Goal: Task Accomplishment & Management: Manage account settings

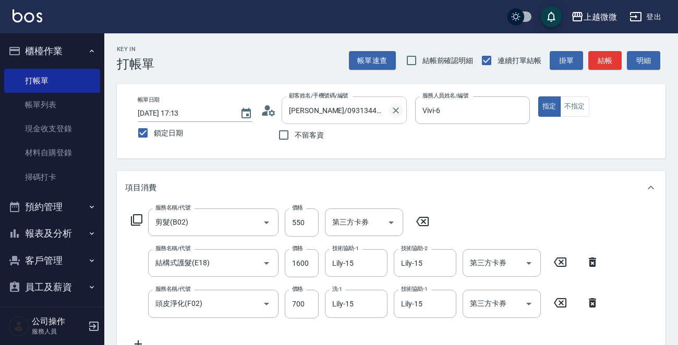
click at [391, 108] on icon "Clear" at bounding box center [396, 110] width 10 height 10
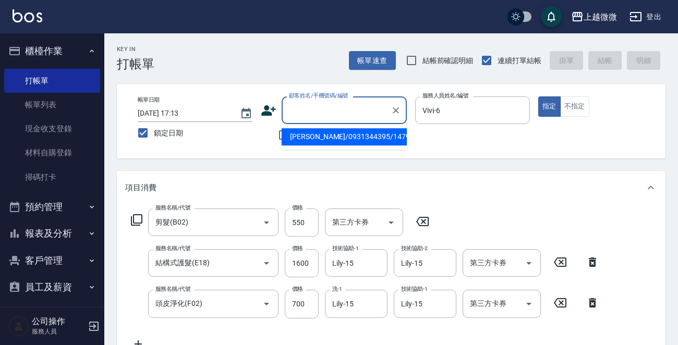
click at [370, 111] on input "顧客姓名/手機號碼/編號" at bounding box center [336, 110] width 100 height 18
type input "湖"
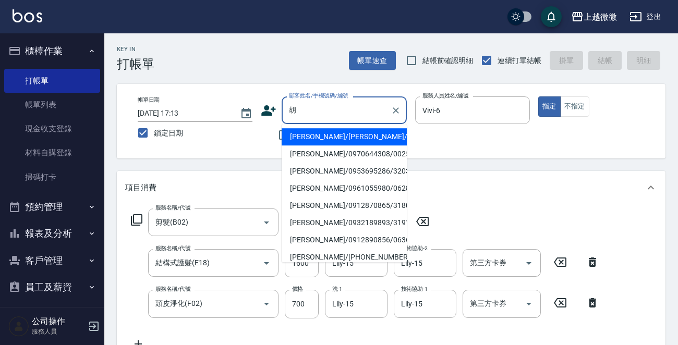
click at [343, 138] on li "[PERSON_NAME]/[PERSON_NAME]/1847" at bounding box center [344, 136] width 125 height 17
type input "[PERSON_NAME]/[PERSON_NAME]/1847"
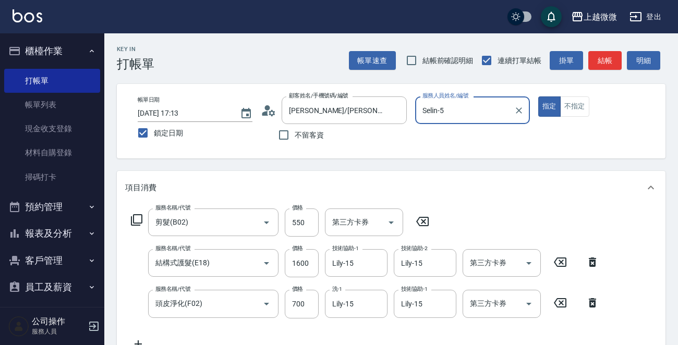
type input "Selin-5"
click at [423, 218] on icon at bounding box center [423, 221] width 26 height 13
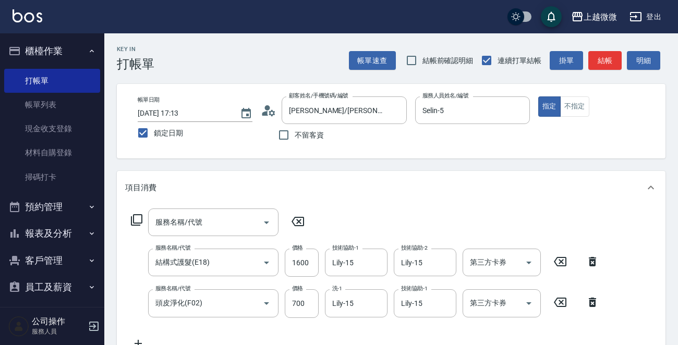
click at [595, 256] on icon at bounding box center [593, 262] width 26 height 13
type input "頭皮淨化(F02)"
type input "700"
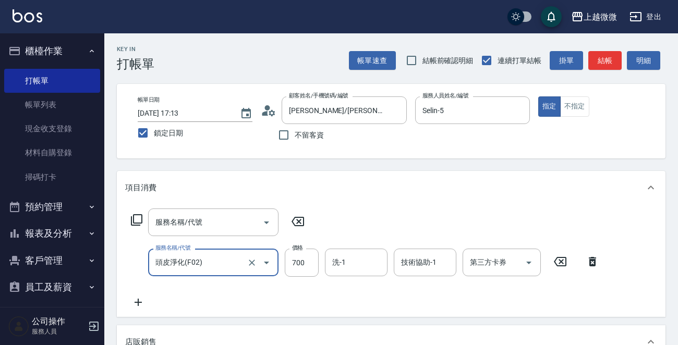
click at [587, 256] on icon at bounding box center [593, 262] width 26 height 13
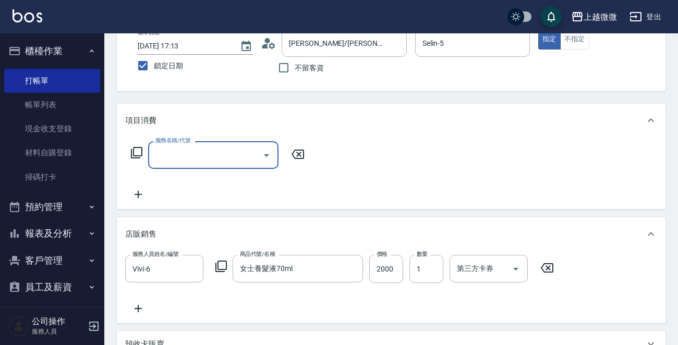
scroll to position [156, 0]
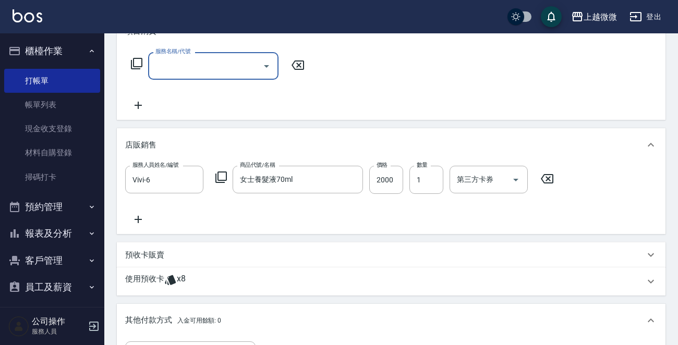
click at [553, 183] on icon at bounding box center [547, 178] width 13 height 9
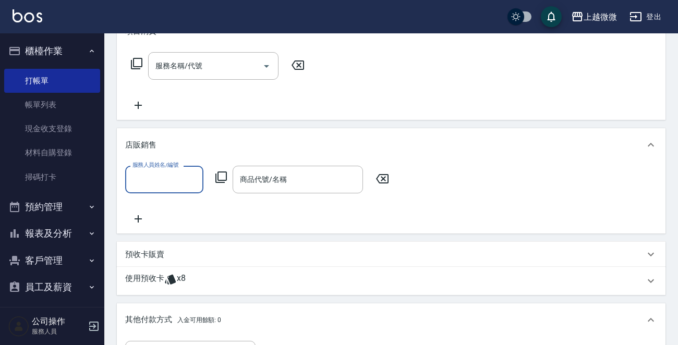
click at [141, 278] on p "使用預收卡" at bounding box center [144, 281] width 39 height 16
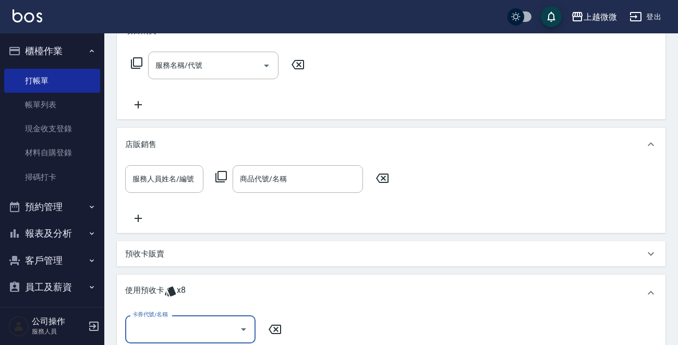
scroll to position [261, 0]
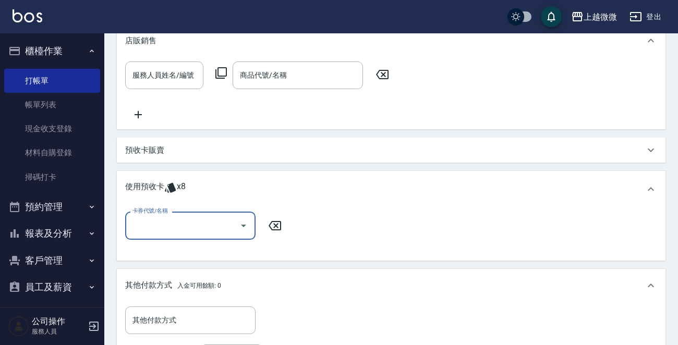
click at [194, 224] on input "卡券代號/名稱" at bounding box center [182, 225] width 105 height 18
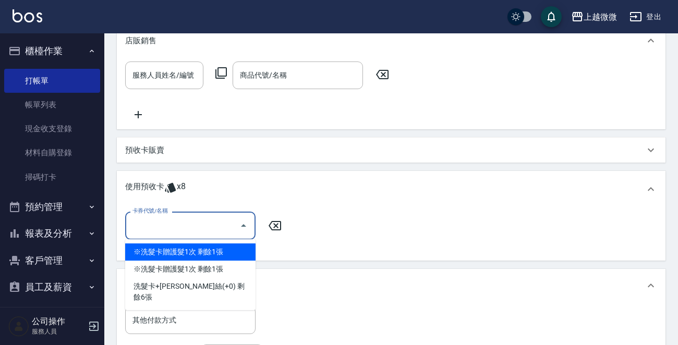
click at [224, 250] on div "※洗髮卡贈護髮1次 剩餘1張" at bounding box center [190, 252] width 130 height 17
type input "※洗髮卡贈護髮1次"
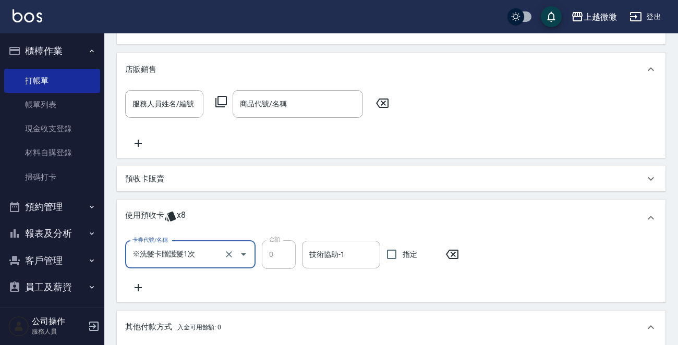
scroll to position [209, 0]
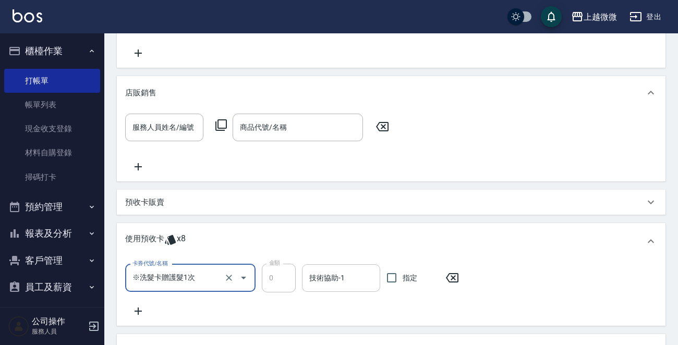
click at [331, 274] on div "技術協助-1 技術協助-1" at bounding box center [341, 278] width 78 height 28
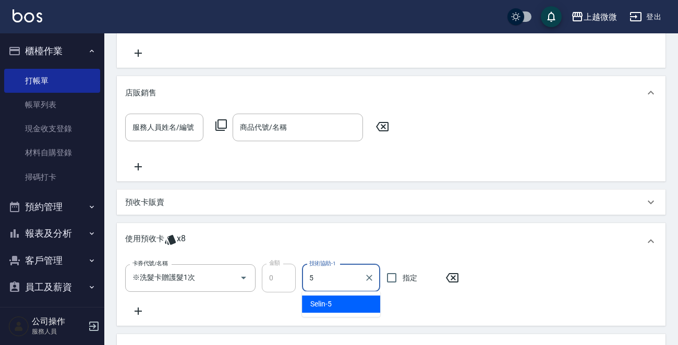
click at [328, 299] on span "Selin -5" at bounding box center [320, 304] width 21 height 11
type input "Selin-5"
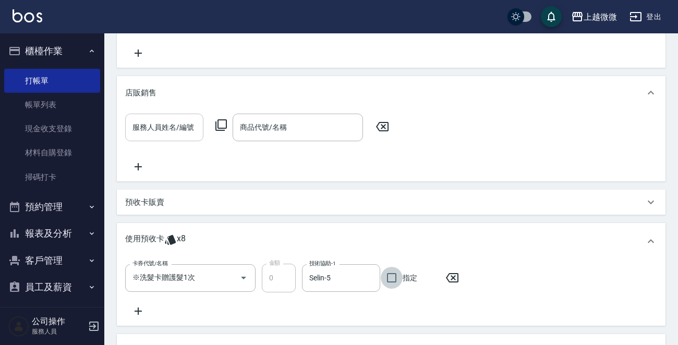
click at [168, 125] on input "服務人員姓名/編號" at bounding box center [164, 127] width 69 height 18
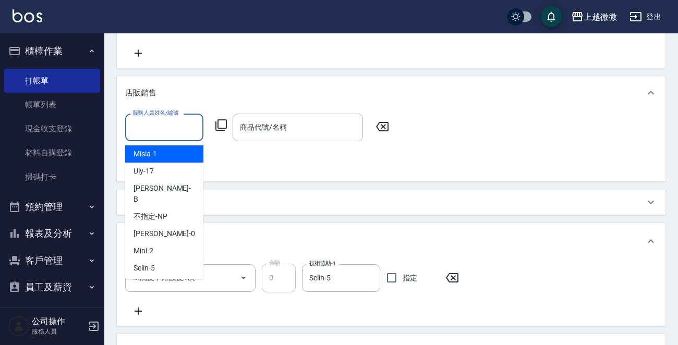
click at [384, 123] on icon at bounding box center [382, 126] width 13 height 9
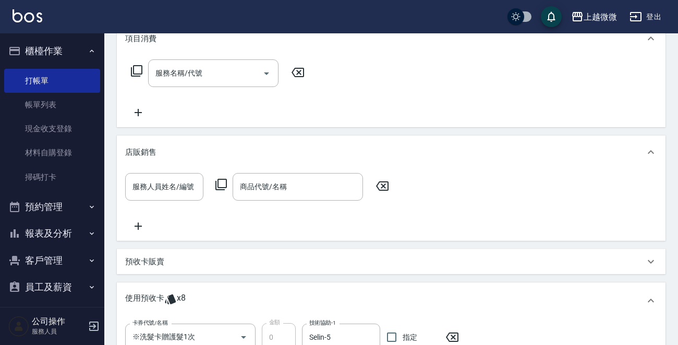
scroll to position [104, 0]
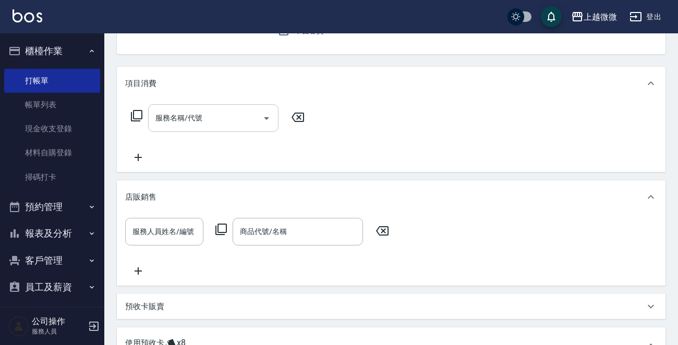
click at [193, 116] on div "服務名稱/代號 服務名稱/代號" at bounding box center [213, 118] width 130 height 28
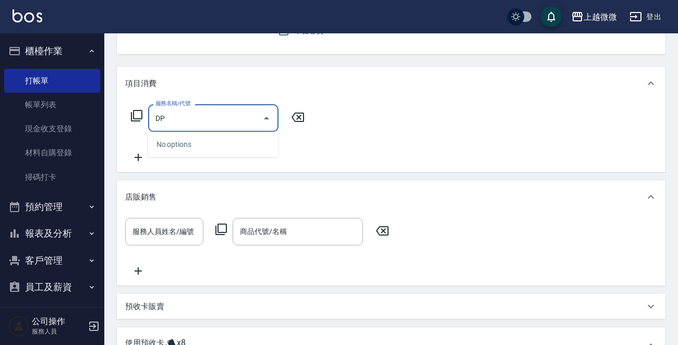
type input "D"
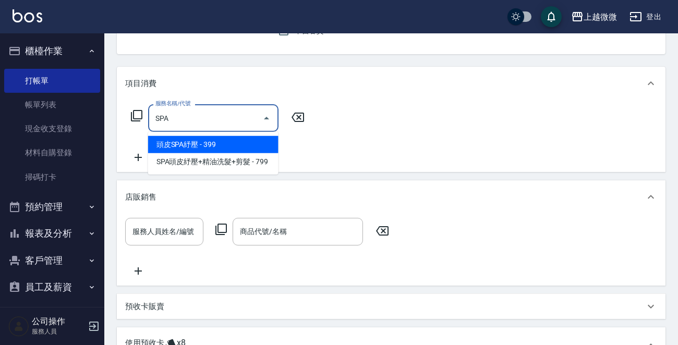
click at [197, 145] on span "頭皮SPA紓壓 - 399" at bounding box center [213, 144] width 130 height 17
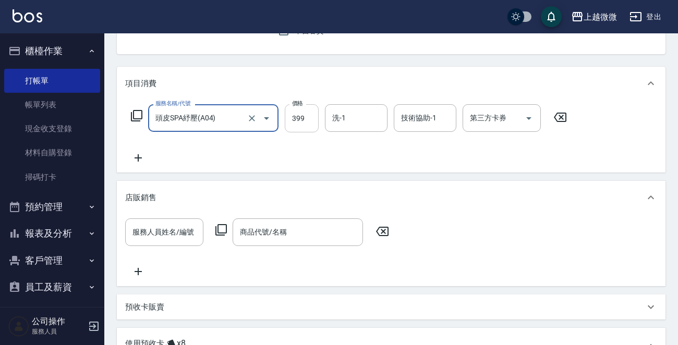
type input "頭皮SPA紓壓(A04)"
click at [306, 120] on input "399" at bounding box center [302, 118] width 34 height 28
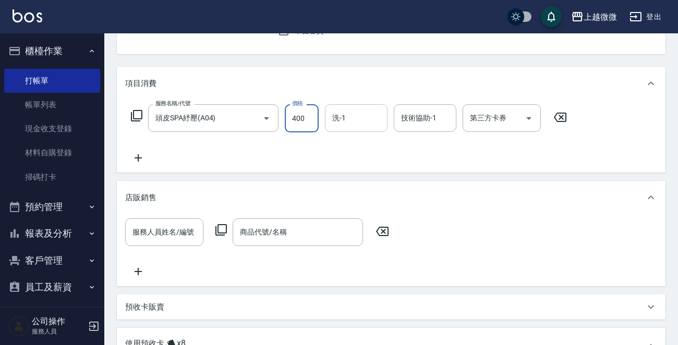
type input "400"
click at [362, 124] on input "洗-1" at bounding box center [356, 118] width 53 height 18
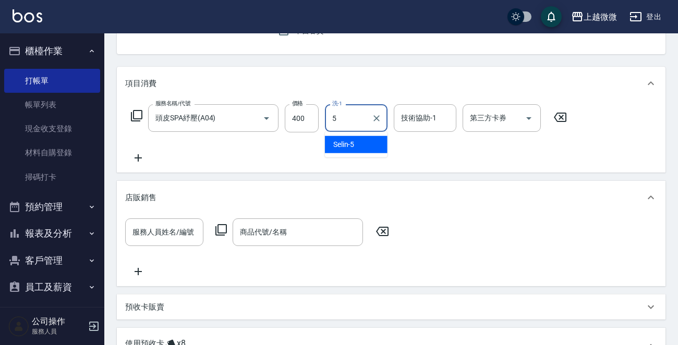
click at [361, 144] on div "Selin -5" at bounding box center [356, 144] width 63 height 17
type input "Selin-5"
click at [419, 122] on input "技術協助-1" at bounding box center [425, 118] width 53 height 18
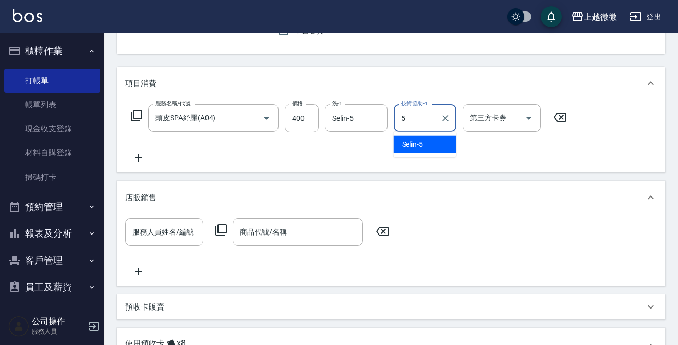
click at [411, 145] on span "Selin -5" at bounding box center [412, 144] width 21 height 11
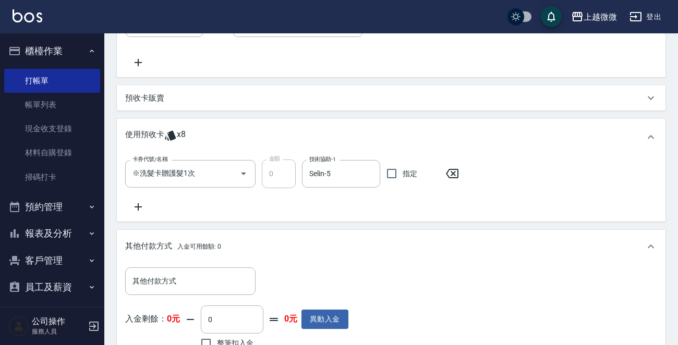
scroll to position [209, 0]
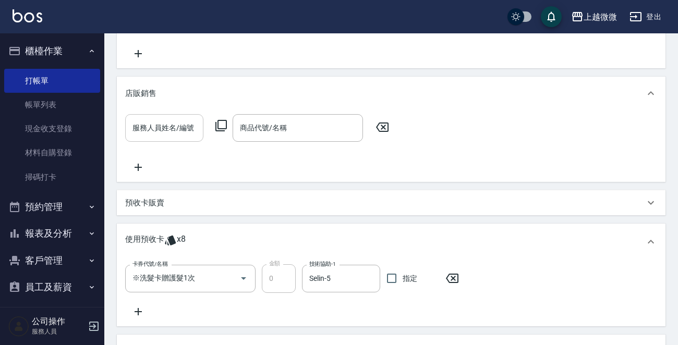
type input "Selin-5"
click at [155, 125] on input "服務人員姓名/編號" at bounding box center [164, 128] width 69 height 18
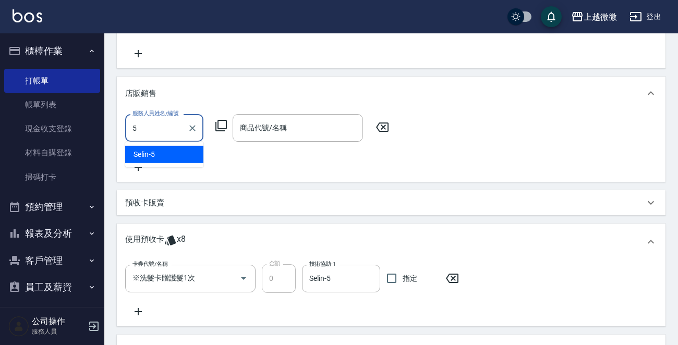
click at [168, 151] on div "Selin -5" at bounding box center [164, 154] width 78 height 17
type input "Selin-5"
click at [273, 134] on input "商品代號/名稱" at bounding box center [297, 128] width 121 height 18
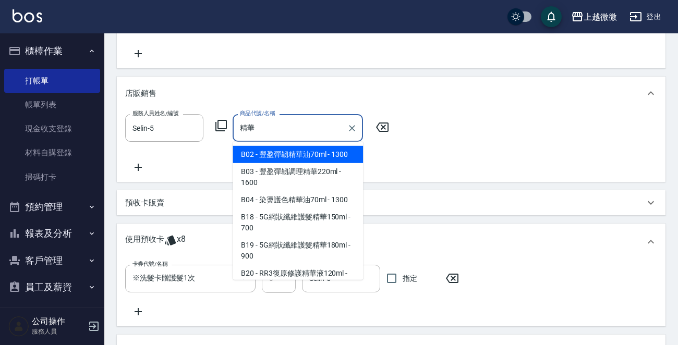
type input "精"
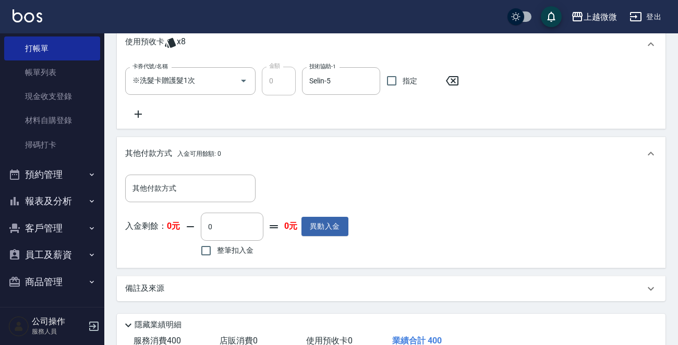
scroll to position [478, 0]
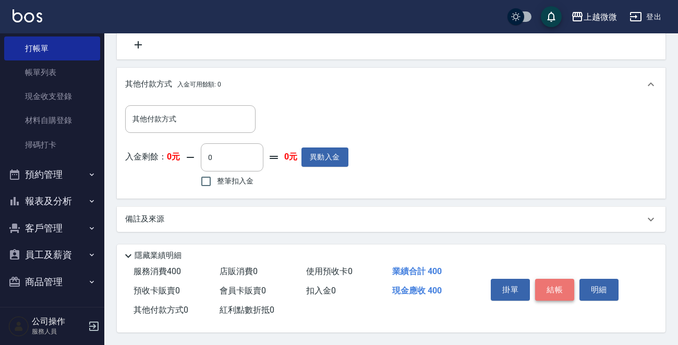
click at [564, 291] on button "結帳" at bounding box center [554, 290] width 39 height 22
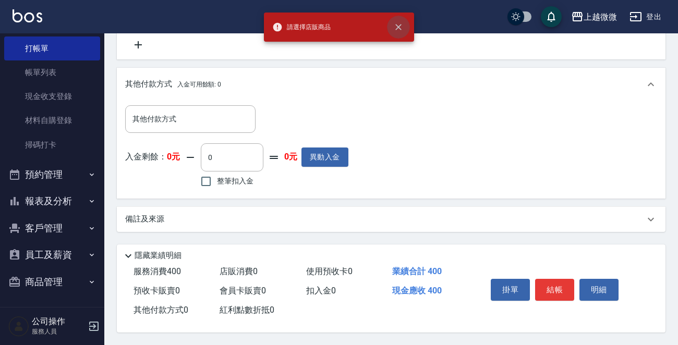
click at [403, 27] on icon "close" at bounding box center [398, 27] width 10 height 10
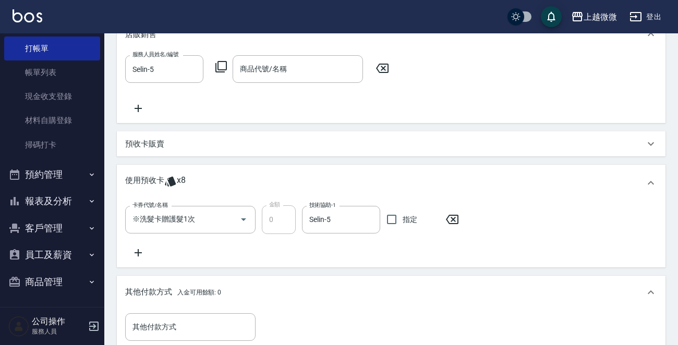
scroll to position [113, 0]
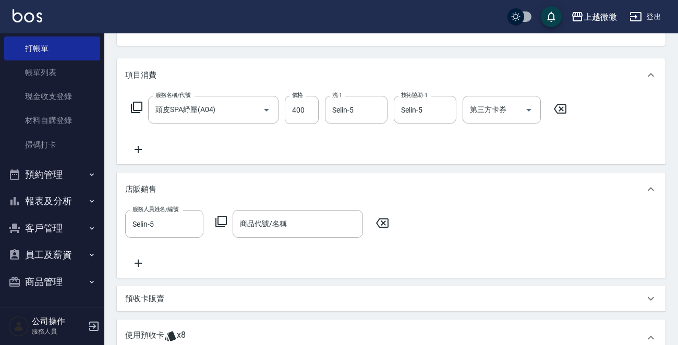
click at [382, 217] on icon at bounding box center [382, 223] width 26 height 13
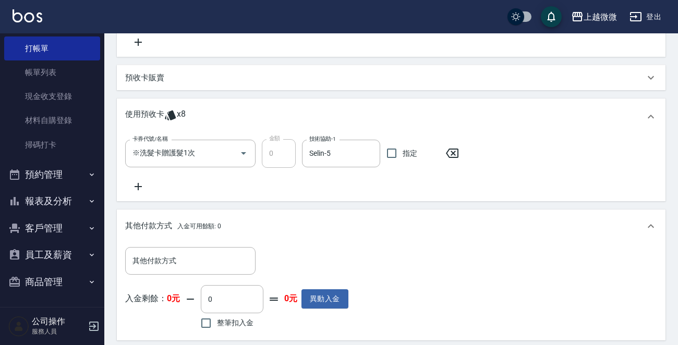
scroll to position [478, 0]
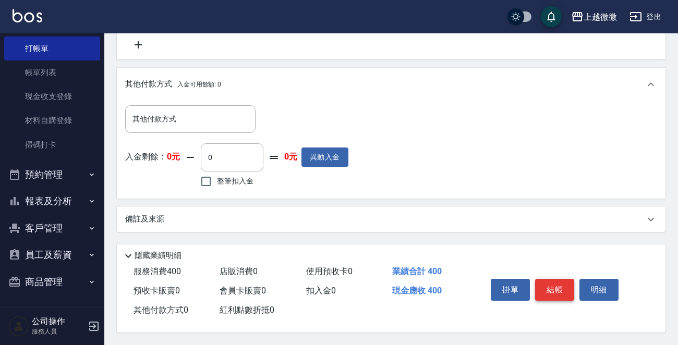
click at [550, 286] on button "結帳" at bounding box center [554, 290] width 39 height 22
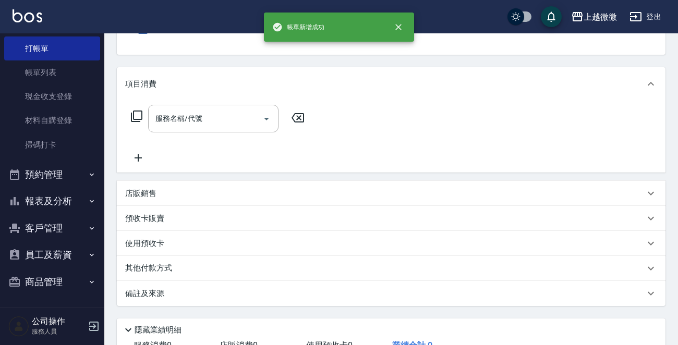
scroll to position [104, 0]
click at [78, 324] on h5 "公司操作" at bounding box center [58, 322] width 53 height 10
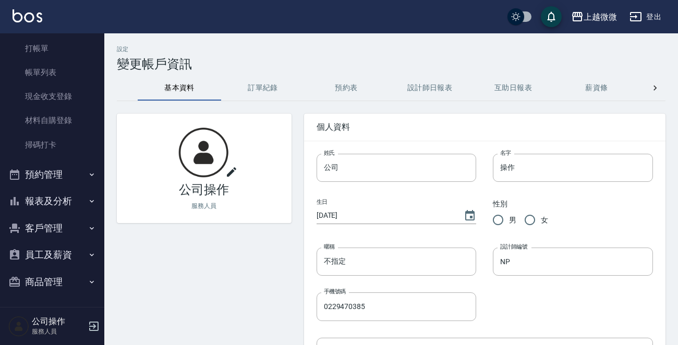
click at [92, 324] on icon "button" at bounding box center [94, 326] width 13 height 13
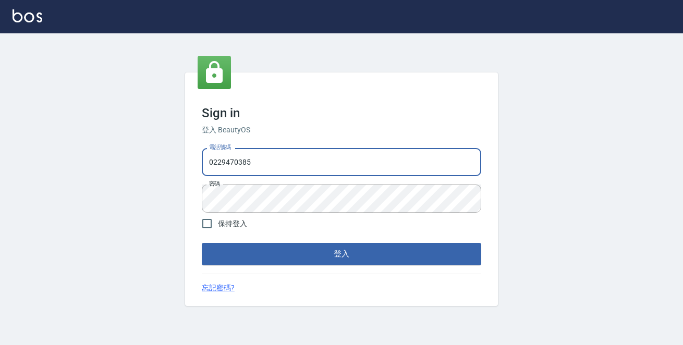
drag, startPoint x: 291, startPoint y: 165, endPoint x: 108, endPoint y: 167, distance: 183.1
click at [108, 167] on div "Sign in 登入 BeautyOS 電話號碼 [PHONE_NUMBER] 電話號碼 密碼 密碼 保持登入 登入 忘記密碼?" at bounding box center [341, 189] width 683 height 312
type input "0972809892"
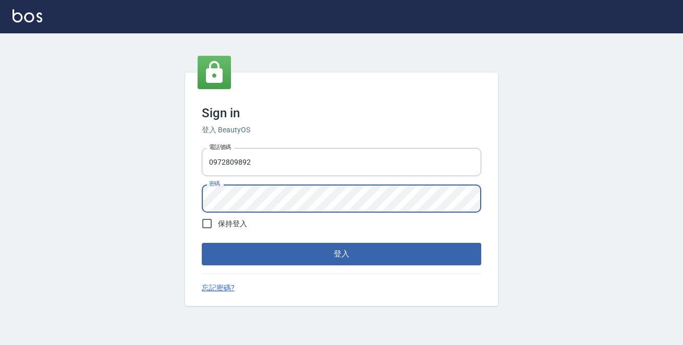
click at [202, 243] on button "登入" at bounding box center [342, 254] width 280 height 22
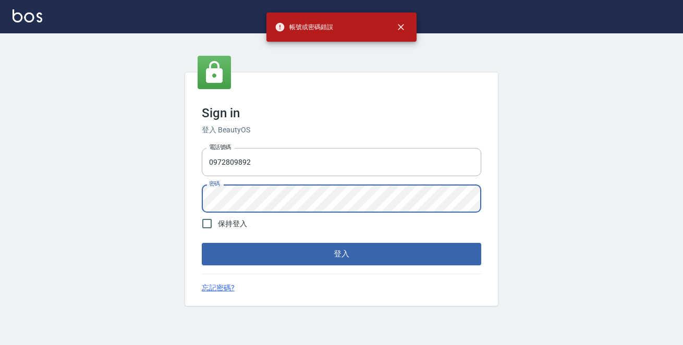
click at [17, 187] on div "Sign in 登入 BeautyOS 電話號碼 [PHONE_NUMBER] 電話號碼 密碼 密碼 保持登入 登入 忘記密碼?" at bounding box center [341, 189] width 683 height 312
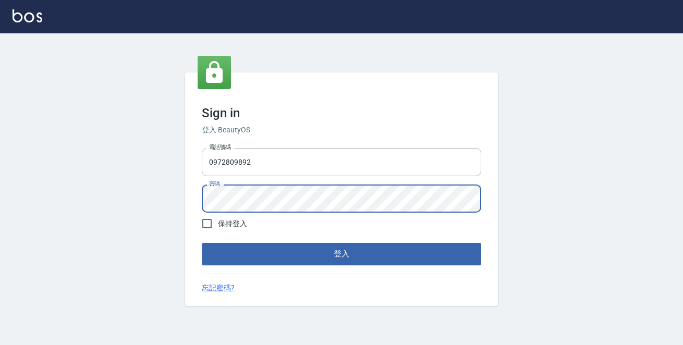
click at [202, 243] on button "登入" at bounding box center [342, 254] width 280 height 22
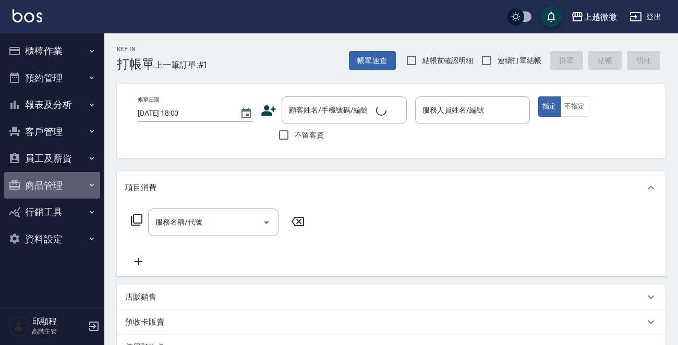
click at [58, 186] on button "商品管理" at bounding box center [52, 185] width 96 height 27
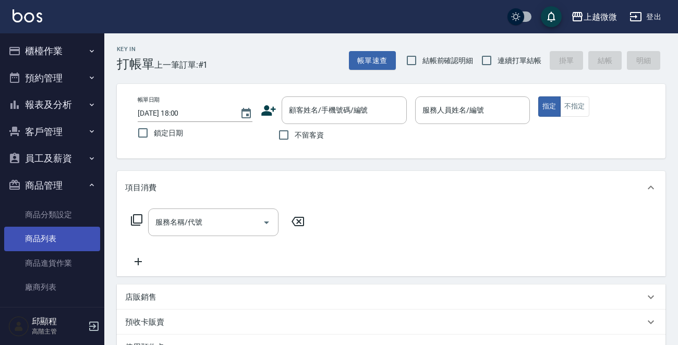
click at [40, 235] on link "商品列表" at bounding box center [52, 239] width 96 height 24
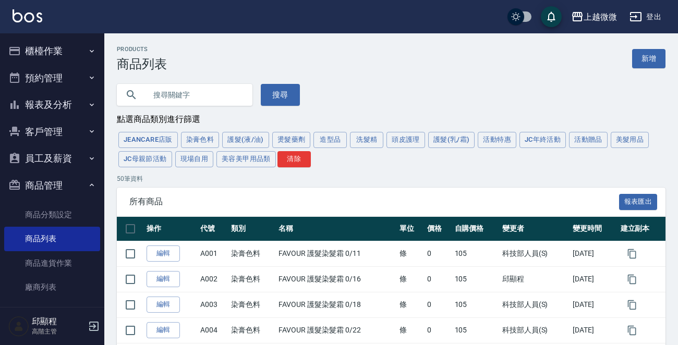
click at [198, 88] on input "text" at bounding box center [195, 95] width 98 height 28
paste input "精華洗髮精"
type input "精華洗髮精"
click at [271, 86] on button "搜尋" at bounding box center [280, 95] width 39 height 22
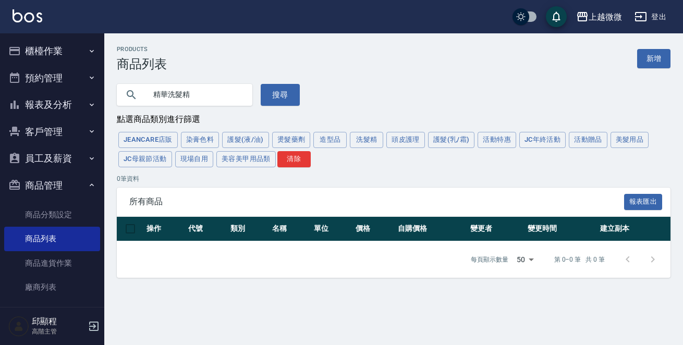
drag, startPoint x: 216, startPoint y: 101, endPoint x: 123, endPoint y: 98, distance: 93.4
click at [37, 99] on div "上越微微 登出 櫃檯作業 打帳單 帳單列表 掛單列表 座位開單 營業儀表板 現金收支登錄 高階收支登錄 材料自購登錄 每日結帳 排班表 現場電腦打卡 掃碼打卡…" at bounding box center [341, 172] width 683 height 345
click at [359, 140] on button "洗髮精" at bounding box center [366, 140] width 33 height 16
click at [296, 160] on button "清除" at bounding box center [294, 159] width 33 height 16
click at [361, 136] on button "洗髮精" at bounding box center [366, 140] width 33 height 16
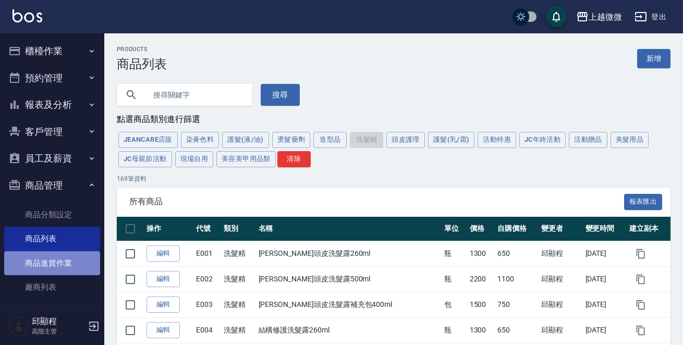
click at [55, 256] on link "商品進貨作業" at bounding box center [52, 263] width 96 height 24
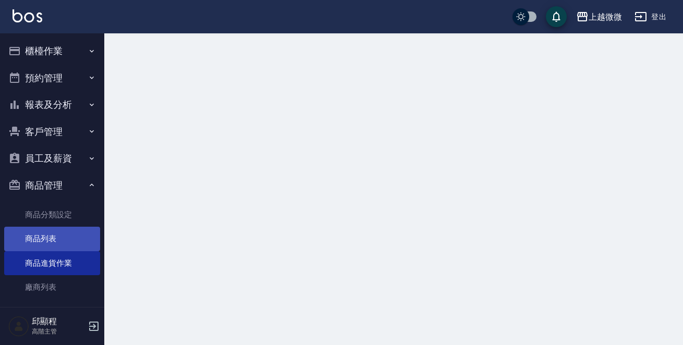
click at [53, 235] on link "商品列表" at bounding box center [52, 239] width 96 height 24
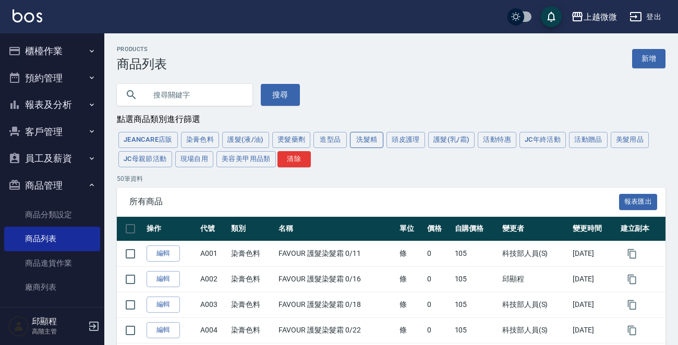
click at [372, 147] on button "洗髮精" at bounding box center [366, 140] width 33 height 16
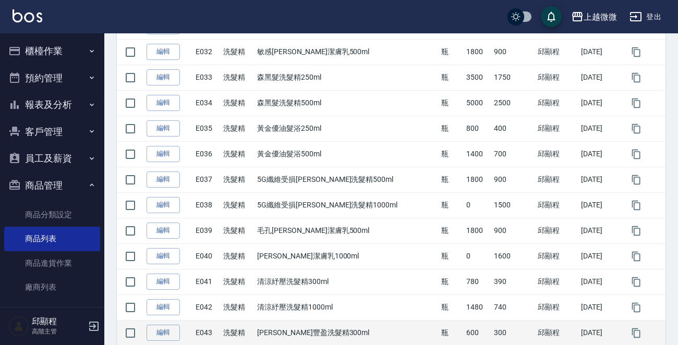
scroll to position [1200, 0]
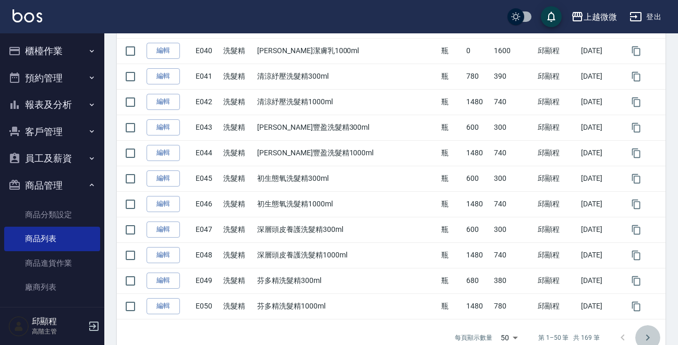
click at [648, 332] on icon "Go to next page" at bounding box center [648, 338] width 13 height 13
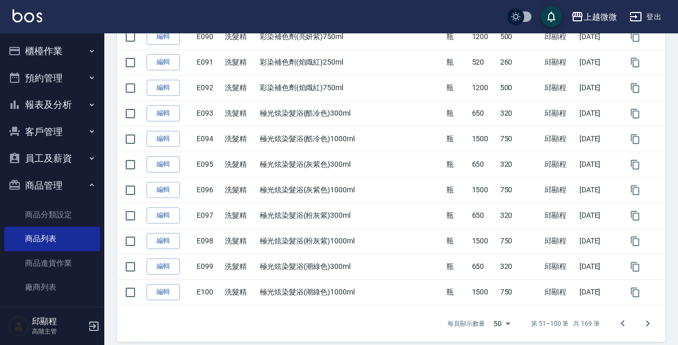
scroll to position [1220, 0]
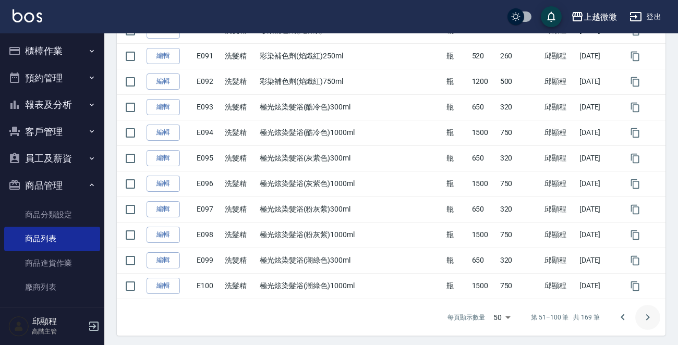
click at [647, 312] on icon "Go to next page" at bounding box center [648, 317] width 13 height 13
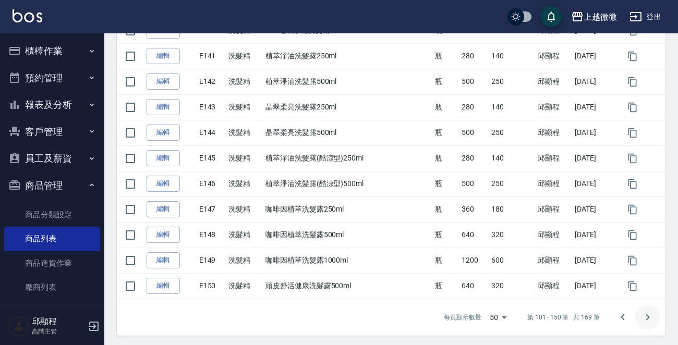
click at [649, 315] on icon "Go to next page" at bounding box center [648, 317] width 4 height 6
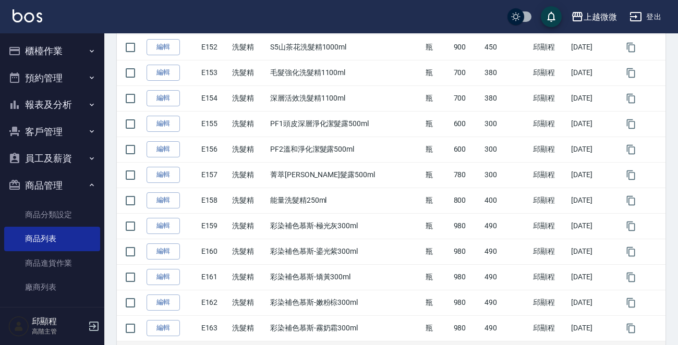
scroll to position [417, 0]
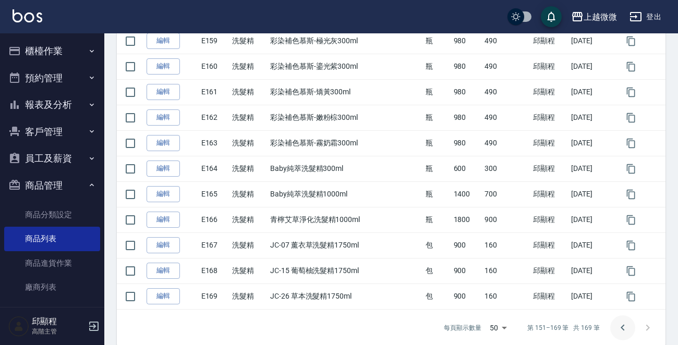
click at [621, 327] on icon "Go to previous page" at bounding box center [623, 327] width 4 height 6
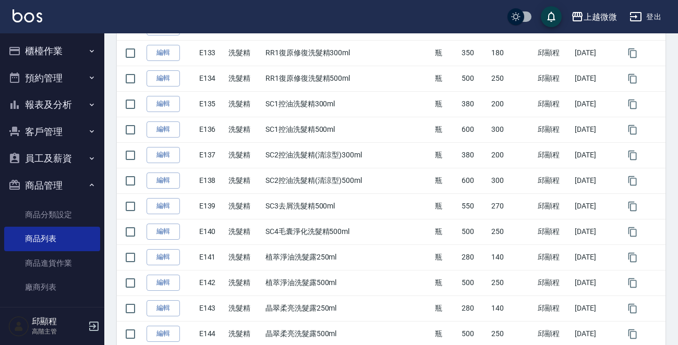
scroll to position [1220, 0]
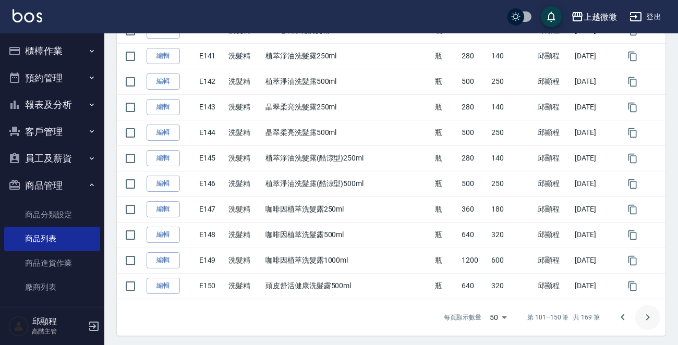
click at [645, 313] on icon "Go to next page" at bounding box center [648, 317] width 13 height 13
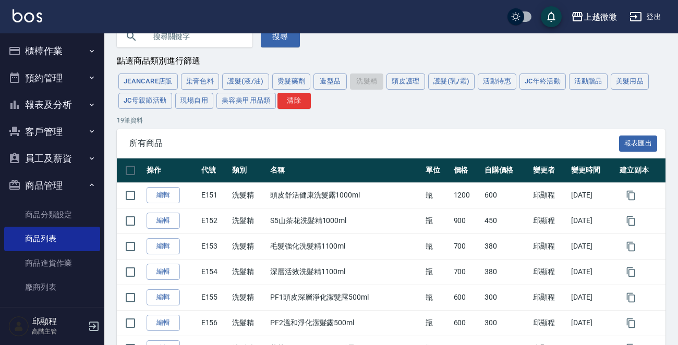
scroll to position [0, 0]
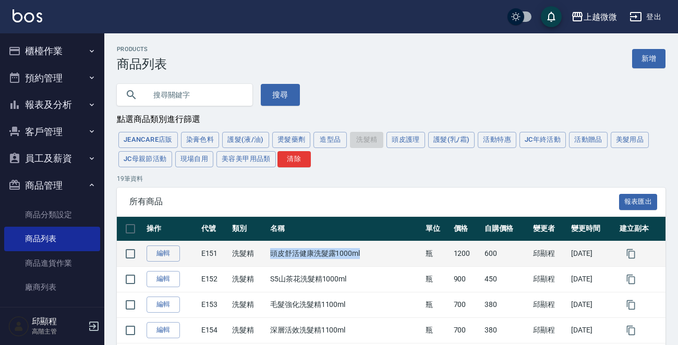
drag, startPoint x: 365, startPoint y: 252, endPoint x: 267, endPoint y: 252, distance: 98.1
click at [267, 252] on tr "編輯 E151 洗髮精 頭皮舒活健康洗髮露1000ml 瓶 1200 600 [PERSON_NAME][DATE]" at bounding box center [391, 254] width 549 height 26
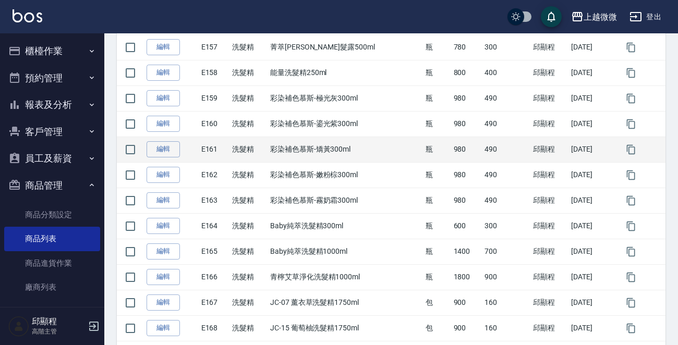
scroll to position [430, 0]
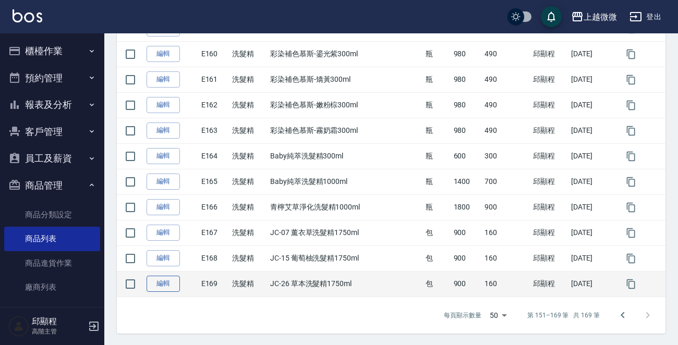
click at [159, 286] on link "編輯" at bounding box center [163, 284] width 33 height 16
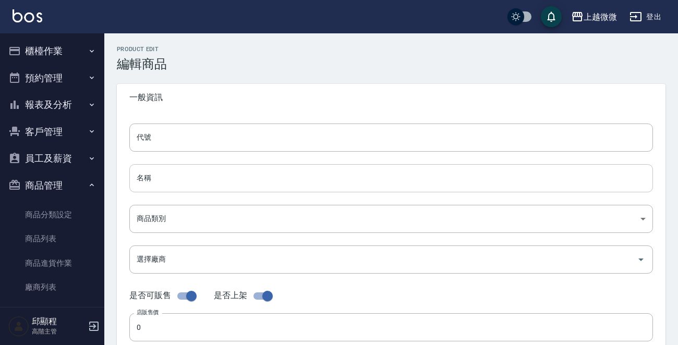
type input "E169"
type input "JC-26 草本洗髮精1750ml"
type input "573c1966-624a-46bb-a923-36e61c8a8213"
type input "900"
type input "160"
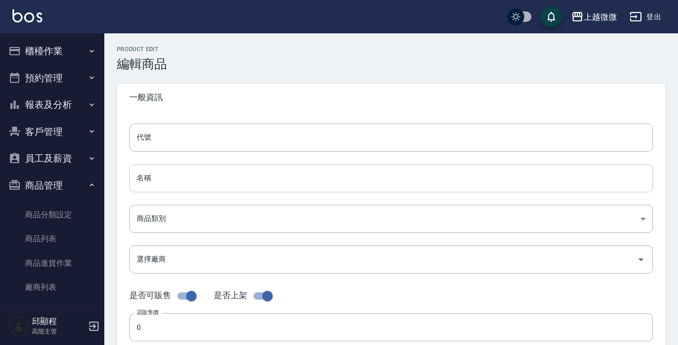
type input "160"
type input "包"
type input "UNSET"
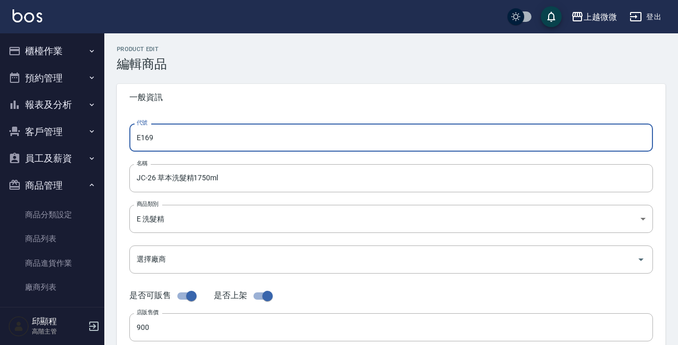
click at [193, 140] on input "E169" at bounding box center [391, 138] width 524 height 28
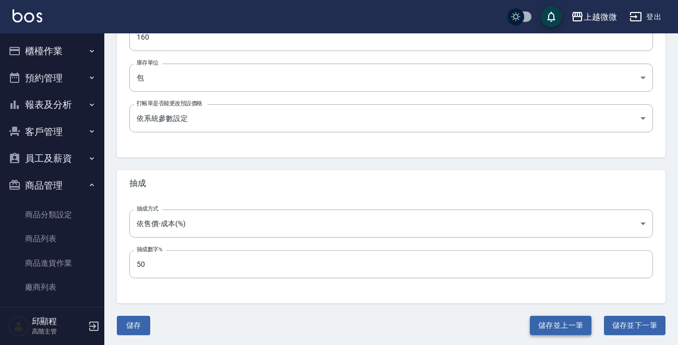
scroll to position [374, 0]
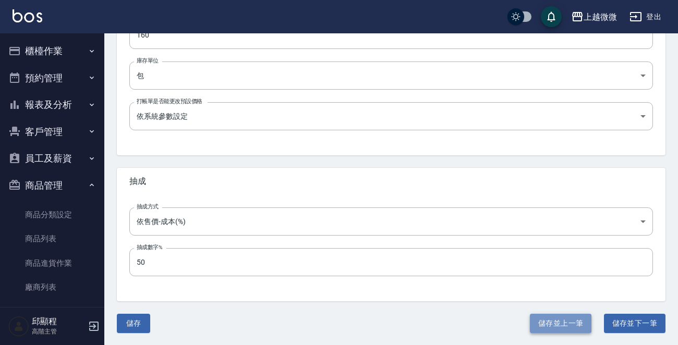
click at [549, 316] on button "儲存並上一筆" at bounding box center [561, 323] width 62 height 19
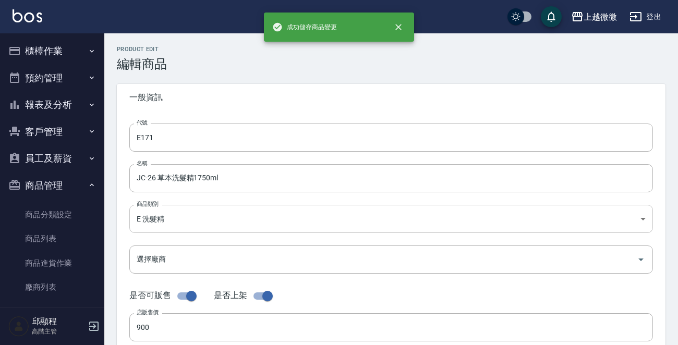
type input "E168"
type input "JC-15 葡萄柚洗髮精1750ml"
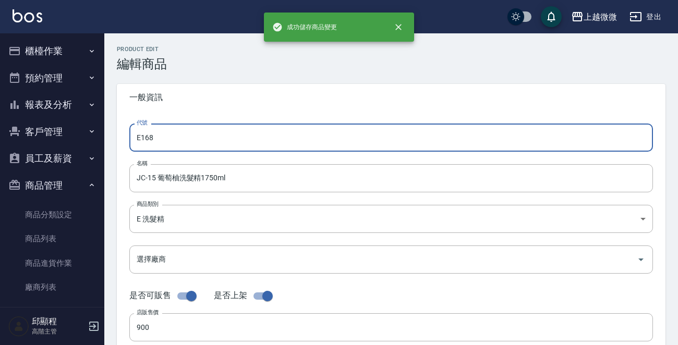
click at [208, 127] on input "E168" at bounding box center [391, 138] width 524 height 28
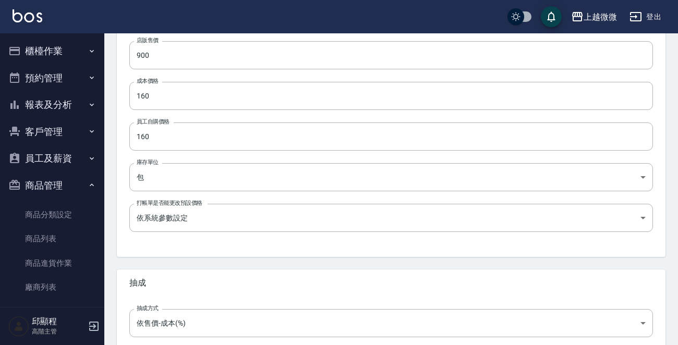
scroll to position [374, 0]
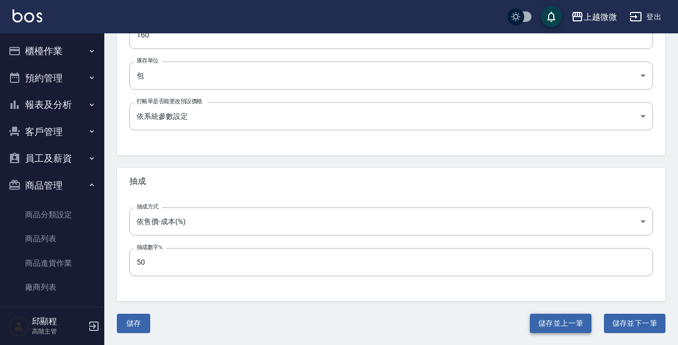
click at [569, 332] on button "儲存並上一筆" at bounding box center [561, 323] width 62 height 19
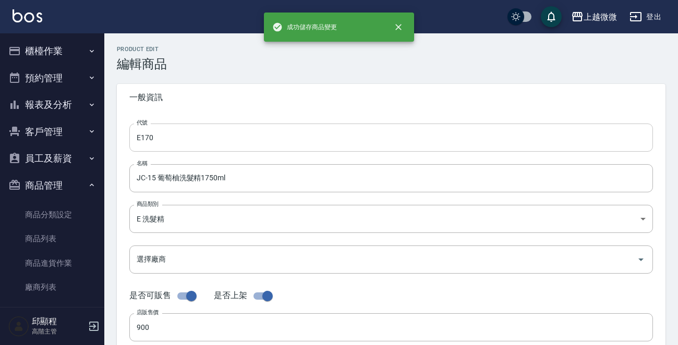
type input "E167"
type input "JC-07 薰衣草洗髮精1750ml"
type input "FALSE"
click at [248, 130] on input "E167" at bounding box center [391, 138] width 524 height 28
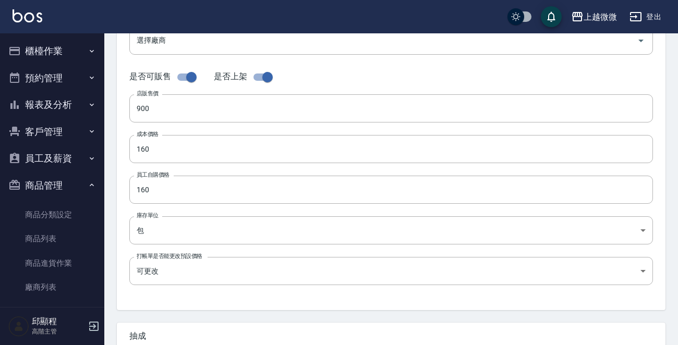
scroll to position [374, 0]
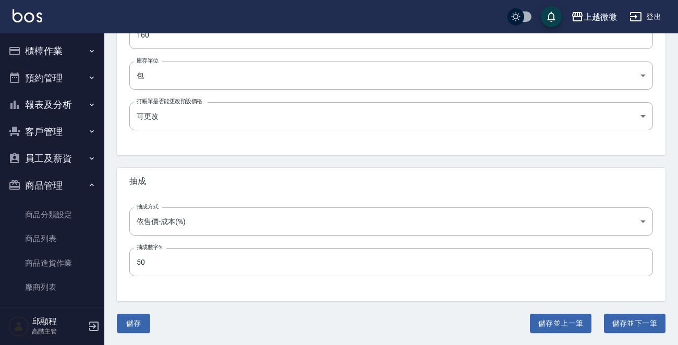
click at [565, 320] on button "儲存並上一筆" at bounding box center [561, 323] width 62 height 19
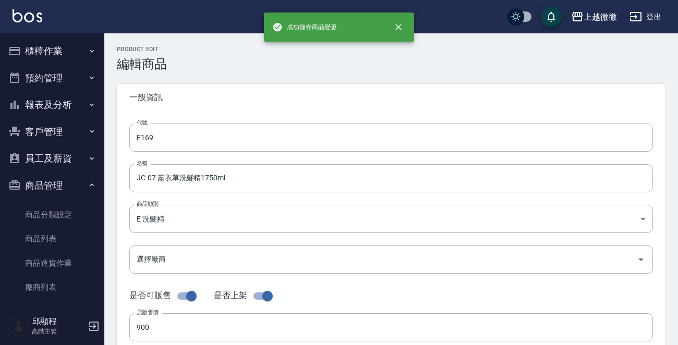
type input "E166"
type input "青檸艾草淨化洗髮精1000ml"
type input "1800"
type input "900"
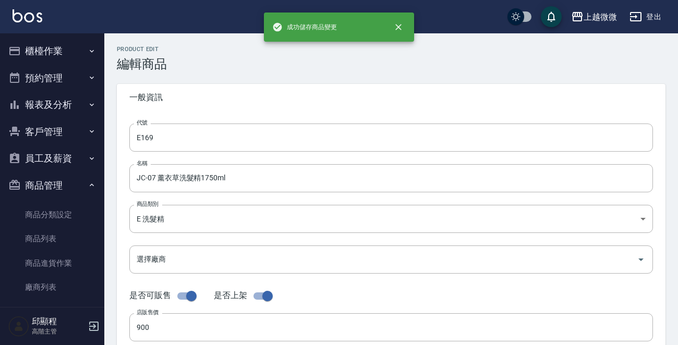
type input "瓶"
click at [258, 144] on input "E166" at bounding box center [391, 138] width 524 height 28
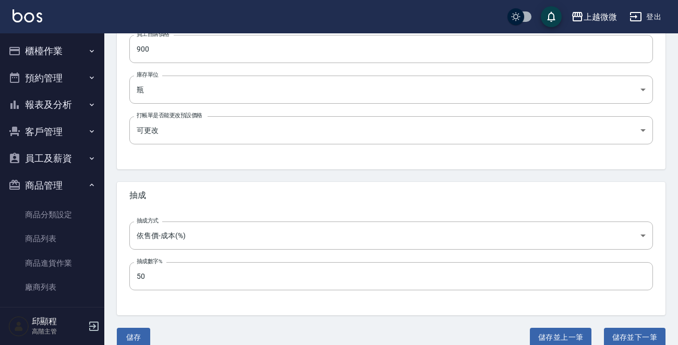
scroll to position [374, 0]
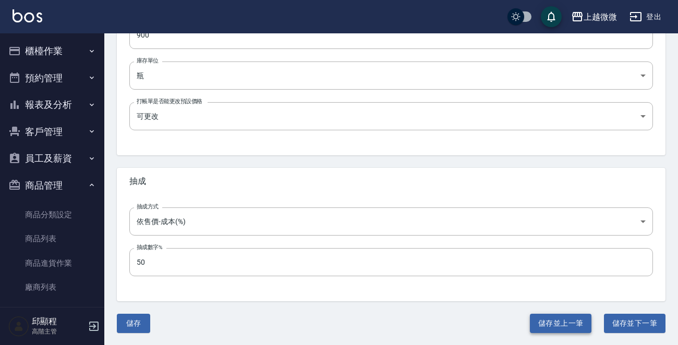
click at [558, 319] on button "儲存並上一筆" at bounding box center [561, 323] width 62 height 19
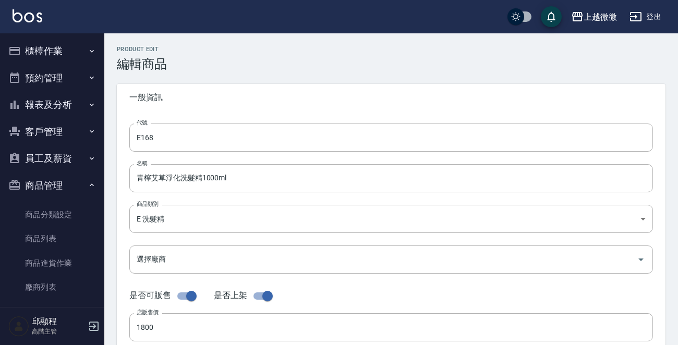
type input "E165"
type input "Baby純萃洗髮精1000ml"
type input "1400"
type input "700"
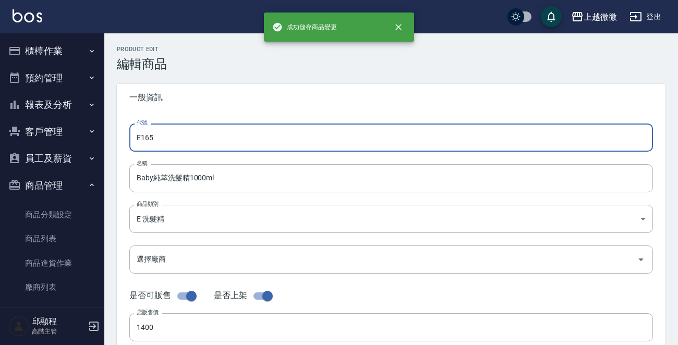
click at [262, 130] on input "E165" at bounding box center [391, 138] width 524 height 28
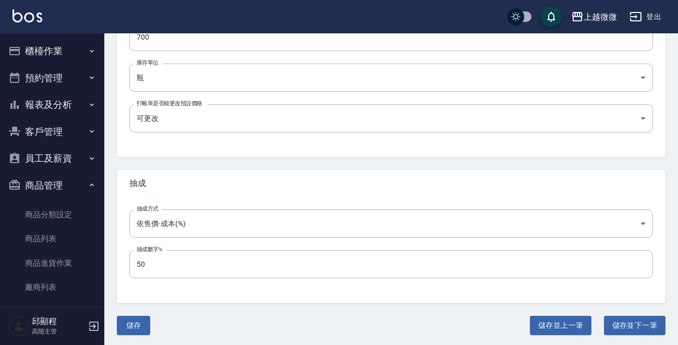
scroll to position [374, 0]
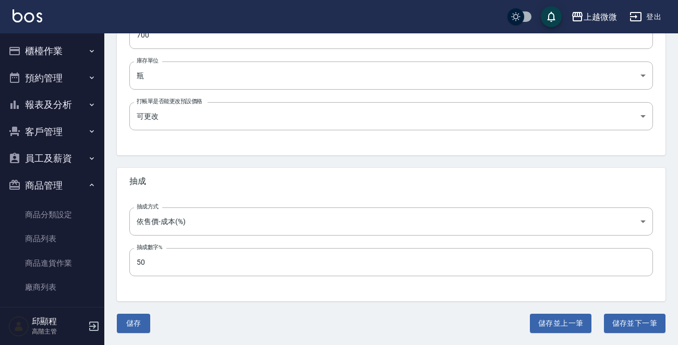
drag, startPoint x: 556, startPoint y: 320, endPoint x: 550, endPoint y: 310, distance: 11.0
click at [556, 320] on button "儲存並上一筆" at bounding box center [561, 323] width 62 height 19
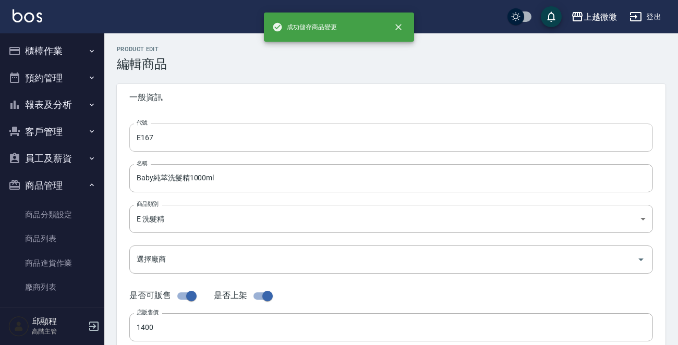
type input "E164"
type input "Baby純萃洗髮精300ml"
type input "600"
type input "300"
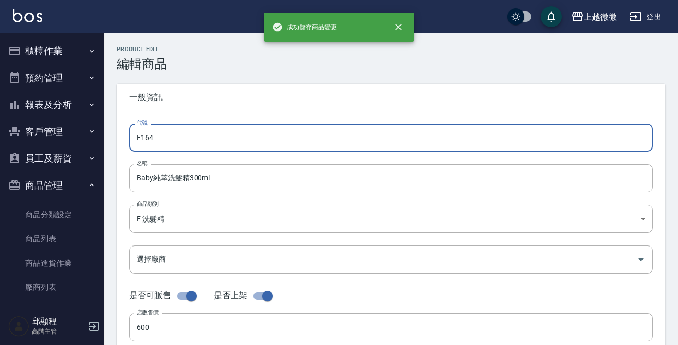
click at [273, 145] on input "E164" at bounding box center [391, 138] width 524 height 28
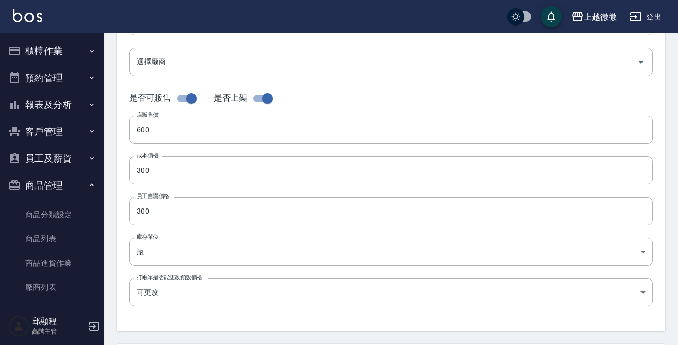
scroll to position [374, 0]
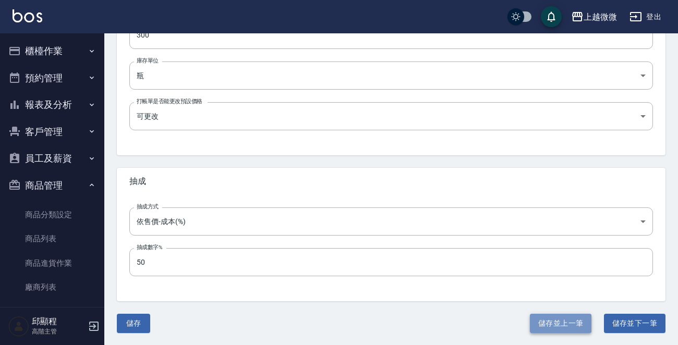
click at [558, 324] on button "儲存並上一筆" at bounding box center [561, 323] width 62 height 19
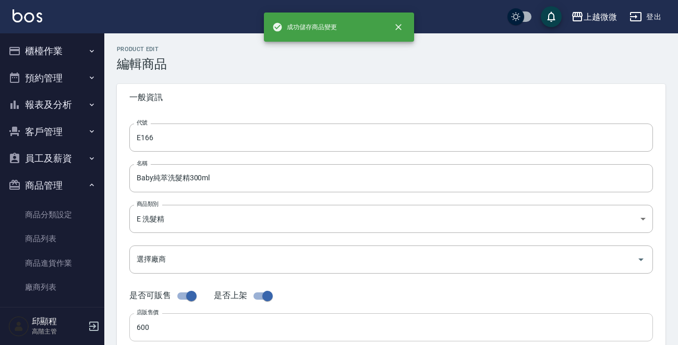
type input "E163"
type input "彩染補色慕斯-霧奶霜300ml"
type input "980"
type input "490"
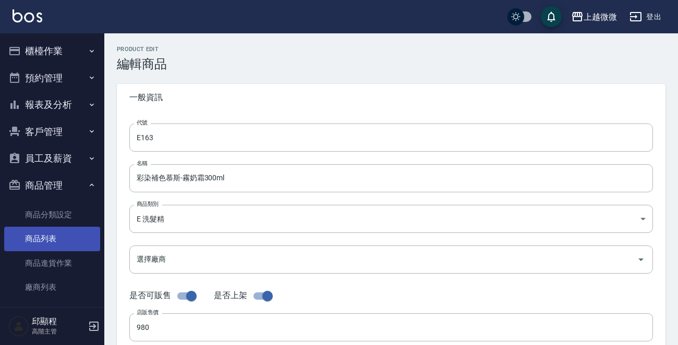
click at [61, 235] on link "商品列表" at bounding box center [52, 239] width 96 height 24
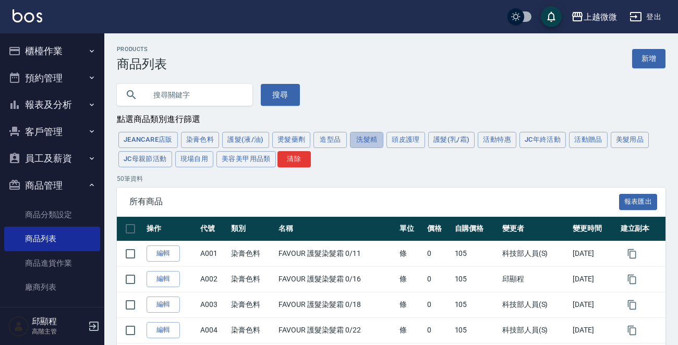
click at [360, 136] on button "洗髮精" at bounding box center [366, 140] width 33 height 16
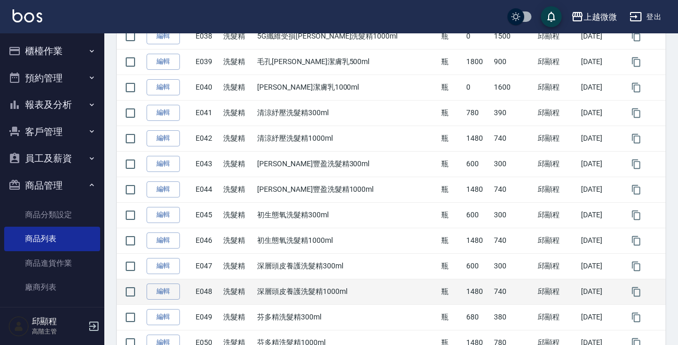
scroll to position [1220, 0]
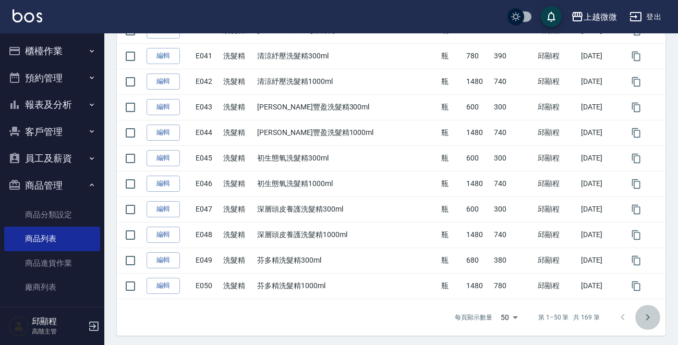
click at [649, 311] on icon "Go to next page" at bounding box center [648, 317] width 13 height 13
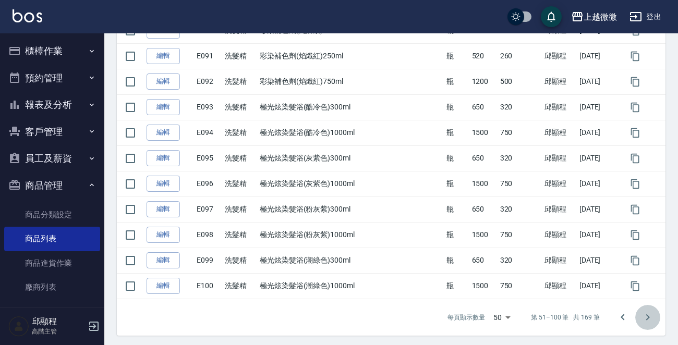
click at [649, 311] on icon "Go to next page" at bounding box center [648, 317] width 13 height 13
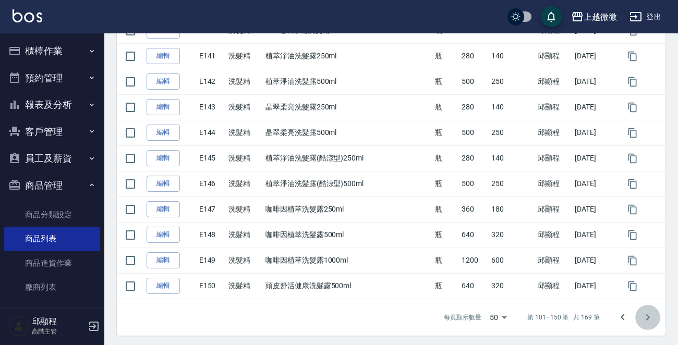
click at [649, 311] on icon "Go to next page" at bounding box center [648, 317] width 13 height 13
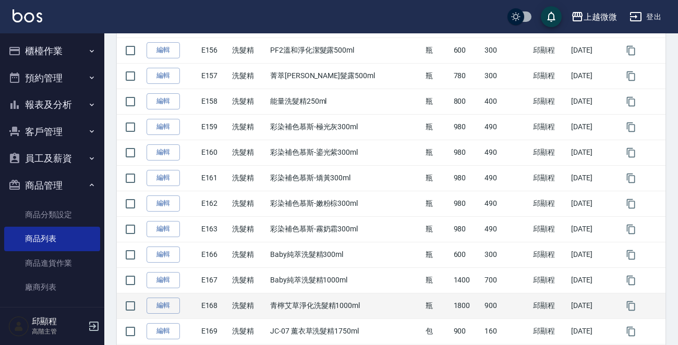
scroll to position [378, 0]
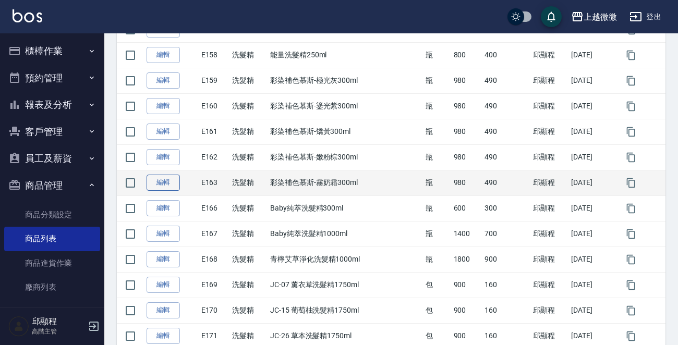
click at [154, 180] on link "編輯" at bounding box center [163, 183] width 33 height 16
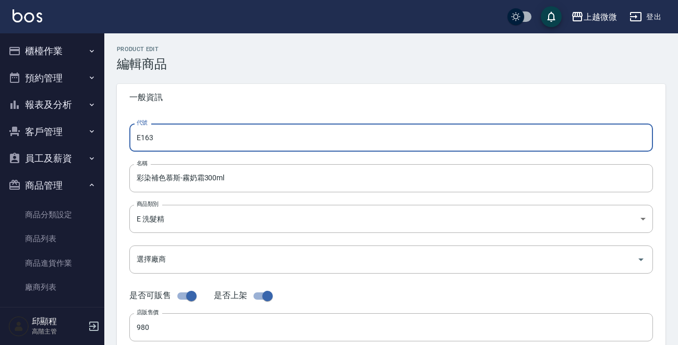
click at [198, 140] on input "E163" at bounding box center [391, 138] width 524 height 28
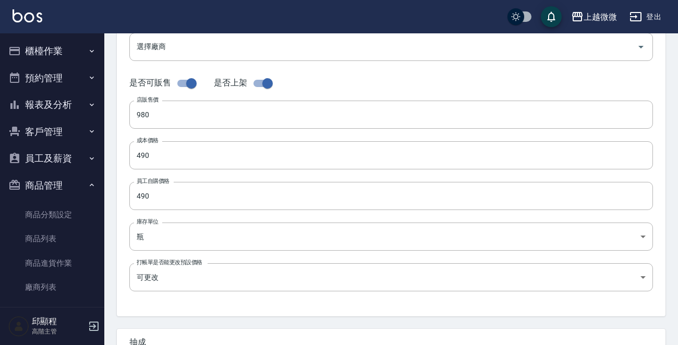
scroll to position [374, 0]
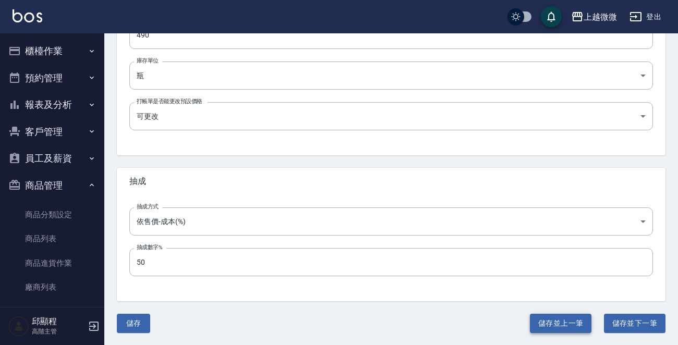
click at [555, 322] on button "儲存並上一筆" at bounding box center [561, 323] width 62 height 19
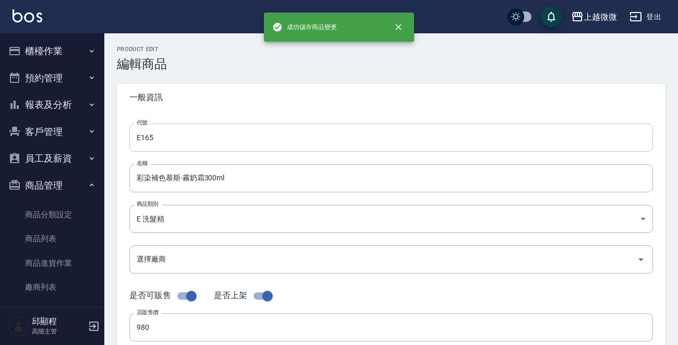
type input "E162"
type input "彩染補色慕斯-嫩粉棕300ml"
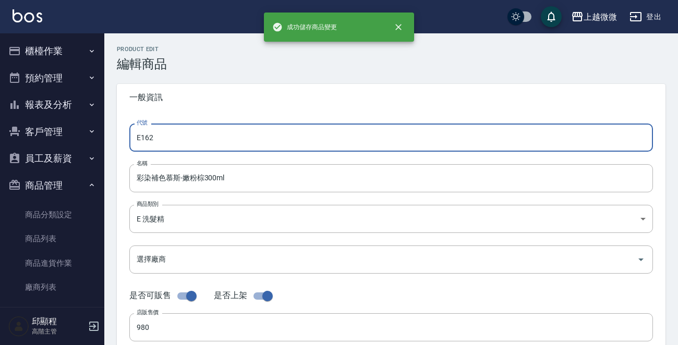
click at [268, 135] on input "E162" at bounding box center [391, 138] width 524 height 28
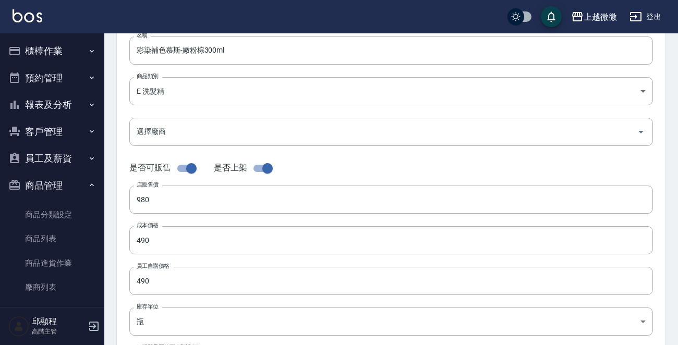
scroll to position [374, 0]
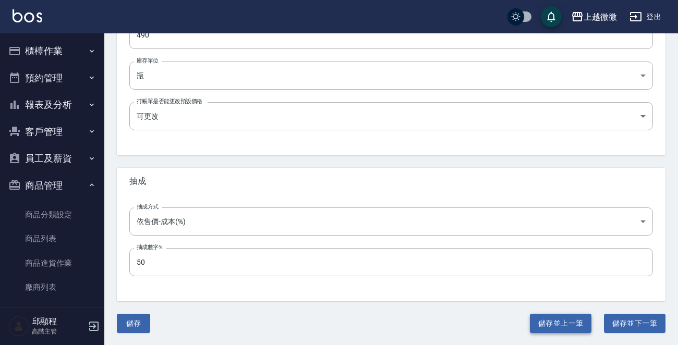
click at [539, 324] on button "儲存並上一筆" at bounding box center [561, 323] width 62 height 19
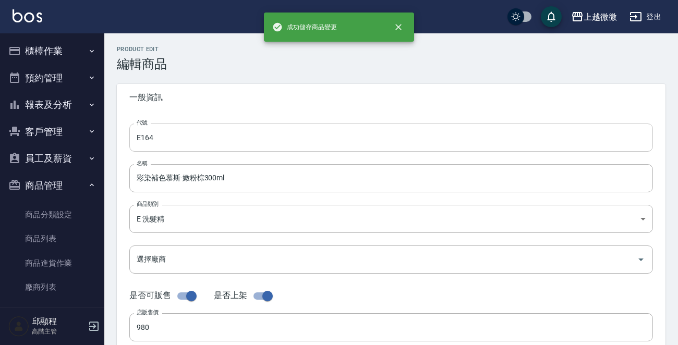
type input "E161"
type input "彩染補色慕斯-矯黃300ml"
type input "UNSET"
click at [254, 131] on input "E161" at bounding box center [391, 138] width 524 height 28
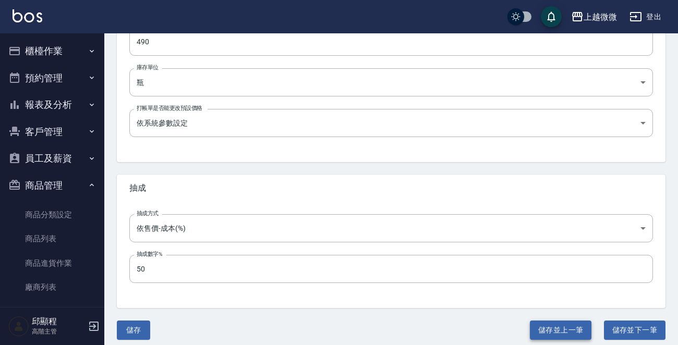
scroll to position [374, 0]
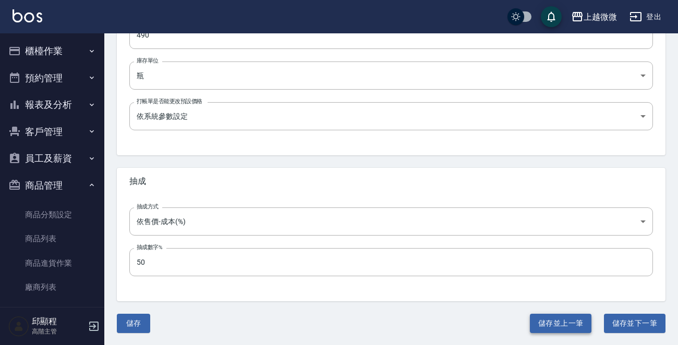
click at [561, 320] on button "儲存並上一筆" at bounding box center [561, 323] width 62 height 19
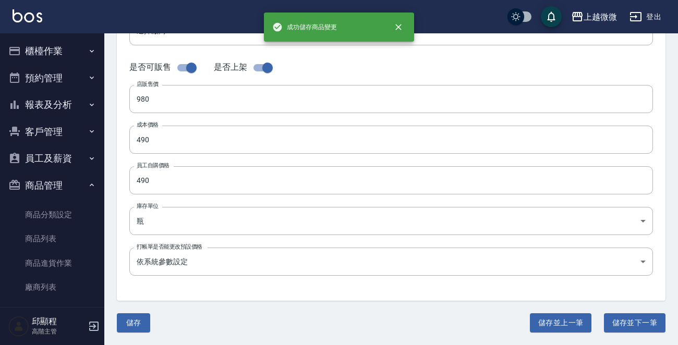
type input "E160"
type input "彩染補色慕斯-鎏光紫300ml"
type input "FALSE"
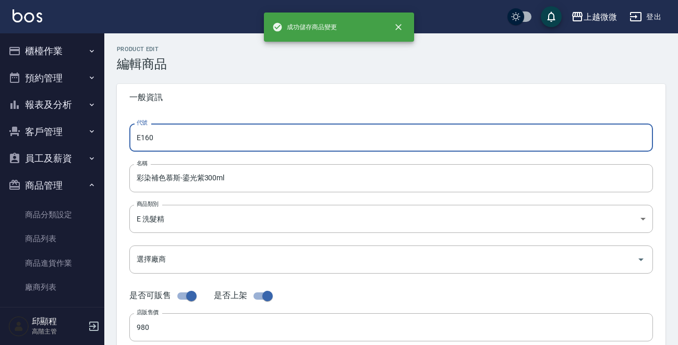
click at [239, 129] on input "E160" at bounding box center [391, 138] width 524 height 28
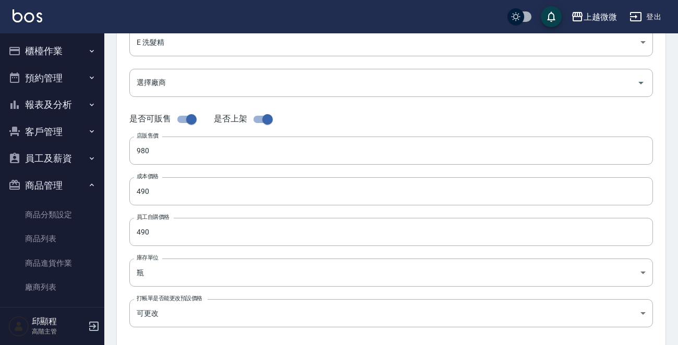
scroll to position [374, 0]
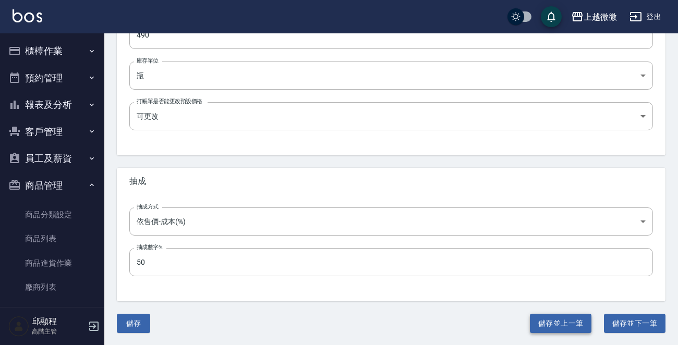
click at [576, 318] on button "儲存並上一筆" at bounding box center [561, 323] width 62 height 19
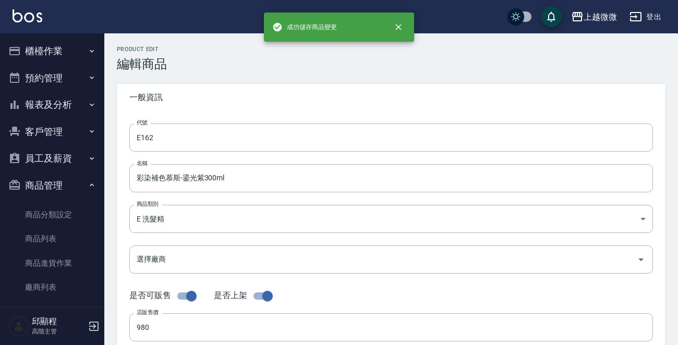
type input "E159"
type input "彩染補色慕斯-極光灰300ml"
click at [239, 118] on div "代號 E159 代號 名稱 彩染補色慕斯-極光灰300ml 名稱 商品類別 E 洗髮精 573c1966-624a-46bb-a923-36e61c8a8…" at bounding box center [391, 320] width 549 height 418
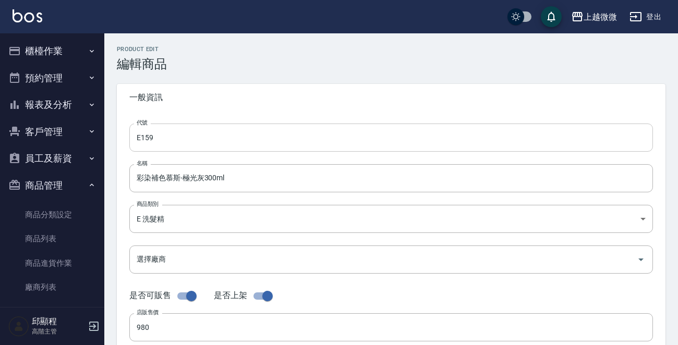
click at [248, 127] on input "E159" at bounding box center [391, 138] width 524 height 28
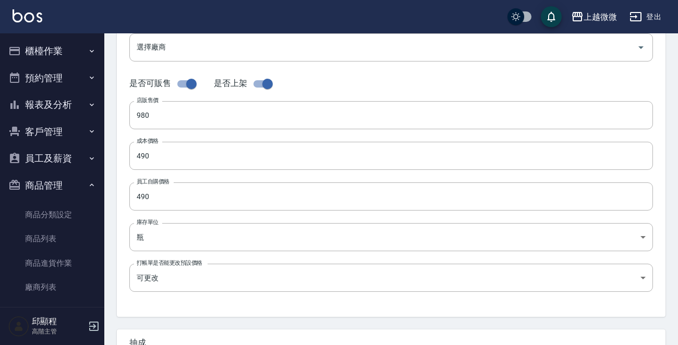
scroll to position [374, 0]
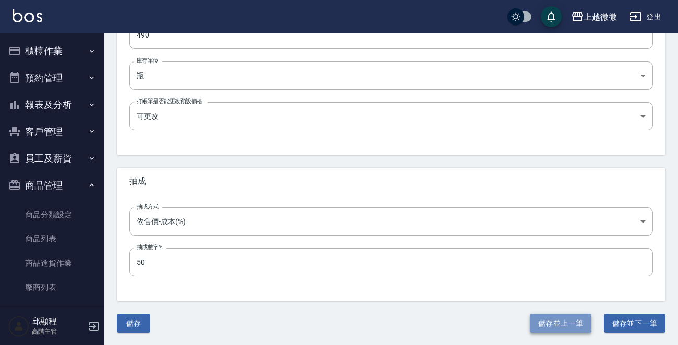
click at [548, 324] on button "儲存並上一筆" at bounding box center [561, 323] width 62 height 19
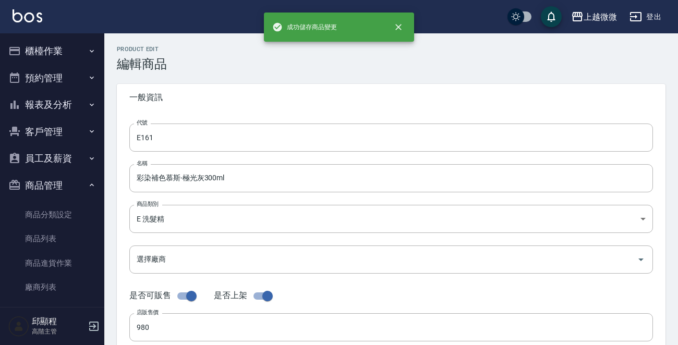
type input "E158"
type input "能量洗髮精250ml"
type input "800"
type input "400"
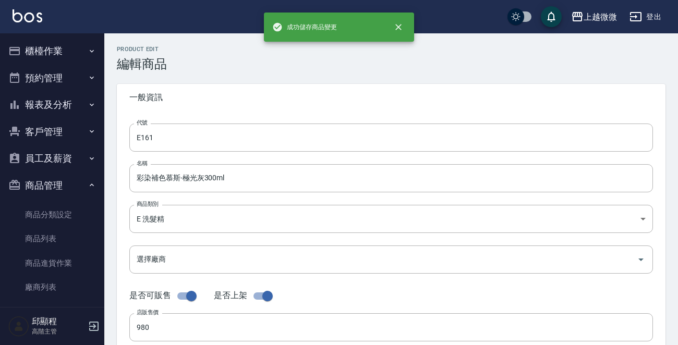
type input "UNSET"
click at [231, 137] on input "E158" at bounding box center [391, 138] width 524 height 28
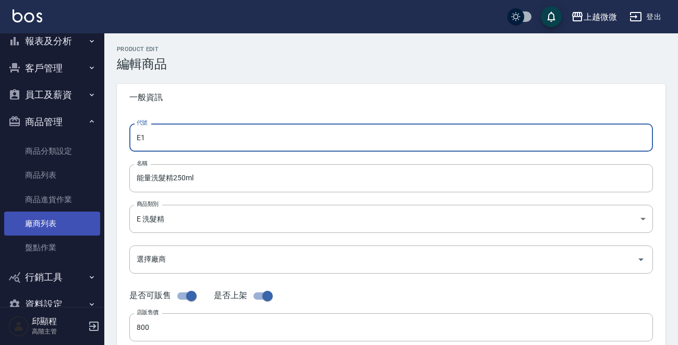
scroll to position [87, 0]
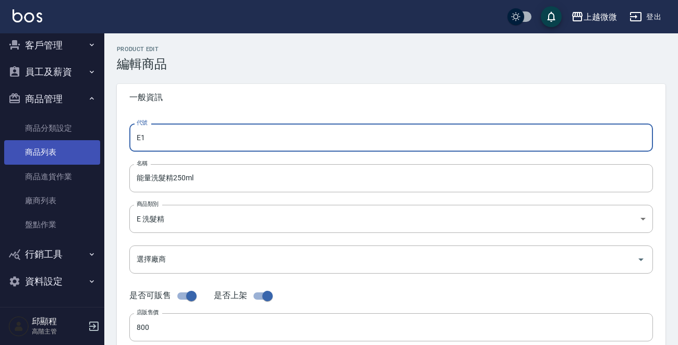
type input "E1"
click at [61, 152] on link "商品列表" at bounding box center [52, 152] width 96 height 24
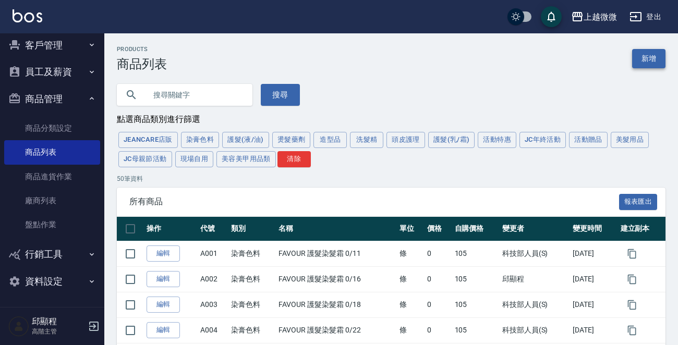
click at [653, 57] on link "新增" at bounding box center [648, 58] width 33 height 19
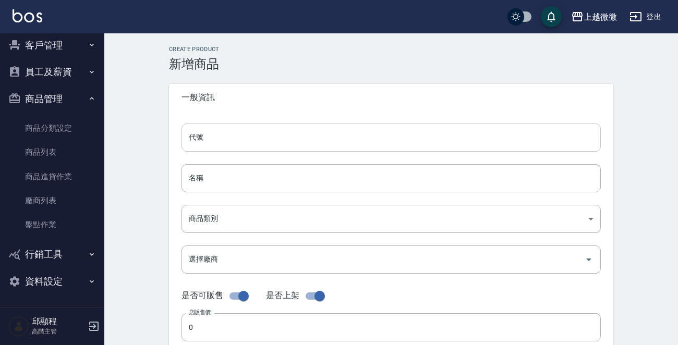
click at [261, 136] on input "代號" at bounding box center [391, 138] width 419 height 28
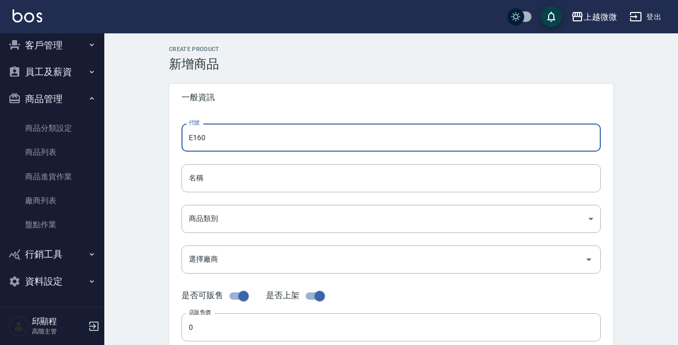
type input "E160"
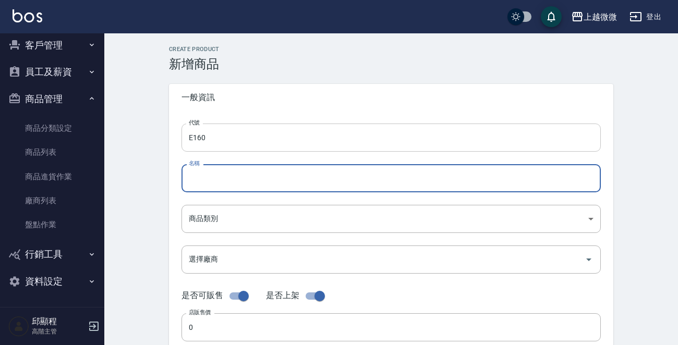
type input "f"
type input "能"
type input "精華洗髮精250ml"
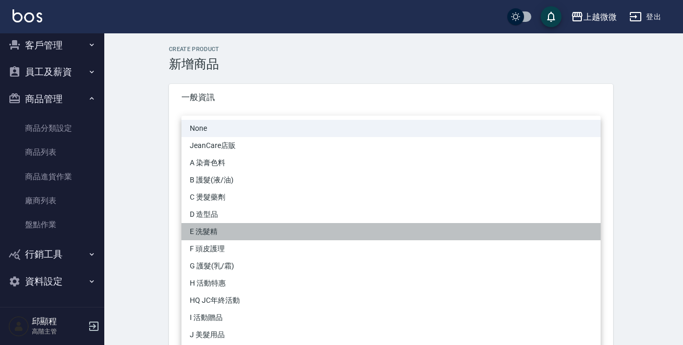
click at [215, 231] on li "E 洗髮精" at bounding box center [391, 231] width 419 height 17
type input "573c1966-624a-46bb-a923-36e61c8a8213"
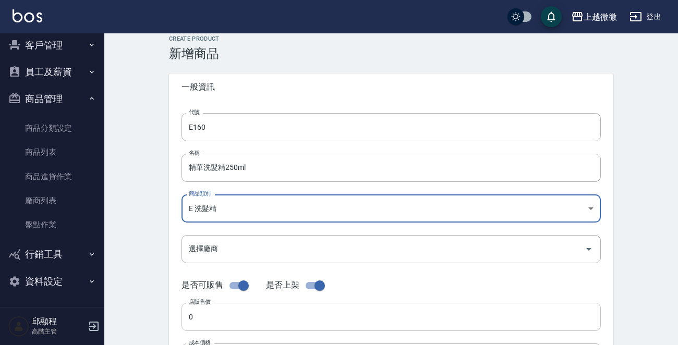
scroll to position [156, 0]
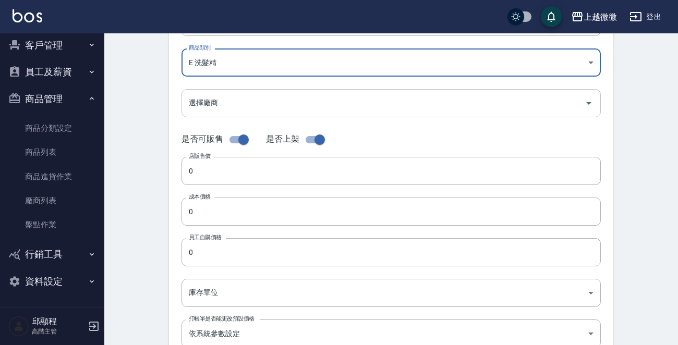
click at [233, 104] on input "選擇廠商" at bounding box center [383, 103] width 394 height 18
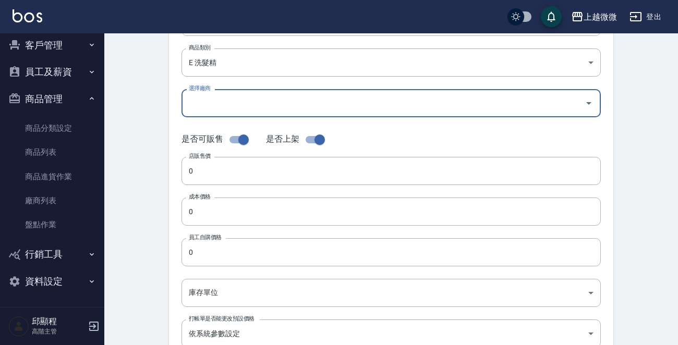
click at [233, 104] on input "選擇廠商" at bounding box center [383, 103] width 394 height 18
click at [202, 171] on input "0" at bounding box center [391, 171] width 419 height 28
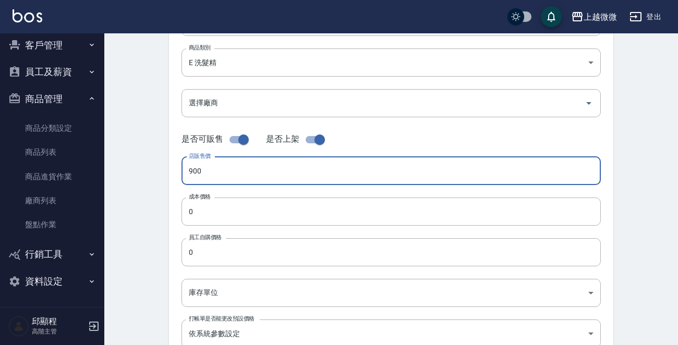
type input "900"
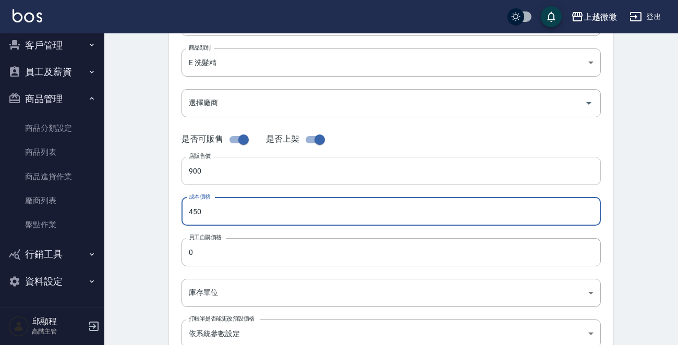
type input "450"
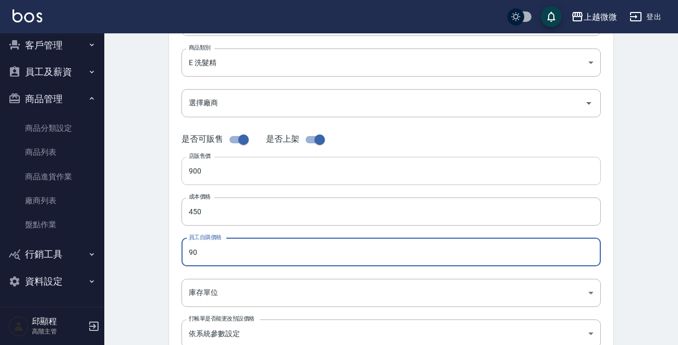
type input "9"
type input "450"
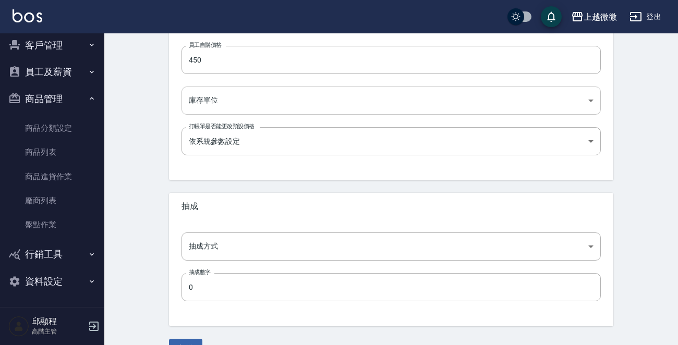
scroll to position [365, 0]
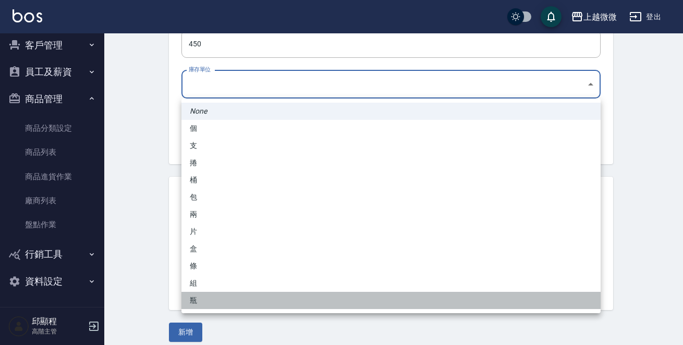
click at [204, 303] on li "瓶" at bounding box center [391, 300] width 419 height 17
type input "瓶"
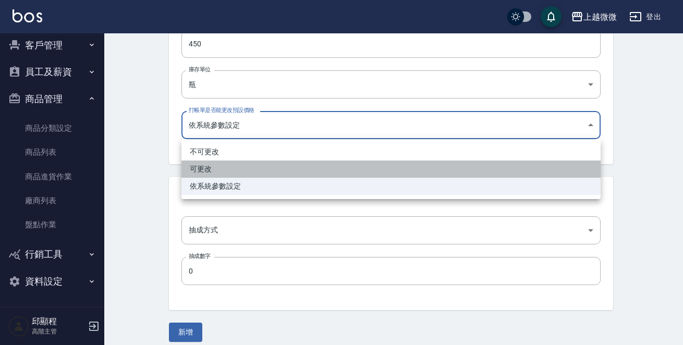
click at [234, 166] on li "可更改" at bounding box center [391, 169] width 419 height 17
type input "FALSE"
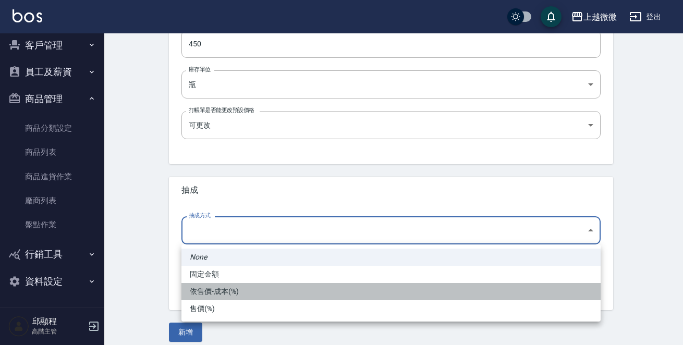
click at [229, 290] on li "依售價-成本(%)" at bounding box center [391, 291] width 419 height 17
type input "byCost"
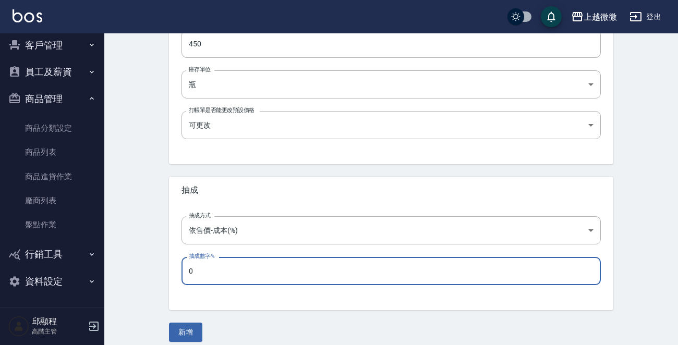
click at [239, 270] on input "0" at bounding box center [391, 271] width 419 height 28
type input "50"
click at [186, 333] on button "新增" at bounding box center [185, 332] width 33 height 19
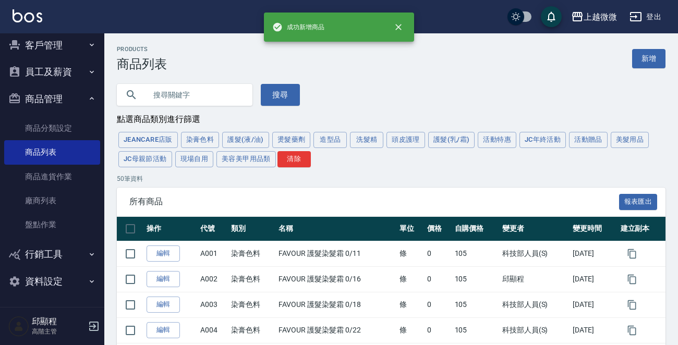
click at [360, 138] on button "洗髮精" at bounding box center [366, 140] width 33 height 16
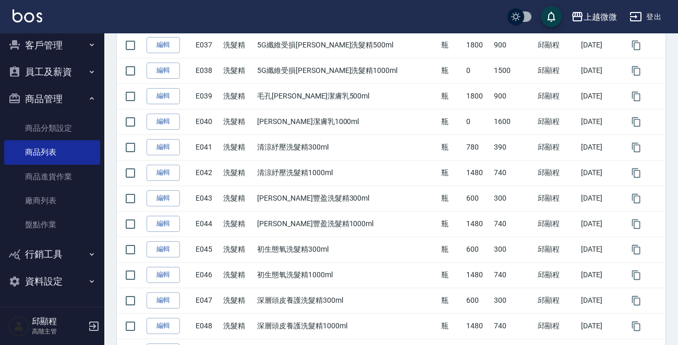
scroll to position [1220, 0]
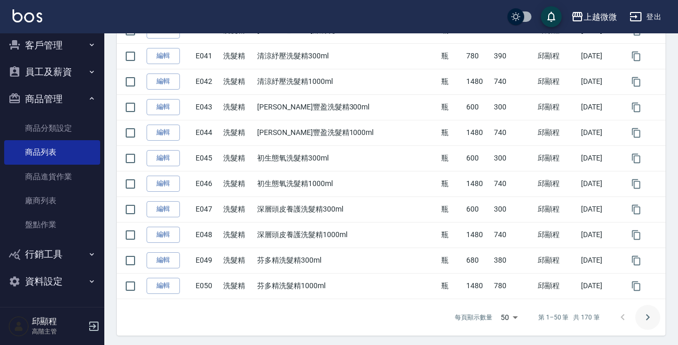
click at [647, 316] on icon "Go to next page" at bounding box center [648, 317] width 4 height 6
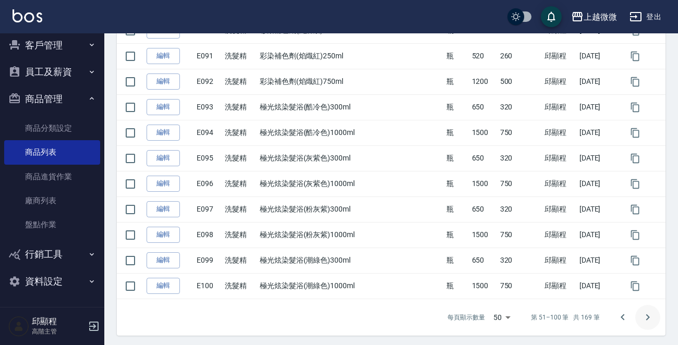
click at [648, 318] on icon "Go to next page" at bounding box center [648, 317] width 13 height 13
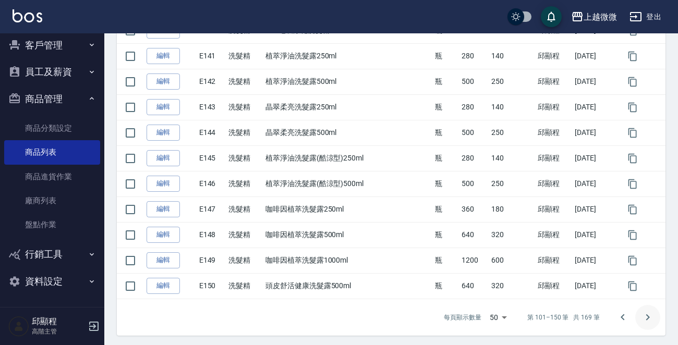
click at [648, 318] on icon "Go to next page" at bounding box center [648, 317] width 13 height 13
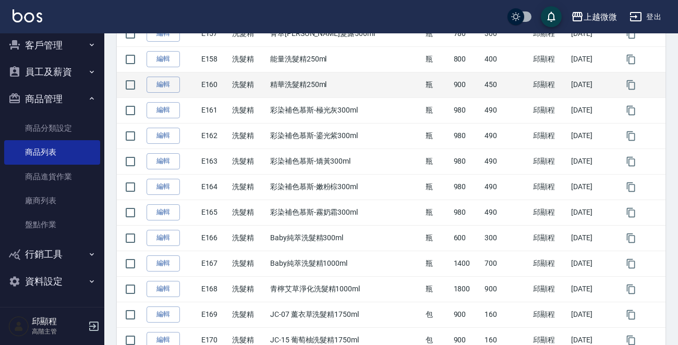
scroll to position [247, 0]
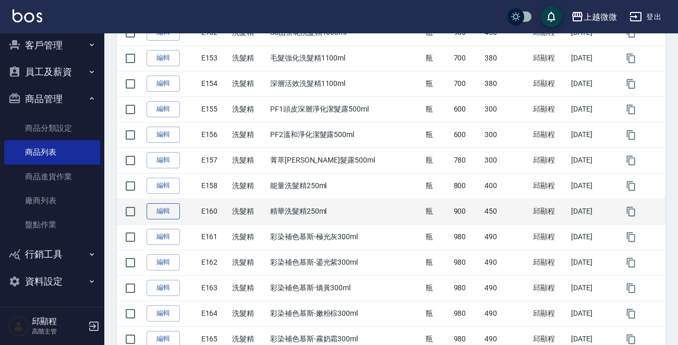
click at [164, 214] on link "編輯" at bounding box center [163, 211] width 33 height 16
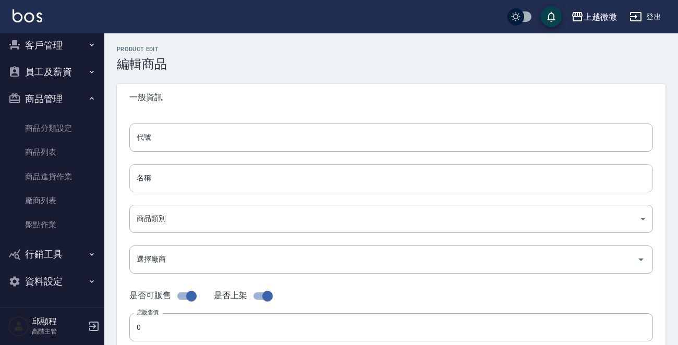
type input "E160"
type input "精華洗髮精250ml"
type input "573c1966-624a-46bb-a923-36e61c8a8213"
type input "900"
type input "450"
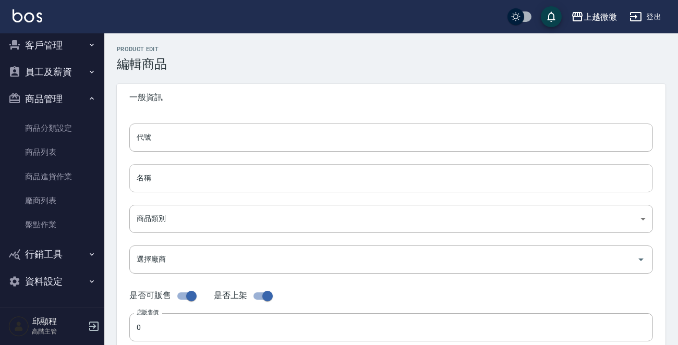
type input "450"
type input "瓶"
type input "FALSE"
click at [193, 131] on input "E160" at bounding box center [391, 138] width 524 height 28
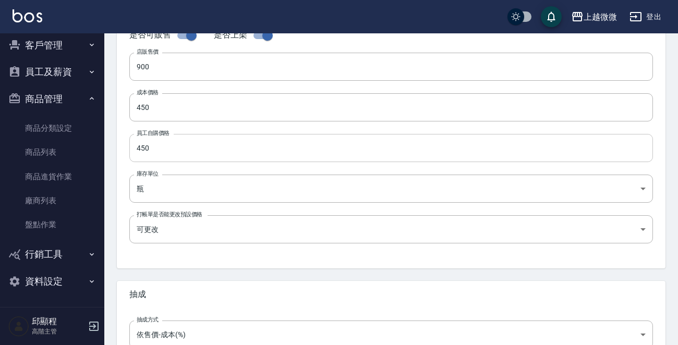
type input "E159"
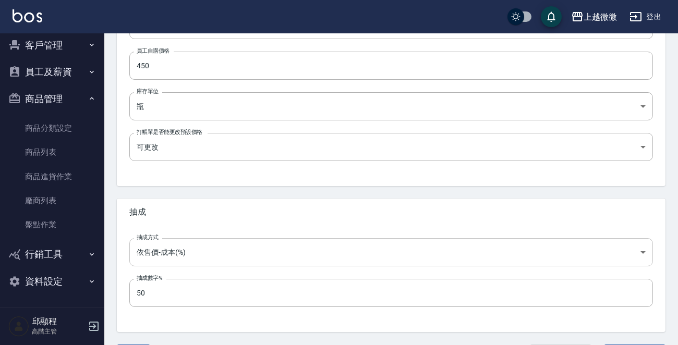
scroll to position [374, 0]
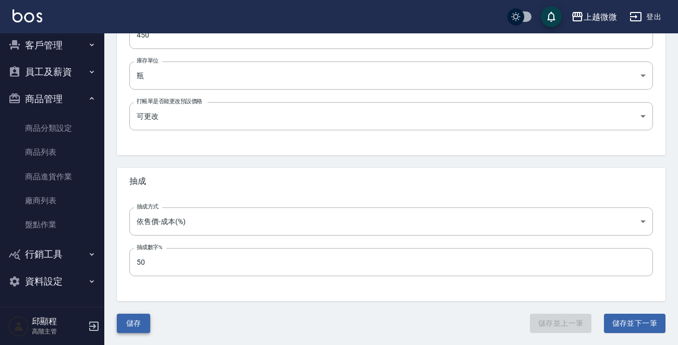
click at [136, 321] on button "儲存" at bounding box center [133, 323] width 33 height 19
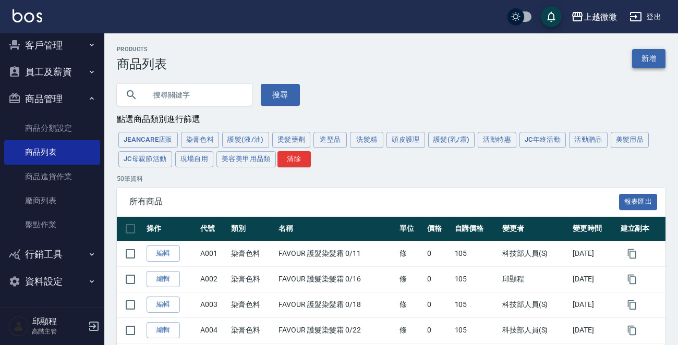
click at [644, 58] on link "新增" at bounding box center [648, 58] width 33 height 19
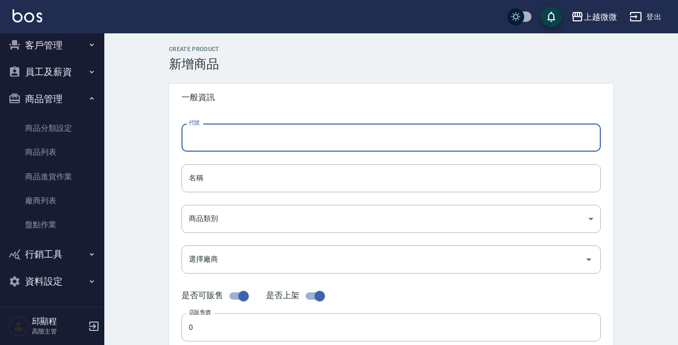
click at [247, 138] on input "代號" at bounding box center [391, 138] width 419 height 28
type input "e"
type input "E160"
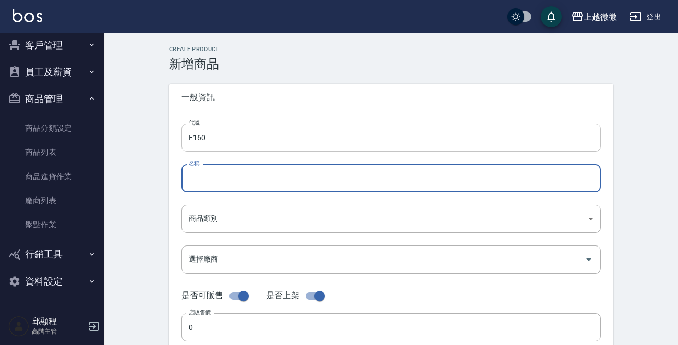
type input "f"
type input "修護胺基酸洗髮精250ml"
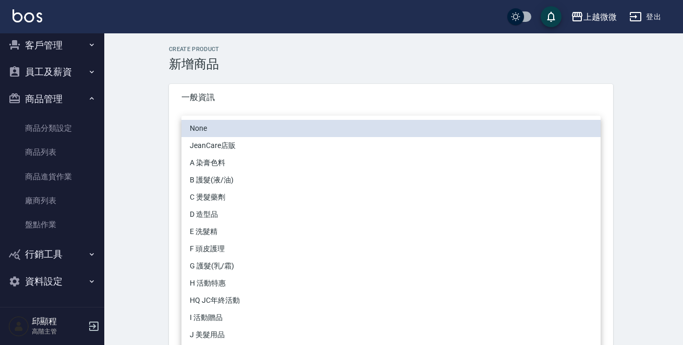
click at [210, 231] on li "E 洗髮精" at bounding box center [391, 231] width 419 height 17
type input "573c1966-624a-46bb-a923-36e61c8a8213"
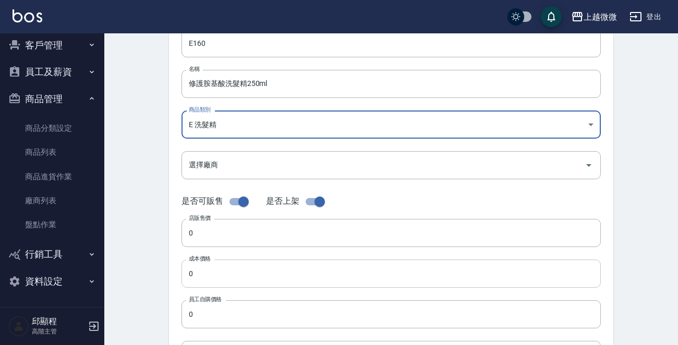
scroll to position [156, 0]
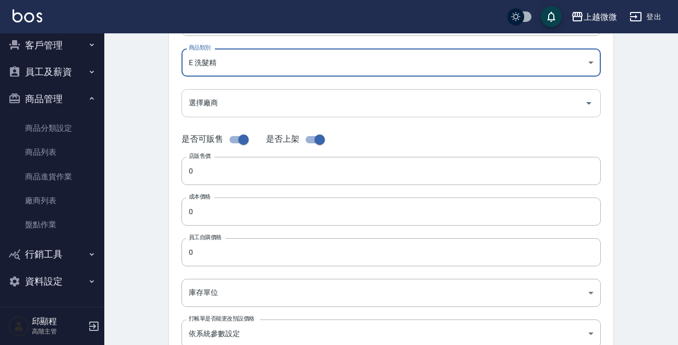
click at [232, 104] on input "選擇廠商" at bounding box center [383, 103] width 394 height 18
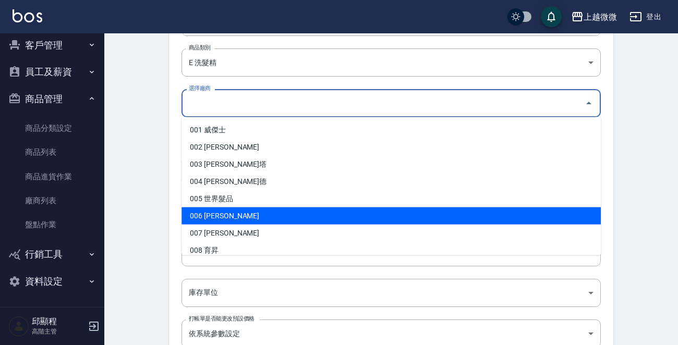
click at [147, 202] on div "Create Product 新增商品 一般資訊 代號 E160 代號 名稱 修護胺基酸洗髮精250ml 名稱 商品類別 E 洗髮精 573c1966-6…" at bounding box center [391, 220] width 574 height 687
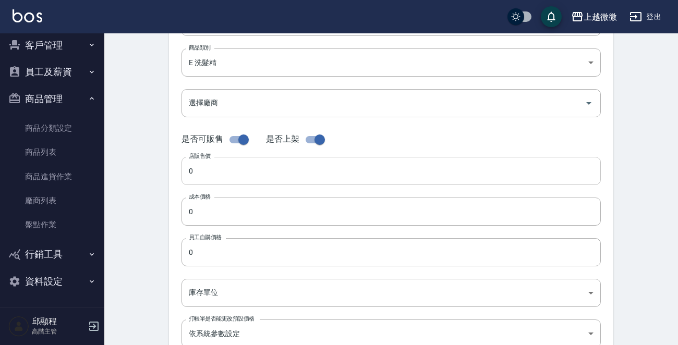
click at [220, 169] on input "0" at bounding box center [391, 171] width 419 height 28
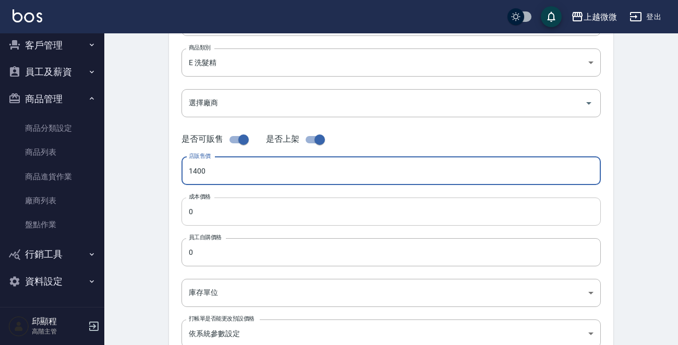
type input "1400"
click at [282, 198] on input "0" at bounding box center [391, 212] width 419 height 28
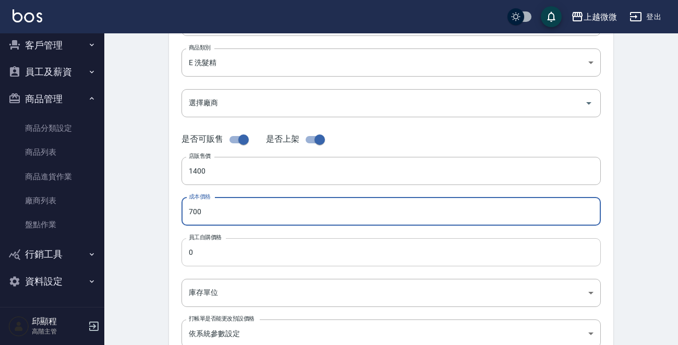
type input "700"
click at [257, 246] on input "0" at bounding box center [391, 252] width 419 height 28
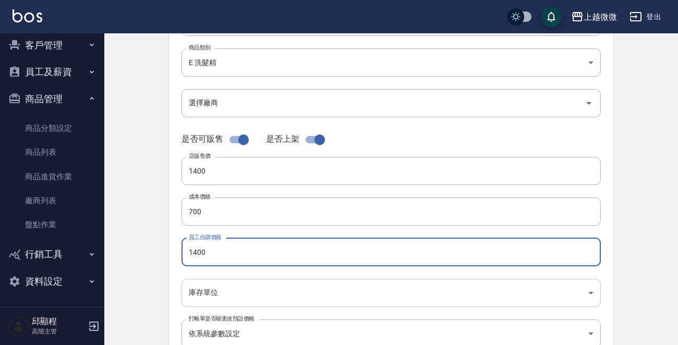
type input "1400"
click at [245, 289] on body "上越微微 登出 櫃檯作業 打帳單 帳單列表 掛單列表 座位開單 營業儀表板 現金收支登錄 高階收支登錄 材料自購登錄 每日結帳 排班表 現場電腦打卡 掃碼打卡…" at bounding box center [339, 204] width 678 height 720
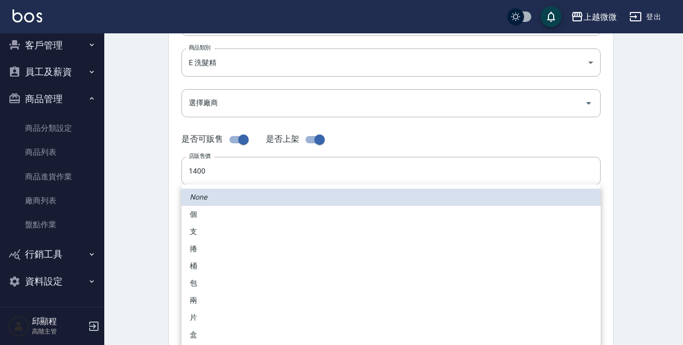
click at [146, 296] on div at bounding box center [341, 172] width 683 height 345
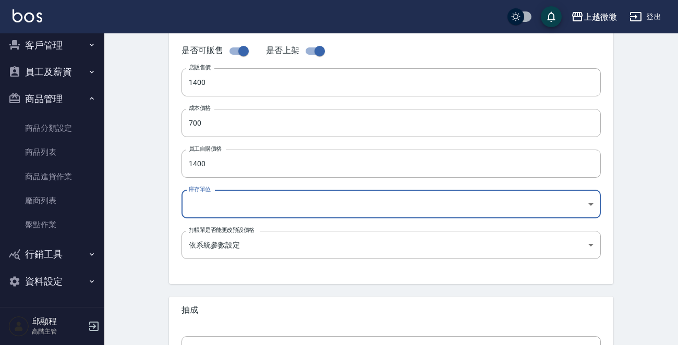
scroll to position [313, 0]
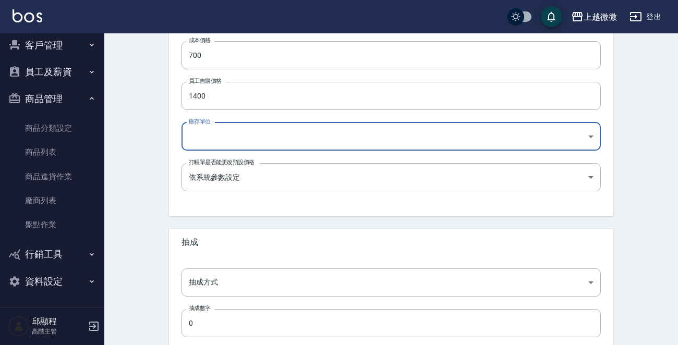
click at [246, 135] on body "上越微微 登出 櫃檯作業 打帳單 帳單列表 掛單列表 座位開單 營業儀表板 現金收支登錄 高階收支登錄 材料自購登錄 每日結帳 排班表 現場電腦打卡 掃碼打卡…" at bounding box center [339, 47] width 678 height 720
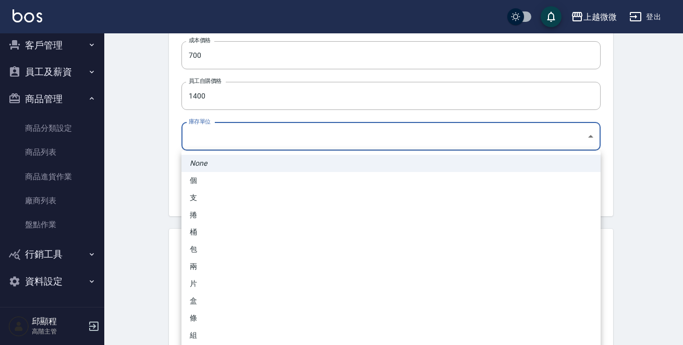
click at [121, 280] on div at bounding box center [341, 172] width 683 height 345
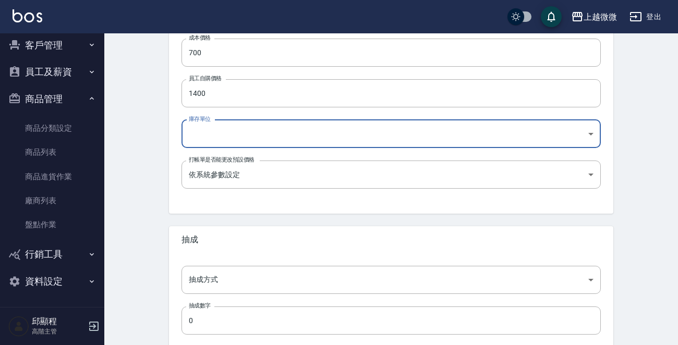
scroll to position [374, 0]
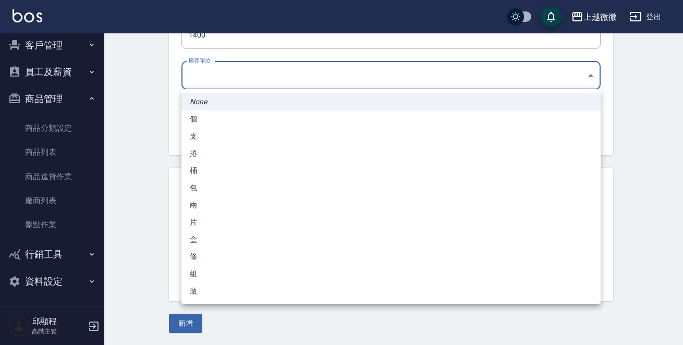
click at [199, 290] on li "瓶" at bounding box center [391, 291] width 419 height 17
type input "瓶"
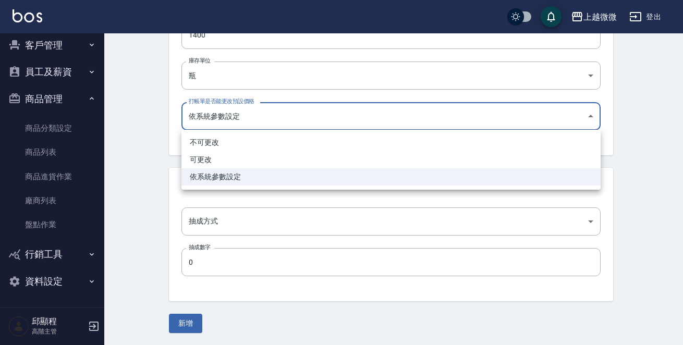
click at [230, 161] on li "可更改" at bounding box center [391, 159] width 419 height 17
type input "FALSE"
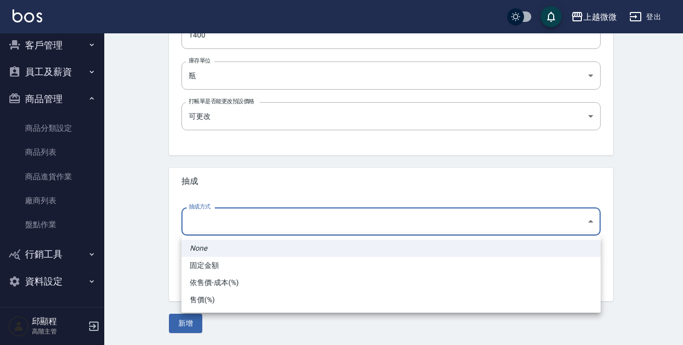
drag, startPoint x: 234, startPoint y: 282, endPoint x: 231, endPoint y: 276, distance: 6.3
click at [233, 282] on li "依售價-成本(%)" at bounding box center [391, 282] width 419 height 17
type input "byCost"
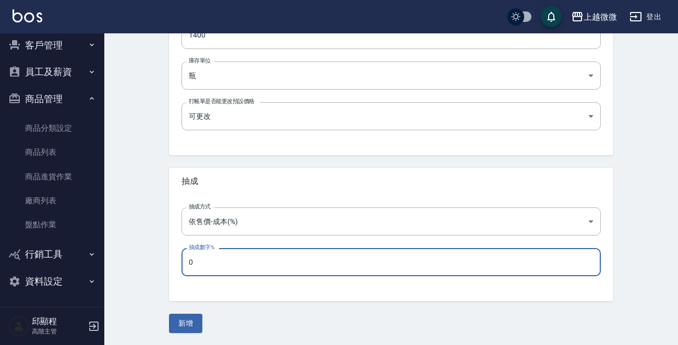
click at [235, 258] on input "0" at bounding box center [391, 262] width 419 height 28
type input "50"
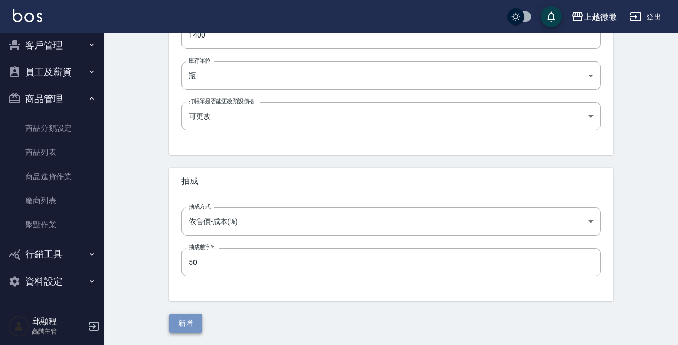
click at [186, 317] on button "新增" at bounding box center [185, 323] width 33 height 19
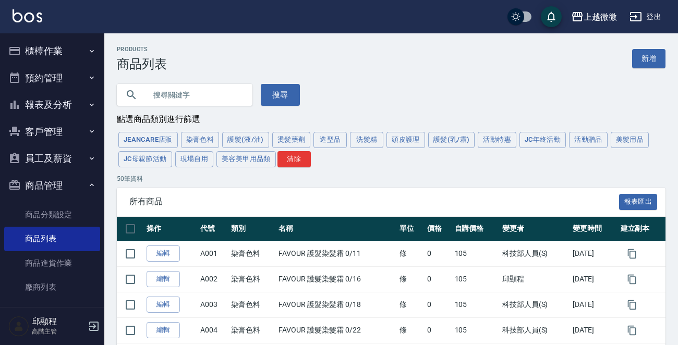
click at [46, 46] on button "櫃檯作業" at bounding box center [52, 51] width 96 height 27
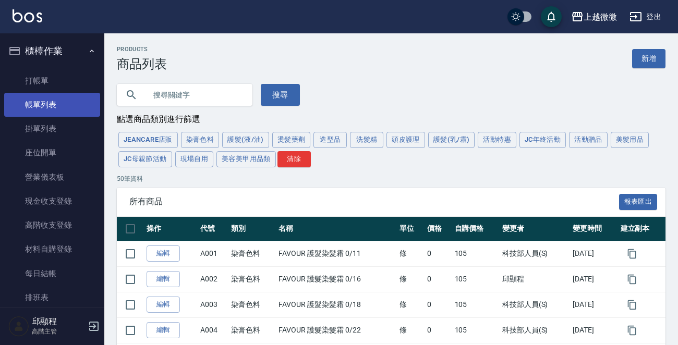
click at [36, 103] on link "帳單列表" at bounding box center [52, 105] width 96 height 24
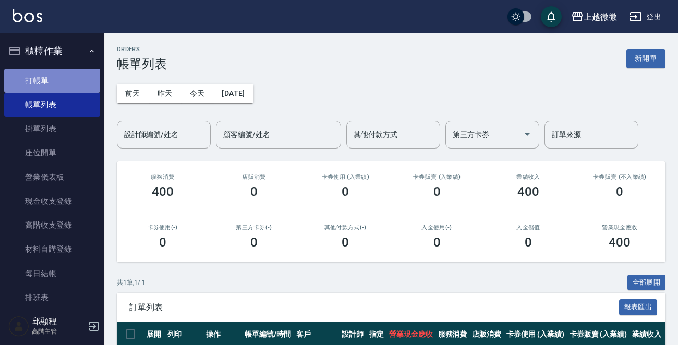
click at [62, 86] on link "打帳單" at bounding box center [52, 81] width 96 height 24
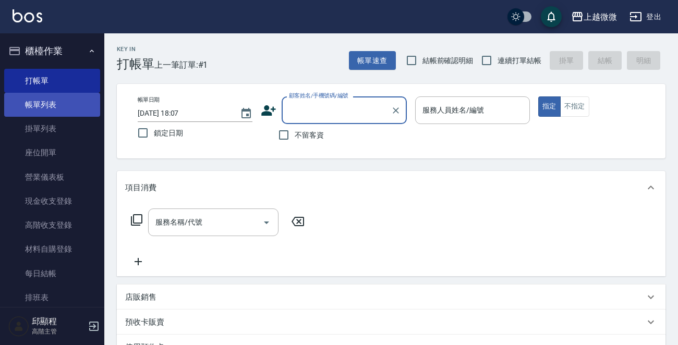
click at [53, 101] on link "帳單列表" at bounding box center [52, 105] width 96 height 24
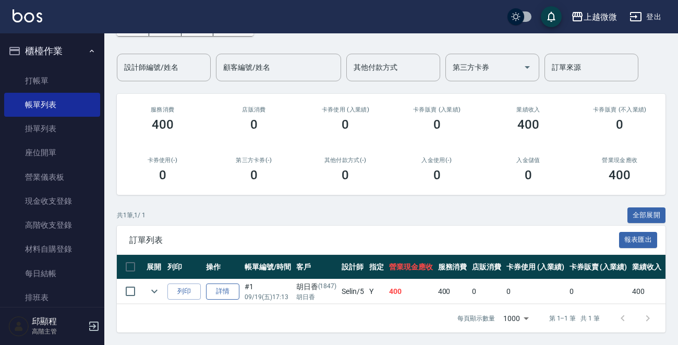
scroll to position [75, 0]
click at [230, 284] on link "詳情" at bounding box center [222, 292] width 33 height 16
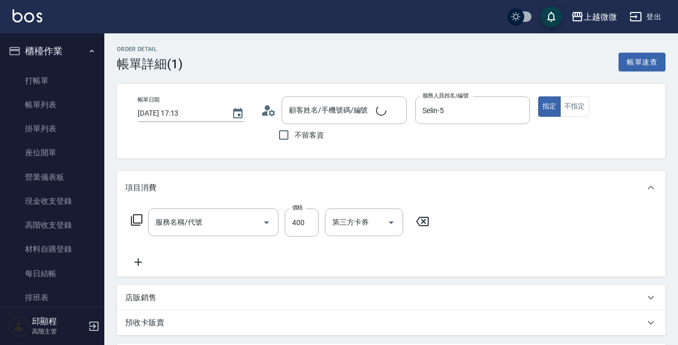
type input "[DATE] 17:13"
type input "Selin-5"
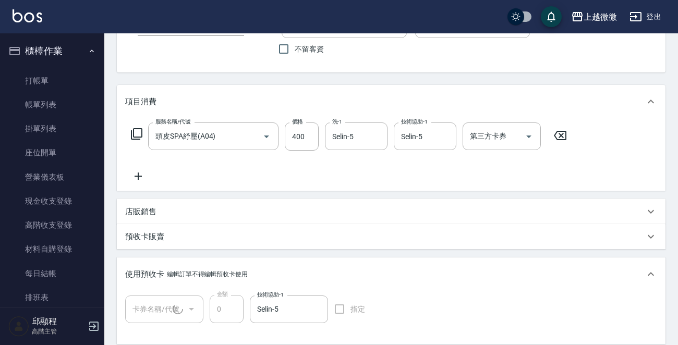
type input "頭皮SPA紓壓(A04)"
type input "※洗髮卡贈護髮1次(1/1)"
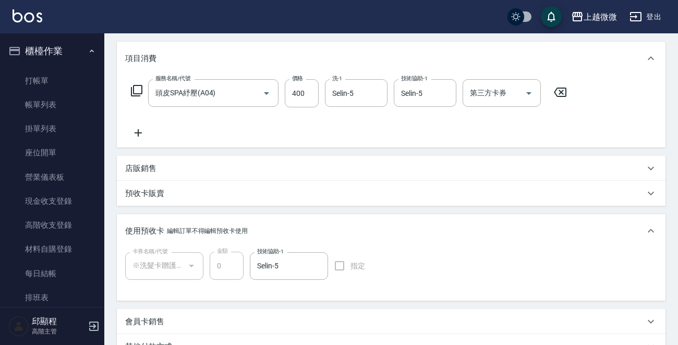
type input "[PERSON_NAME]/[PERSON_NAME]/1847"
click at [152, 165] on p "店販銷售" at bounding box center [140, 168] width 31 height 11
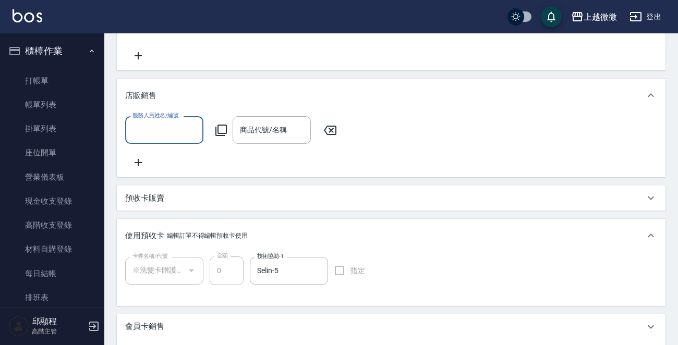
scroll to position [234, 0]
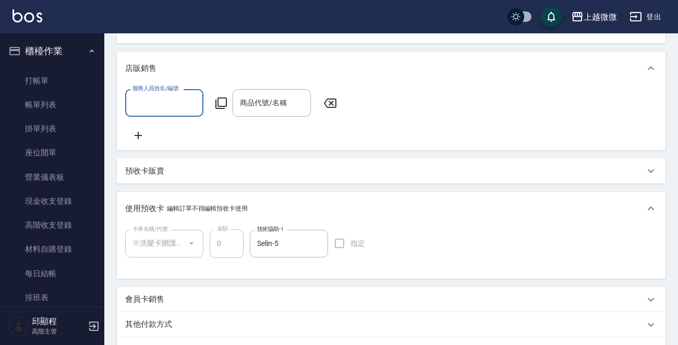
click at [167, 105] on input "服務人員姓名/編號" at bounding box center [164, 103] width 69 height 18
click at [166, 124] on div "Selin -5" at bounding box center [164, 129] width 78 height 17
type input "Selin-5"
click at [263, 94] on input "商品代號/名稱" at bounding box center [271, 103] width 69 height 18
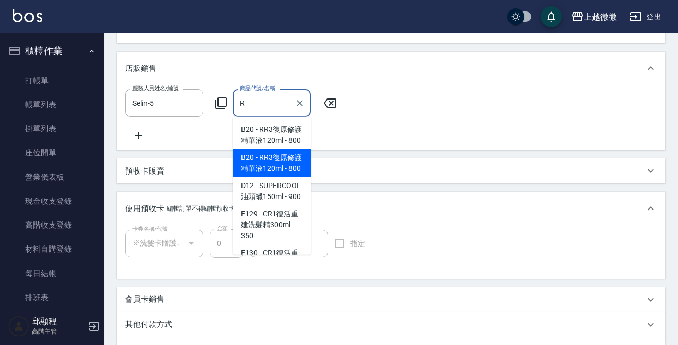
type input "R"
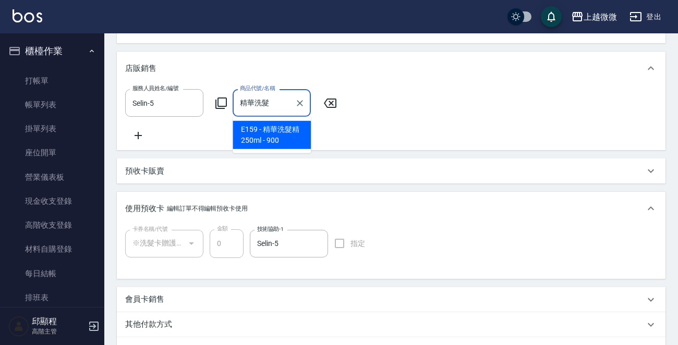
click at [296, 131] on span "E159 - 精華洗髮精250ml - 900" at bounding box center [272, 135] width 78 height 28
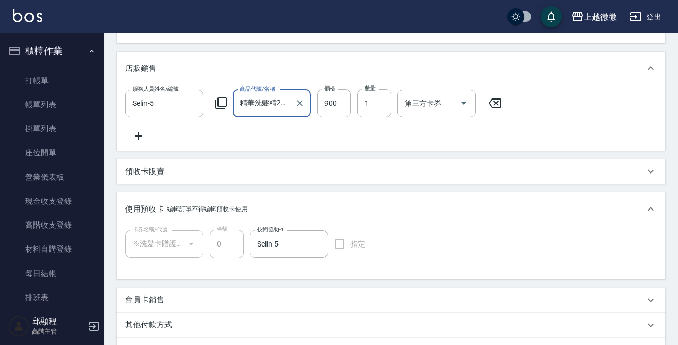
type input "精華洗髮精250ml"
type input "720"
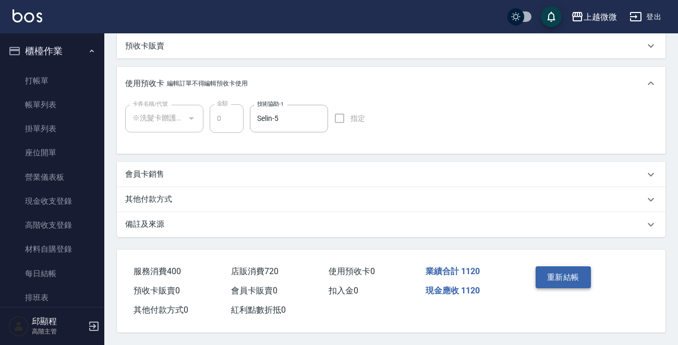
scroll to position [370, 0]
click at [563, 275] on button "重新結帳" at bounding box center [563, 278] width 55 height 22
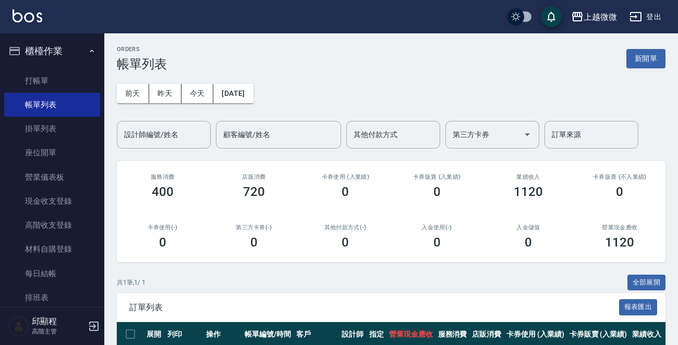
click at [55, 73] on link "打帳單" at bounding box center [52, 81] width 96 height 24
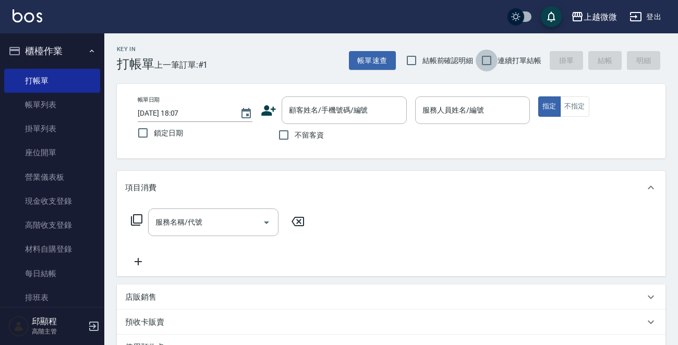
click at [494, 57] on input "連續打單結帳" at bounding box center [487, 61] width 22 height 22
checkbox input "true"
drag, startPoint x: 152, startPoint y: 128, endPoint x: 148, endPoint y: 133, distance: 5.9
click at [152, 129] on input "鎖定日期" at bounding box center [143, 133] width 22 height 22
checkbox input "true"
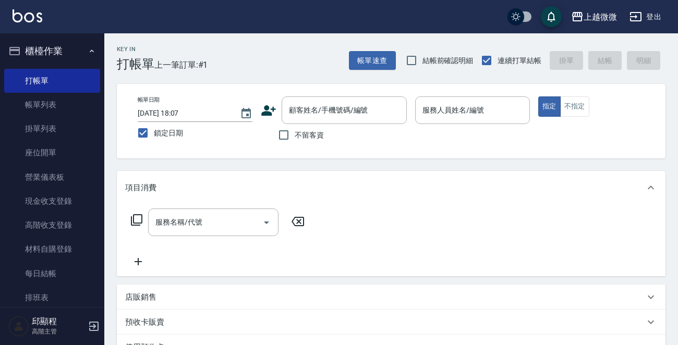
click at [462, 114] on input "服務人員姓名/編號" at bounding box center [472, 110] width 105 height 18
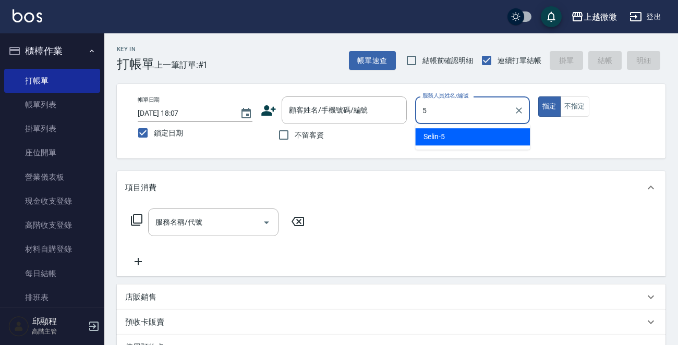
drag, startPoint x: 464, startPoint y: 137, endPoint x: 494, endPoint y: 128, distance: 31.5
click at [464, 137] on div "Selin -5" at bounding box center [472, 136] width 115 height 17
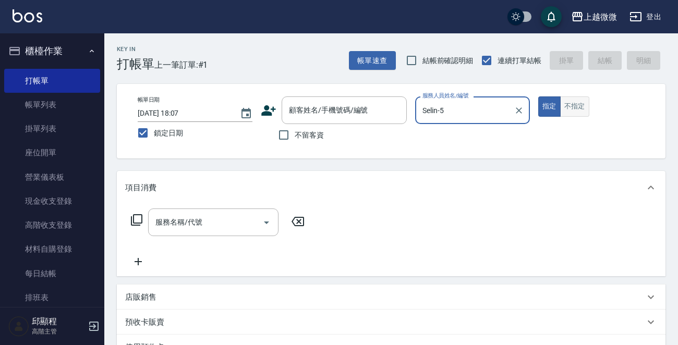
type input "Selin-5"
click at [580, 110] on button "不指定" at bounding box center [574, 107] width 29 height 20
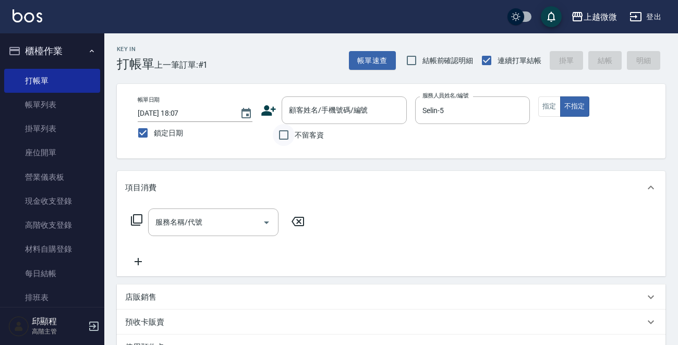
click at [286, 135] on input "不留客資" at bounding box center [284, 135] width 22 height 22
checkbox input "true"
click at [196, 228] on input "服務名稱/代號" at bounding box center [205, 222] width 105 height 18
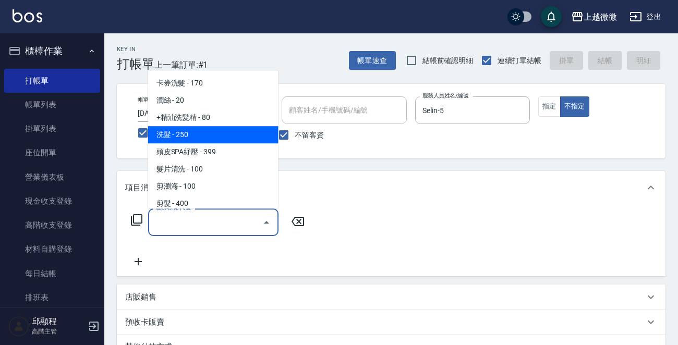
click at [213, 131] on span "洗髮 - 250" at bounding box center [213, 134] width 130 height 17
type input "洗髮(A03)"
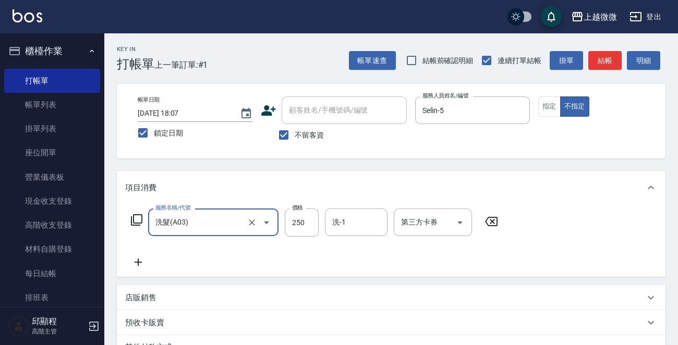
click at [140, 266] on icon at bounding box center [138, 262] width 26 height 13
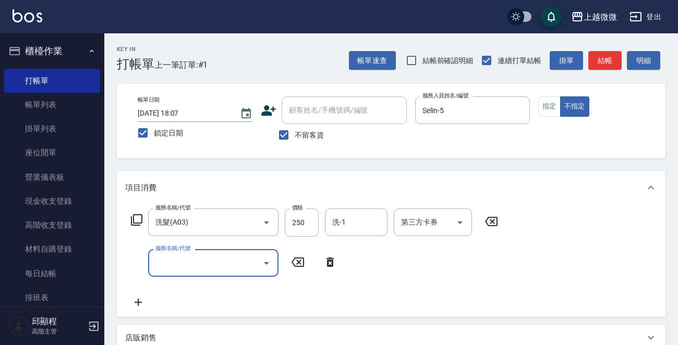
click at [194, 267] on input "服務名稱/代號" at bounding box center [205, 263] width 105 height 18
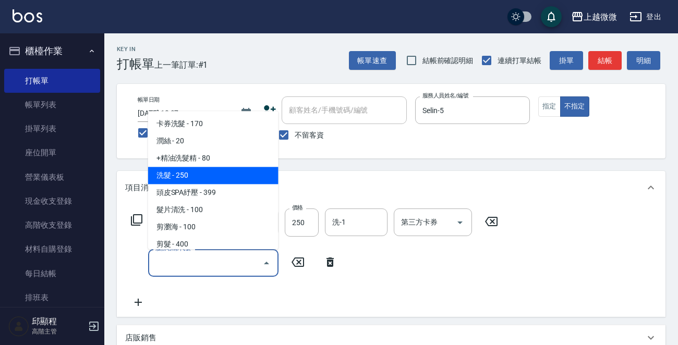
click at [218, 160] on span "+精油洗髮精 - 80" at bounding box center [213, 158] width 130 height 17
type input "+精油洗髮精(A02)"
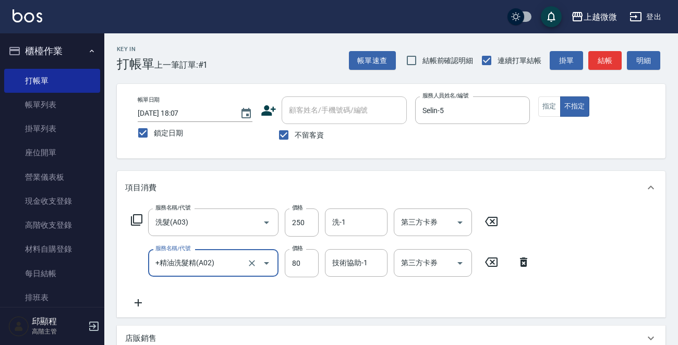
click at [140, 303] on icon at bounding box center [138, 303] width 26 height 13
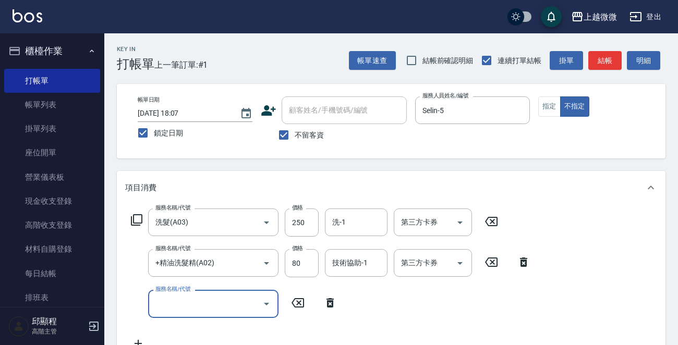
click at [195, 303] on input "服務名稱/代號" at bounding box center [205, 304] width 105 height 18
click at [194, 303] on input "服務名稱/代號" at bounding box center [205, 304] width 105 height 18
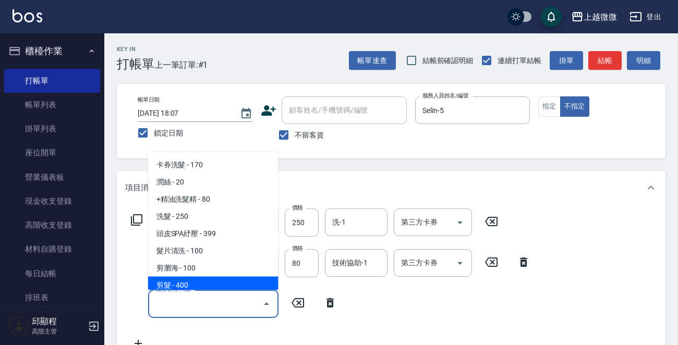
click at [199, 280] on span "剪髮 - 400" at bounding box center [213, 285] width 130 height 17
type input "剪髮(B02)"
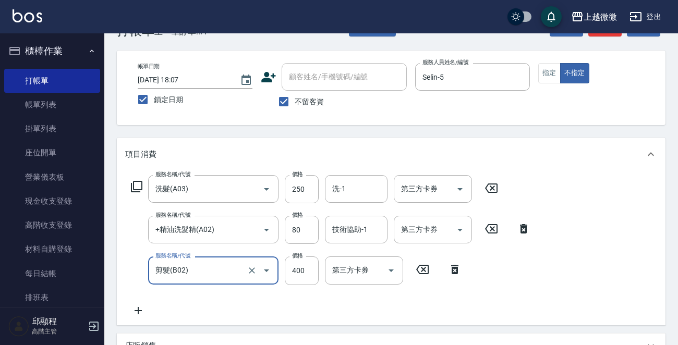
scroll to position [52, 0]
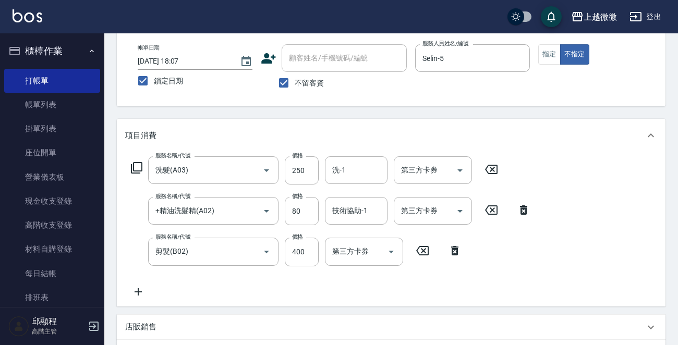
click at [143, 288] on icon at bounding box center [138, 292] width 26 height 13
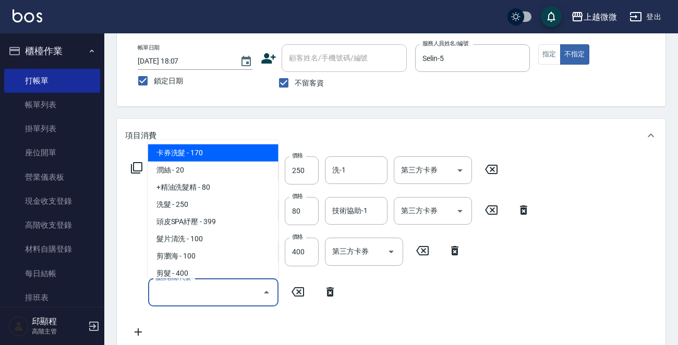
click at [185, 291] on input "服務名稱/代號" at bounding box center [205, 293] width 105 height 18
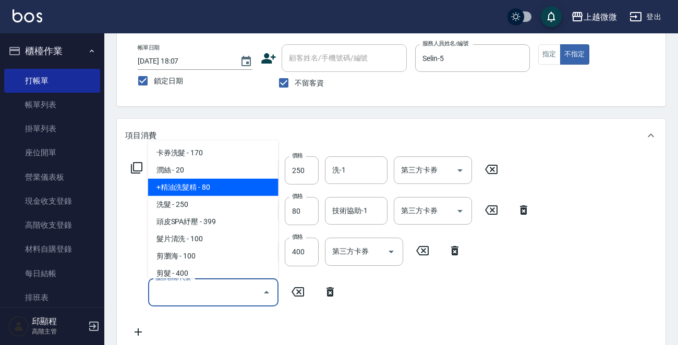
click at [204, 173] on span "潤絲 - 20" at bounding box center [213, 170] width 130 height 17
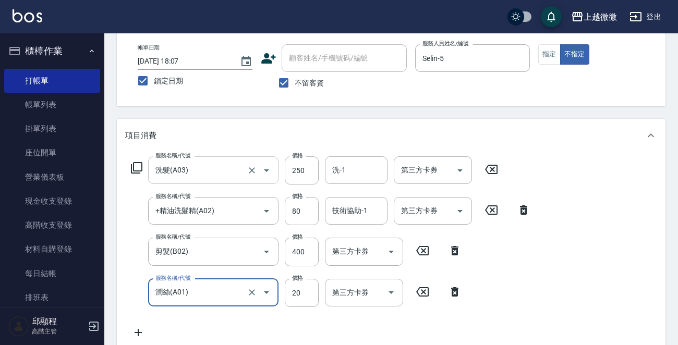
type input "潤絲(A01)"
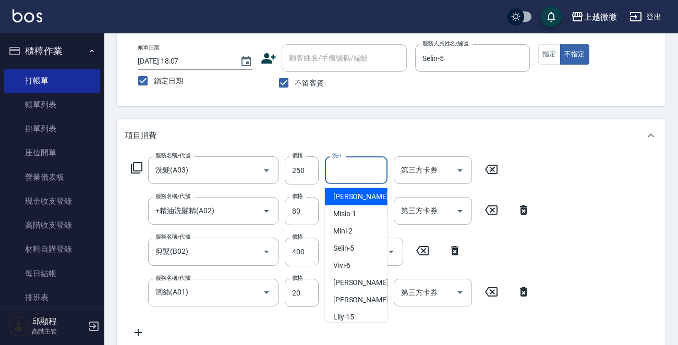
click at [339, 168] on div "洗-1 洗-1" at bounding box center [356, 170] width 63 height 28
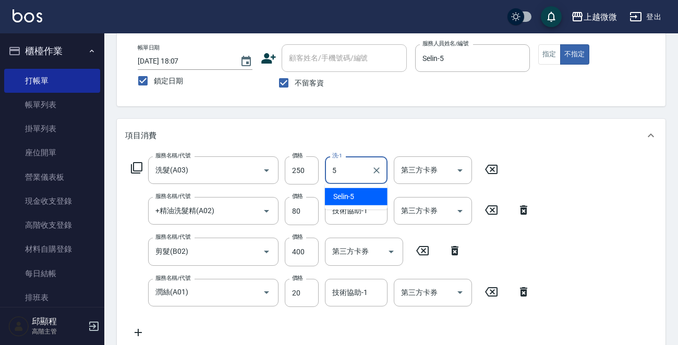
click at [342, 188] on div "Selin -5" at bounding box center [356, 196] width 63 height 17
type input "Selin-5"
click at [369, 211] on input "技術協助-1" at bounding box center [356, 211] width 53 height 18
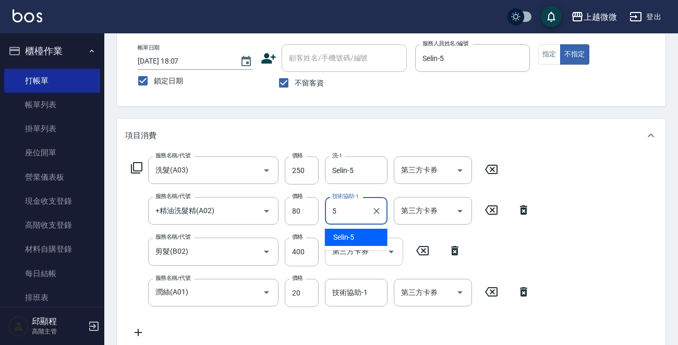
click at [355, 231] on div "Selin -5" at bounding box center [356, 237] width 63 height 17
type input "Selin-5"
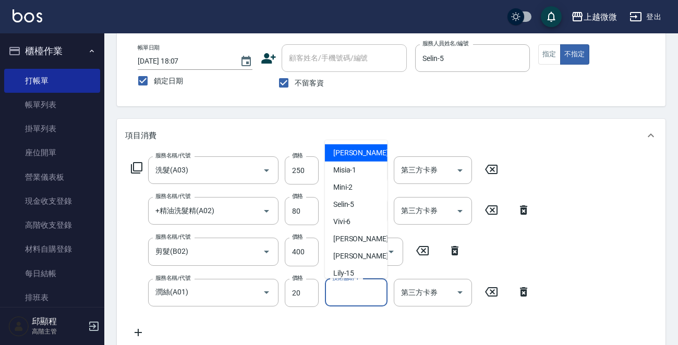
click at [361, 298] on input "技術協助-1" at bounding box center [356, 293] width 53 height 18
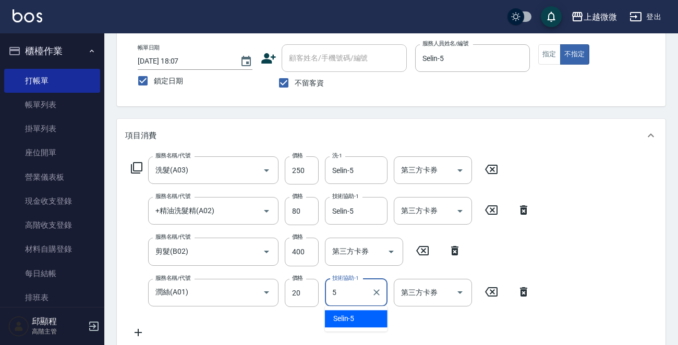
click at [357, 315] on div "Selin -5" at bounding box center [356, 318] width 63 height 17
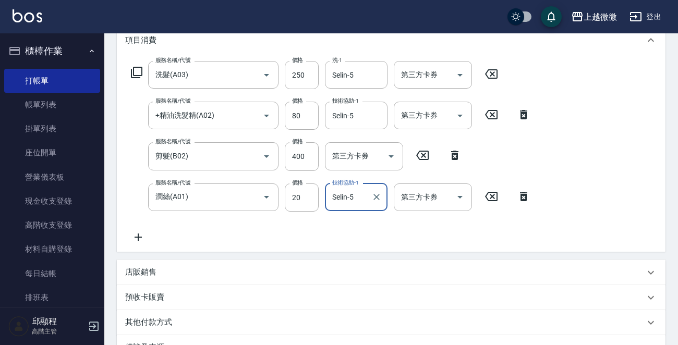
scroll to position [278, 0]
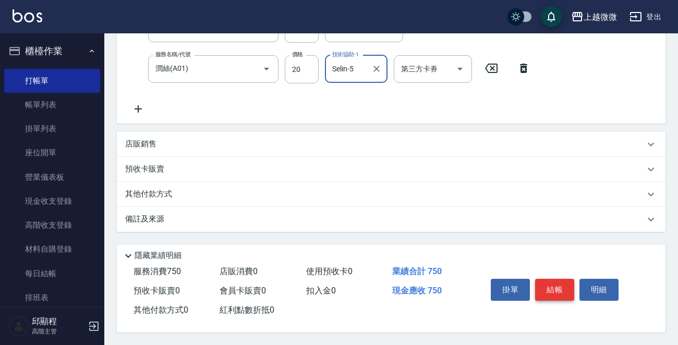
type input "Selin-5"
click at [553, 292] on button "結帳" at bounding box center [554, 290] width 39 height 22
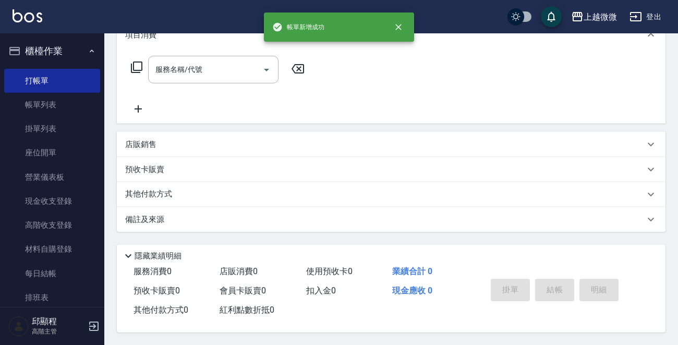
scroll to position [0, 0]
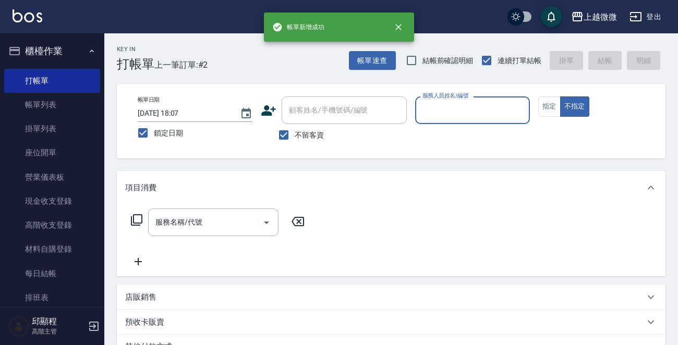
click at [479, 122] on div "服務人員姓名/編號" at bounding box center [472, 111] width 115 height 28
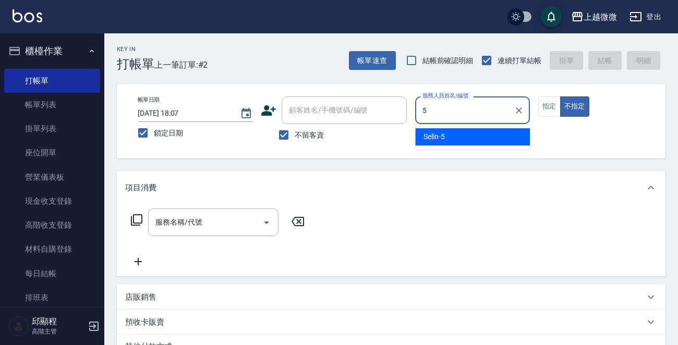
click at [467, 138] on div "Selin -5" at bounding box center [472, 136] width 115 height 17
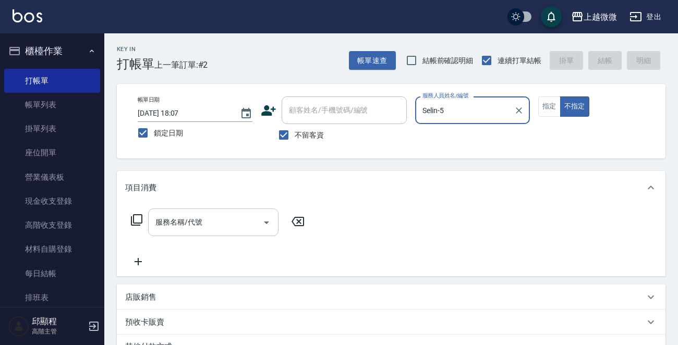
type input "Selin-5"
click at [209, 223] on input "服務名稱/代號" at bounding box center [205, 222] width 105 height 18
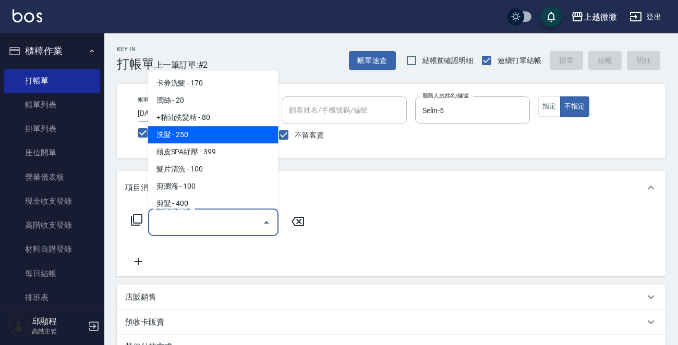
click at [220, 134] on span "洗髮 - 250" at bounding box center [213, 134] width 130 height 17
type input "洗髮(A03)"
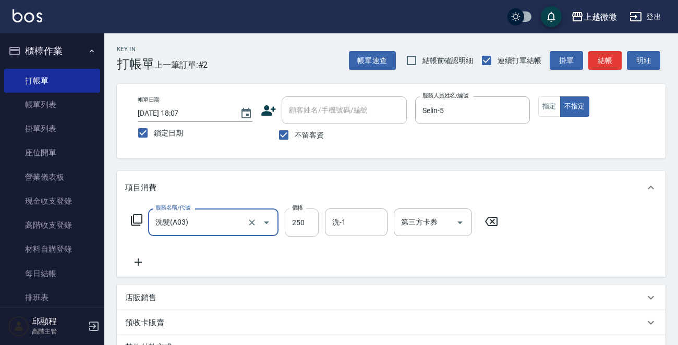
click at [315, 225] on input "250" at bounding box center [302, 223] width 34 height 28
type input "300"
click at [355, 226] on input "洗-1" at bounding box center [356, 222] width 53 height 18
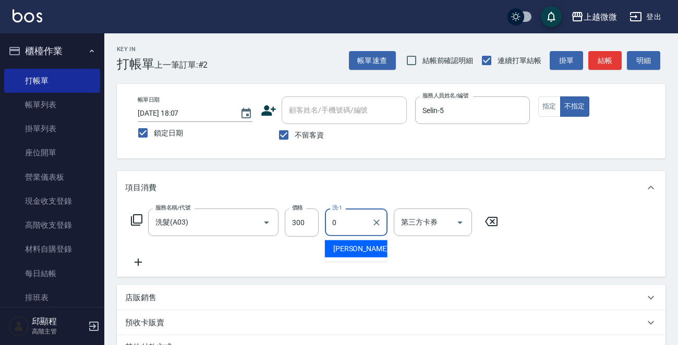
click at [347, 238] on ul "[PERSON_NAME] -0" at bounding box center [356, 249] width 63 height 26
drag, startPoint x: 344, startPoint y: 246, endPoint x: 264, endPoint y: 245, distance: 79.3
click at [343, 246] on span "[PERSON_NAME] -0" at bounding box center [364, 249] width 62 height 11
type input "[PERSON_NAME]-0"
click at [144, 259] on icon at bounding box center [138, 262] width 26 height 13
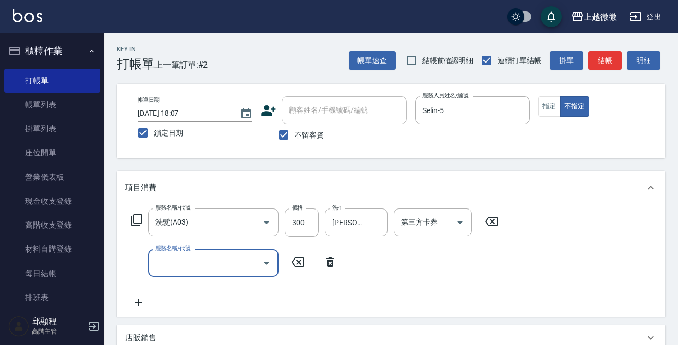
click at [191, 269] on input "服務名稱/代號" at bounding box center [205, 263] width 105 height 18
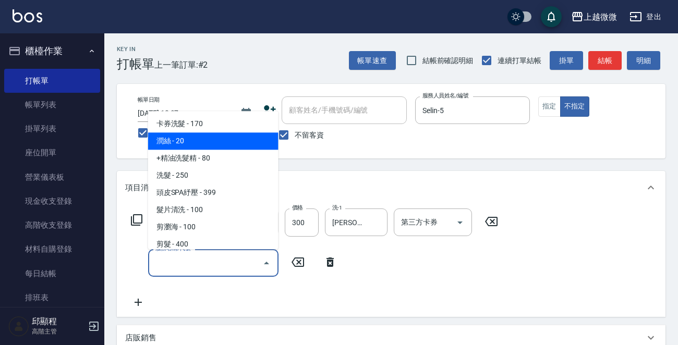
click at [221, 144] on span "潤絲 - 20" at bounding box center [213, 141] width 130 height 17
type input "潤絲(A01)"
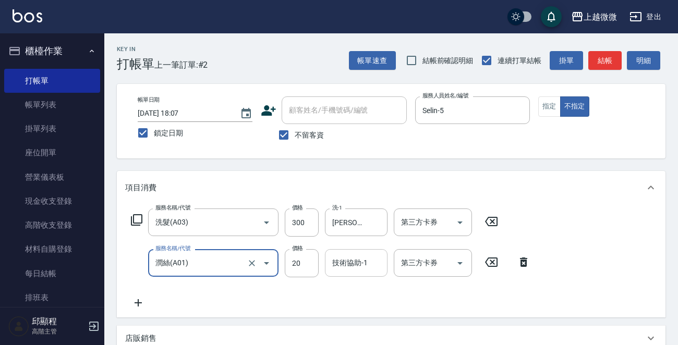
click at [344, 263] on div "技術協助-1 技術協助-1" at bounding box center [356, 263] width 63 height 28
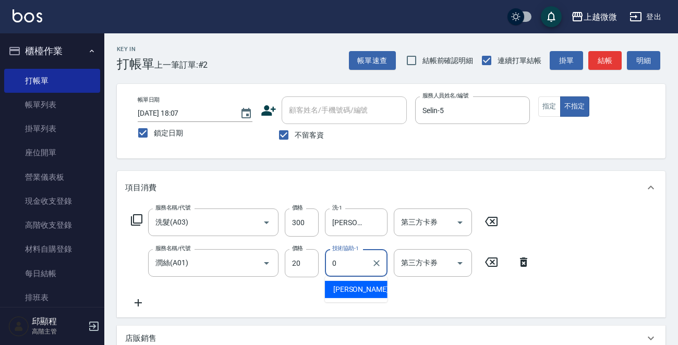
click at [363, 285] on div "[PERSON_NAME] -0" at bounding box center [356, 289] width 63 height 17
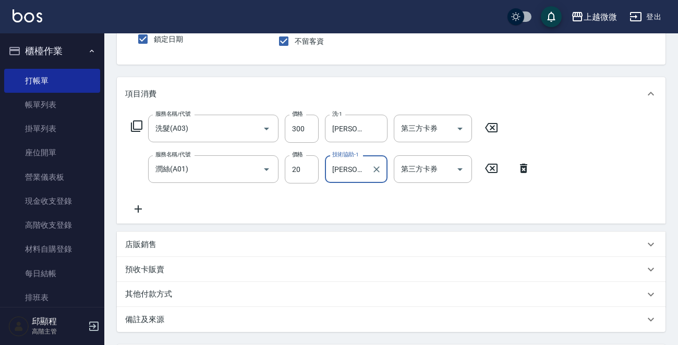
scroll to position [197, 0]
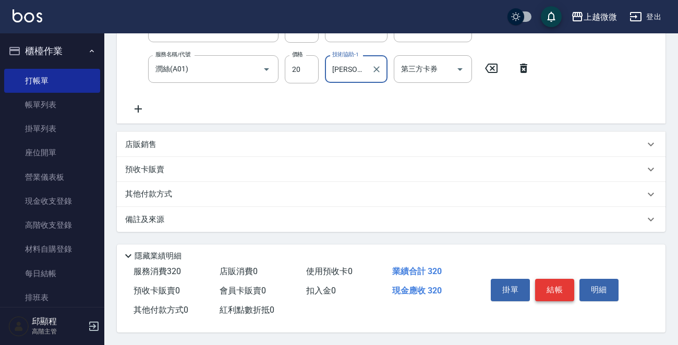
type input "[PERSON_NAME]-0"
click at [569, 290] on button "結帳" at bounding box center [554, 290] width 39 height 22
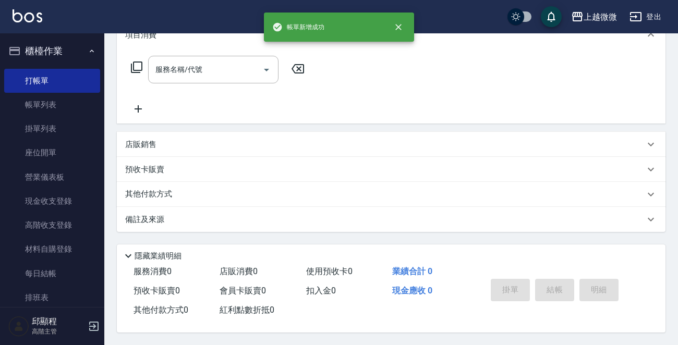
scroll to position [0, 0]
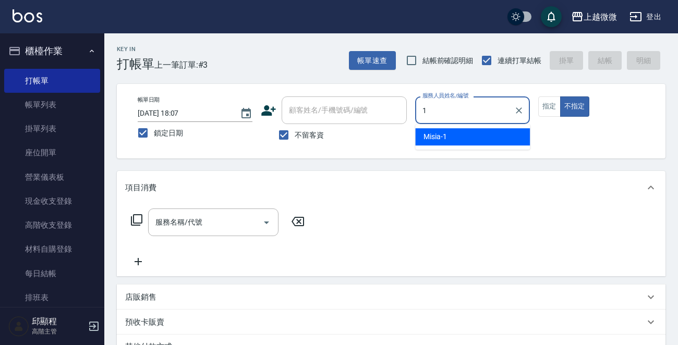
click at [469, 134] on div "Misia -1" at bounding box center [472, 136] width 115 height 17
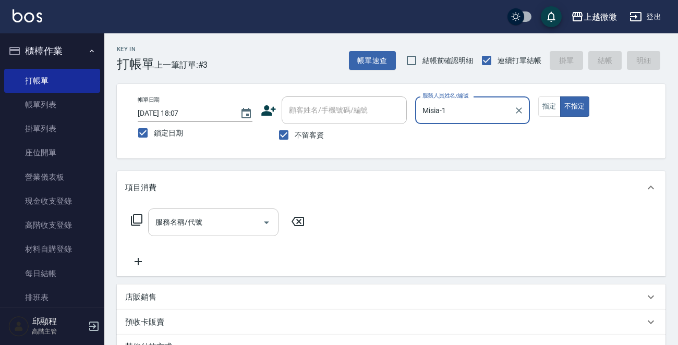
type input "Misia-1"
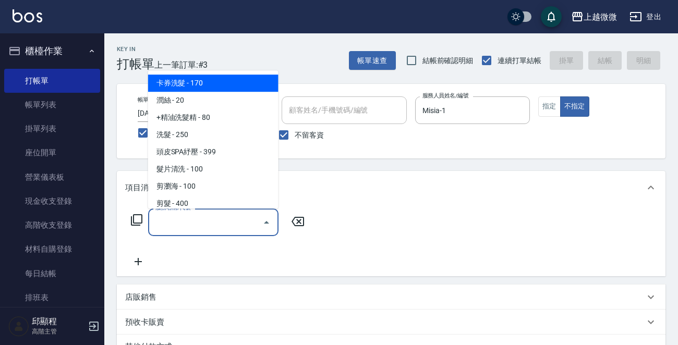
click at [211, 224] on input "服務名稱/代號" at bounding box center [205, 222] width 105 height 18
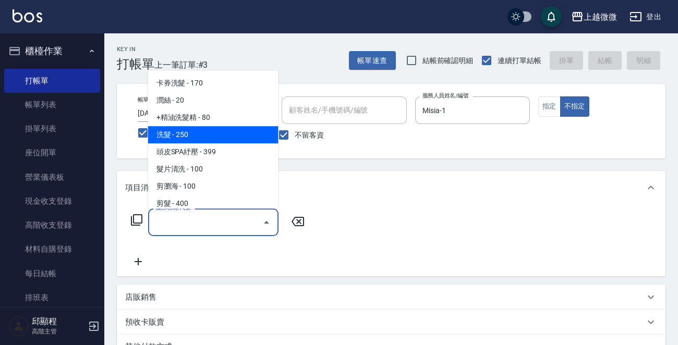
click at [200, 136] on span "洗髮 - 250" at bounding box center [213, 134] width 130 height 17
type input "洗髮(A03)"
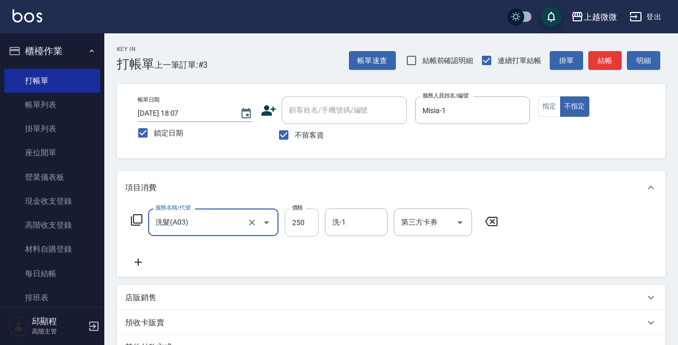
click at [307, 224] on input "250" at bounding box center [302, 223] width 34 height 28
type input "300"
click at [352, 225] on input "洗-1" at bounding box center [356, 222] width 53 height 18
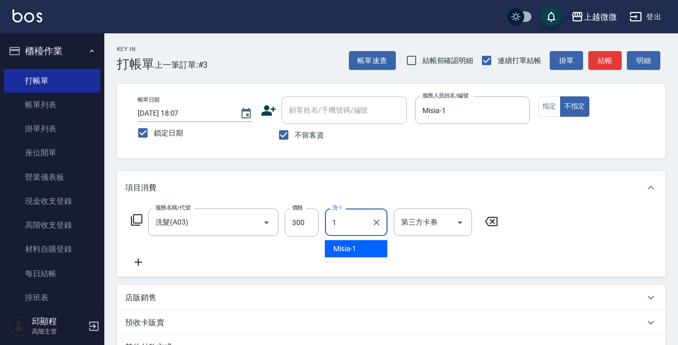
drag, startPoint x: 353, startPoint y: 247, endPoint x: 172, endPoint y: 230, distance: 181.8
click at [351, 247] on span "Misia -1" at bounding box center [344, 249] width 23 height 11
type input "Misia-1"
drag, startPoint x: 138, startPoint y: 262, endPoint x: 143, endPoint y: 263, distance: 5.3
click at [143, 263] on icon at bounding box center [138, 262] width 26 height 13
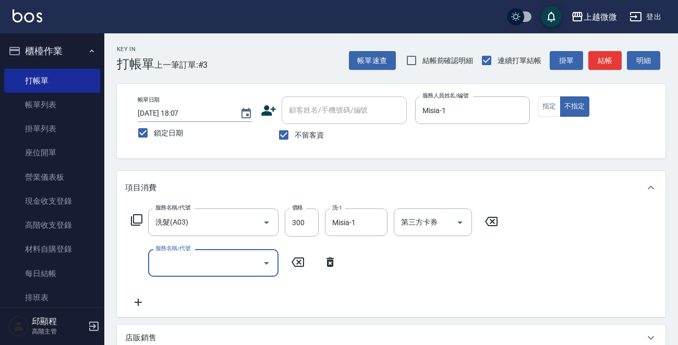
click at [203, 274] on div "服務名稱/代號" at bounding box center [213, 263] width 130 height 28
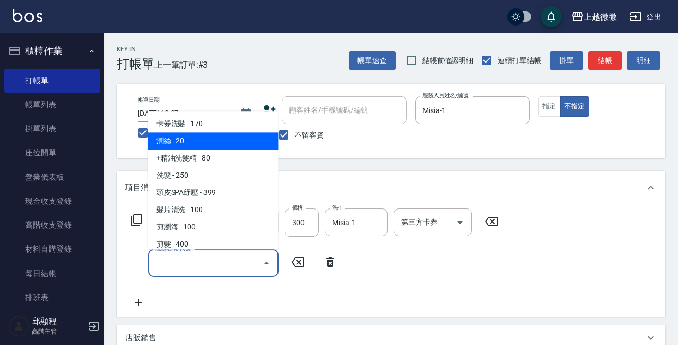
click at [207, 144] on span "潤絲 - 20" at bounding box center [213, 141] width 130 height 17
type input "潤絲(A01)"
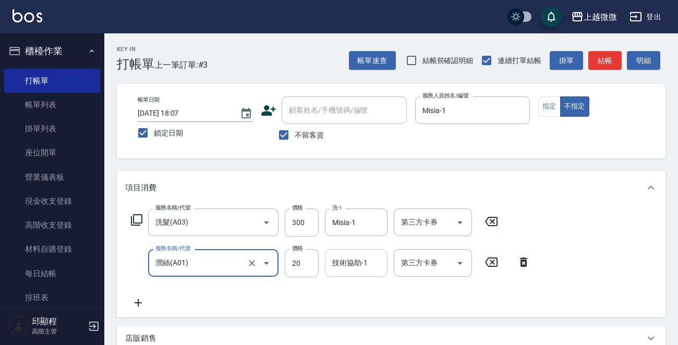
click at [344, 256] on input "技術協助-1" at bounding box center [356, 263] width 53 height 18
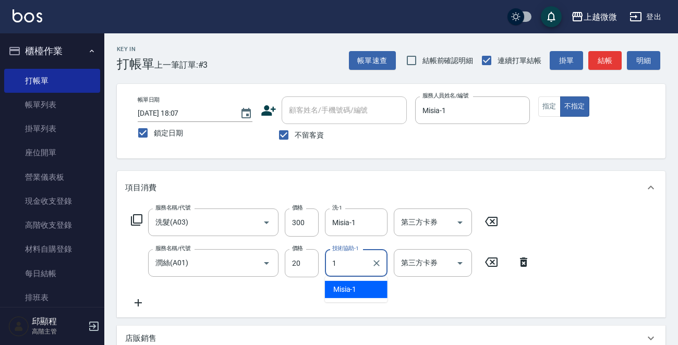
click at [360, 288] on div "Misia -1" at bounding box center [356, 289] width 63 height 17
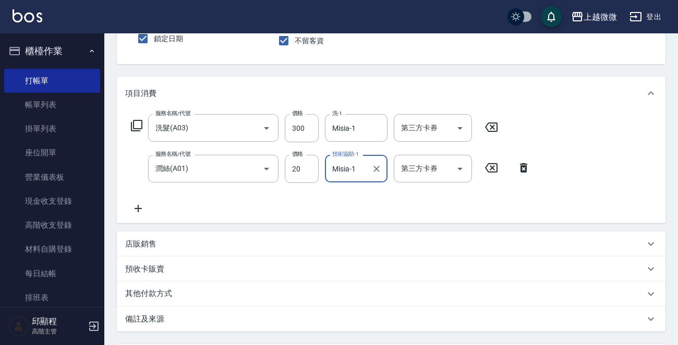
scroll to position [197, 0]
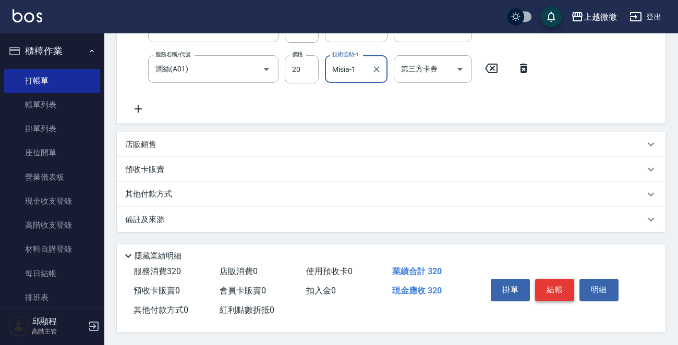
type input "Misia-1"
click at [555, 287] on button "結帳" at bounding box center [554, 290] width 39 height 22
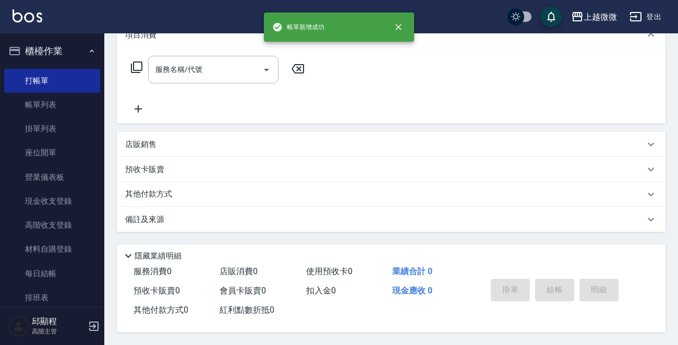
scroll to position [0, 0]
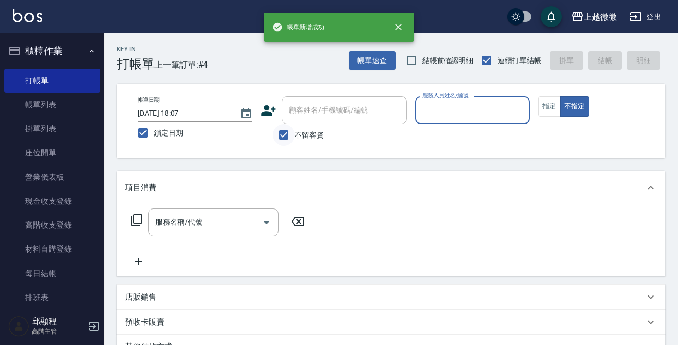
click at [274, 124] on div "不留客資" at bounding box center [334, 135] width 146 height 22
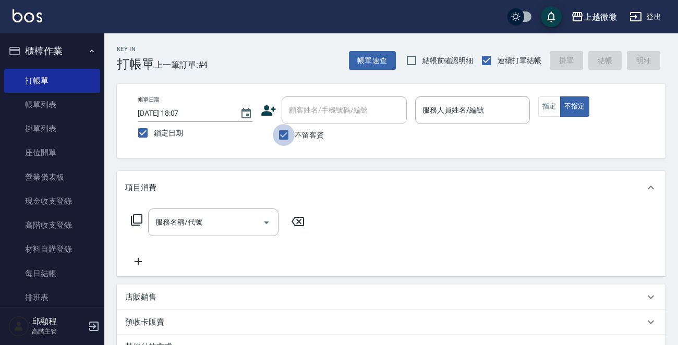
drag, startPoint x: 282, startPoint y: 134, endPoint x: 323, endPoint y: 104, distance: 51.1
click at [286, 131] on input "不留客資" at bounding box center [284, 135] width 22 height 22
checkbox input "false"
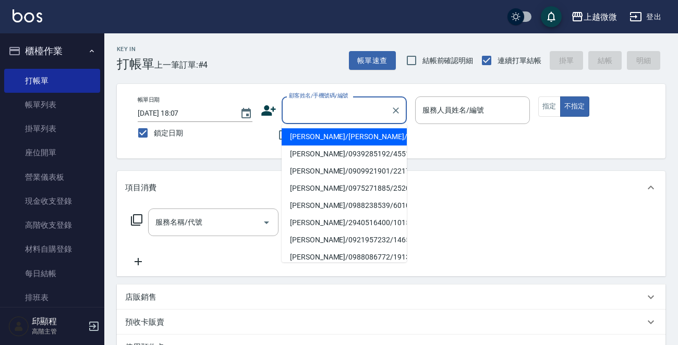
click at [323, 104] on div "顧客姓名/手機號碼/編號 顧客姓名/手機號碼/編號" at bounding box center [344, 111] width 125 height 28
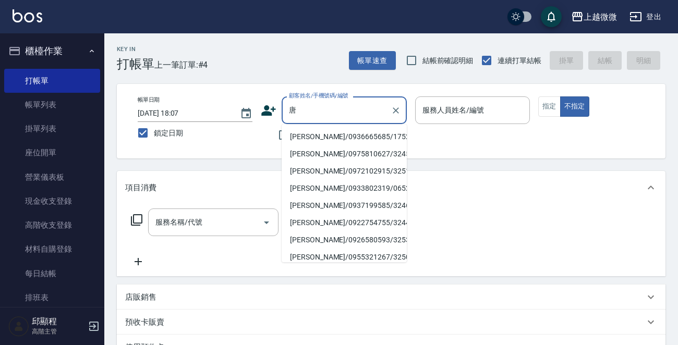
click at [350, 137] on li "[PERSON_NAME]/0936665685/1752" at bounding box center [344, 136] width 125 height 17
type input "[PERSON_NAME]/0936665685/1752"
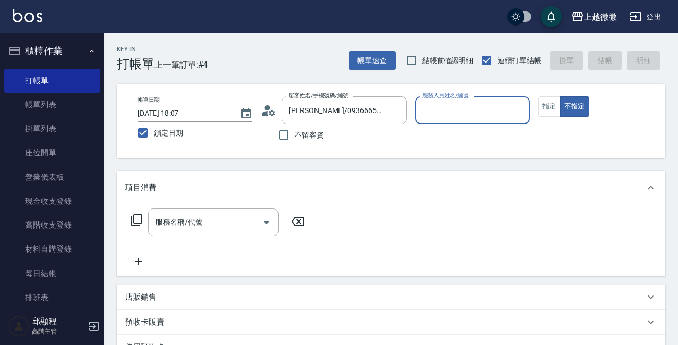
type input "Vivi-6"
click at [547, 113] on button "指定" at bounding box center [549, 107] width 22 height 20
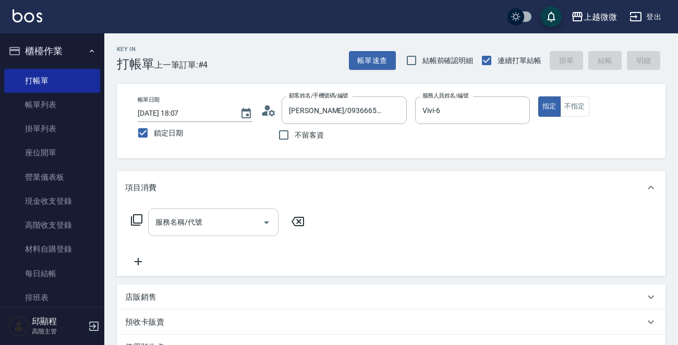
click at [232, 227] on input "服務名稱/代號" at bounding box center [205, 222] width 105 height 18
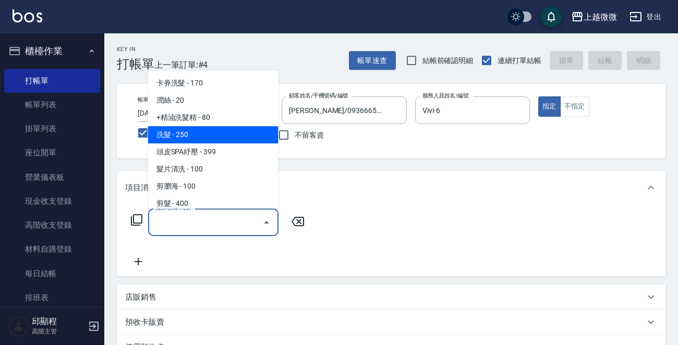
click at [216, 135] on span "洗髮 - 250" at bounding box center [213, 134] width 130 height 17
type input "洗髮(A03)"
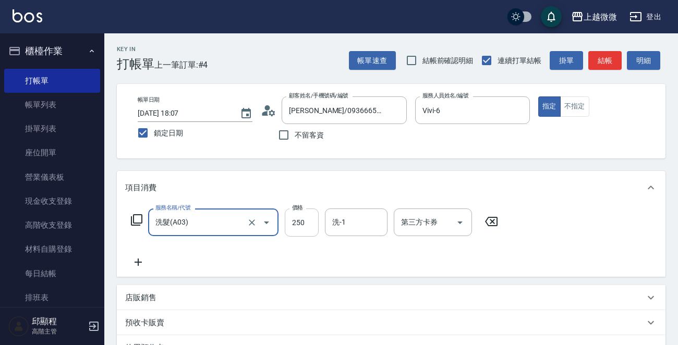
click at [297, 228] on input "250" at bounding box center [302, 223] width 34 height 28
type input "260"
click at [361, 231] on input "洗-1" at bounding box center [356, 222] width 53 height 18
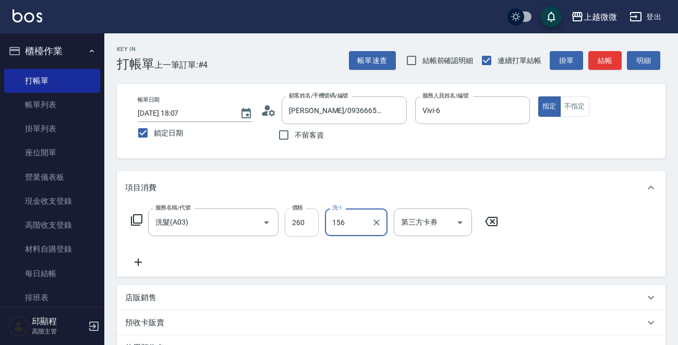
drag, startPoint x: 347, startPoint y: 221, endPoint x: 315, endPoint y: 231, distance: 34.3
click at [285, 221] on div "服務名稱/代號 洗髮(A03) 服務名稱/代號 價格 260 價格 洗-1 156 洗-1 第三方卡券 第三方卡券" at bounding box center [314, 223] width 379 height 28
click at [357, 244] on div "Lily -15" at bounding box center [356, 248] width 63 height 17
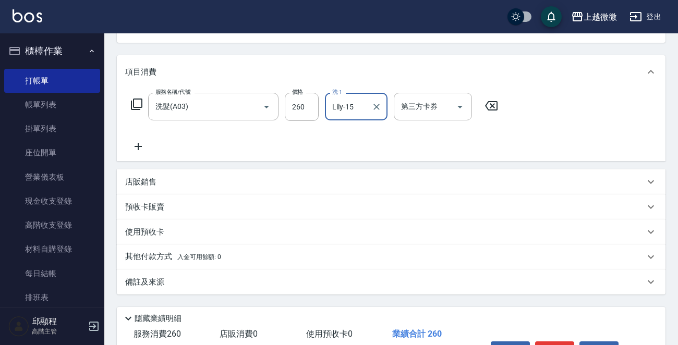
scroll to position [181, 0]
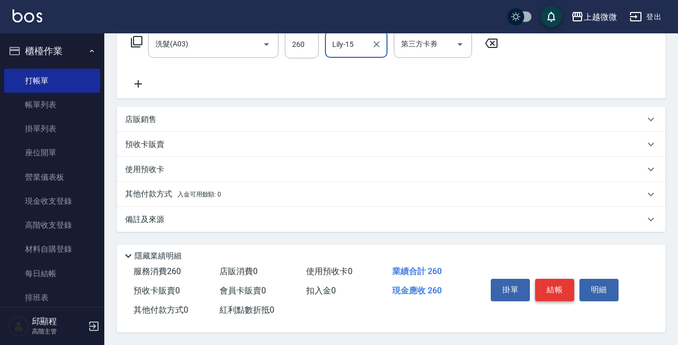
type input "Lily-15"
click at [552, 283] on button "結帳" at bounding box center [554, 290] width 39 height 22
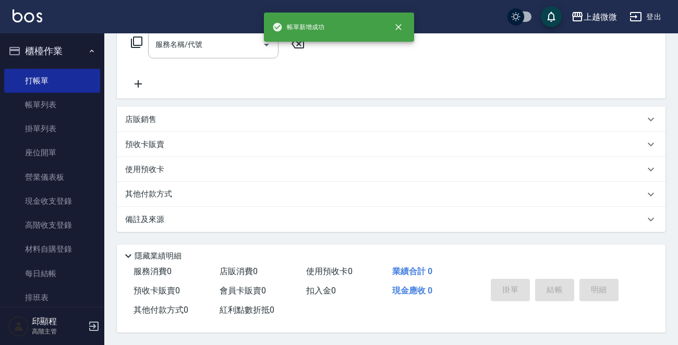
scroll to position [0, 0]
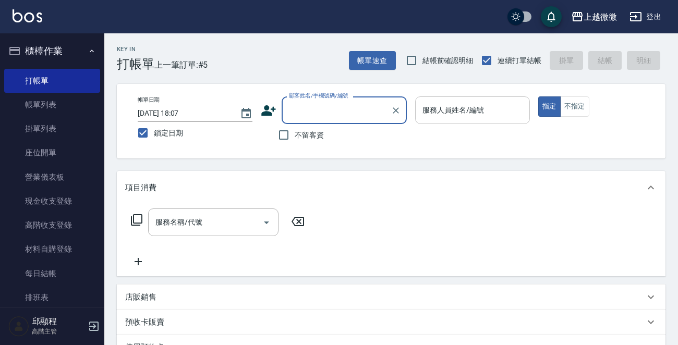
click at [474, 110] on div "服務人員姓名/編號 服務人員姓名/編號" at bounding box center [472, 111] width 115 height 28
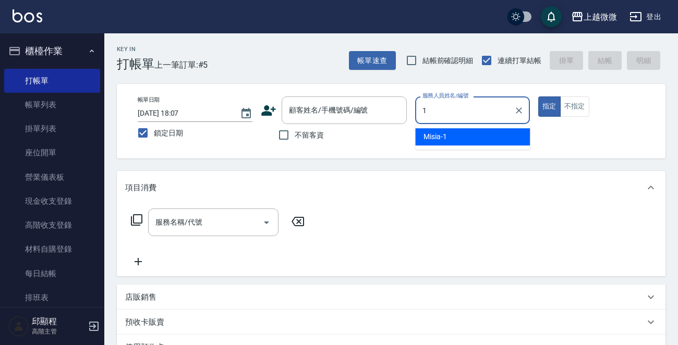
drag, startPoint x: 462, startPoint y: 136, endPoint x: 555, endPoint y: 114, distance: 95.8
click at [463, 134] on div "Misia -1" at bounding box center [472, 136] width 115 height 17
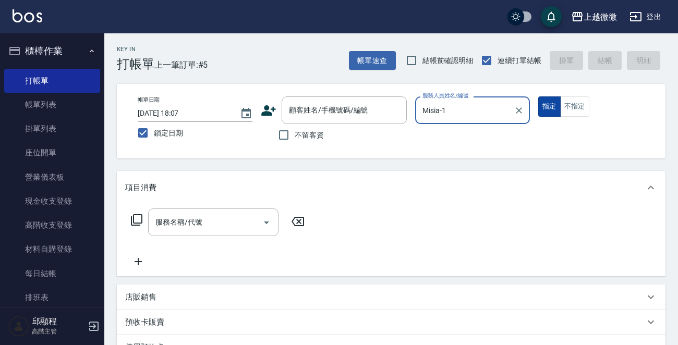
type input "Misia-1"
click at [570, 106] on button "不指定" at bounding box center [574, 107] width 29 height 20
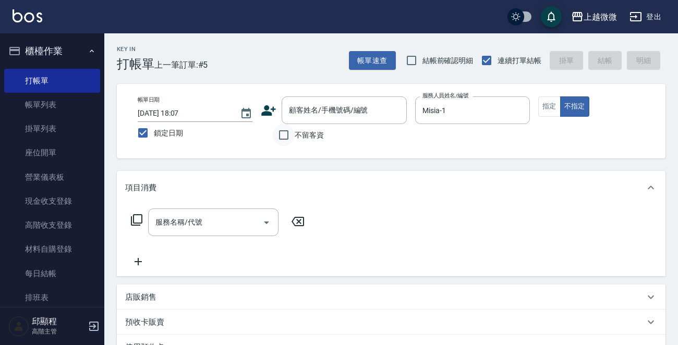
drag, startPoint x: 286, startPoint y: 137, endPoint x: 255, endPoint y: 198, distance: 68.1
click at [285, 137] on input "不留客資" at bounding box center [284, 135] width 22 height 22
checkbox input "true"
click at [235, 223] on input "服務名稱/代號" at bounding box center [205, 222] width 105 height 18
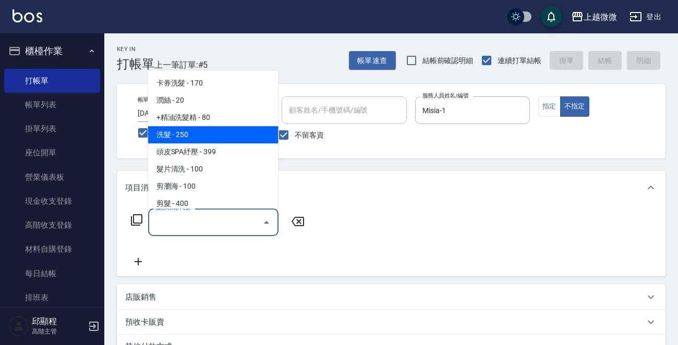
click at [201, 136] on span "洗髮 - 250" at bounding box center [213, 134] width 130 height 17
type input "洗髮(A03)"
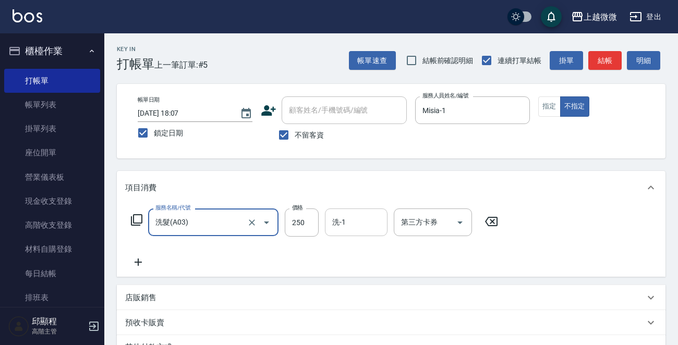
click at [357, 226] on input "洗-1" at bounding box center [356, 222] width 53 height 18
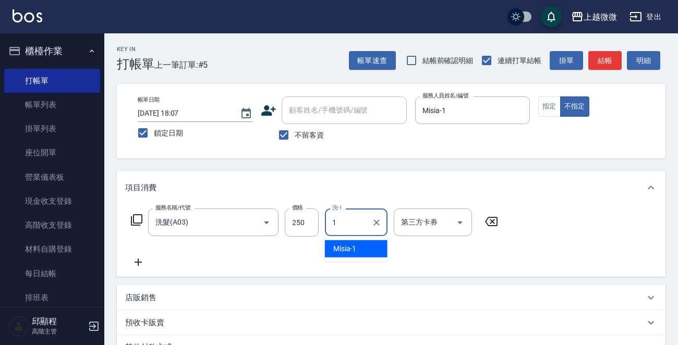
click at [354, 245] on span "Misia -1" at bounding box center [344, 249] width 23 height 11
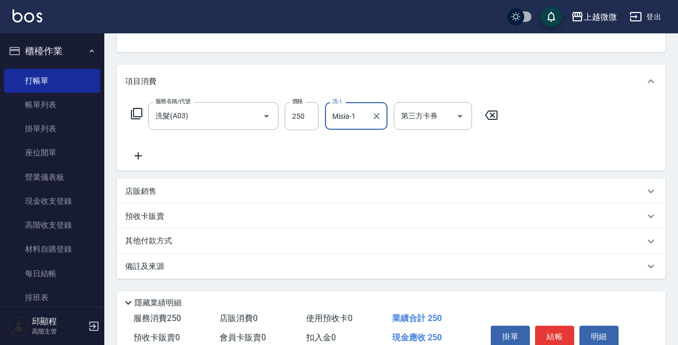
scroll to position [156, 0]
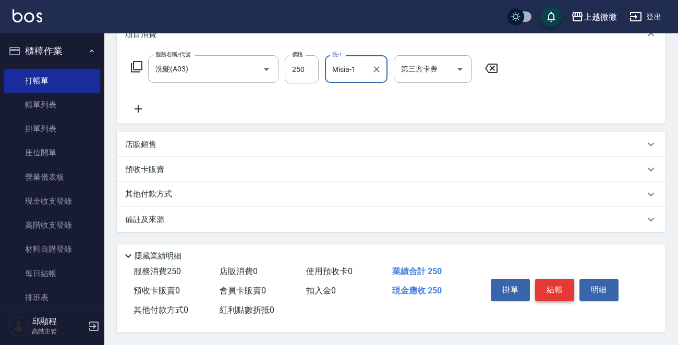
type input "Misia-1"
drag, startPoint x: 558, startPoint y: 292, endPoint x: 545, endPoint y: 290, distance: 13.2
click at [553, 292] on button "結帳" at bounding box center [554, 290] width 39 height 22
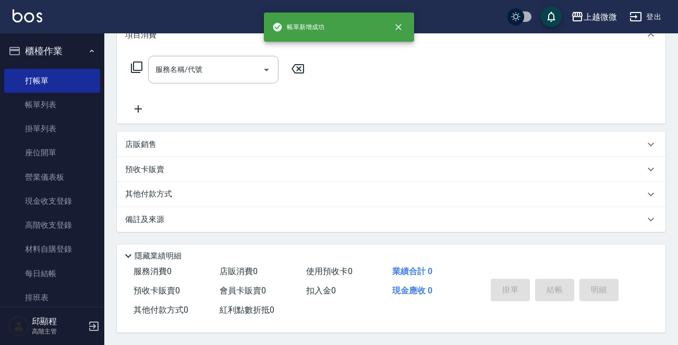
scroll to position [0, 0]
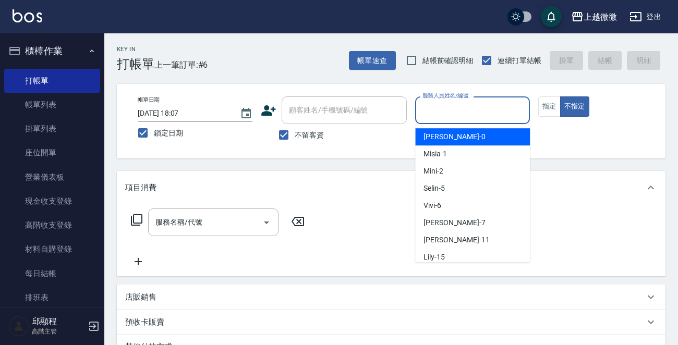
click at [498, 110] on input "服務人員姓名/編號" at bounding box center [472, 110] width 105 height 18
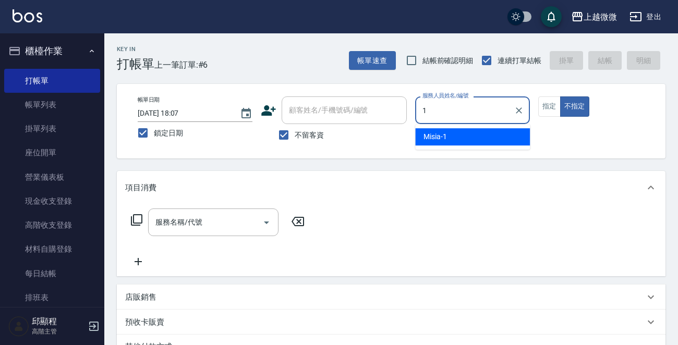
click at [453, 142] on div "Misia -1" at bounding box center [472, 136] width 115 height 17
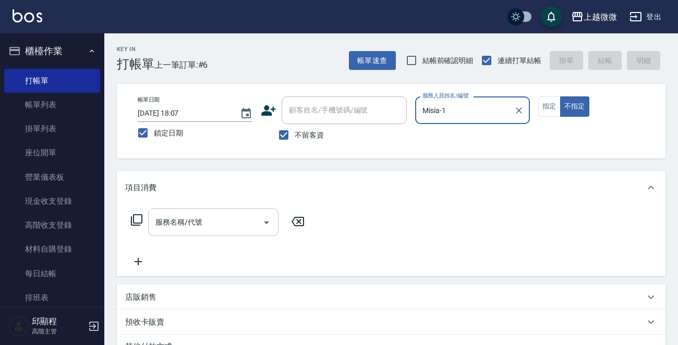
type input "Misia-1"
click at [196, 224] on div "服務名稱/代號 服務名稱/代號" at bounding box center [213, 223] width 130 height 28
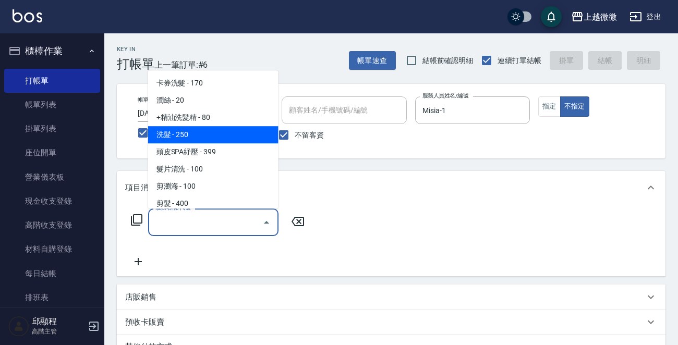
click at [188, 130] on span "洗髮 - 250" at bounding box center [213, 134] width 130 height 17
type input "洗髮(A03)"
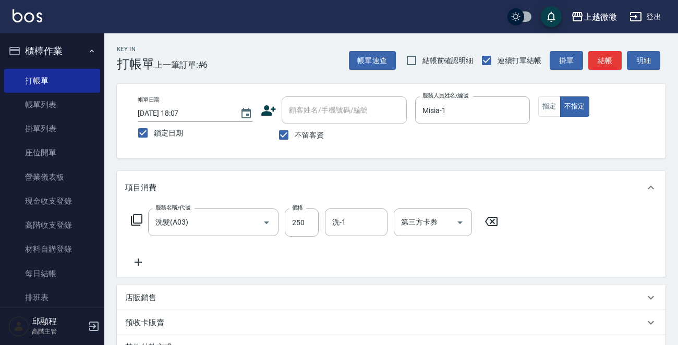
click at [141, 270] on div "服務名稱/代號 洗髮(A03) 服務名稱/代號 價格 250 價格 洗-1 洗-1 第三方卡券 第三方卡券" at bounding box center [391, 240] width 549 height 73
click at [188, 270] on div "服務名稱/代號 洗髮(A03) 服務名稱/代號 價格 250 價格 洗-1 洗-1 第三方卡券 第三方卡券" at bounding box center [391, 240] width 549 height 73
click at [142, 266] on icon at bounding box center [138, 262] width 26 height 13
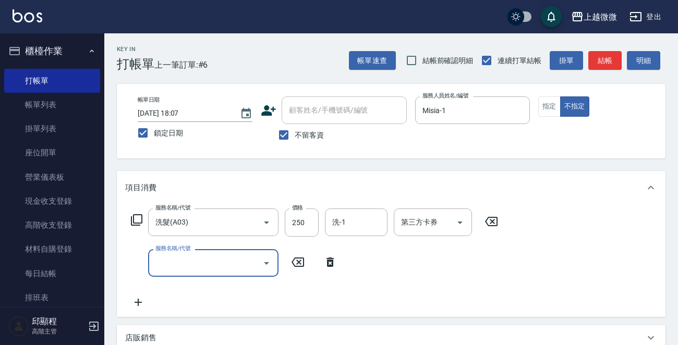
drag, startPoint x: 142, startPoint y: 266, endPoint x: 189, endPoint y: 257, distance: 47.2
click at [188, 266] on input "服務名稱/代號" at bounding box center [205, 263] width 105 height 18
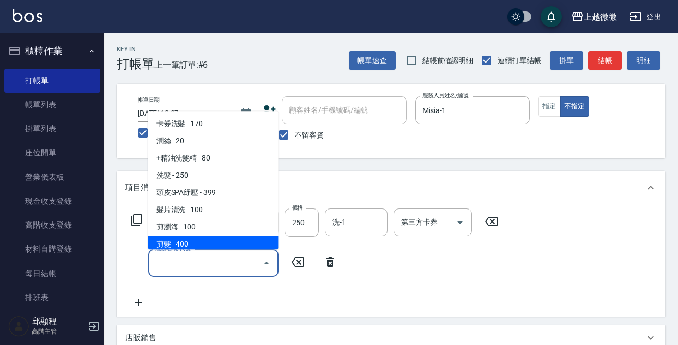
click at [195, 242] on span "剪髮 - 400" at bounding box center [213, 244] width 130 height 17
type input "剪髮(B02)"
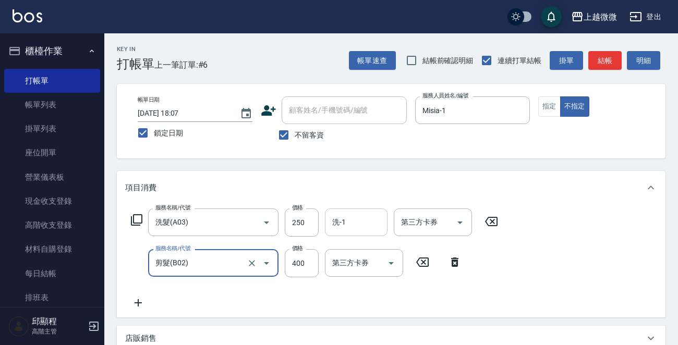
click at [353, 220] on input "洗-1" at bounding box center [356, 222] width 53 height 18
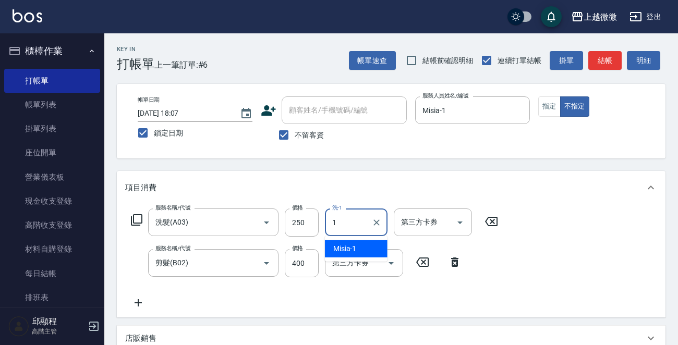
click at [355, 250] on span "Misia -1" at bounding box center [344, 249] width 23 height 11
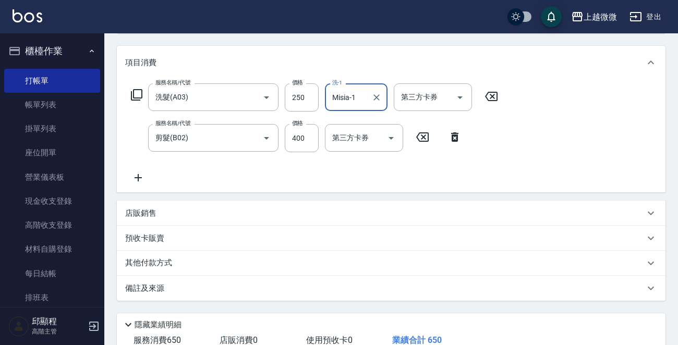
scroll to position [197, 0]
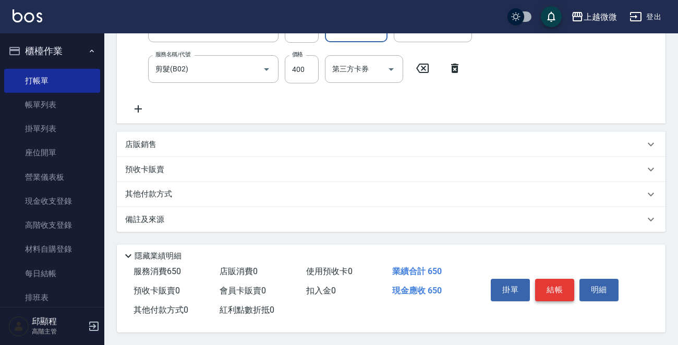
type input "Misia-1"
click at [556, 281] on button "結帳" at bounding box center [554, 290] width 39 height 22
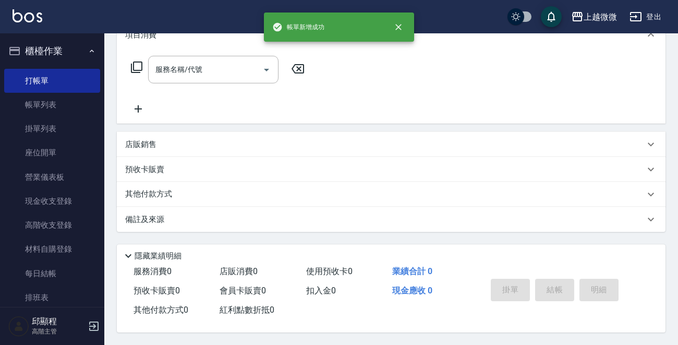
scroll to position [0, 0]
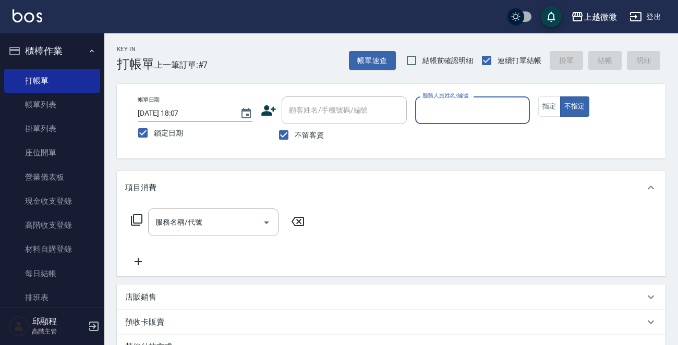
drag, startPoint x: 280, startPoint y: 135, endPoint x: 314, endPoint y: 114, distance: 40.3
click at [288, 132] on input "不留客資" at bounding box center [284, 135] width 22 height 22
checkbox input "false"
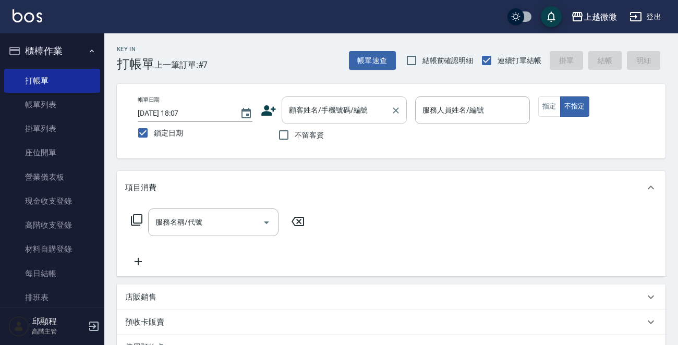
drag, startPoint x: 314, startPoint y: 113, endPoint x: 313, endPoint y: 105, distance: 7.9
click at [315, 113] on div "顧客姓名/手機號碼/編號 顧客姓名/手機號碼/編號" at bounding box center [344, 111] width 125 height 28
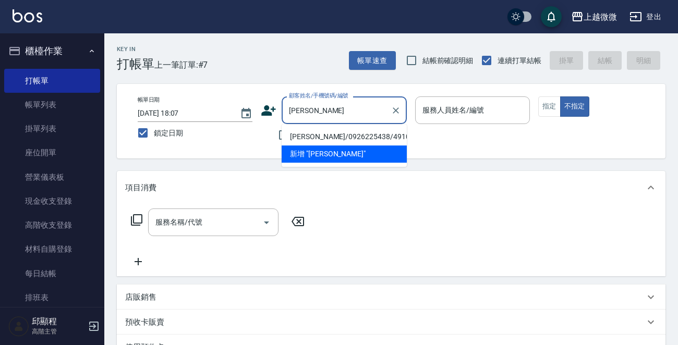
click at [328, 137] on li "[PERSON_NAME]/0926225438/4910" at bounding box center [344, 136] width 125 height 17
type input "[PERSON_NAME]/0926225438/4910"
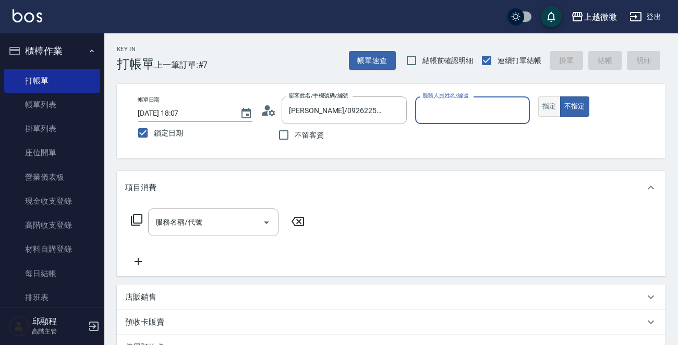
click at [551, 107] on button "指定" at bounding box center [549, 107] width 22 height 20
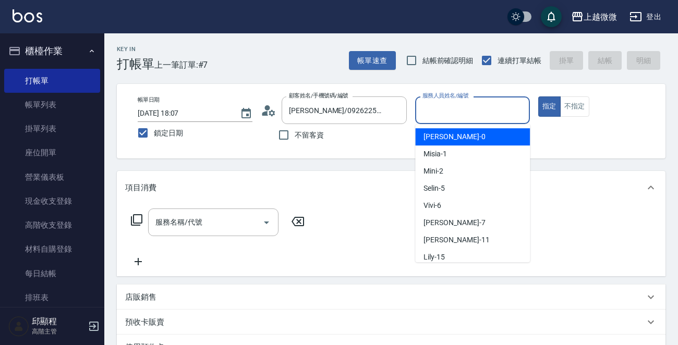
click at [477, 114] on input "服務人員姓名/編號" at bounding box center [472, 110] width 105 height 18
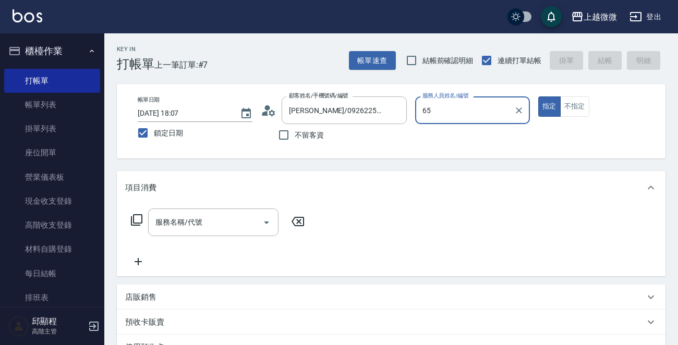
type input "65"
click at [462, 131] on p at bounding box center [472, 129] width 115 height 11
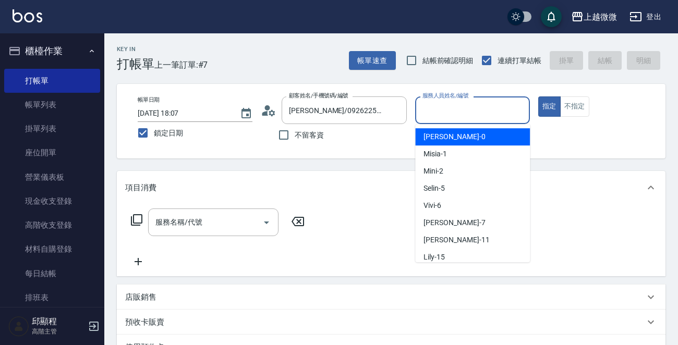
click at [456, 111] on input "服務人員姓名/編號" at bounding box center [472, 110] width 105 height 18
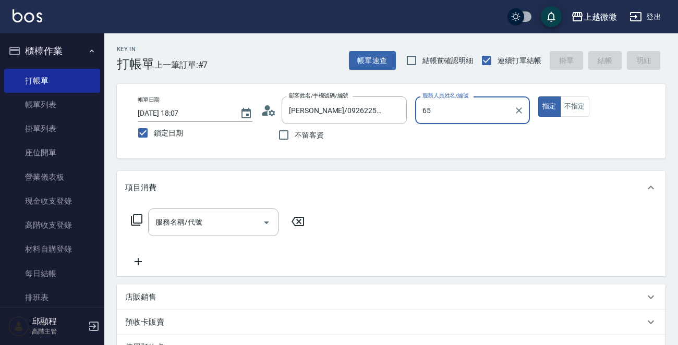
click at [450, 124] on div "65 服務人員姓名/編號" at bounding box center [472, 111] width 115 height 28
drag, startPoint x: 449, startPoint y: 110, endPoint x: 426, endPoint y: 116, distance: 23.9
click at [378, 108] on div "帳單日期 [DATE] 18:07 鎖定日期 顧客姓名/手機號碼/編號 [PERSON_NAME]/0926225438/4910 顧客姓名/手機號碼/編號 …" at bounding box center [391, 122] width 524 height 50
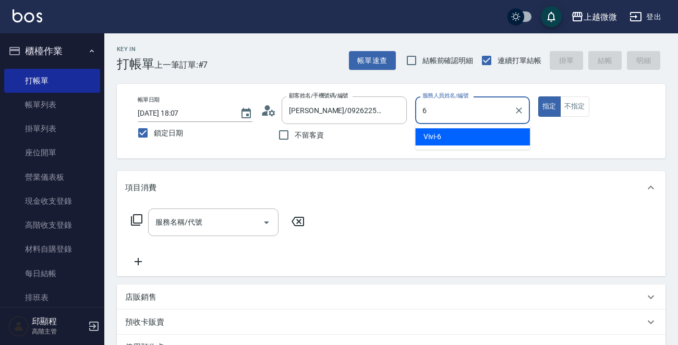
drag, startPoint x: 462, startPoint y: 134, endPoint x: 457, endPoint y: 135, distance: 5.2
click at [461, 135] on div "Vivi -6" at bounding box center [472, 136] width 115 height 17
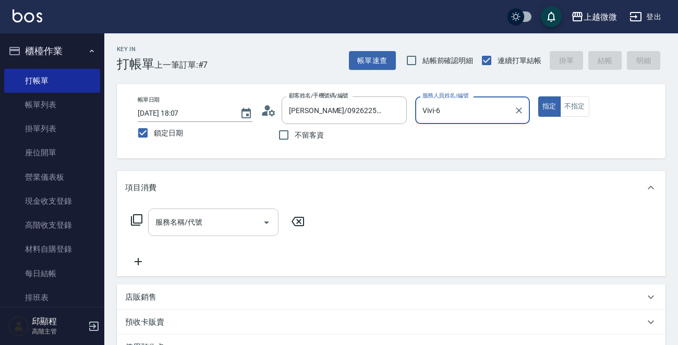
type input "Vivi-6"
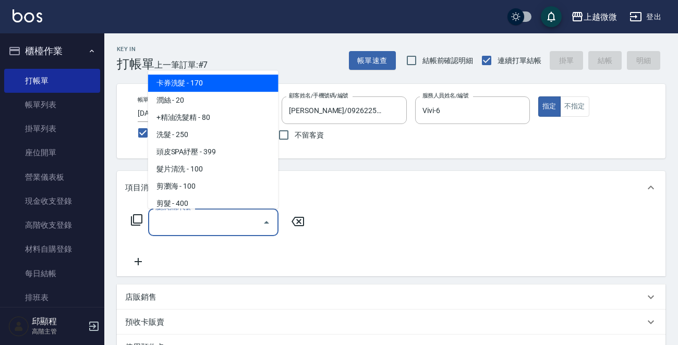
click at [190, 214] on div "服務名稱/代號 服務名稱/代號" at bounding box center [213, 223] width 130 height 28
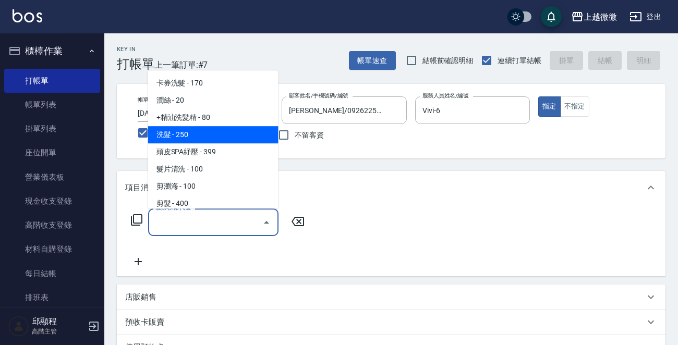
click at [197, 137] on span "洗髮 - 250" at bounding box center [213, 134] width 130 height 17
type input "洗髮(A03)"
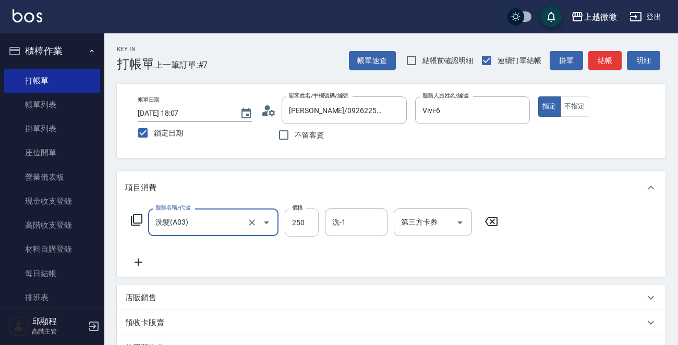
click at [303, 221] on input "250" at bounding box center [302, 223] width 34 height 28
type input "260"
click at [357, 224] on input "洗-1" at bounding box center [356, 222] width 53 height 18
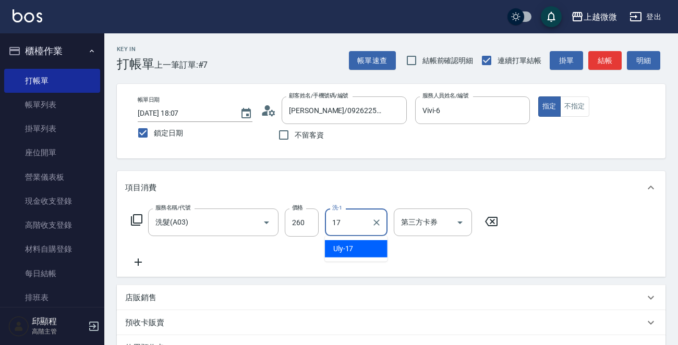
click at [355, 245] on div "Uly -17" at bounding box center [356, 248] width 63 height 17
type input "Uly-17"
click at [139, 266] on icon at bounding box center [138, 262] width 26 height 13
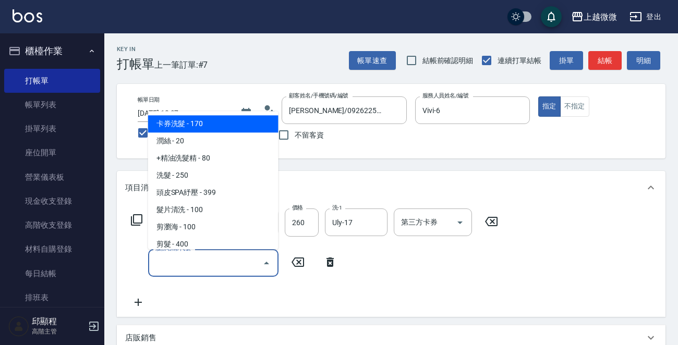
click at [193, 269] on input "服務名稱/代號" at bounding box center [205, 263] width 105 height 18
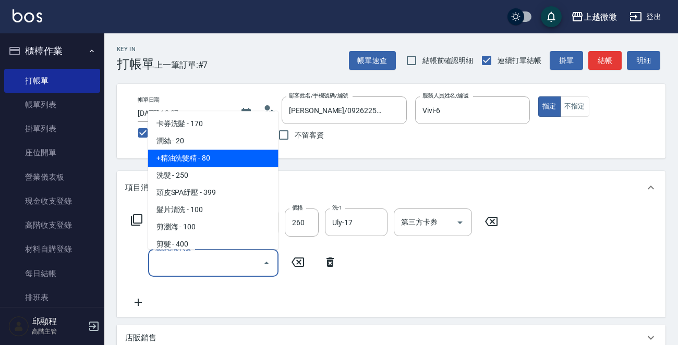
drag, startPoint x: 187, startPoint y: 151, endPoint x: 187, endPoint y: 196, distance: 44.3
click at [188, 151] on span "+精油洗髮精 - 80" at bounding box center [213, 158] width 130 height 17
type input "+精油洗髮精(A02)"
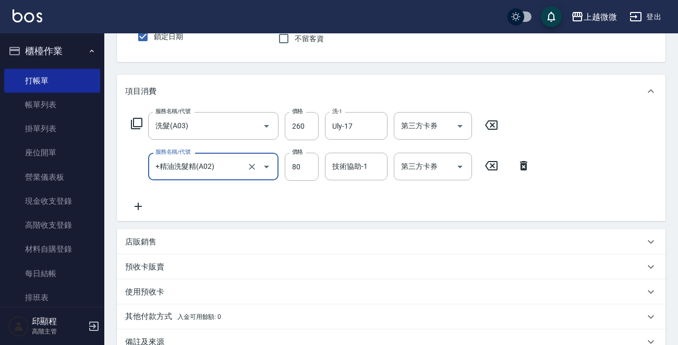
scroll to position [104, 0]
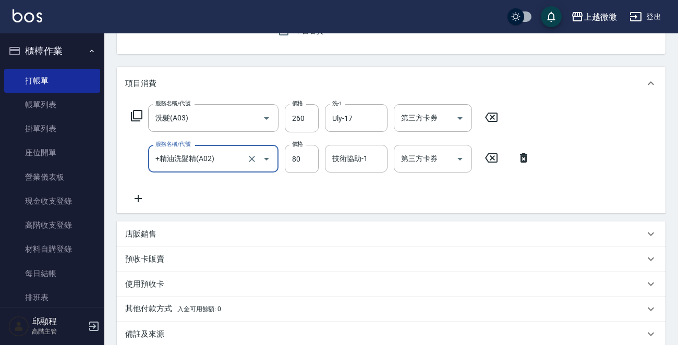
click at [137, 197] on icon at bounding box center [138, 198] width 26 height 13
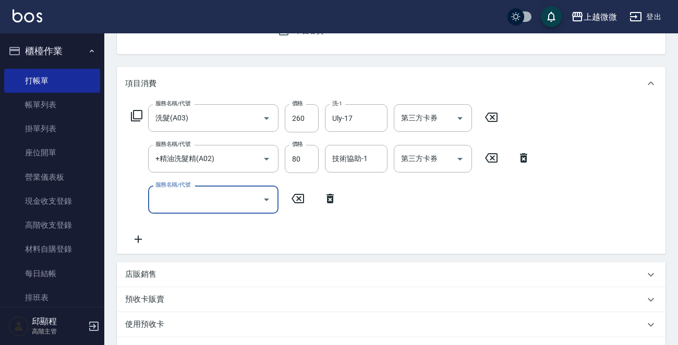
click at [200, 202] on input "服務名稱/代號" at bounding box center [205, 199] width 105 height 18
type input "補染(D01)"
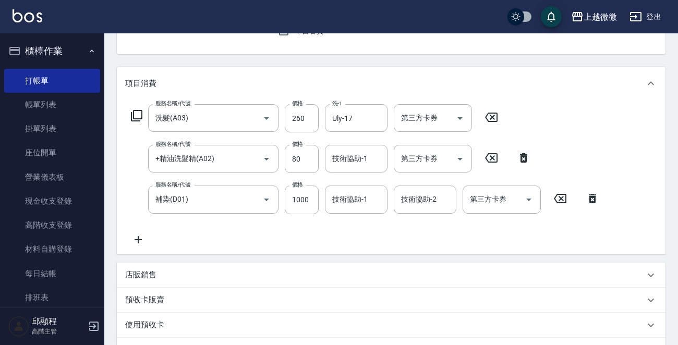
click at [135, 237] on icon at bounding box center [138, 240] width 26 height 13
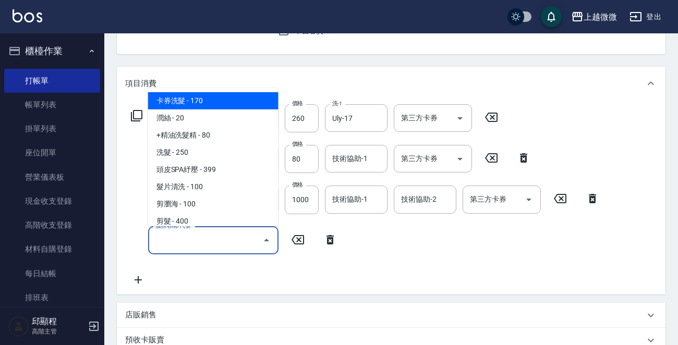
click at [184, 237] on input "服務名稱/代號" at bounding box center [205, 241] width 105 height 18
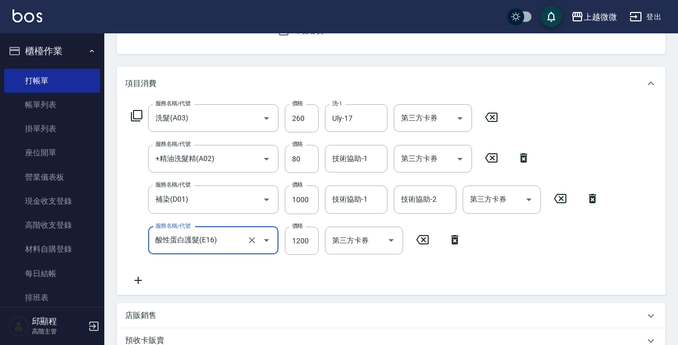
type input "酸性蛋白護髮(E16)"
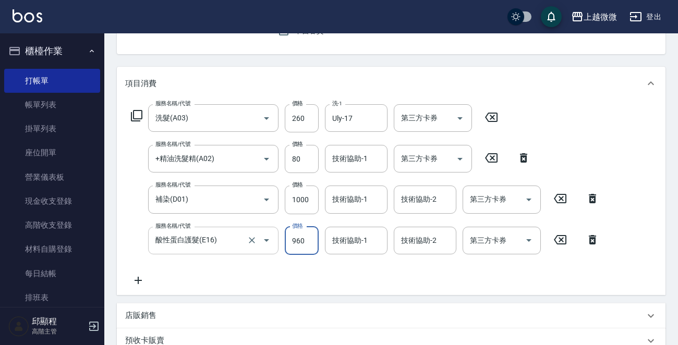
type input "960"
click at [136, 281] on icon at bounding box center [138, 280] width 7 height 7
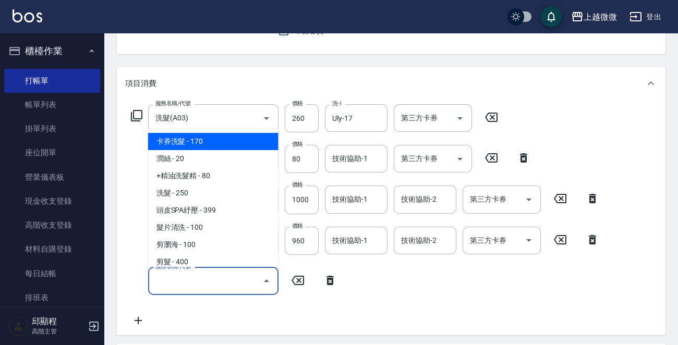
click at [227, 282] on input "服務名稱/代號" at bounding box center [205, 281] width 105 height 18
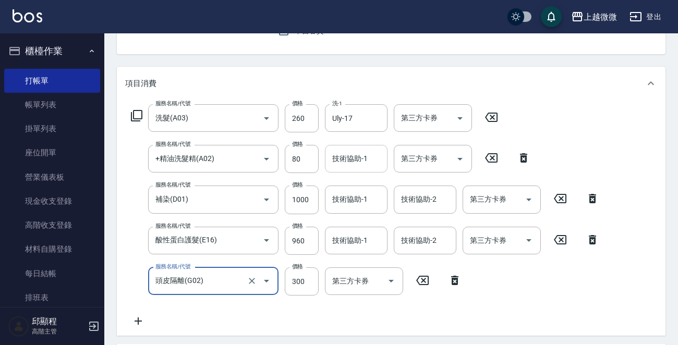
type input "頭皮隔離(G02)"
click at [361, 161] on div "技術協助-1 技術協助-1" at bounding box center [356, 159] width 63 height 28
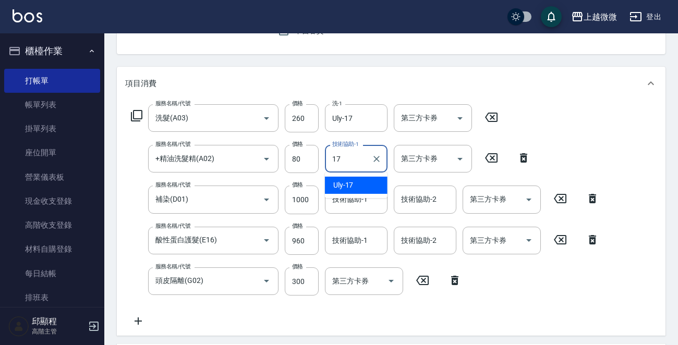
click at [359, 181] on div "Uly -17" at bounding box center [356, 185] width 63 height 17
type input "Uly-17"
click at [368, 200] on input "技術協助-1" at bounding box center [356, 199] width 53 height 18
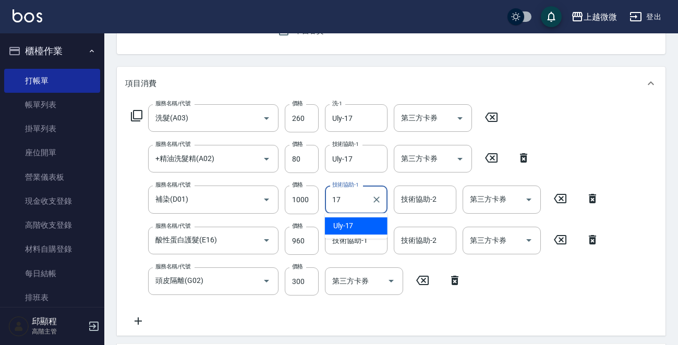
click at [365, 218] on div "Uly -17" at bounding box center [356, 226] width 63 height 17
type input "Uly-17"
click at [423, 196] on div "技術協助-2 技術協助-2" at bounding box center [425, 200] width 63 height 28
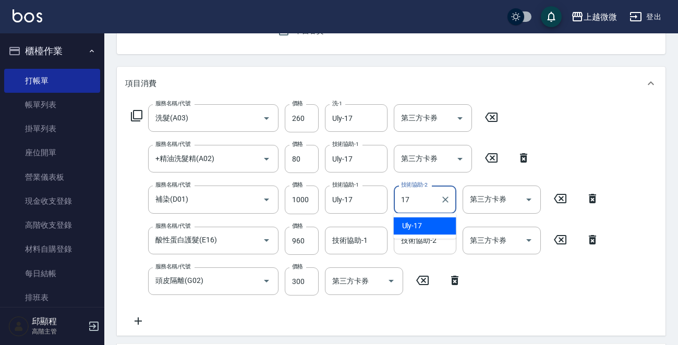
click at [418, 228] on span "Uly -17" at bounding box center [412, 226] width 20 height 11
type input "Uly-17"
click at [362, 236] on div "技術協助-1 技術協助-1" at bounding box center [356, 241] width 63 height 28
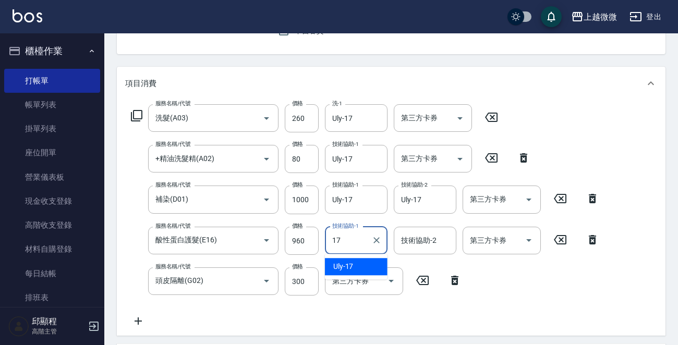
click at [360, 259] on div "Uly -17" at bounding box center [356, 266] width 63 height 17
type input "Uly-17"
click at [426, 247] on input "技術協助-2" at bounding box center [425, 241] width 53 height 18
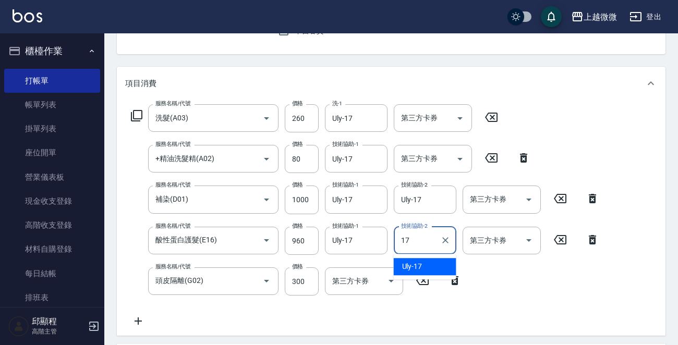
click at [416, 269] on span "Uly -17" at bounding box center [412, 266] width 20 height 11
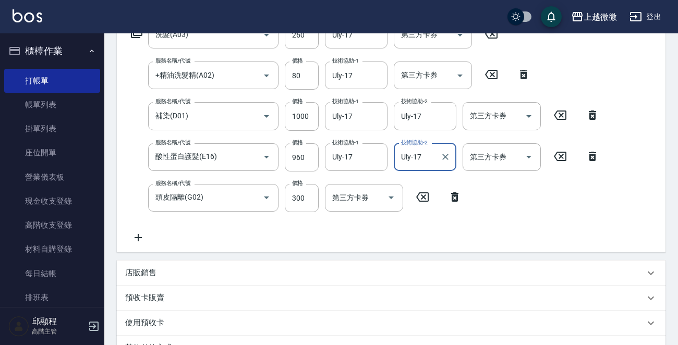
scroll to position [344, 0]
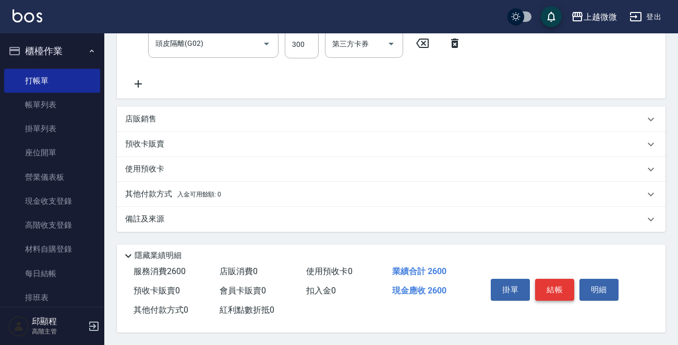
type input "Uly-17"
click at [561, 292] on button "結帳" at bounding box center [554, 290] width 39 height 22
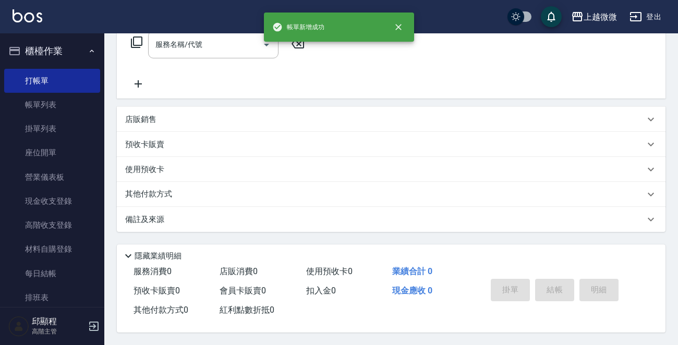
scroll to position [0, 0]
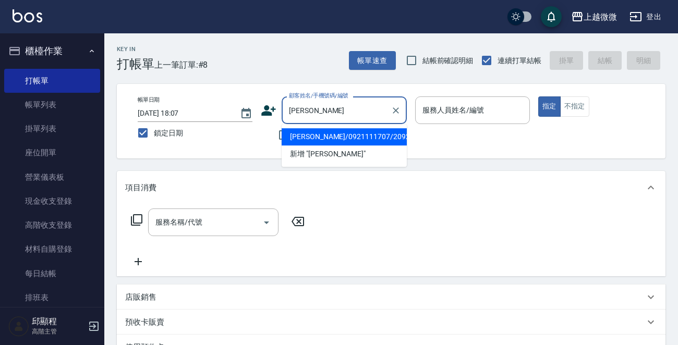
click at [326, 133] on li "[PERSON_NAME]/0921111707/2092" at bounding box center [344, 136] width 125 height 17
type input "[PERSON_NAME]/0921111707/2092"
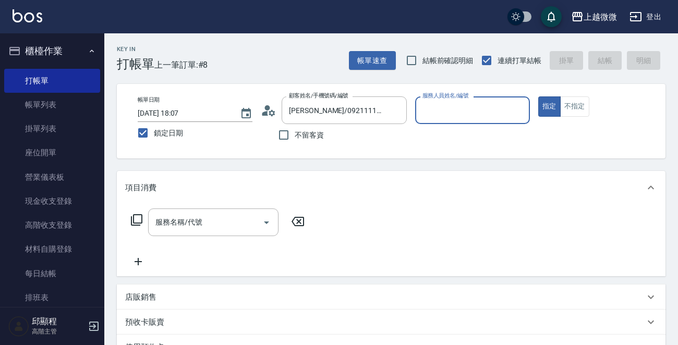
type input "Vivi-6"
click at [197, 219] on div "服務名稱/代號 服務名稱/代號" at bounding box center [213, 223] width 130 height 28
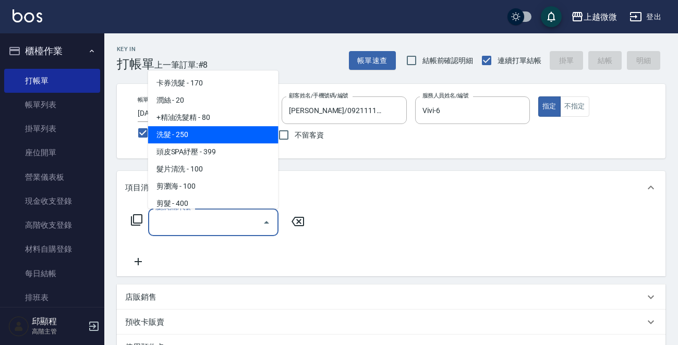
click at [196, 128] on span "洗髮 - 250" at bounding box center [213, 134] width 130 height 17
type input "洗髮(A03)"
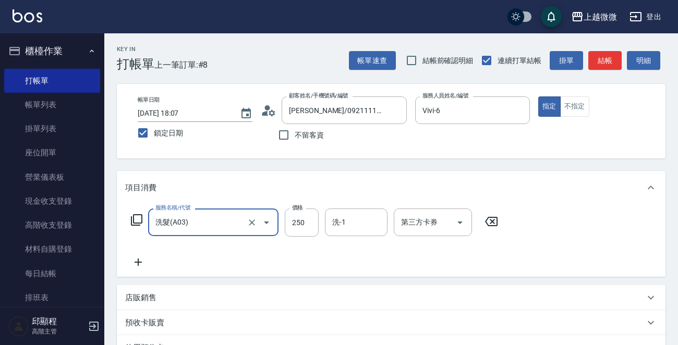
click at [135, 256] on icon at bounding box center [138, 262] width 26 height 13
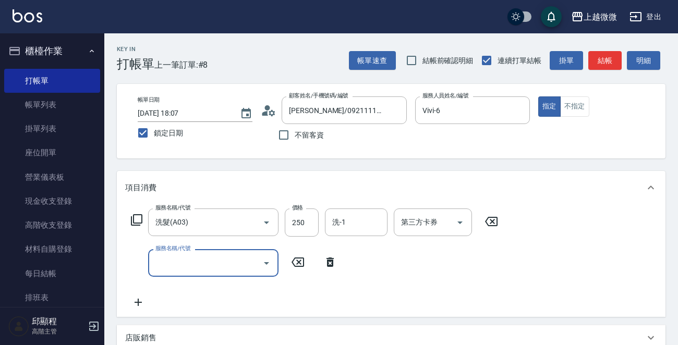
click at [184, 256] on input "服務名稱/代號" at bounding box center [205, 263] width 105 height 18
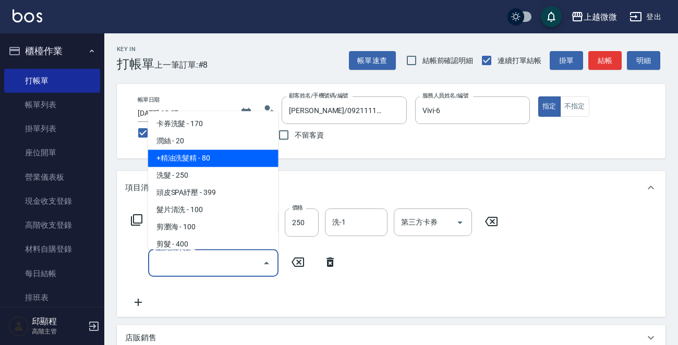
click at [191, 161] on span "+精油洗髮精 - 80" at bounding box center [213, 158] width 130 height 17
type input "+精油洗髮精(A02)"
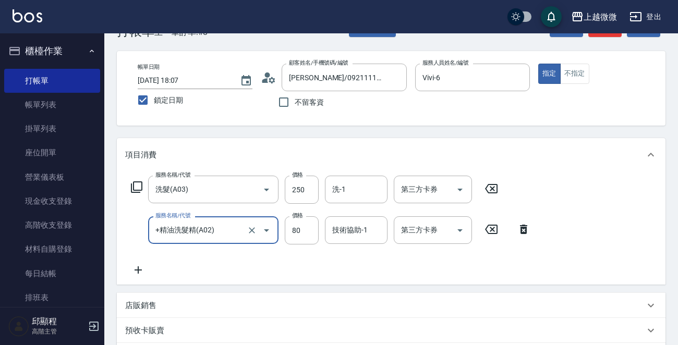
scroll to position [156, 0]
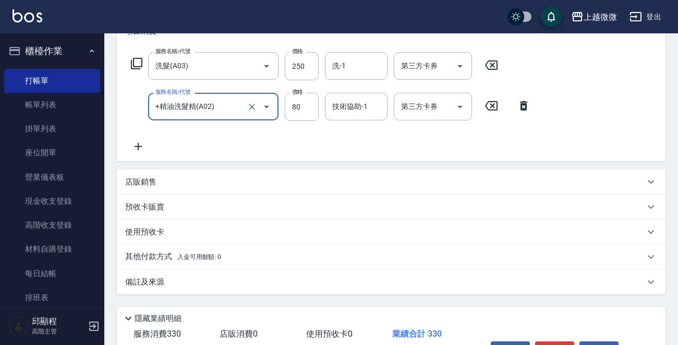
click at [139, 153] on div "服務名稱/代號 洗髮(A03) 服務名稱/代號 價格 250 價格 洗-1 洗-1 第三方卡券 第三方卡券 服務名稱/代號 +精油洗髮精(A02) 服務名稱/…" at bounding box center [391, 104] width 549 height 113
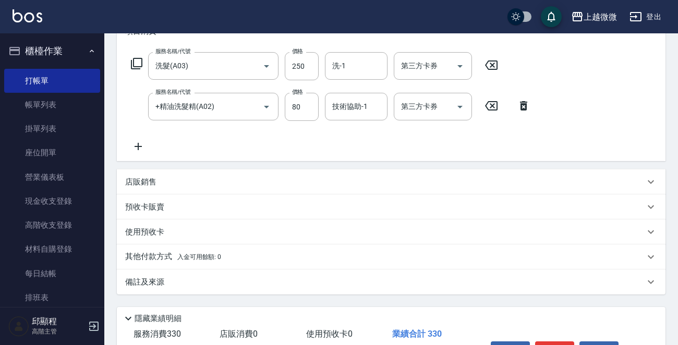
click at [143, 148] on icon at bounding box center [138, 146] width 26 height 13
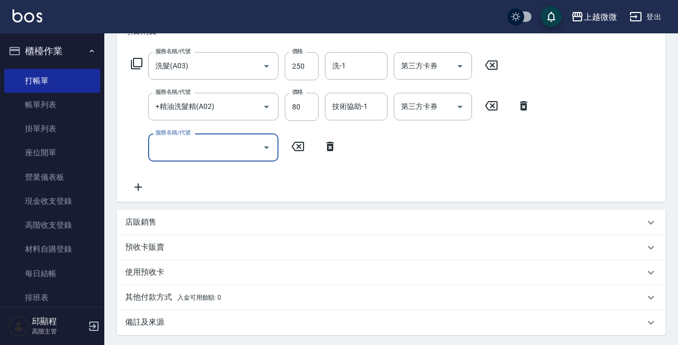
click at [192, 148] on input "服務名稱/代號" at bounding box center [205, 147] width 105 height 18
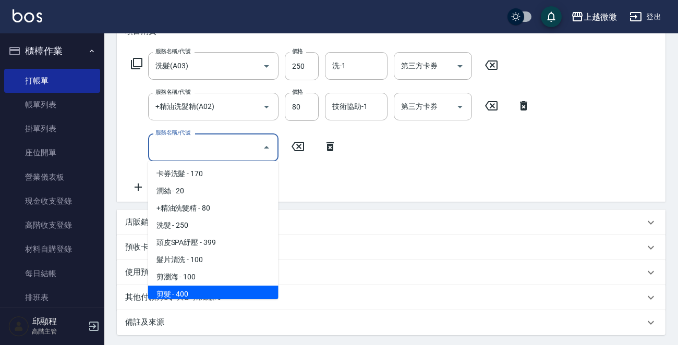
click at [206, 286] on span "剪髮 - 400" at bounding box center [213, 294] width 130 height 17
type input "剪髮(B02)"
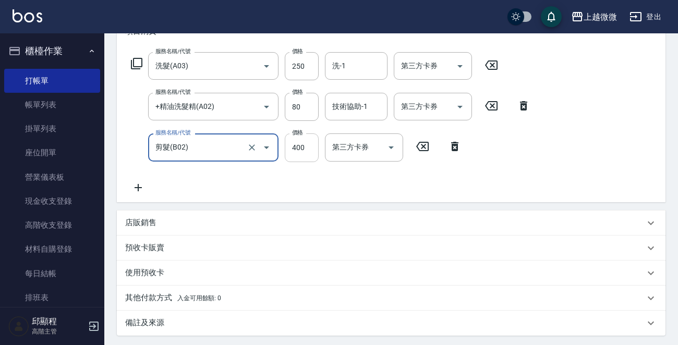
click at [304, 140] on input "400" at bounding box center [302, 148] width 34 height 28
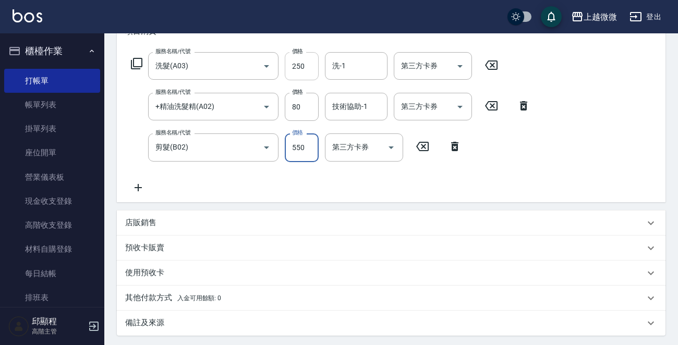
type input "550"
click at [302, 66] on input "250" at bounding box center [302, 66] width 34 height 28
type input "260"
click at [349, 68] on input "洗-1" at bounding box center [356, 66] width 53 height 18
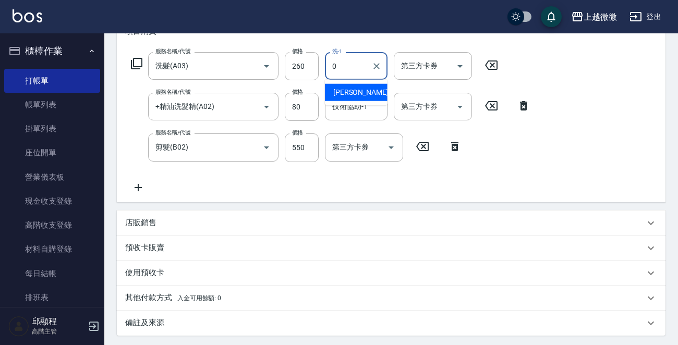
click at [367, 88] on div "[PERSON_NAME] -0" at bounding box center [356, 92] width 63 height 17
type input "[PERSON_NAME]-0"
click at [363, 112] on input "技術協助-1" at bounding box center [356, 107] width 53 height 18
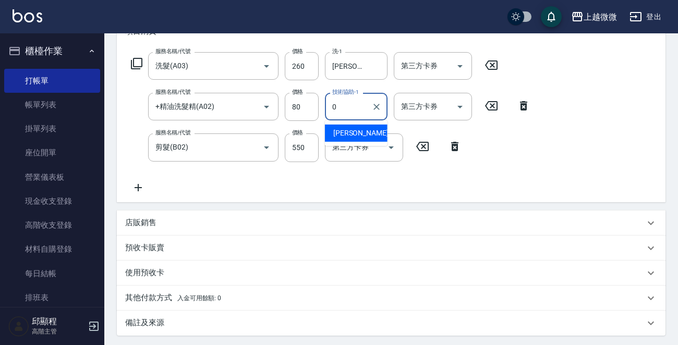
click at [358, 136] on div "[PERSON_NAME] -0" at bounding box center [356, 133] width 63 height 17
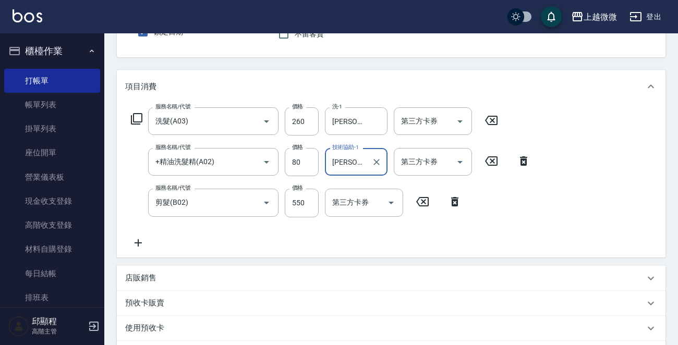
scroll to position [262, 0]
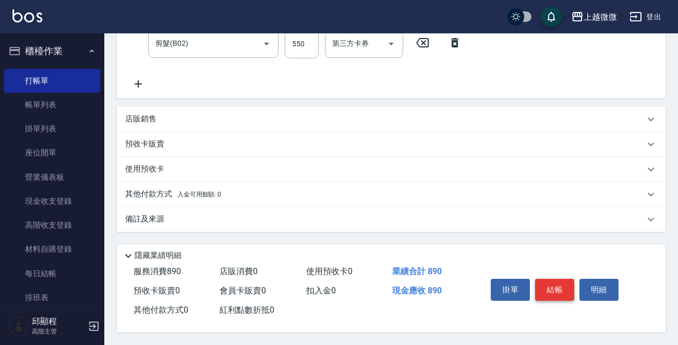
type input "[PERSON_NAME]-0"
click at [547, 290] on button "結帳" at bounding box center [554, 290] width 39 height 22
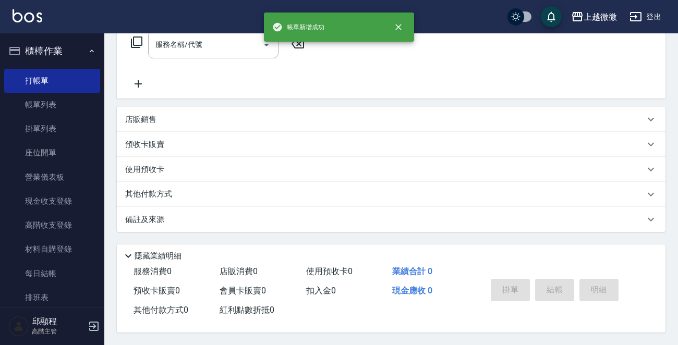
scroll to position [0, 0]
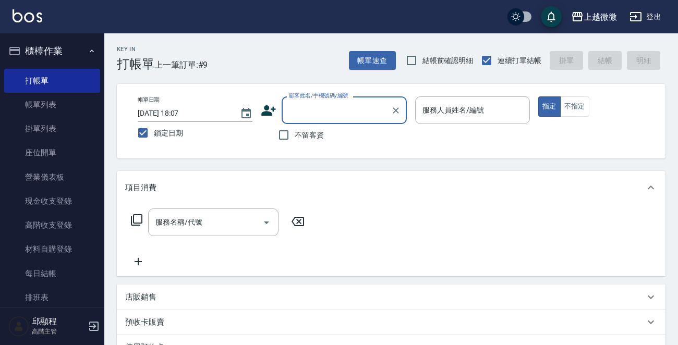
click at [478, 112] on div "服務人員姓名/編號 服務人員姓名/編號" at bounding box center [472, 111] width 115 height 28
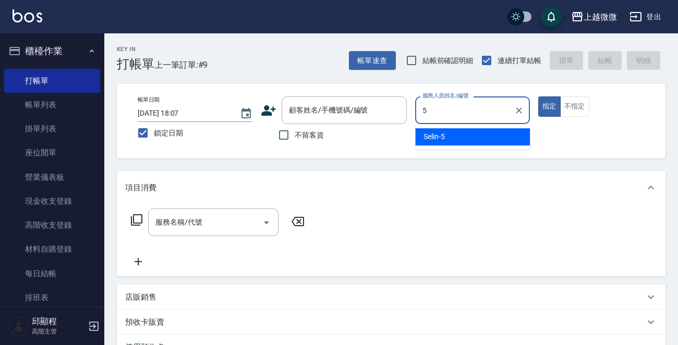
click at [474, 133] on div "Selin -5" at bounding box center [472, 136] width 115 height 17
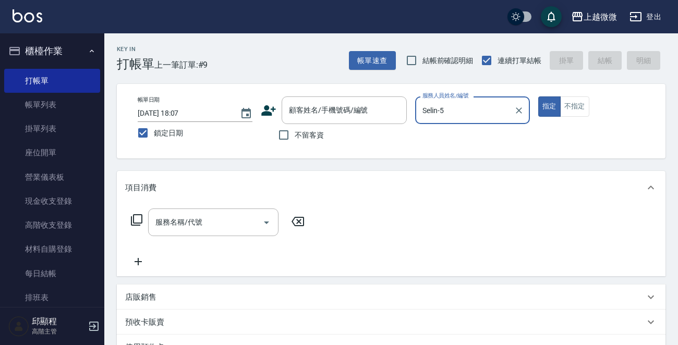
type input "Selin-5"
click at [592, 99] on div "指定 不指定" at bounding box center [595, 107] width 115 height 20
click at [580, 104] on button "不指定" at bounding box center [574, 107] width 29 height 20
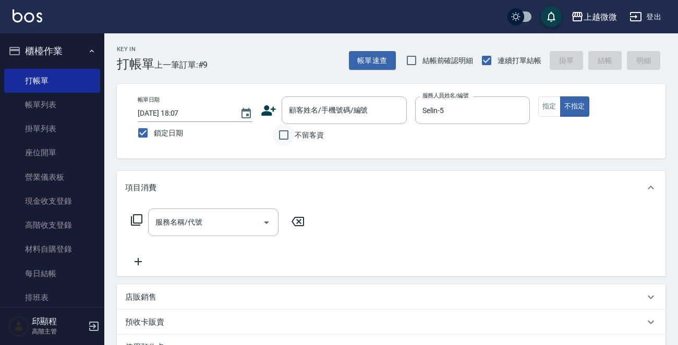
click at [280, 137] on input "不留客資" at bounding box center [284, 135] width 22 height 22
checkbox input "true"
click at [235, 226] on input "服務名稱/代號" at bounding box center [205, 222] width 105 height 18
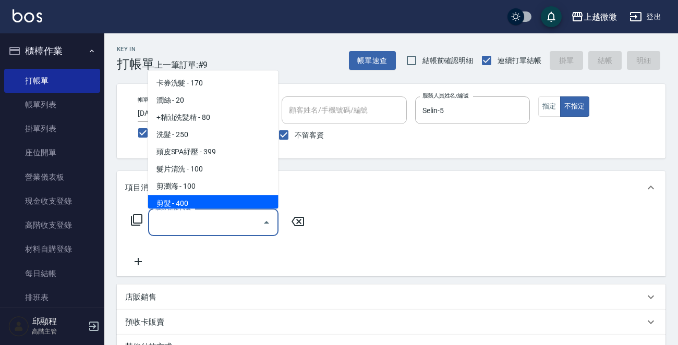
click at [197, 202] on span "剪髮 - 400" at bounding box center [213, 203] width 130 height 17
type input "剪髮(B02)"
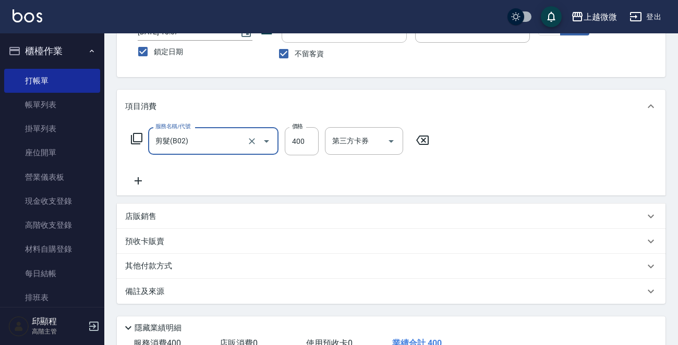
scroll to position [156, 0]
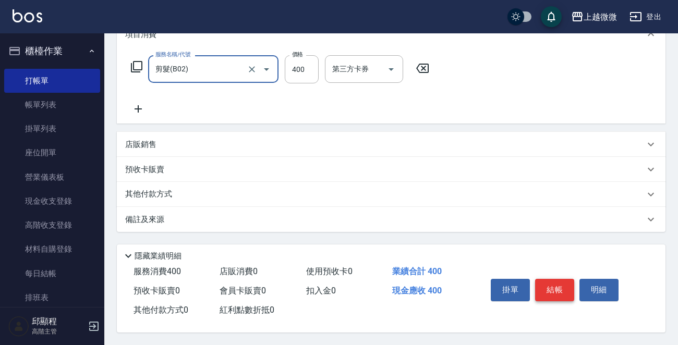
click at [551, 284] on button "結帳" at bounding box center [554, 290] width 39 height 22
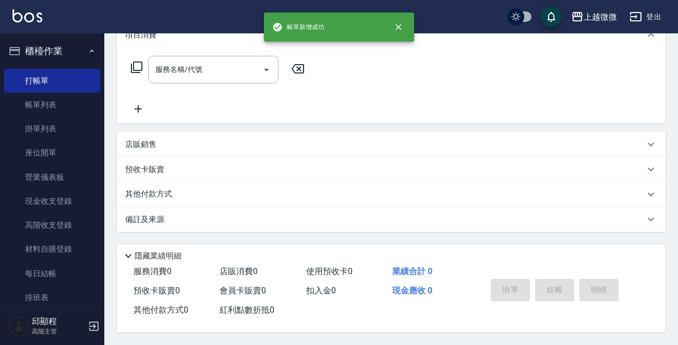
scroll to position [0, 0]
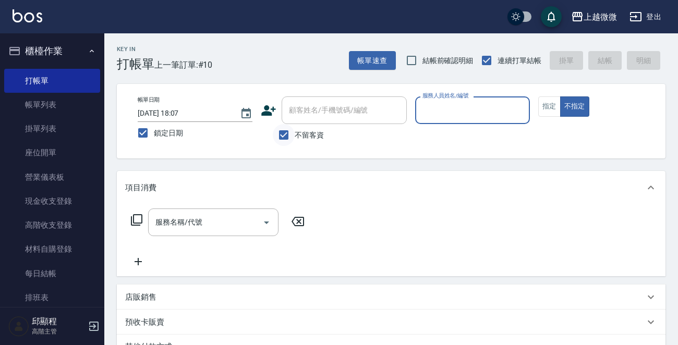
click at [287, 128] on input "不留客資" at bounding box center [284, 135] width 22 height 22
checkbox input "false"
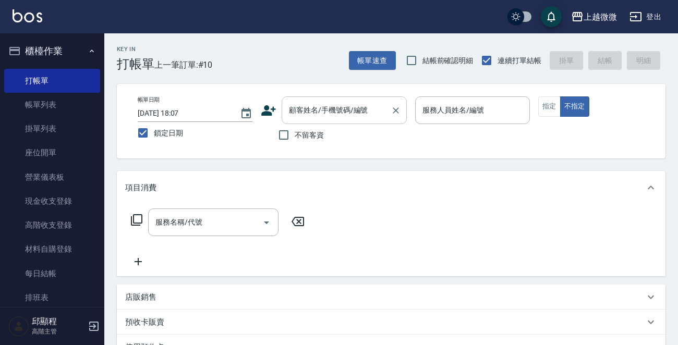
click at [335, 107] on input "顧客姓名/手機號碼/編號" at bounding box center [336, 110] width 100 height 18
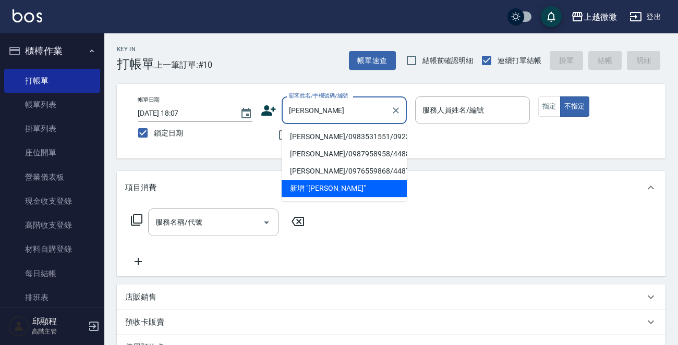
click at [337, 136] on li "[PERSON_NAME]/0983531551/0923" at bounding box center [344, 136] width 125 height 17
type input "[PERSON_NAME]/0983531551/0923"
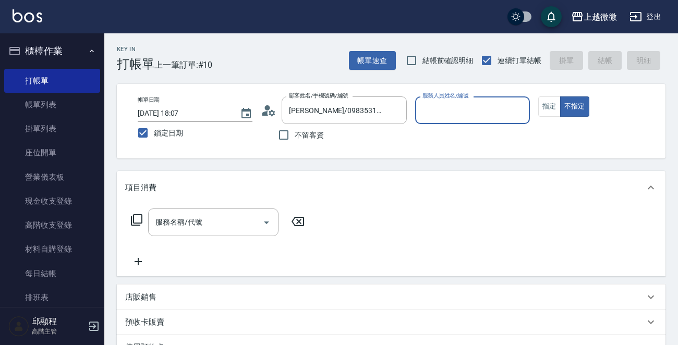
type input "[PERSON_NAME]-7"
click at [550, 107] on button "指定" at bounding box center [549, 107] width 22 height 20
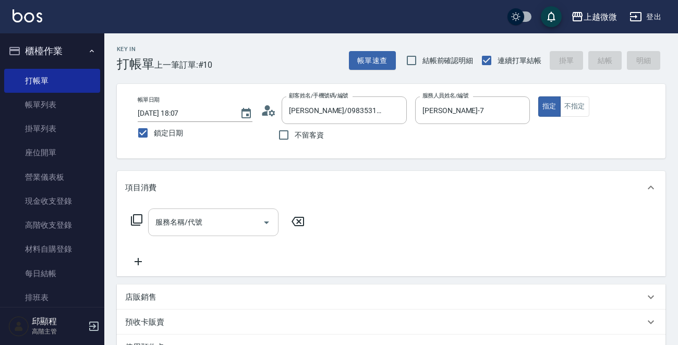
click at [208, 209] on div "服務名稱/代號" at bounding box center [213, 223] width 130 height 28
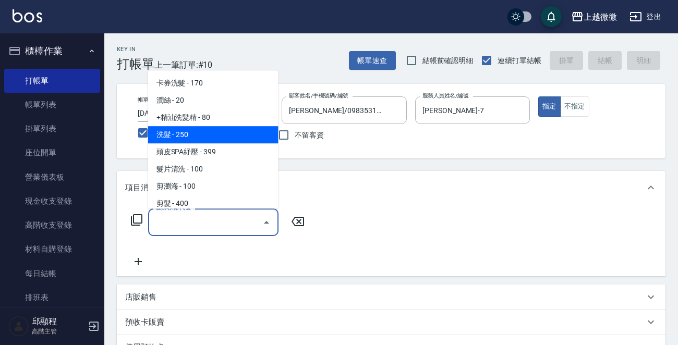
click at [199, 132] on span "洗髮 - 250" at bounding box center [213, 134] width 130 height 17
type input "洗髮(A03)"
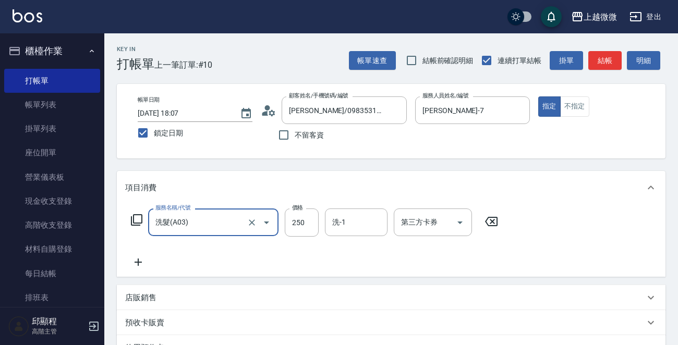
click at [137, 259] on icon at bounding box center [138, 262] width 26 height 13
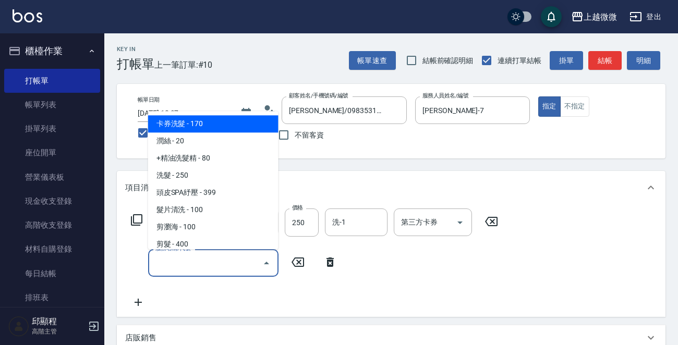
click at [184, 258] on input "服務名稱/代號" at bounding box center [205, 263] width 105 height 18
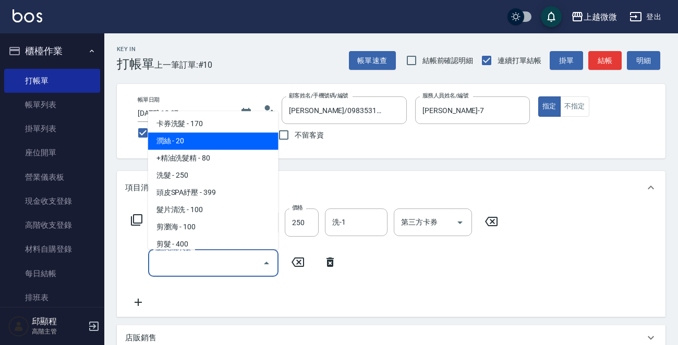
click at [189, 134] on span "潤絲 - 20" at bounding box center [213, 141] width 130 height 17
type input "潤絲(A01)"
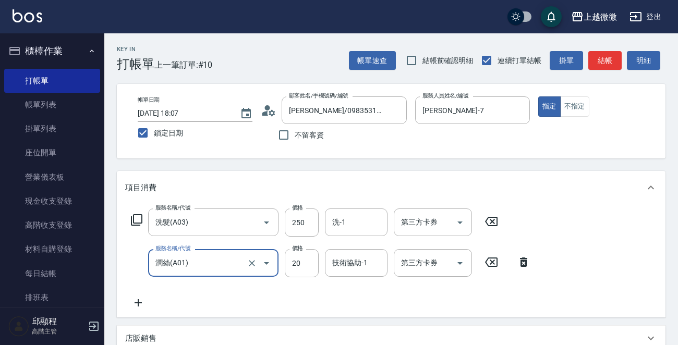
click at [140, 301] on icon at bounding box center [138, 303] width 26 height 13
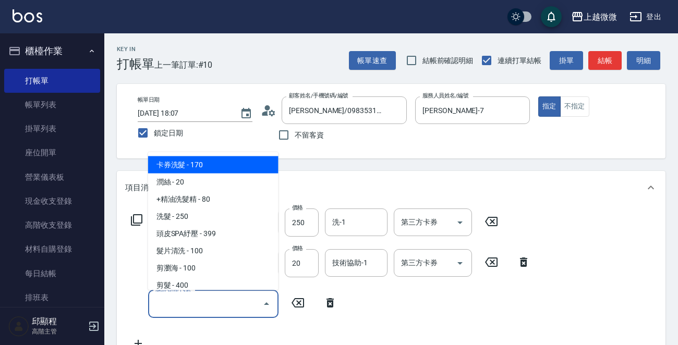
click at [154, 301] on input "服務名稱/代號" at bounding box center [205, 304] width 105 height 18
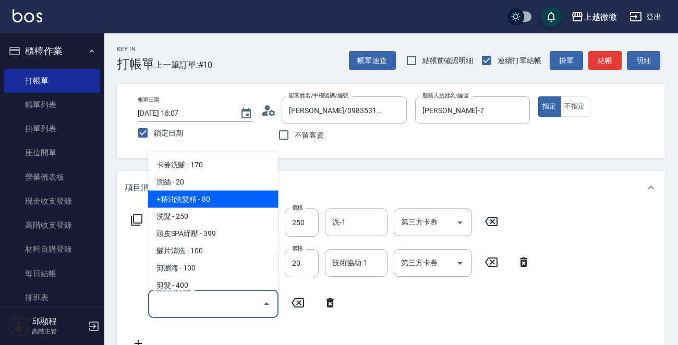
click at [206, 199] on span "+精油洗髮精 - 80" at bounding box center [213, 199] width 130 height 17
type input "+精油洗髮精(A02)"
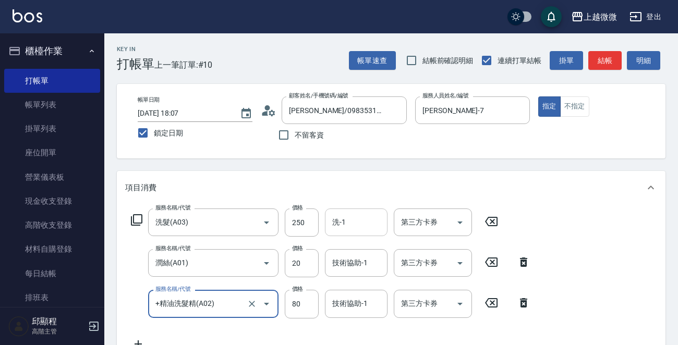
click at [356, 224] on input "洗-1" at bounding box center [356, 222] width 53 height 18
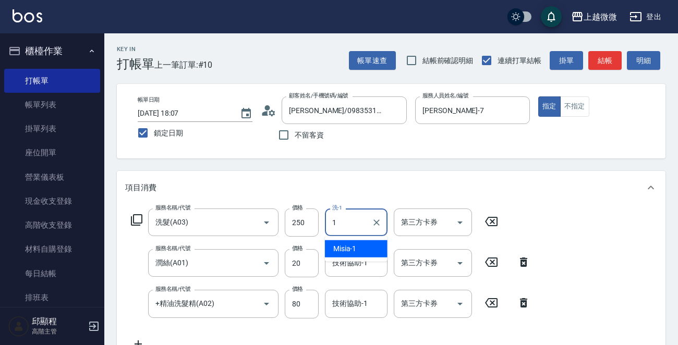
click at [346, 242] on ul "Misia -1" at bounding box center [356, 249] width 63 height 26
click at [346, 243] on div "Misia -1" at bounding box center [356, 248] width 63 height 17
type input "Misia-1"
click at [365, 262] on div "技術協助-1 技術協助-1" at bounding box center [356, 263] width 63 height 28
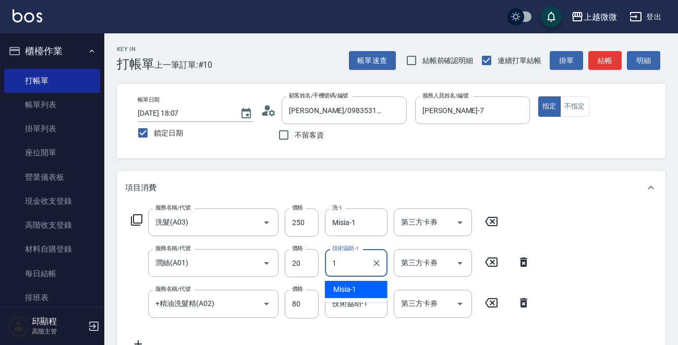
click at [359, 285] on div "Misia -1" at bounding box center [356, 289] width 63 height 17
type input "Misia-1"
click at [355, 310] on input "技術協助-1" at bounding box center [356, 304] width 53 height 18
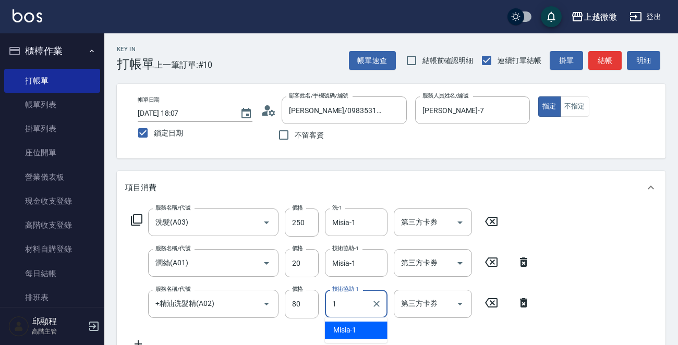
click at [353, 327] on span "Misia -1" at bounding box center [344, 330] width 23 height 11
type input "Misia-1"
click at [579, 109] on button "不指定" at bounding box center [574, 107] width 29 height 20
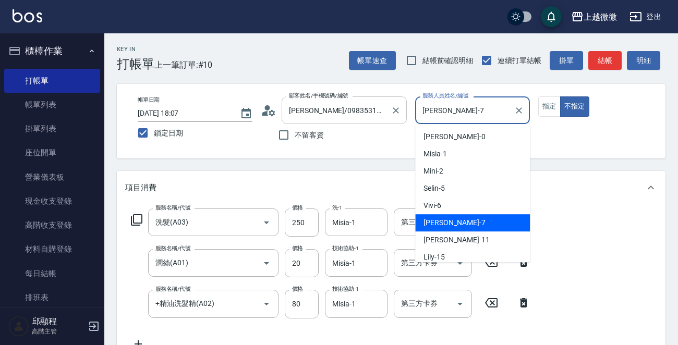
drag, startPoint x: 373, startPoint y: 117, endPoint x: 363, endPoint y: 117, distance: 9.9
click at [364, 117] on div "帳單日期 [DATE] 18:07 鎖定日期 顧客姓名/手機號碼/編號 [PERSON_NAME]/0983531551/0923 顧客姓名/手機號碼/編號 …" at bounding box center [391, 122] width 524 height 50
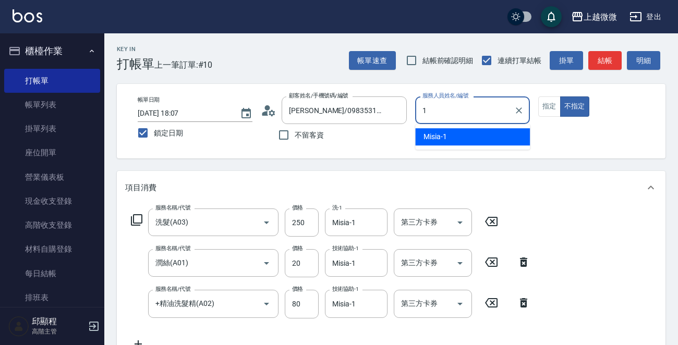
click at [435, 134] on span "Misia -1" at bounding box center [435, 136] width 23 height 11
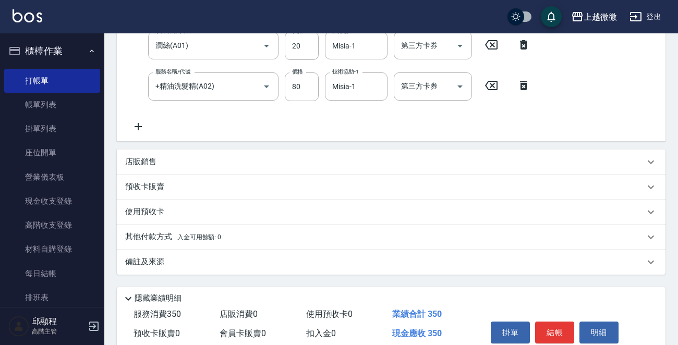
scroll to position [261, 0]
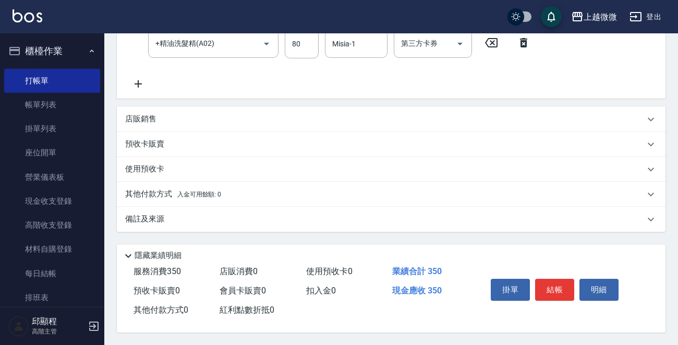
type input "Misia-1"
click at [148, 214] on p "備註及來源" at bounding box center [144, 219] width 39 height 11
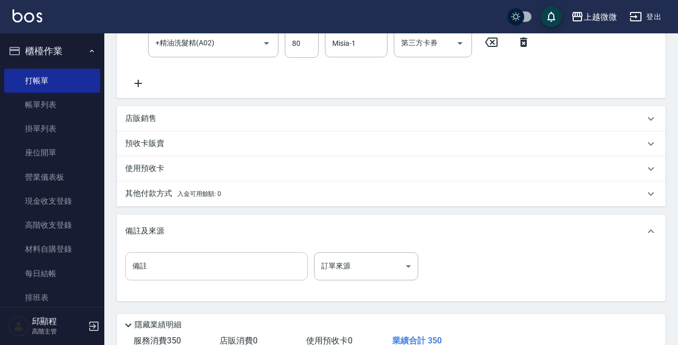
click at [188, 262] on input "備註" at bounding box center [216, 266] width 183 height 28
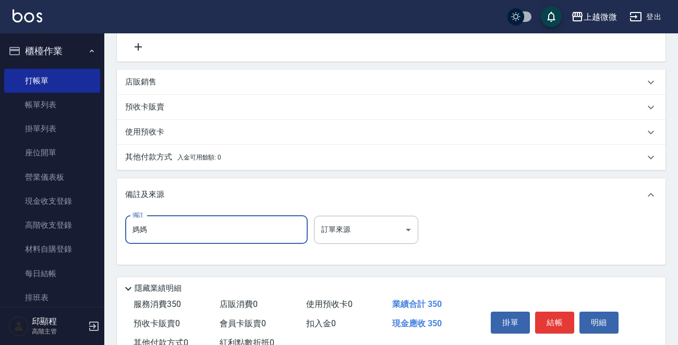
scroll to position [332, 0]
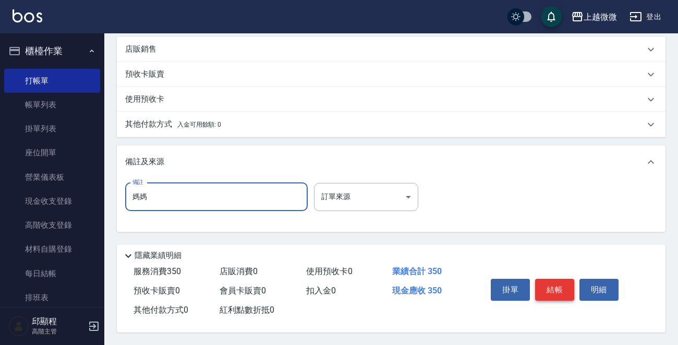
type input "媽媽"
click at [553, 282] on button "結帳" at bounding box center [554, 290] width 39 height 22
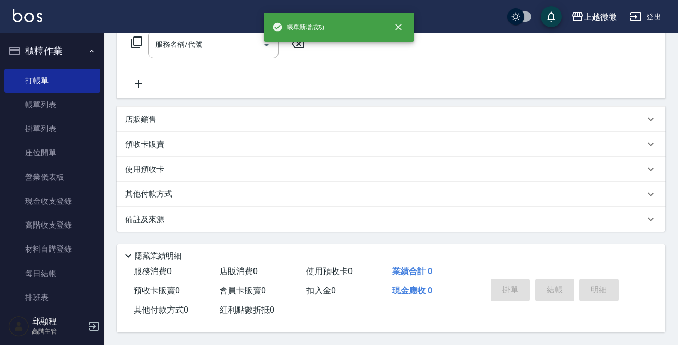
scroll to position [0, 0]
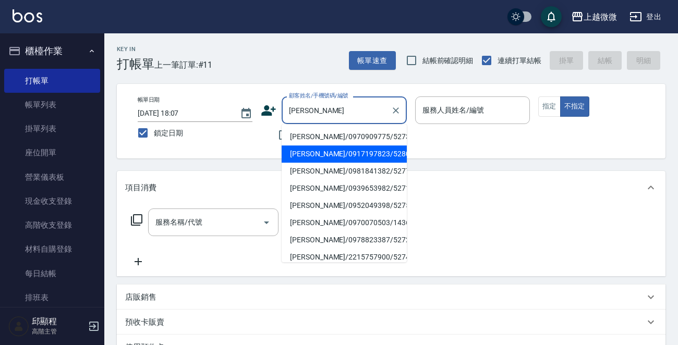
click at [346, 147] on li "[PERSON_NAME]/0917197823/5280" at bounding box center [344, 154] width 125 height 17
type input "[PERSON_NAME]/0917197823/5280"
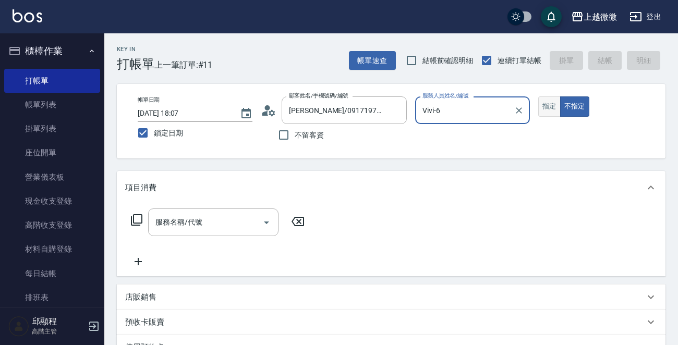
click at [549, 107] on button "指定" at bounding box center [549, 107] width 22 height 20
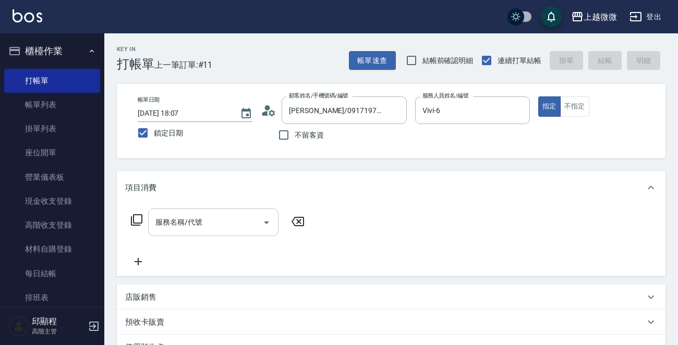
click at [204, 223] on input "服務名稱/代號" at bounding box center [205, 222] width 105 height 18
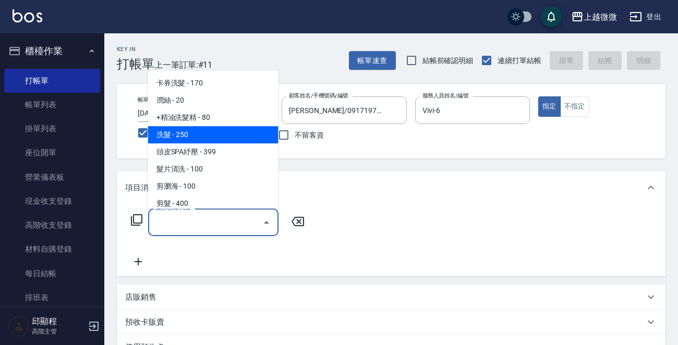
click at [212, 136] on span "洗髮 - 250" at bounding box center [213, 134] width 130 height 17
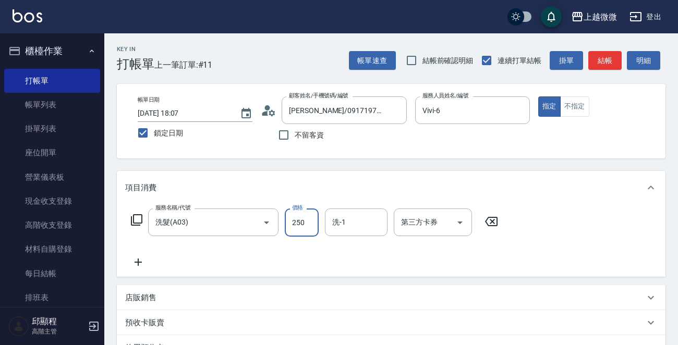
click at [298, 216] on input "250" at bounding box center [302, 223] width 34 height 28
click at [348, 226] on input "洗-1" at bounding box center [356, 222] width 53 height 18
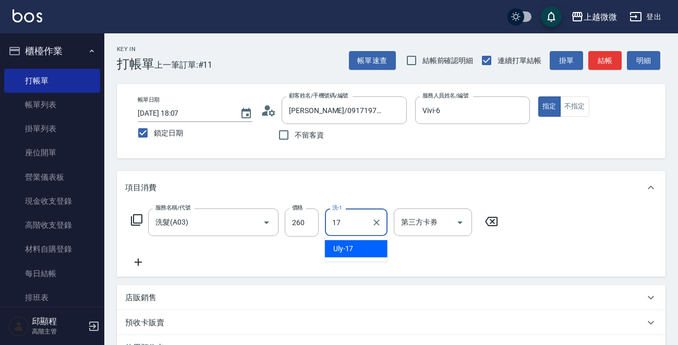
click at [351, 244] on span "Uly -17" at bounding box center [343, 249] width 20 height 11
click at [136, 261] on icon at bounding box center [138, 262] width 26 height 13
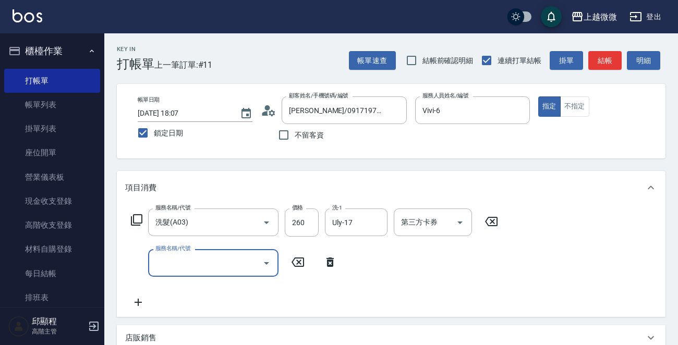
click at [185, 262] on input "服務名稱/代號" at bounding box center [205, 263] width 105 height 18
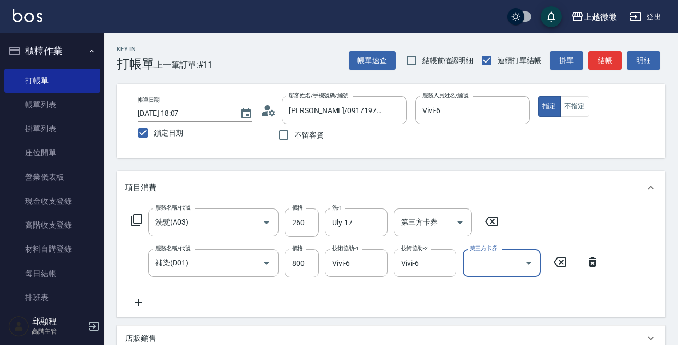
click at [138, 308] on icon at bounding box center [138, 303] width 26 height 13
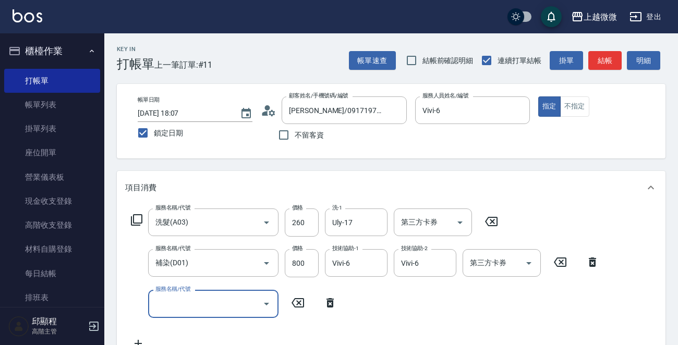
click at [178, 303] on input "服務名稱/代號" at bounding box center [205, 304] width 105 height 18
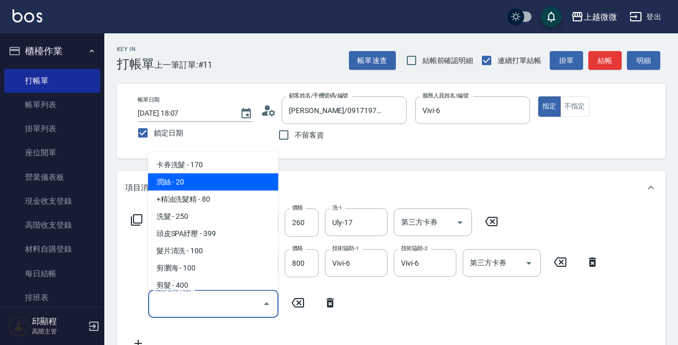
click at [191, 179] on span "潤絲 - 20" at bounding box center [213, 182] width 130 height 17
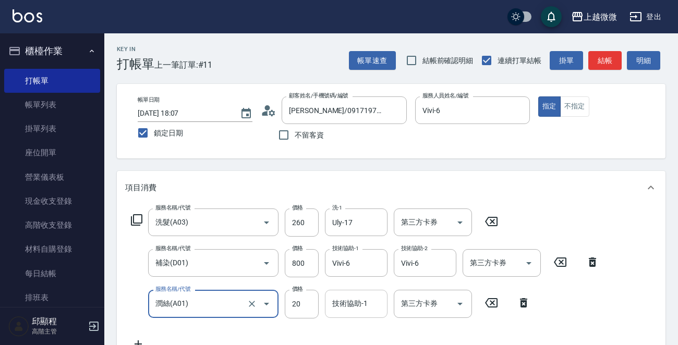
click at [355, 308] on div "技術協助-1 技術協助-1" at bounding box center [356, 304] width 63 height 28
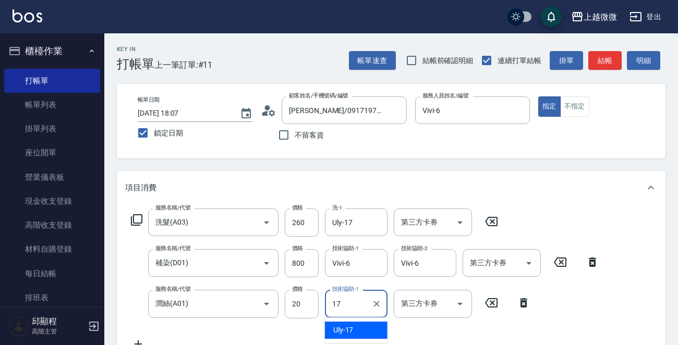
click at [358, 333] on div "Uly -17" at bounding box center [356, 330] width 63 height 17
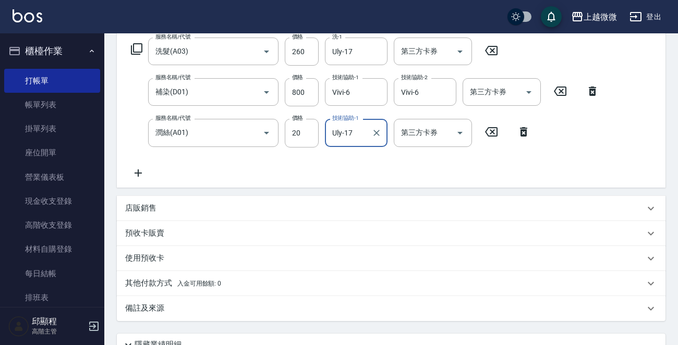
scroll to position [262, 0]
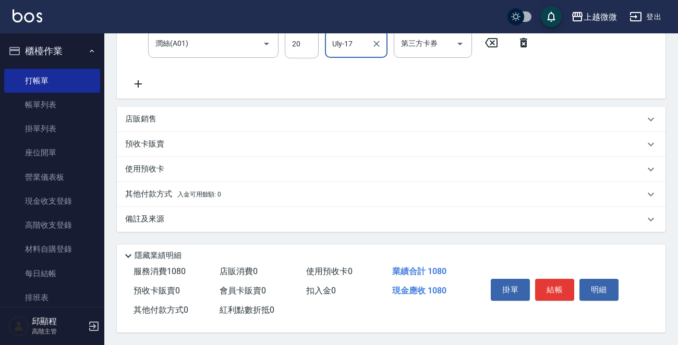
click at [558, 282] on button "結帳" at bounding box center [554, 290] width 39 height 22
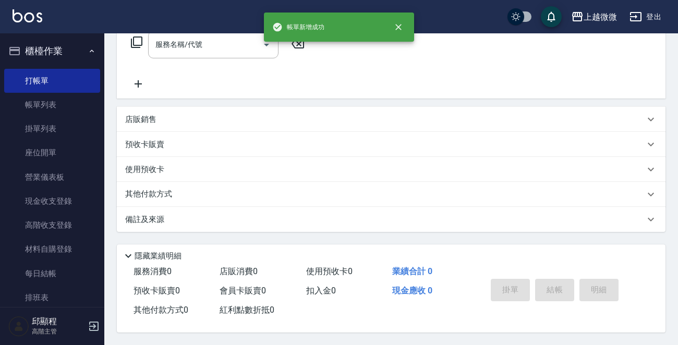
scroll to position [0, 0]
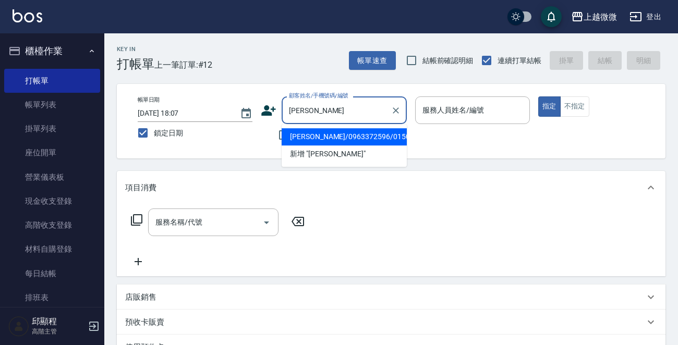
click at [324, 130] on li "[PERSON_NAME]/0963372596/0150" at bounding box center [344, 136] width 125 height 17
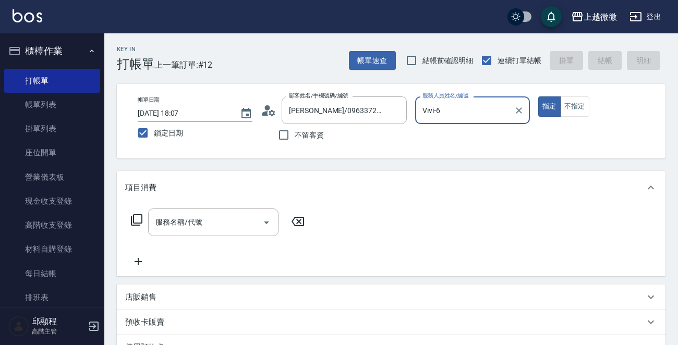
click at [196, 224] on div "服務名稱/代號 服務名稱/代號" at bounding box center [213, 223] width 130 height 28
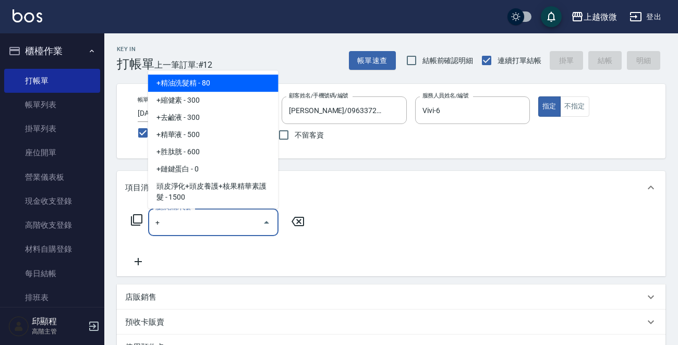
click at [208, 83] on span "+精油洗髮精 - 80" at bounding box center [213, 83] width 130 height 17
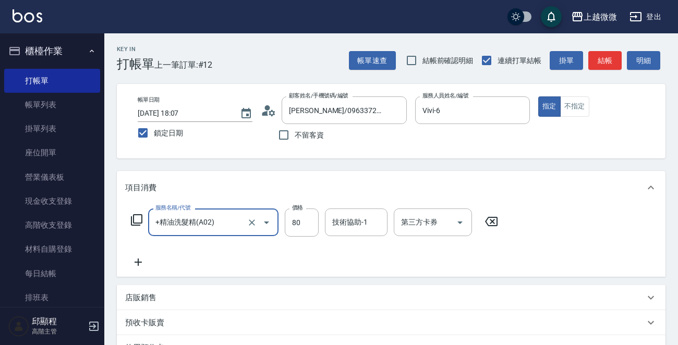
click at [142, 259] on icon at bounding box center [138, 262] width 26 height 13
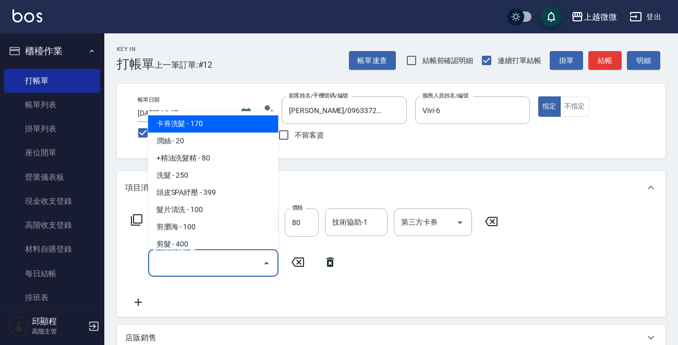
click at [188, 266] on input "服務名稱/代號" at bounding box center [205, 263] width 105 height 18
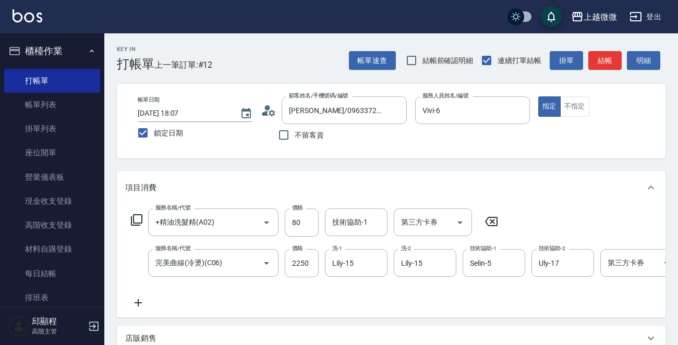
click at [136, 300] on icon at bounding box center [138, 303] width 26 height 13
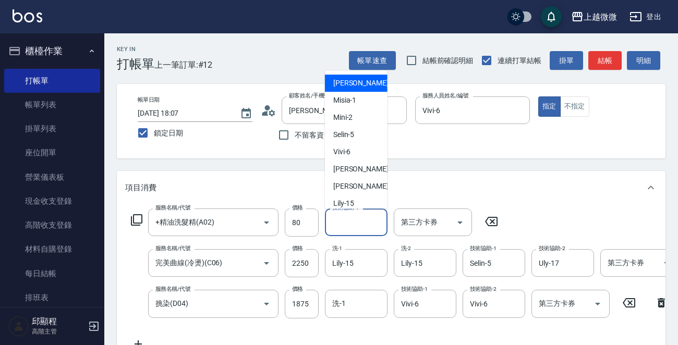
click at [344, 222] on div "技術協助-1 技術協助-1" at bounding box center [356, 223] width 63 height 28
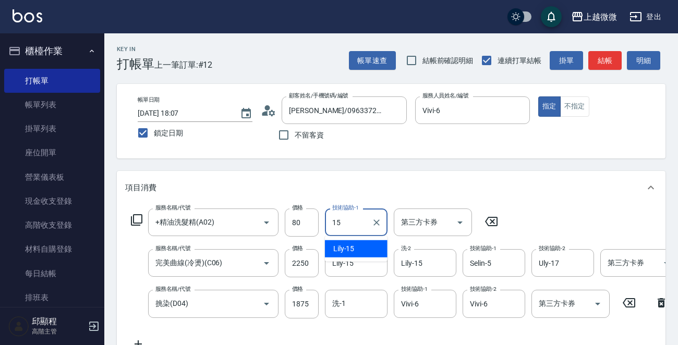
click at [353, 245] on span "Lily -15" at bounding box center [343, 249] width 21 height 11
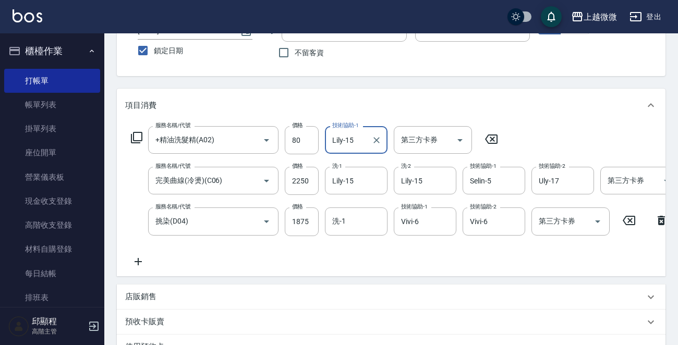
scroll to position [156, 0]
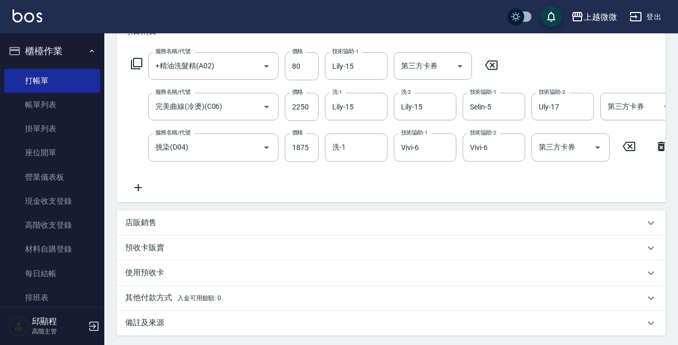
click at [141, 227] on p "店販銷售" at bounding box center [140, 223] width 31 height 11
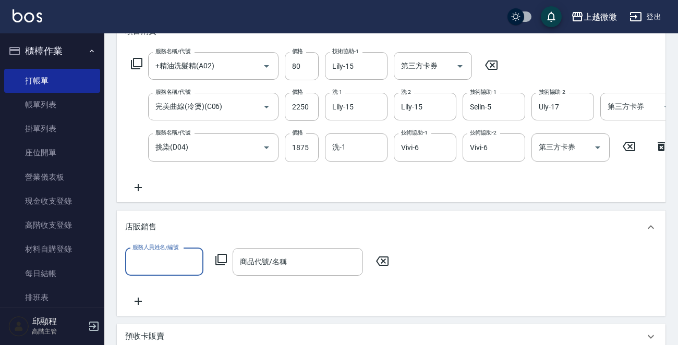
scroll to position [0, 0]
click at [163, 271] on input "服務人員姓名/編號" at bounding box center [164, 262] width 69 height 18
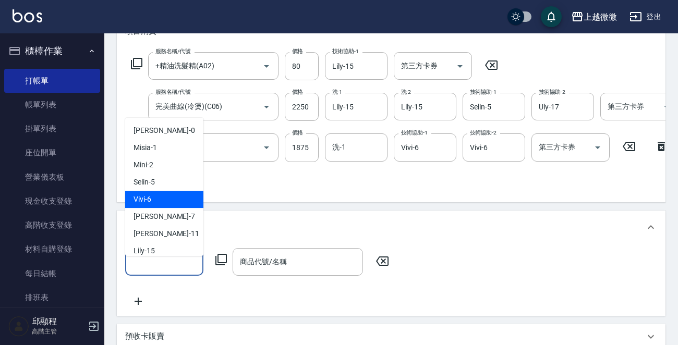
click at [166, 197] on div "Vivi -6" at bounding box center [164, 199] width 78 height 17
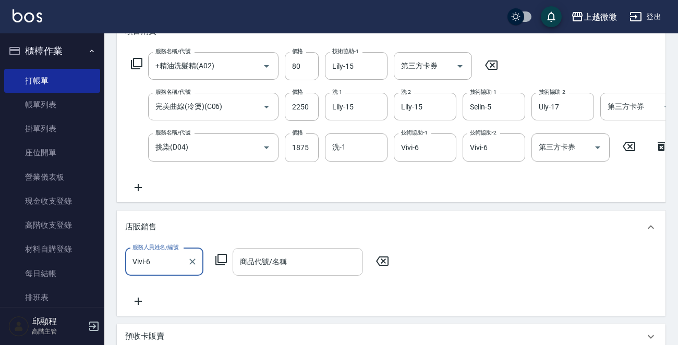
click at [290, 271] on input "商品代號/名稱" at bounding box center [297, 262] width 121 height 18
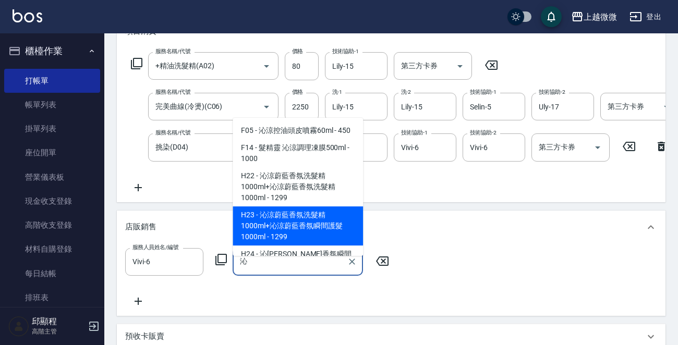
click at [333, 228] on span "H23 - 沁涼蔚藍香氛洗髮精1000ml+沁涼蔚藍香氛瞬間護髮1000ml - 1299" at bounding box center [298, 226] width 130 height 39
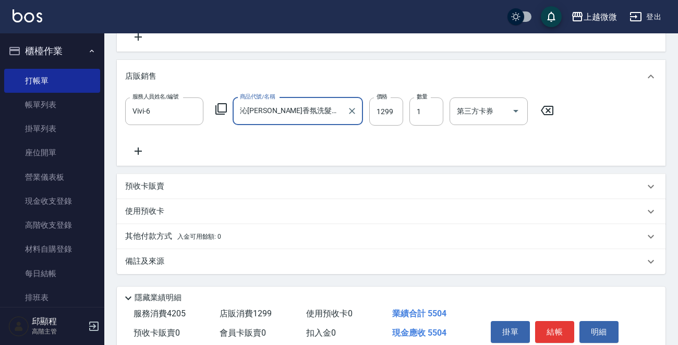
scroll to position [308, 0]
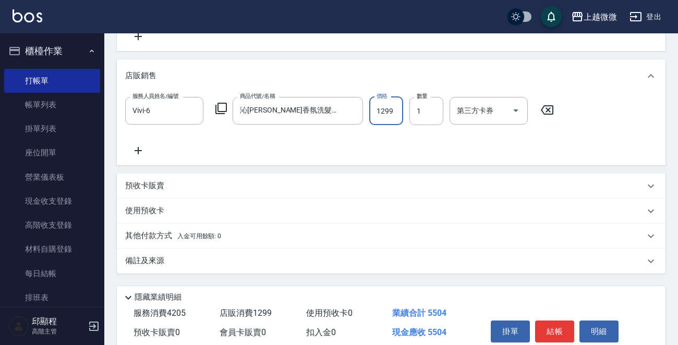
click at [387, 121] on input "1299" at bounding box center [386, 111] width 34 height 28
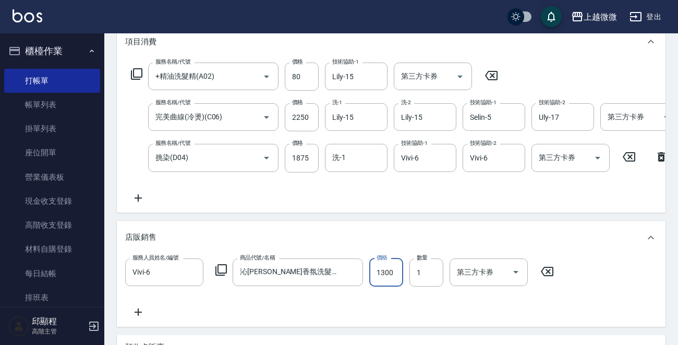
scroll to position [47, 0]
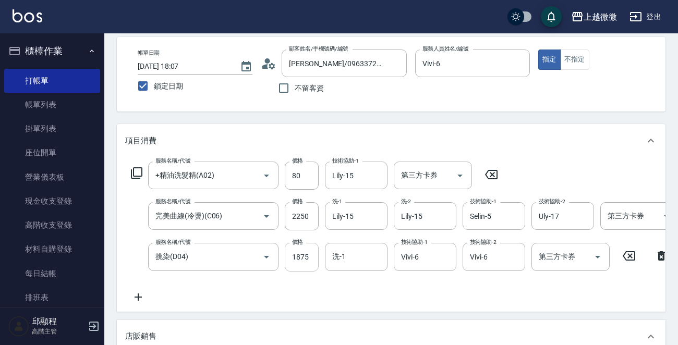
click at [305, 257] on input "1875" at bounding box center [302, 257] width 34 height 28
drag, startPoint x: 306, startPoint y: 257, endPoint x: 293, endPoint y: 257, distance: 13.1
click at [265, 258] on div "服務名稱/代號 挑染(D04) 服務名稱/代號 價格 0 價格 洗-1 洗-1 技術協助-1 Vivi-6 技術協助-1 技術協助-2 Vivi-6 技術協助…" at bounding box center [399, 257] width 549 height 28
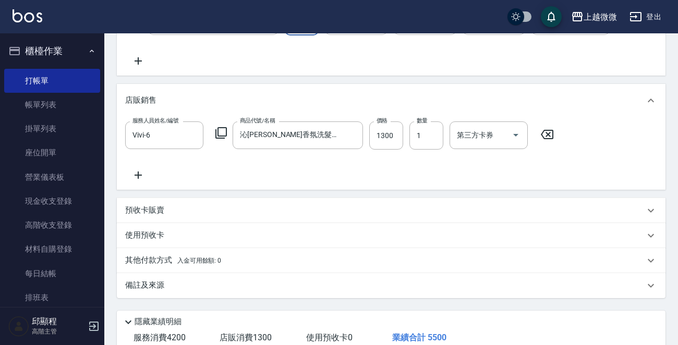
scroll to position [360, 0]
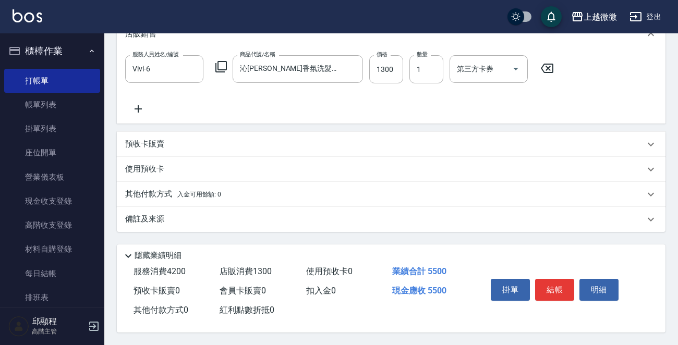
click at [166, 219] on div "備註及來源" at bounding box center [385, 219] width 520 height 11
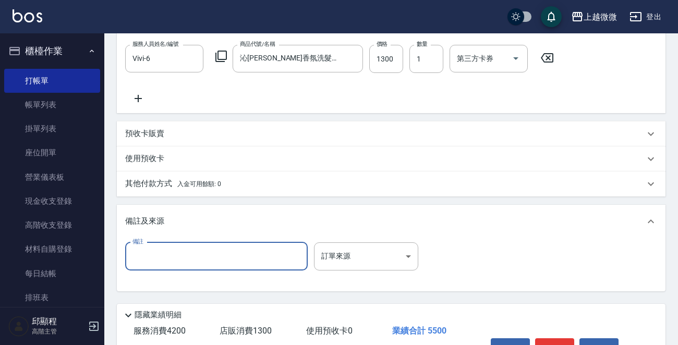
click at [168, 256] on input "備註" at bounding box center [216, 257] width 183 height 28
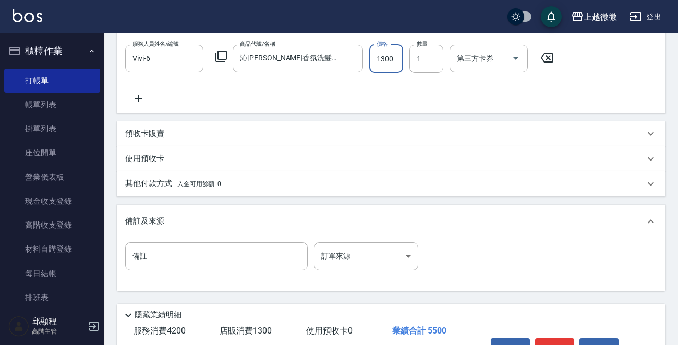
click at [370, 66] on input "1300" at bounding box center [386, 59] width 34 height 28
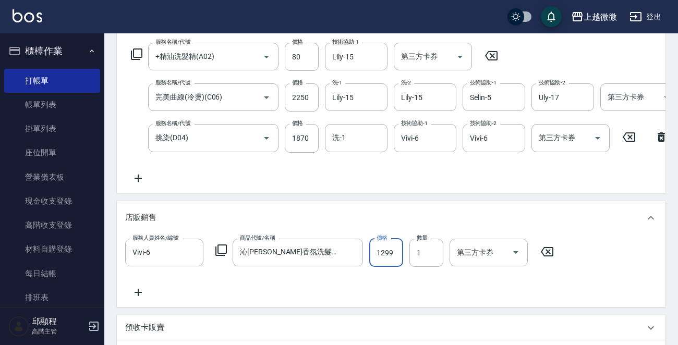
scroll to position [65, 0]
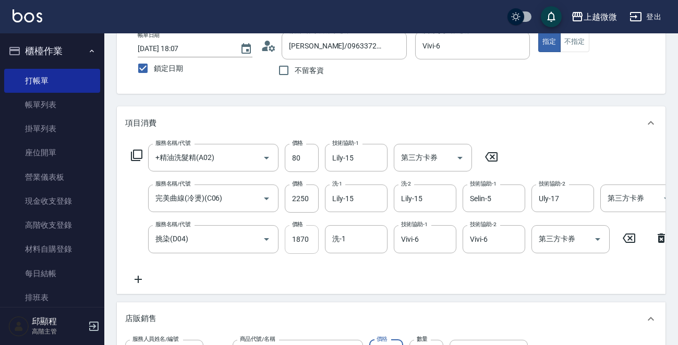
click at [304, 239] on input "1870" at bounding box center [302, 239] width 34 height 28
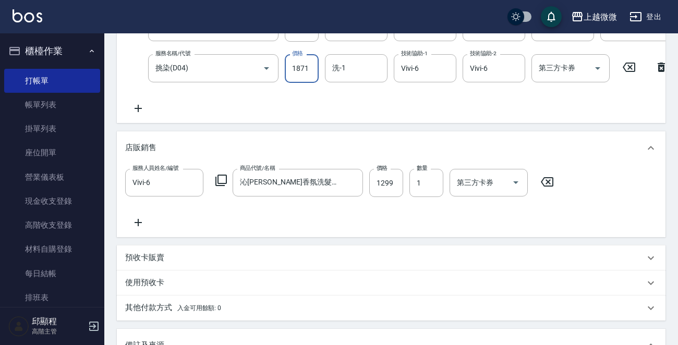
scroll to position [378, 0]
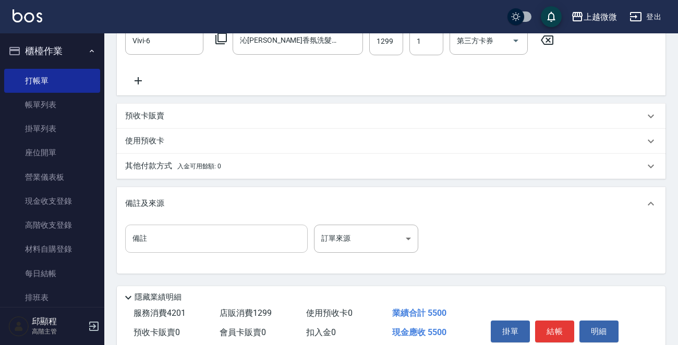
click at [161, 245] on input "備註" at bounding box center [216, 239] width 183 height 28
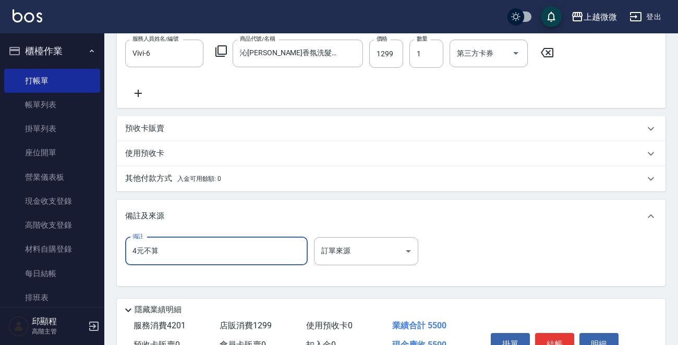
scroll to position [430, 0]
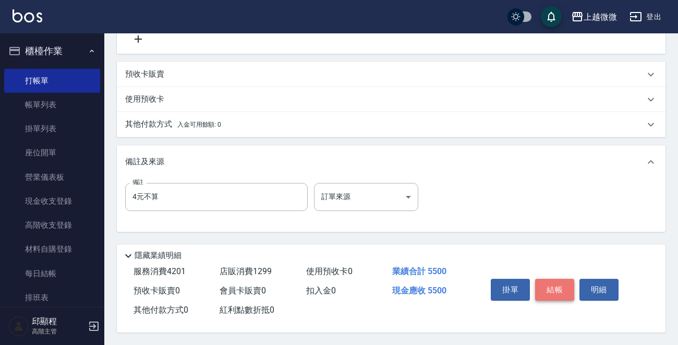
click at [549, 281] on button "結帳" at bounding box center [554, 290] width 39 height 22
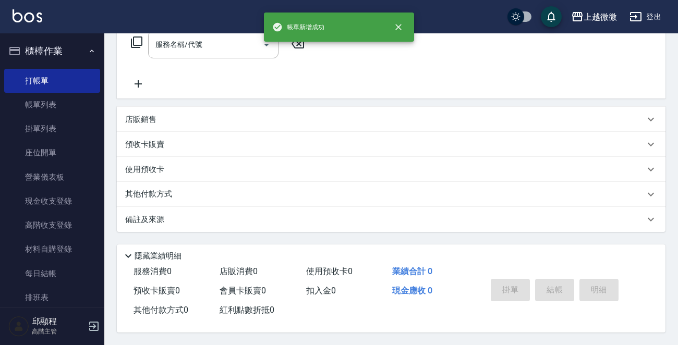
scroll to position [0, 0]
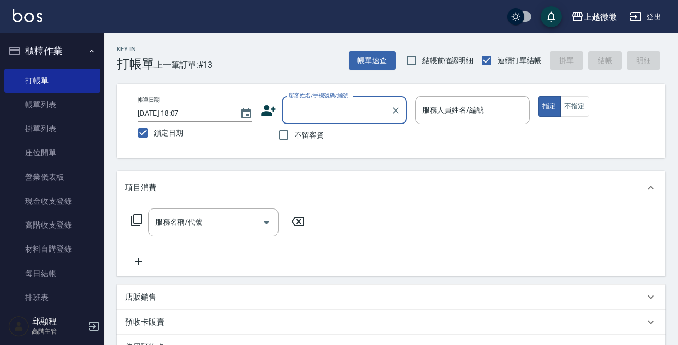
click at [468, 114] on div "服務人員姓名/編號 服務人員姓名/編號" at bounding box center [472, 111] width 115 height 28
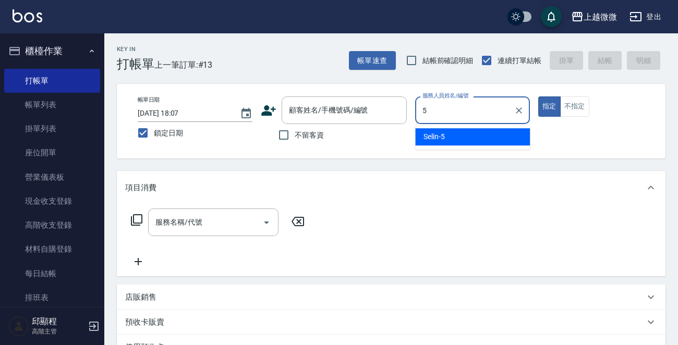
click at [461, 136] on div "Selin -5" at bounding box center [472, 136] width 115 height 17
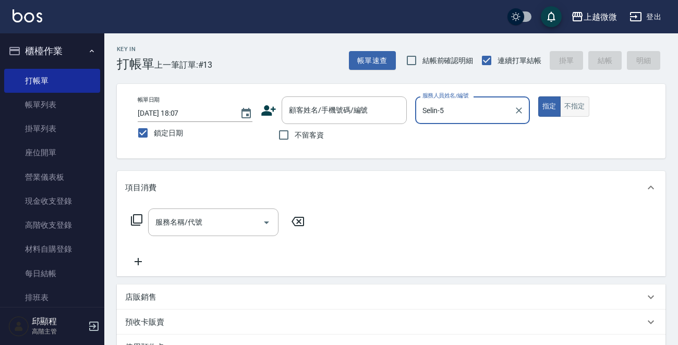
click at [575, 109] on button "不指定" at bounding box center [574, 107] width 29 height 20
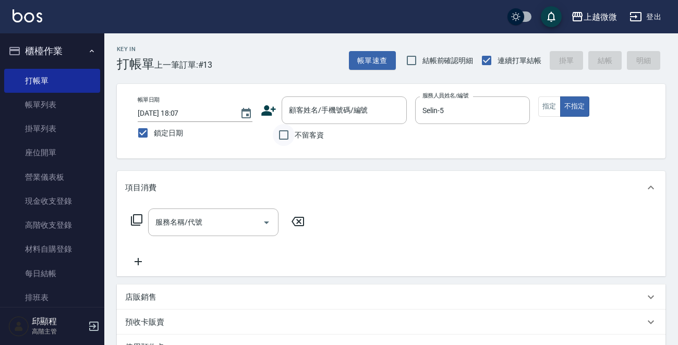
click at [286, 136] on input "不留客資" at bounding box center [284, 135] width 22 height 22
click at [211, 228] on input "服務名稱/代號" at bounding box center [205, 222] width 105 height 18
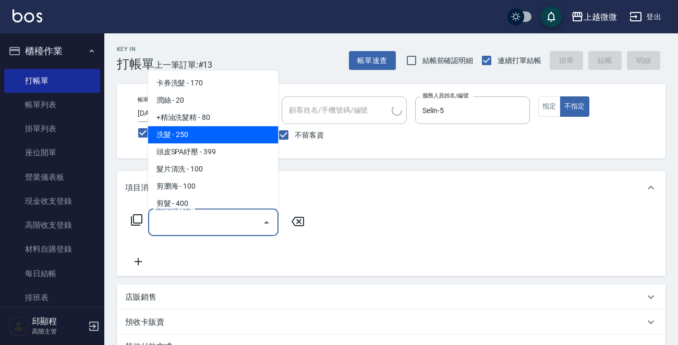
click at [230, 127] on span "洗髮 - 250" at bounding box center [213, 134] width 130 height 17
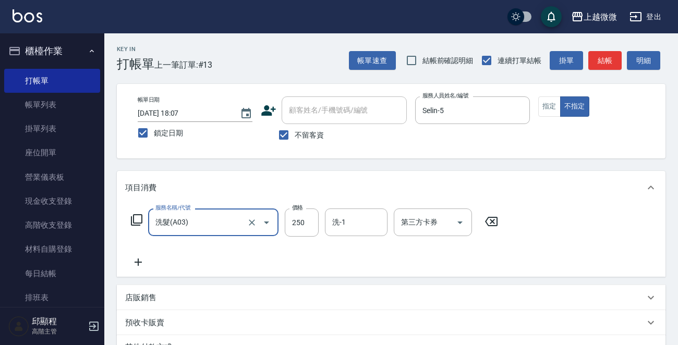
click at [143, 254] on div "服務名稱/代號 洗髮(A03) 服務名稱/代號 價格 250 價格 洗-1 洗-1 第三方卡券 第三方卡券" at bounding box center [314, 239] width 379 height 60
click at [140, 259] on icon at bounding box center [138, 262] width 26 height 13
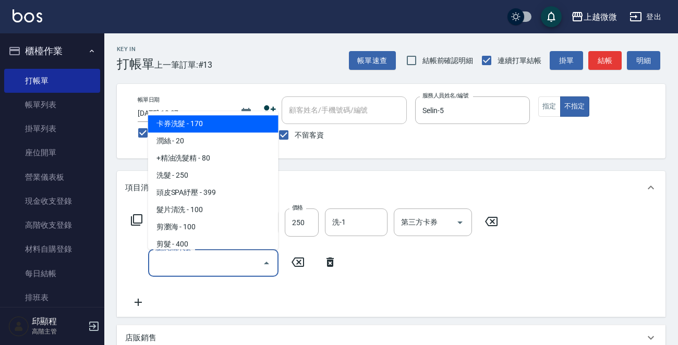
click at [171, 262] on input "服務名稱/代號" at bounding box center [205, 263] width 105 height 18
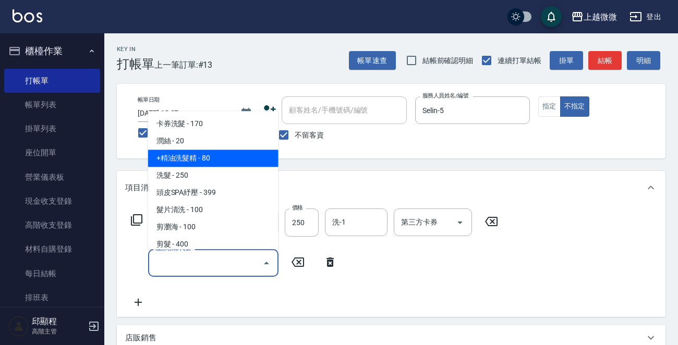
click at [212, 161] on span "+精油洗髮精 - 80" at bounding box center [213, 158] width 130 height 17
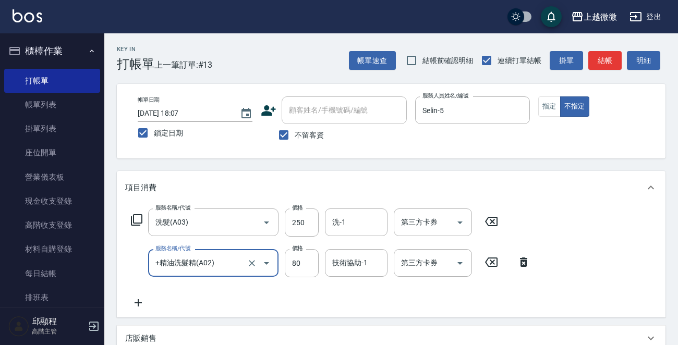
click at [136, 304] on icon at bounding box center [138, 303] width 26 height 13
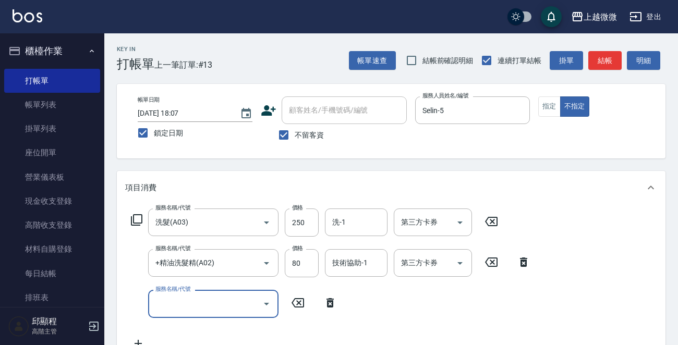
click at [184, 311] on input "服務名稱/代號" at bounding box center [205, 304] width 105 height 18
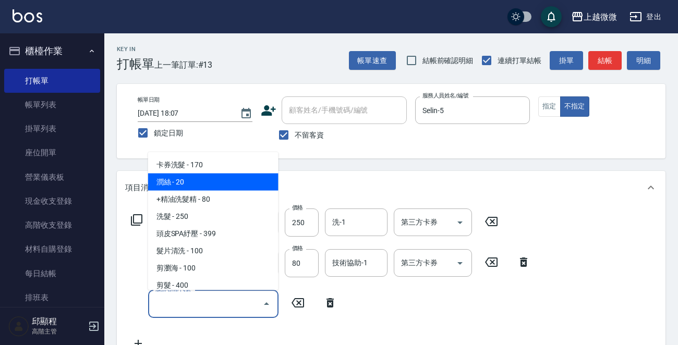
click at [203, 184] on span "潤絲 - 20" at bounding box center [213, 182] width 130 height 17
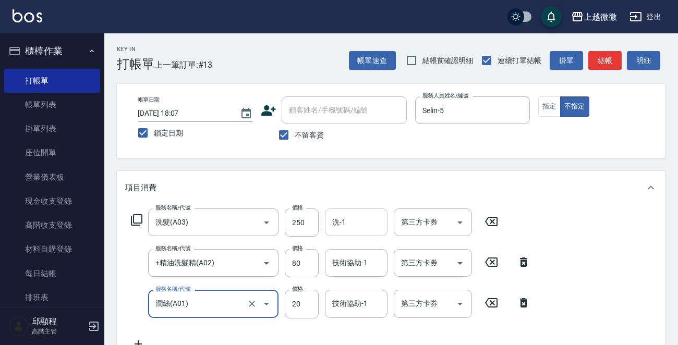
click at [364, 222] on input "洗-1" at bounding box center [356, 222] width 53 height 18
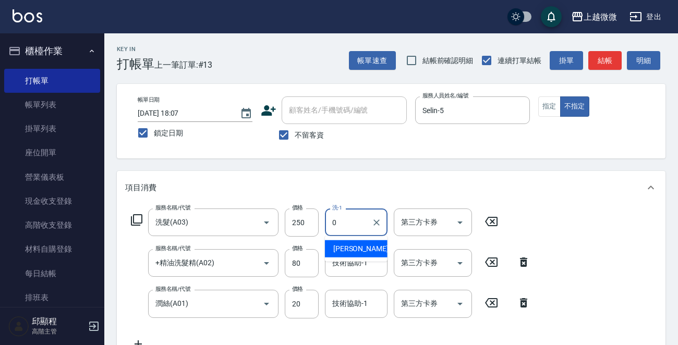
click at [362, 247] on div "[PERSON_NAME] -0" at bounding box center [356, 248] width 63 height 17
click at [351, 264] on div "技術協助-1 技術協助-1" at bounding box center [356, 263] width 63 height 28
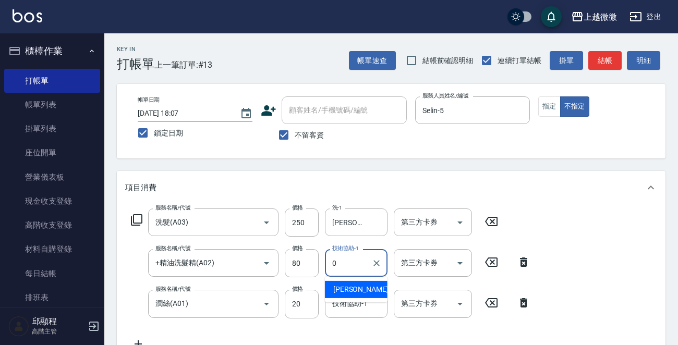
drag, startPoint x: 353, startPoint y: 278, endPoint x: 355, endPoint y: 288, distance: 11.2
click at [354, 278] on ul "[PERSON_NAME] -0" at bounding box center [356, 290] width 63 height 26
click at [356, 289] on div "[PERSON_NAME] -0" at bounding box center [356, 289] width 63 height 17
drag, startPoint x: 355, startPoint y: 303, endPoint x: 358, endPoint y: 311, distance: 8.7
click at [355, 303] on input "技術協助-1" at bounding box center [356, 304] width 53 height 18
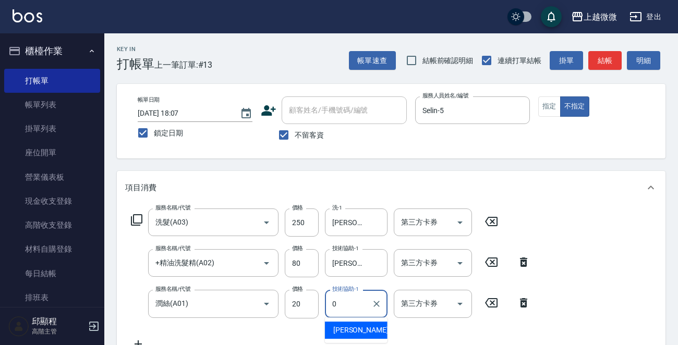
click at [358, 329] on div "[PERSON_NAME] -0" at bounding box center [356, 330] width 63 height 17
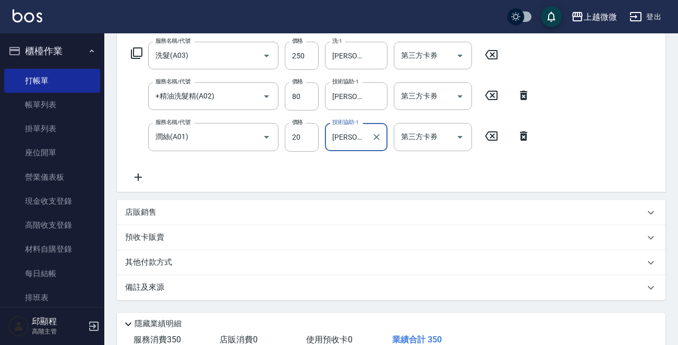
scroll to position [237, 0]
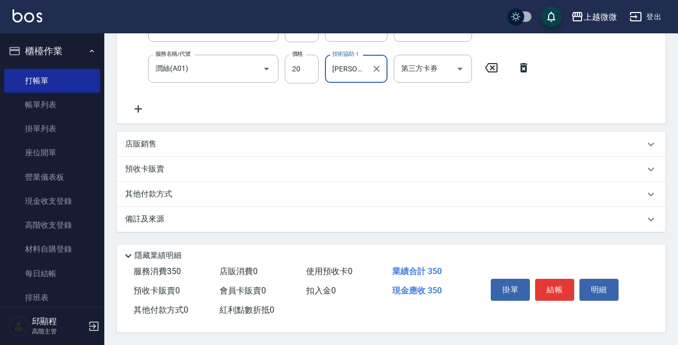
drag, startPoint x: 548, startPoint y: 290, endPoint x: 542, endPoint y: 284, distance: 8.9
click at [549, 289] on button "結帳" at bounding box center [554, 290] width 39 height 22
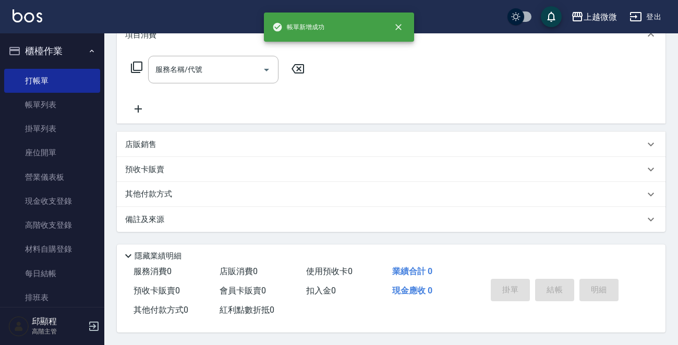
scroll to position [0, 0]
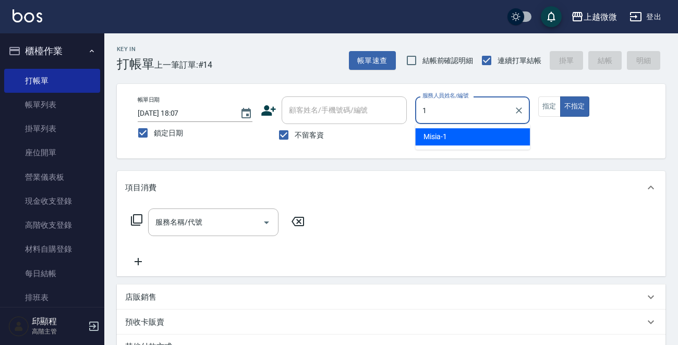
click at [484, 133] on div "Misia -1" at bounding box center [472, 136] width 115 height 17
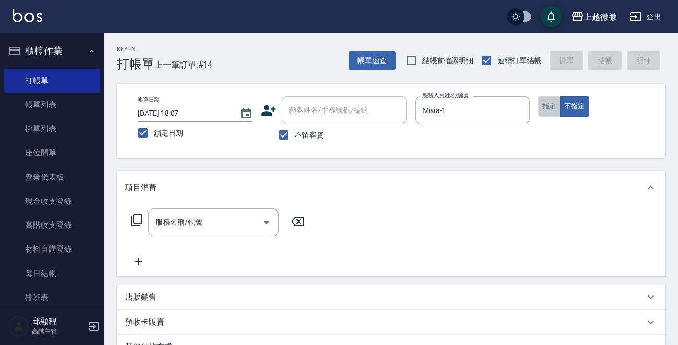
click at [542, 105] on button "指定" at bounding box center [549, 107] width 22 height 20
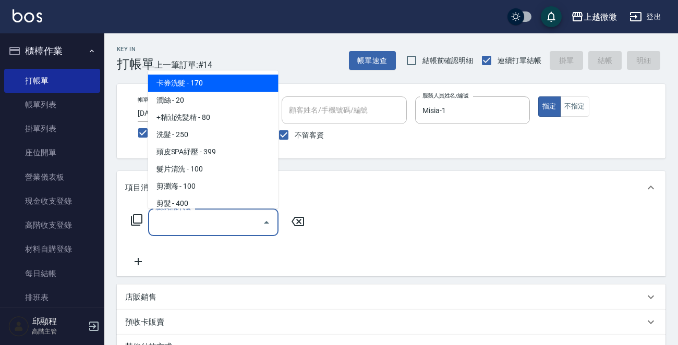
click at [212, 223] on input "服務名稱/代號" at bounding box center [205, 222] width 105 height 18
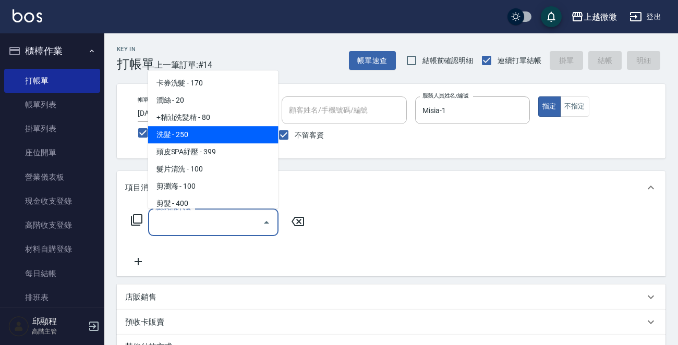
click at [206, 136] on span "洗髮 - 250" at bounding box center [213, 134] width 130 height 17
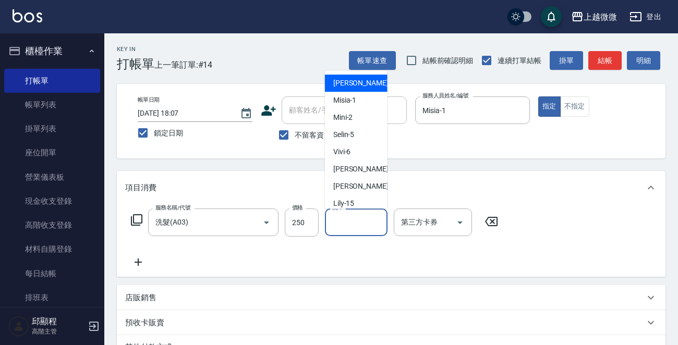
click at [354, 222] on input "洗-1" at bounding box center [356, 222] width 53 height 18
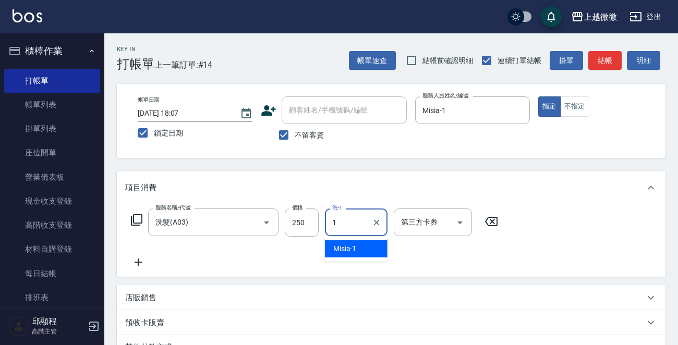
click at [355, 255] on div "Misia -1" at bounding box center [356, 248] width 63 height 17
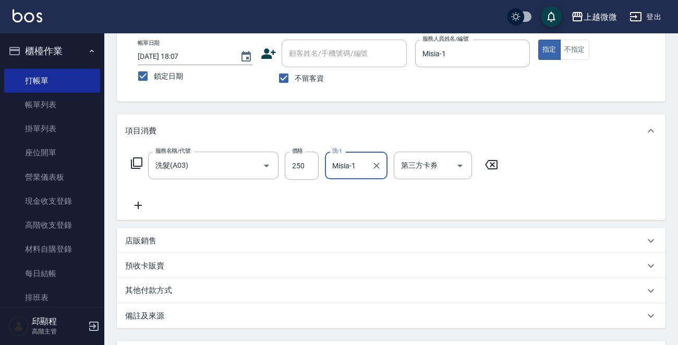
scroll to position [156, 0]
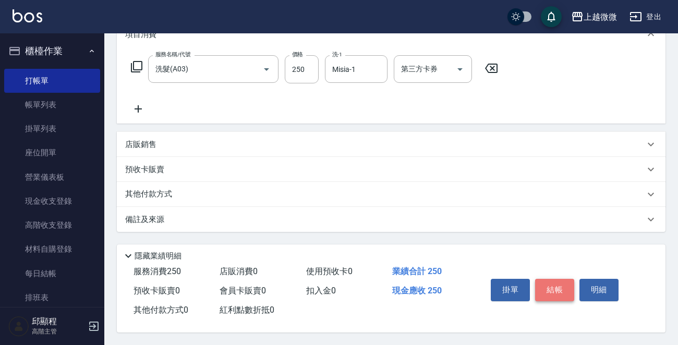
click at [553, 286] on button "結帳" at bounding box center [554, 290] width 39 height 22
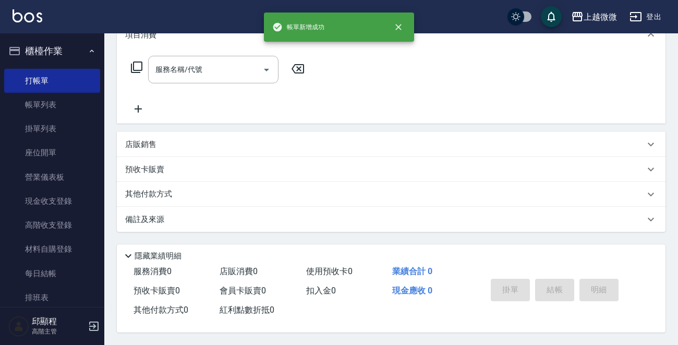
scroll to position [0, 0]
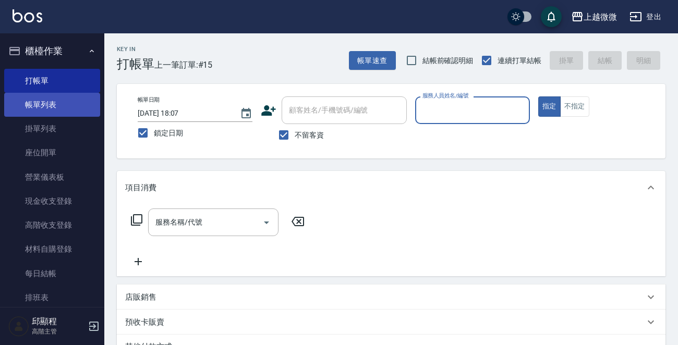
click at [63, 101] on link "帳單列表" at bounding box center [52, 105] width 96 height 24
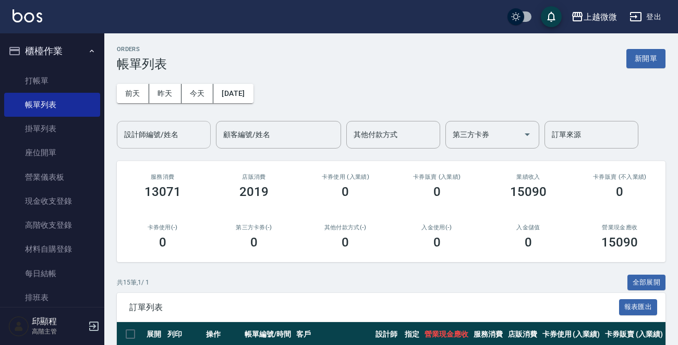
click at [186, 135] on input "設計師編號/姓名" at bounding box center [164, 135] width 85 height 18
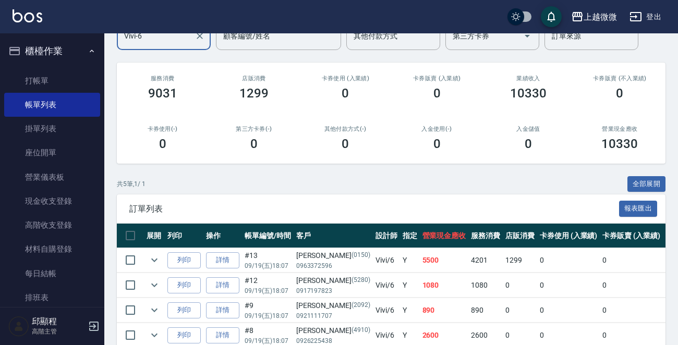
scroll to position [175, 0]
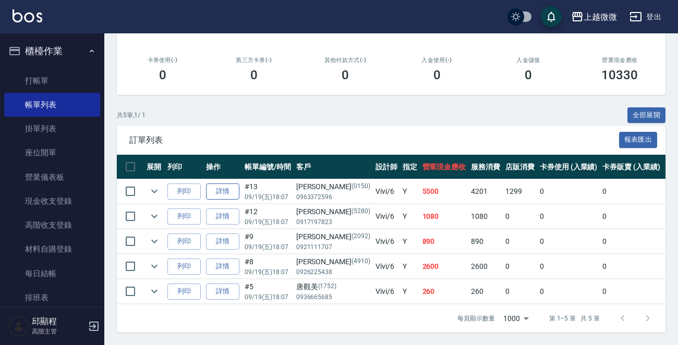
click at [221, 185] on link "詳情" at bounding box center [222, 192] width 33 height 16
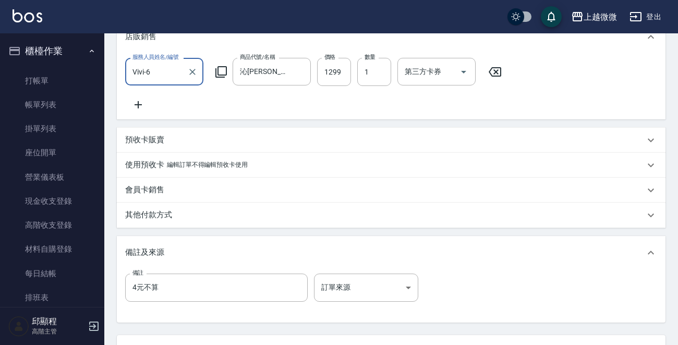
scroll to position [365, 0]
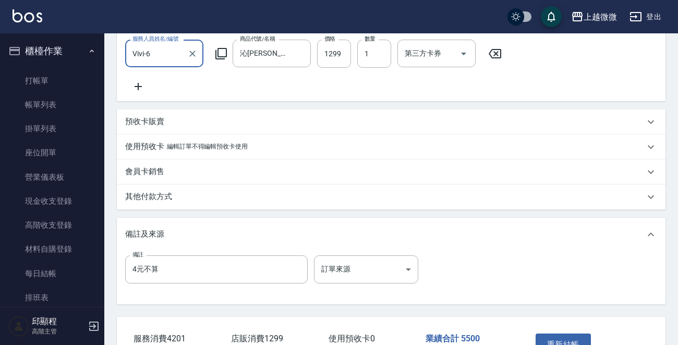
click at [167, 202] on p "其他付款方式" at bounding box center [148, 196] width 47 height 11
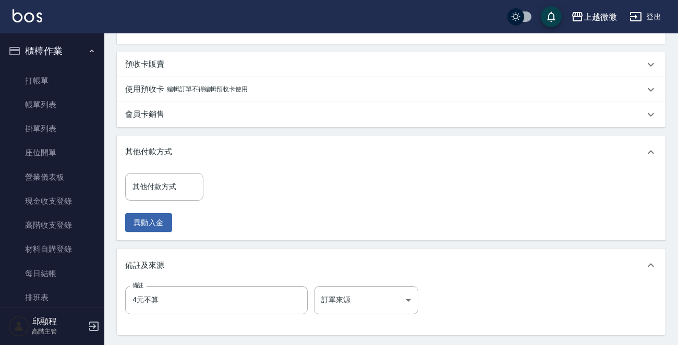
scroll to position [469, 0]
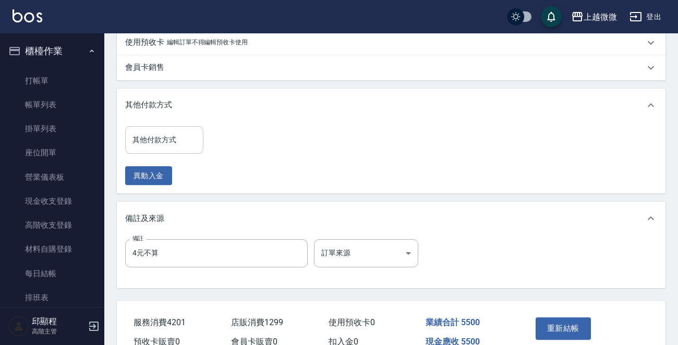
click at [168, 149] on input "其他付款方式" at bounding box center [164, 140] width 69 height 18
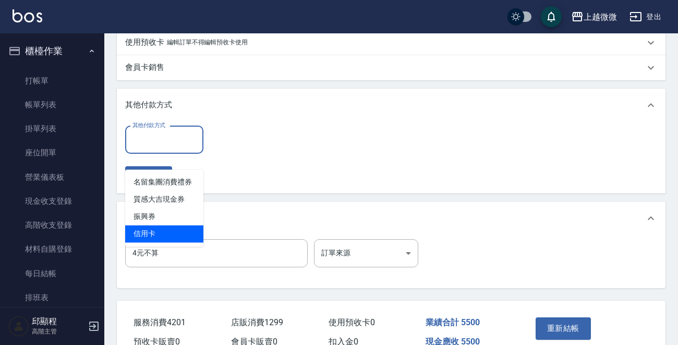
click at [178, 231] on span "信用卡" at bounding box center [164, 233] width 78 height 17
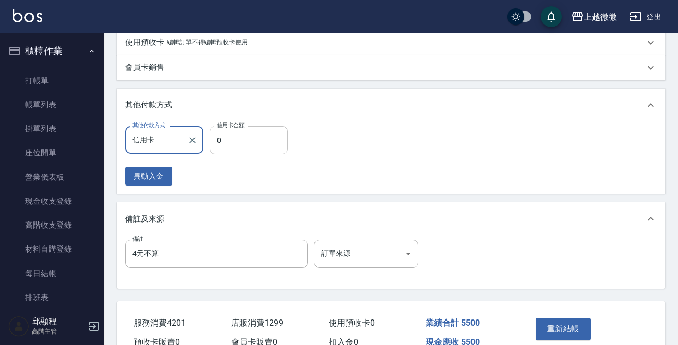
click at [225, 154] on input "0" at bounding box center [249, 140] width 78 height 28
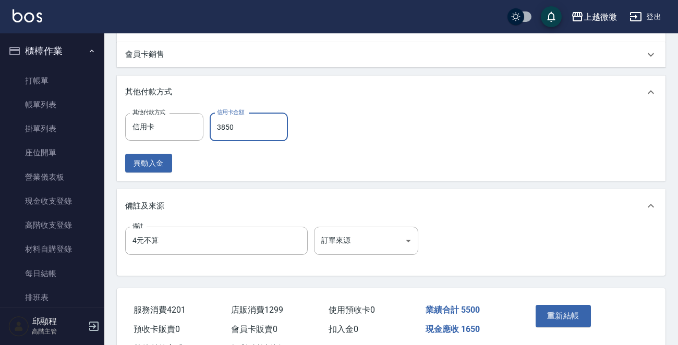
scroll to position [540, 0]
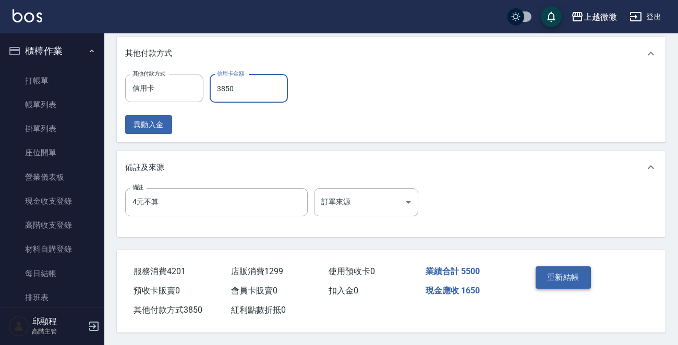
click at [557, 268] on button "重新結帳" at bounding box center [563, 278] width 55 height 22
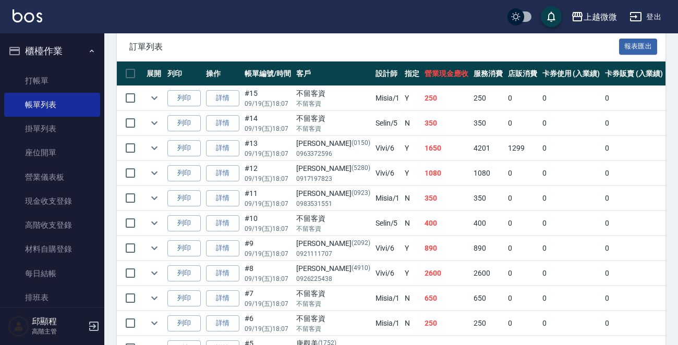
scroll to position [52, 0]
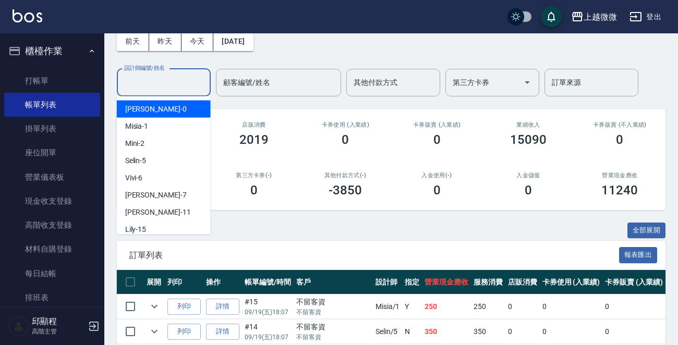
click at [176, 90] on input "設計師編號/姓名" at bounding box center [164, 83] width 85 height 18
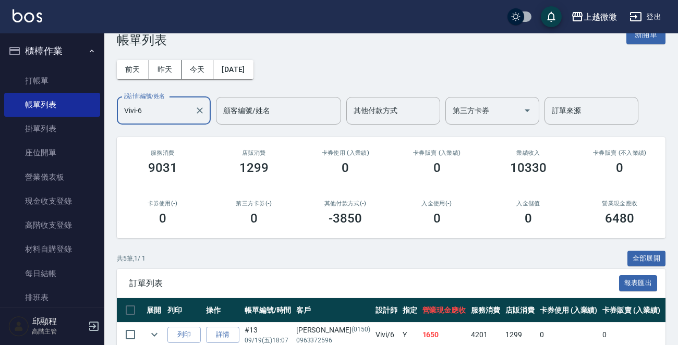
scroll to position [0, 0]
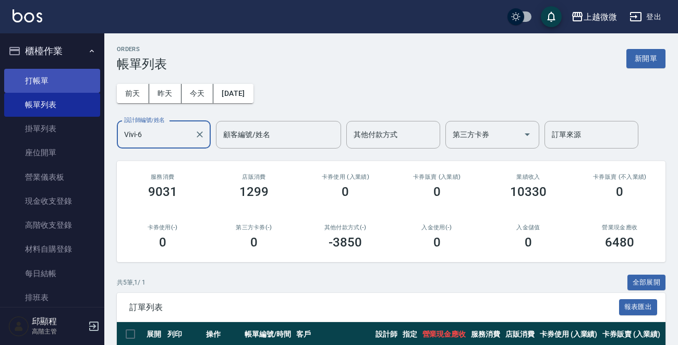
click at [55, 78] on link "打帳單" at bounding box center [52, 81] width 96 height 24
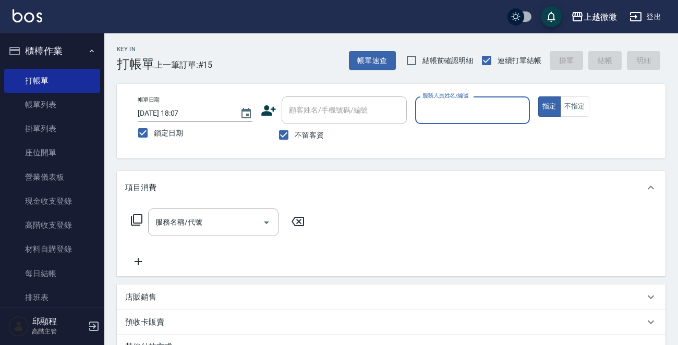
drag, startPoint x: 273, startPoint y: 132, endPoint x: 320, endPoint y: 115, distance: 49.3
click at [273, 133] on input "不留客資" at bounding box center [284, 135] width 22 height 22
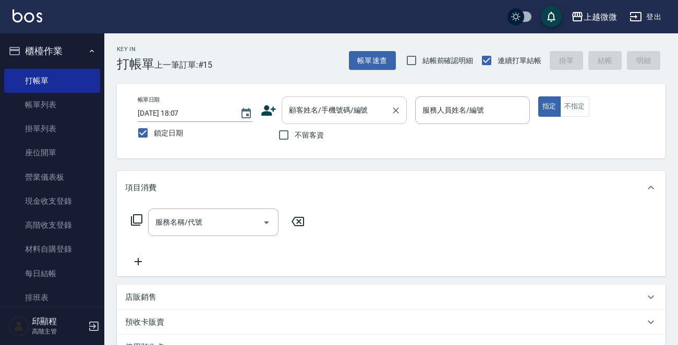
click at [330, 110] on div "顧客姓名/手機號碼/編號 顧客姓名/手機號碼/編號" at bounding box center [344, 111] width 125 height 28
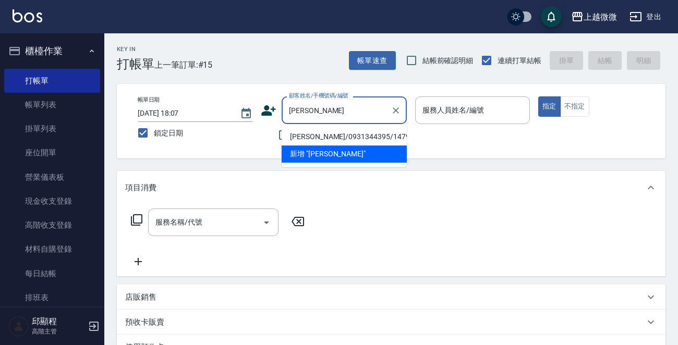
click at [328, 134] on li "[PERSON_NAME]/0931344395/1479" at bounding box center [344, 136] width 125 height 17
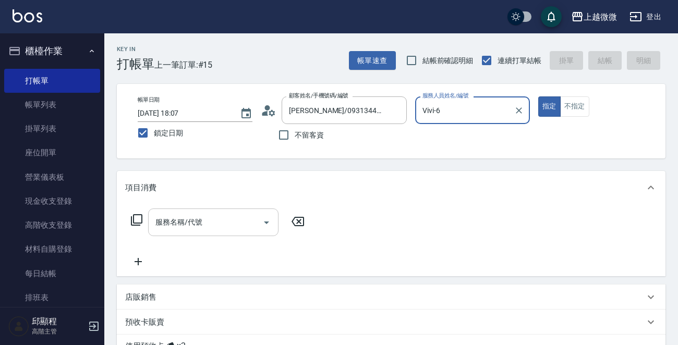
click at [177, 209] on div "服務名稱/代號" at bounding box center [213, 223] width 130 height 28
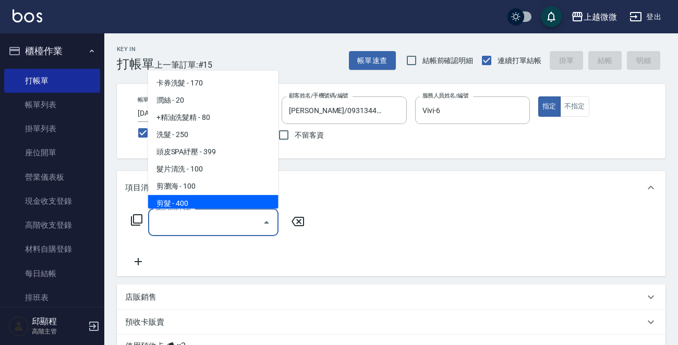
click at [188, 197] on span "剪髮 - 400" at bounding box center [213, 203] width 130 height 17
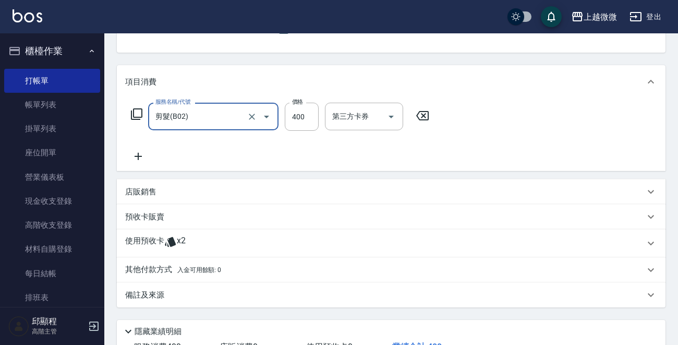
scroll to position [184, 0]
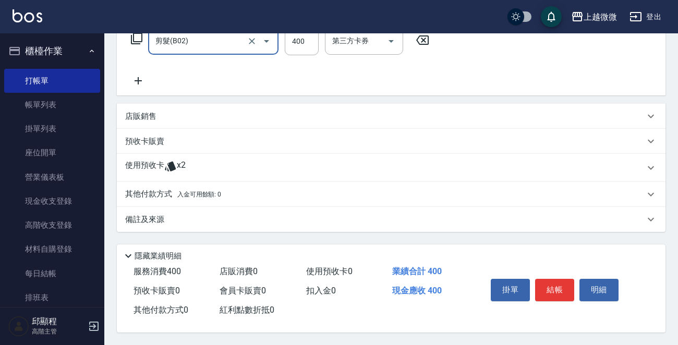
click at [141, 82] on icon at bounding box center [138, 81] width 26 height 13
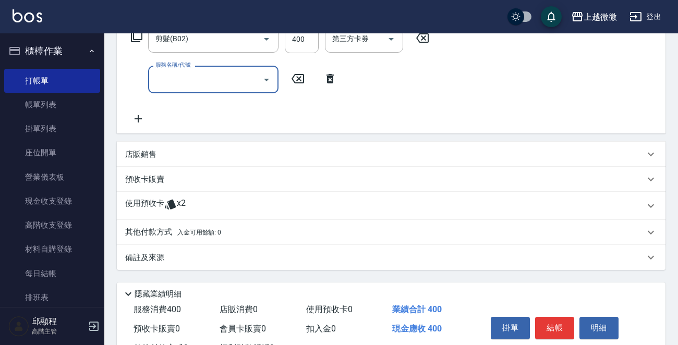
click at [197, 91] on div "服務名稱/代號" at bounding box center [213, 80] width 130 height 28
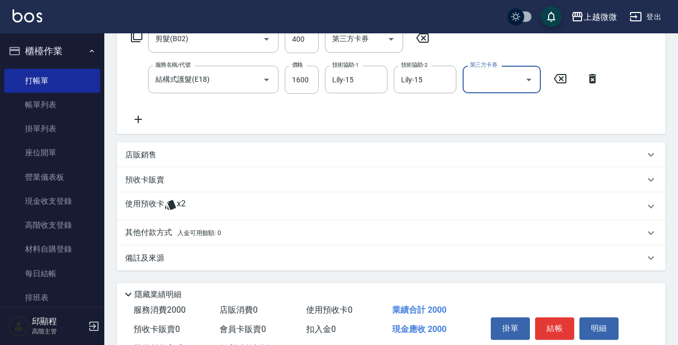
click at [138, 117] on icon at bounding box center [138, 119] width 7 height 7
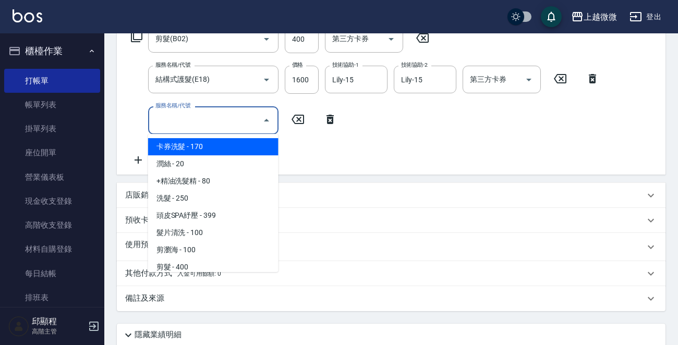
click at [192, 123] on input "服務名稱/代號" at bounding box center [205, 120] width 105 height 18
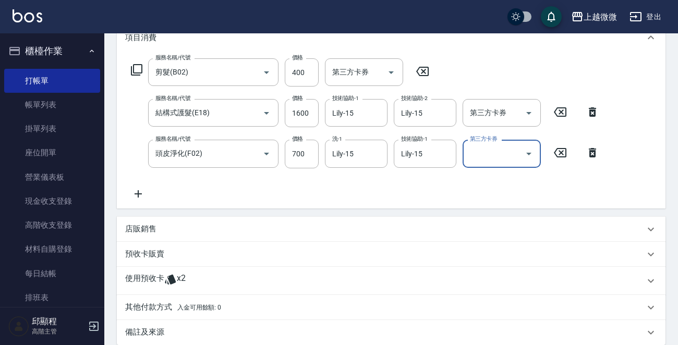
scroll to position [131, 0]
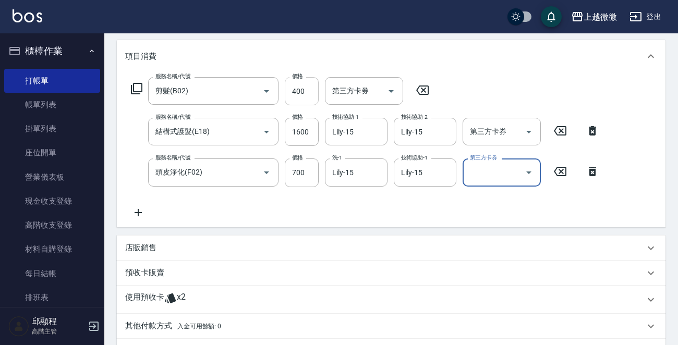
click at [303, 89] on input "400" at bounding box center [302, 91] width 34 height 28
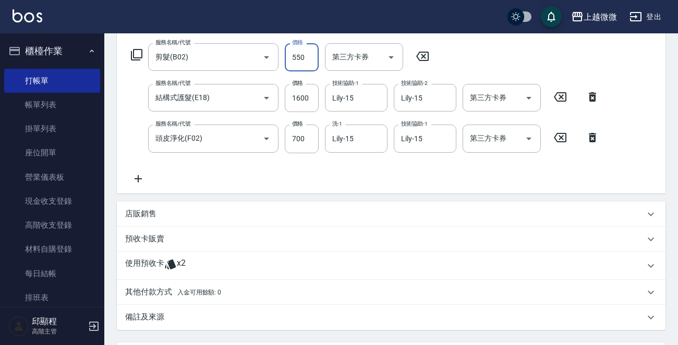
scroll to position [184, 0]
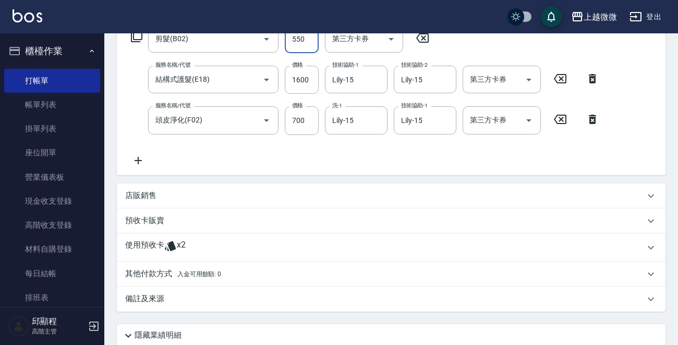
click at [134, 191] on p "店販銷售" at bounding box center [140, 195] width 31 height 11
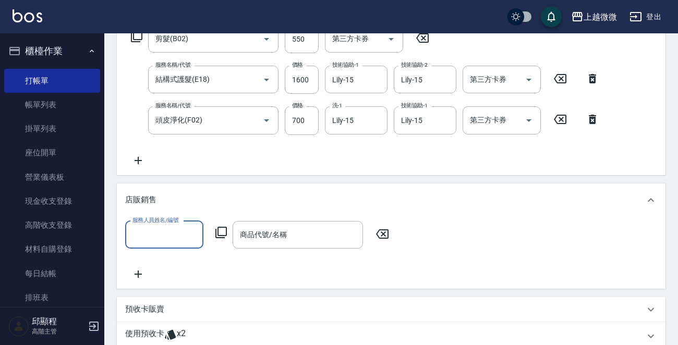
scroll to position [0, 0]
click at [173, 222] on label "服務人員姓名/編號" at bounding box center [156, 220] width 46 height 8
click at [173, 226] on input "服務人員姓名/編號" at bounding box center [164, 235] width 69 height 18
click at [174, 230] on input "服務人員姓名/編號" at bounding box center [164, 235] width 69 height 18
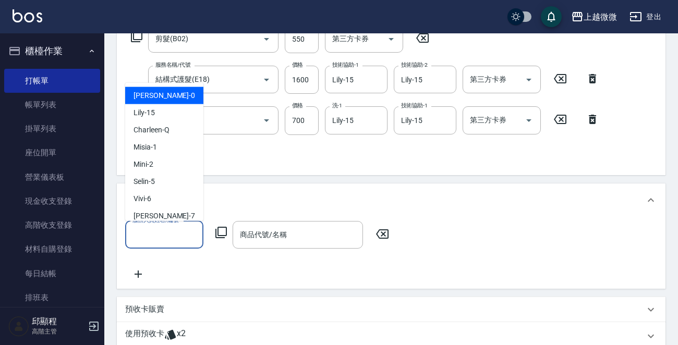
click at [174, 233] on input "服務人員姓名/編號" at bounding box center [164, 235] width 69 height 18
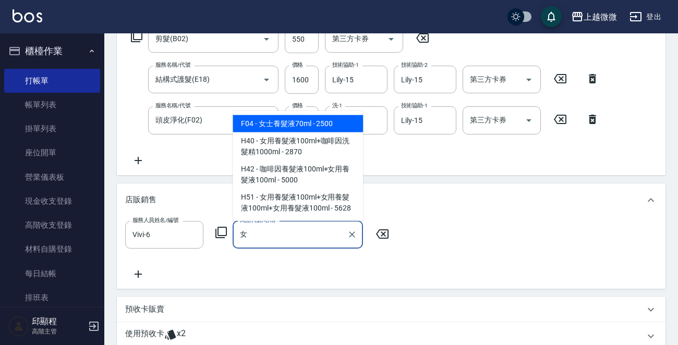
click at [294, 119] on span "F04 - 女士養髮液70ml - 2500" at bounding box center [298, 123] width 130 height 17
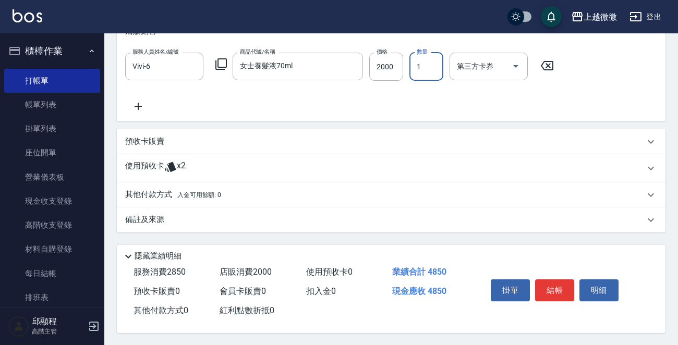
scroll to position [355, 0]
click at [153, 189] on p "其他付款方式 入金可用餘額: 0" at bounding box center [173, 194] width 96 height 11
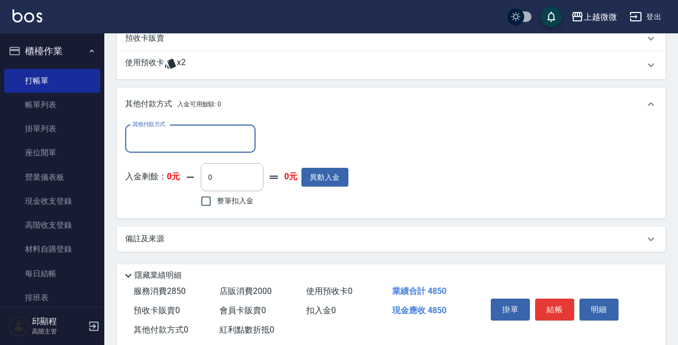
scroll to position [459, 0]
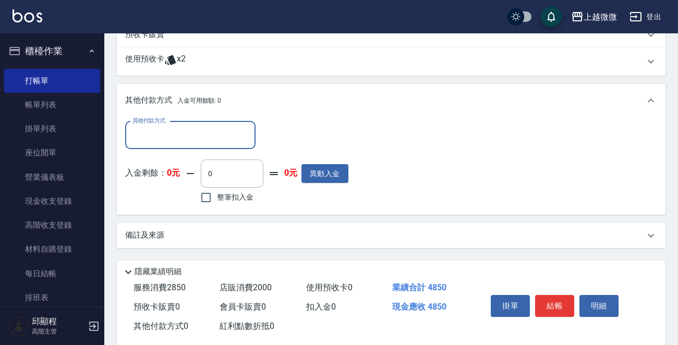
click at [182, 136] on input "其他付款方式" at bounding box center [190, 135] width 121 height 18
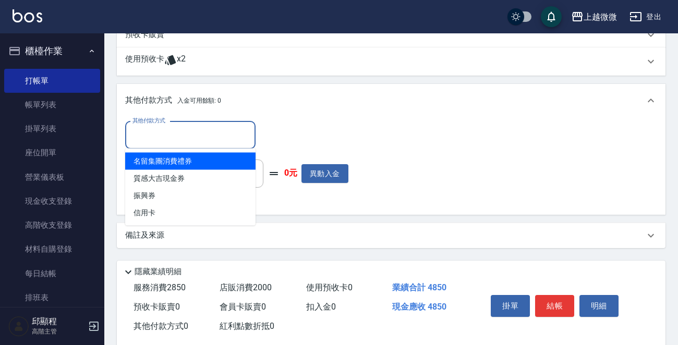
click at [199, 164] on span "名留集團消費禮券" at bounding box center [190, 161] width 130 height 17
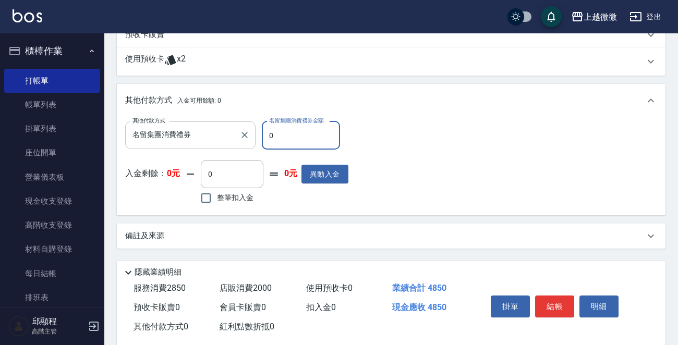
drag, startPoint x: 289, startPoint y: 136, endPoint x: 190, endPoint y: 133, distance: 99.2
click at [194, 135] on div "其他付款方式 名留集團消費禮券 其他付款方式 名留集團消費禮券金額 0 名留集團消費禮券金額" at bounding box center [236, 136] width 223 height 28
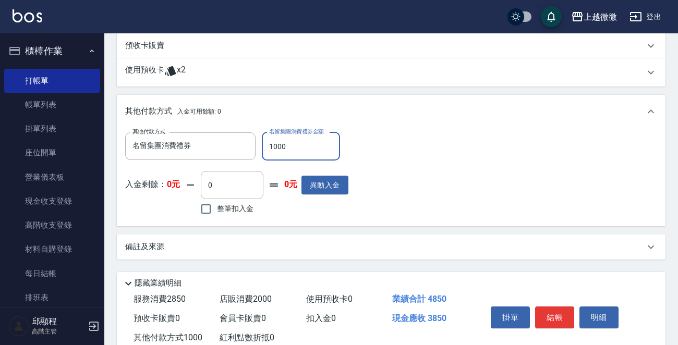
scroll to position [478, 0]
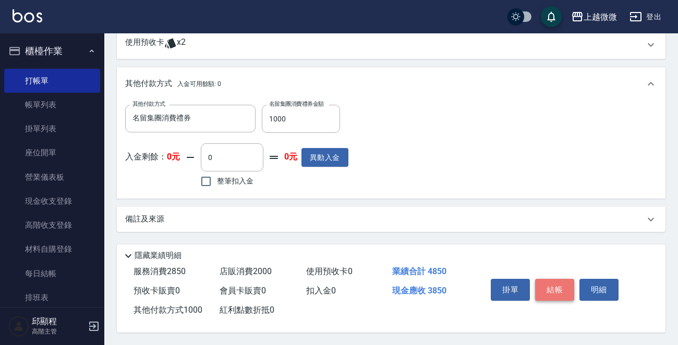
click at [551, 284] on button "結帳" at bounding box center [554, 290] width 39 height 22
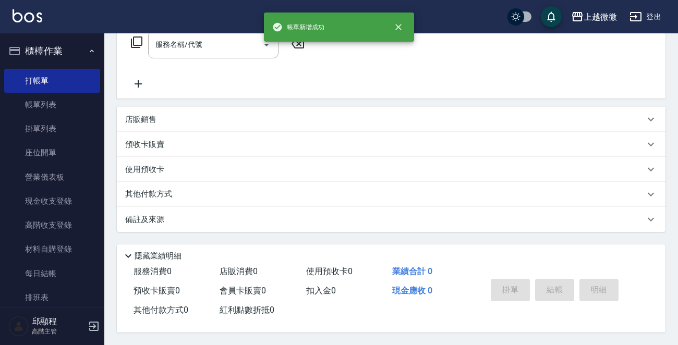
scroll to position [0, 0]
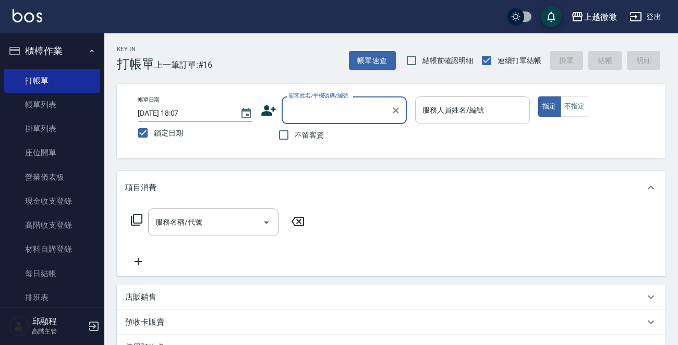
click at [495, 119] on div "服務人員姓名/編號" at bounding box center [472, 111] width 115 height 28
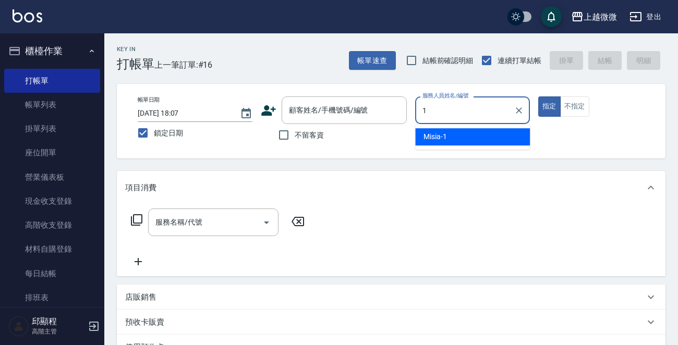
drag, startPoint x: 498, startPoint y: 131, endPoint x: 500, endPoint y: 126, distance: 5.4
click at [497, 130] on div "Misia -1" at bounding box center [472, 136] width 115 height 17
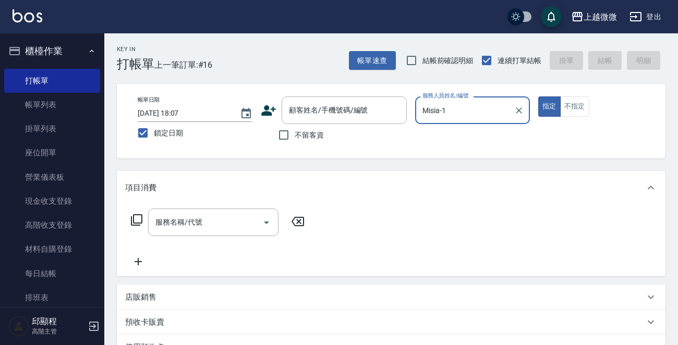
click at [576, 95] on div "帳單日期 [DATE] 18:07 鎖定日期 顧客姓名/手機號碼/編號 顧客姓名/手機號碼/編號 不留客資 服務人員姓名/編號 [PERSON_NAME]-1…" at bounding box center [391, 121] width 549 height 75
click at [575, 107] on button "不指定" at bounding box center [574, 107] width 29 height 20
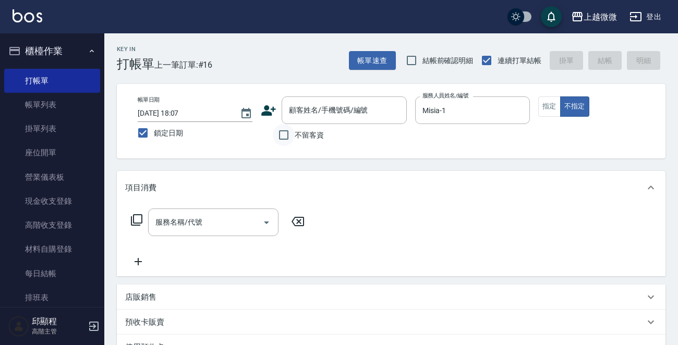
click at [281, 135] on input "不留客資" at bounding box center [284, 135] width 22 height 22
click at [239, 226] on input "服務名稱/代號" at bounding box center [205, 222] width 105 height 18
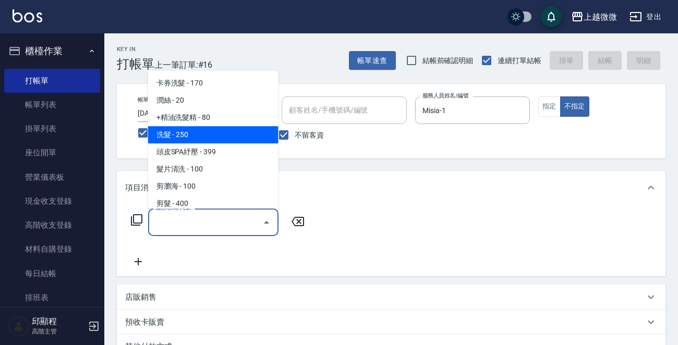
click at [203, 137] on span "洗髮 - 250" at bounding box center [213, 134] width 130 height 17
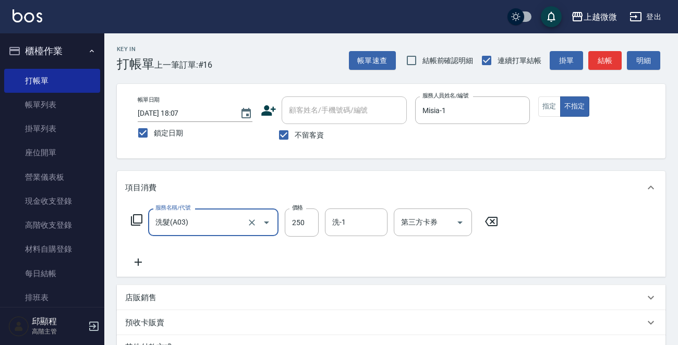
click at [140, 261] on icon at bounding box center [138, 262] width 26 height 13
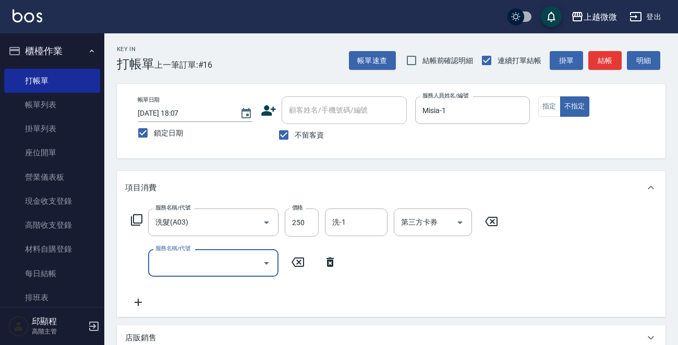
click at [210, 272] on div "服務名稱/代號" at bounding box center [213, 263] width 130 height 28
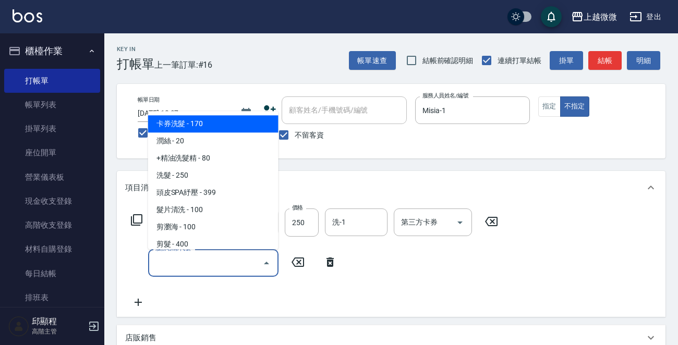
click at [207, 266] on input "服務名稱/代號" at bounding box center [205, 263] width 105 height 18
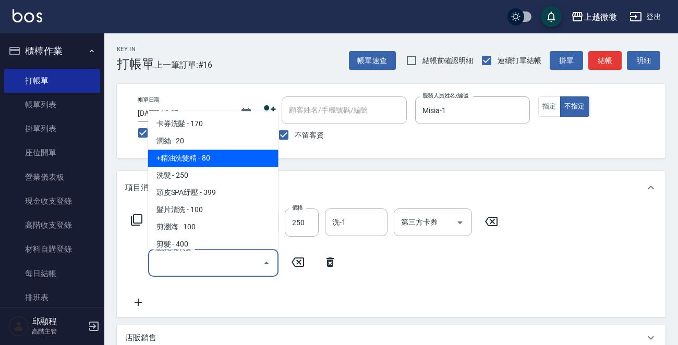
drag, startPoint x: 227, startPoint y: 161, endPoint x: 200, endPoint y: 191, distance: 41.0
click at [227, 161] on span "+精油洗髮精 - 80" at bounding box center [213, 158] width 130 height 17
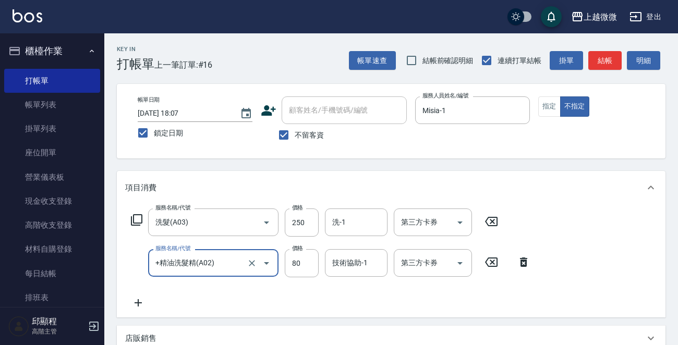
click at [138, 301] on icon at bounding box center [138, 302] width 7 height 7
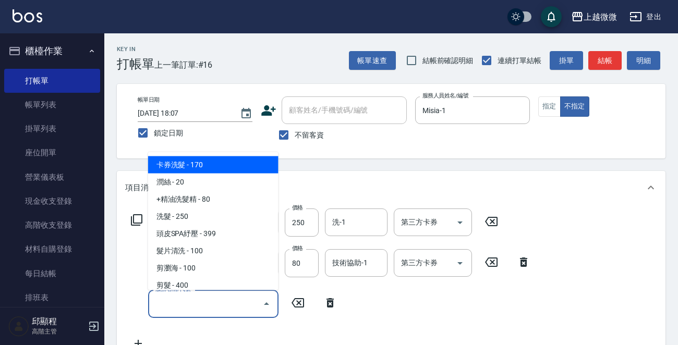
click at [196, 308] on input "服務名稱/代號" at bounding box center [205, 304] width 105 height 18
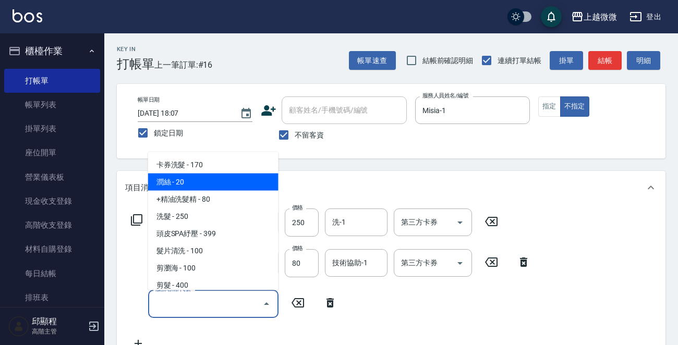
drag, startPoint x: 213, startPoint y: 183, endPoint x: 205, endPoint y: 212, distance: 30.4
click at [213, 183] on span "潤絲 - 20" at bounding box center [213, 182] width 130 height 17
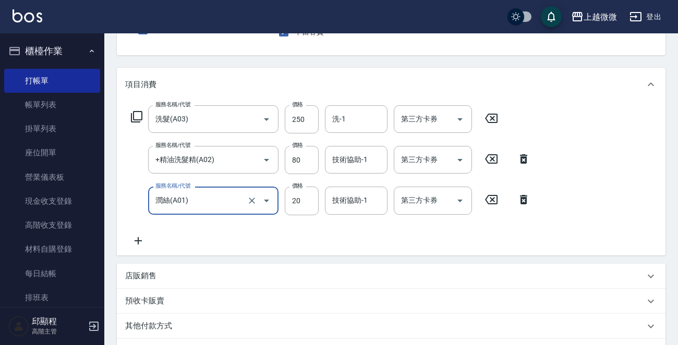
scroll to position [104, 0]
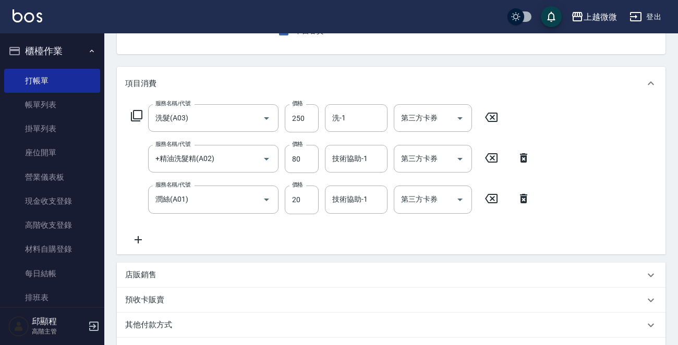
click at [146, 240] on icon at bounding box center [138, 240] width 26 height 13
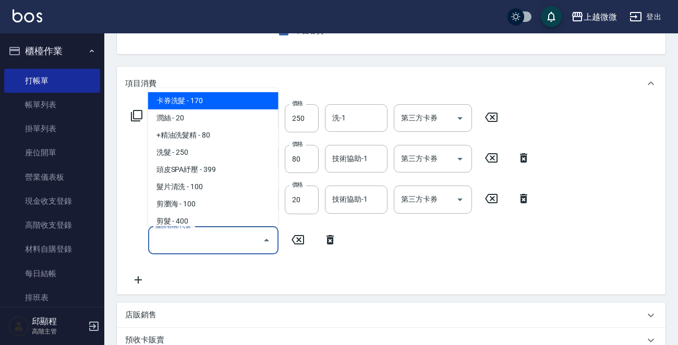
click at [198, 240] on input "服務名稱/代號" at bounding box center [205, 241] width 105 height 18
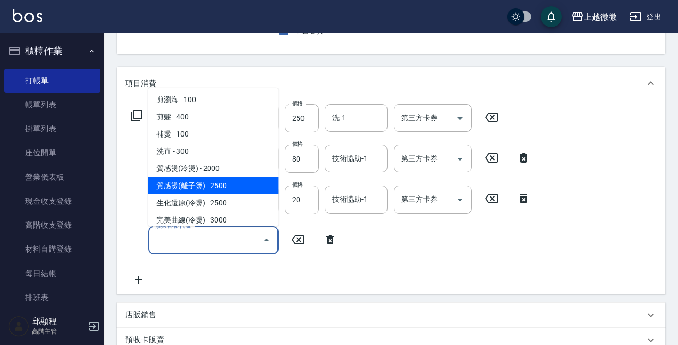
scroll to position [0, 0]
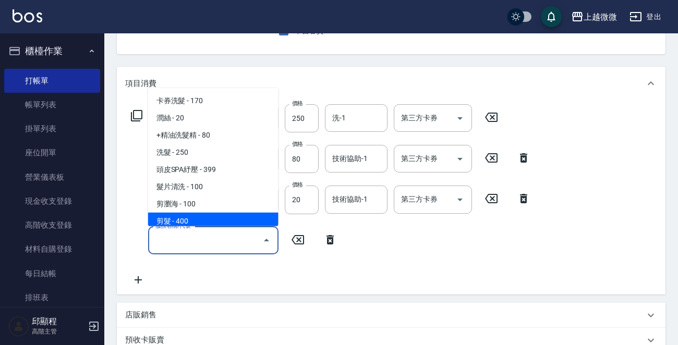
click at [224, 236] on input "服務名稱/代號" at bounding box center [205, 241] width 105 height 18
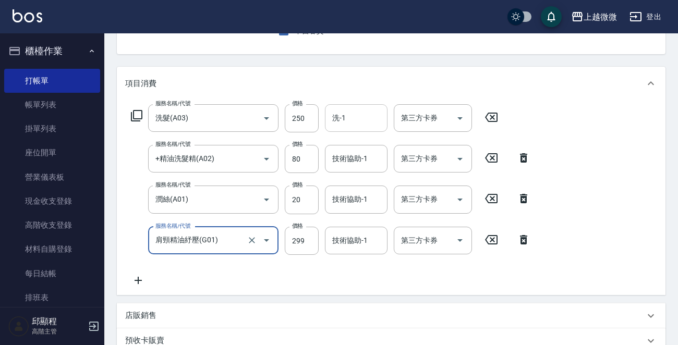
click at [366, 116] on input "洗-1" at bounding box center [356, 118] width 53 height 18
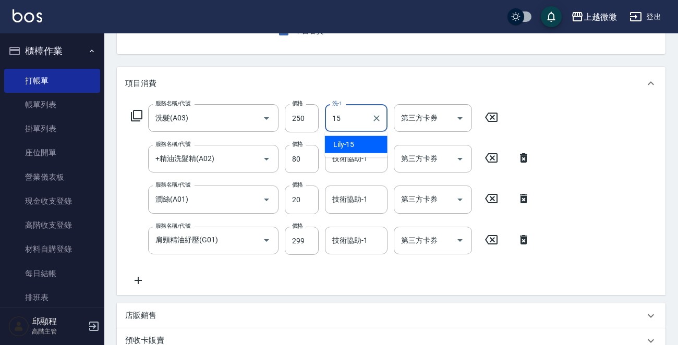
click at [364, 145] on div "Lily -15" at bounding box center [356, 144] width 63 height 17
click at [364, 162] on input "技術協助-1" at bounding box center [356, 159] width 53 height 18
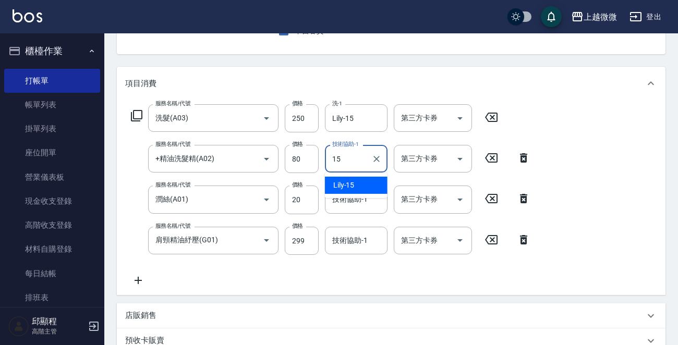
click at [357, 181] on div "Lily -15" at bounding box center [356, 185] width 63 height 17
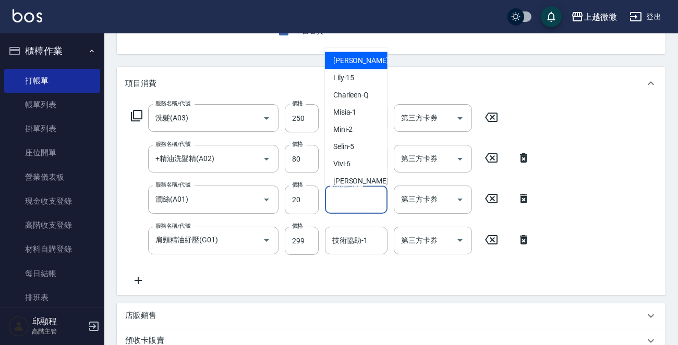
click at [371, 200] on input "技術協助-1" at bounding box center [356, 199] width 53 height 18
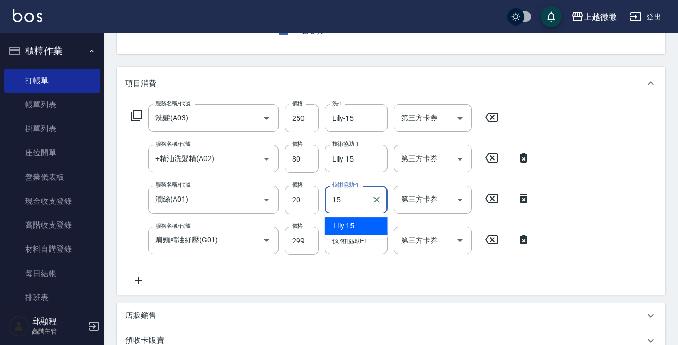
click at [360, 225] on div "Lily -15" at bounding box center [356, 226] width 63 height 17
click at [352, 238] on div "技術協助-1 技術協助-1" at bounding box center [356, 241] width 63 height 28
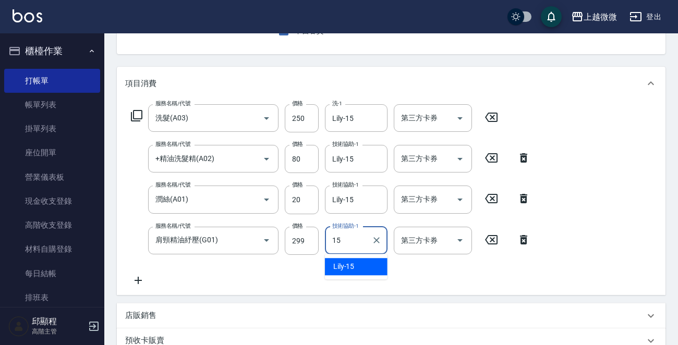
click at [354, 261] on div "Lily -15" at bounding box center [356, 266] width 63 height 17
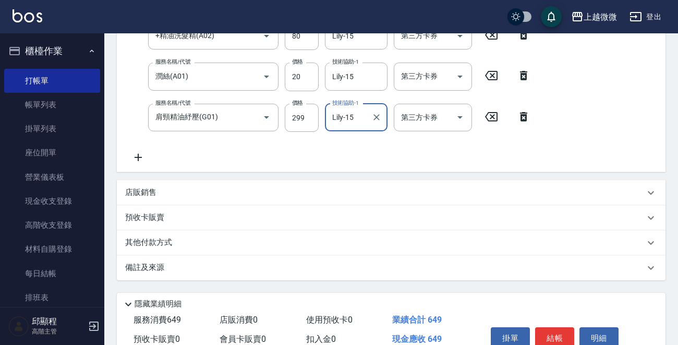
scroll to position [278, 0]
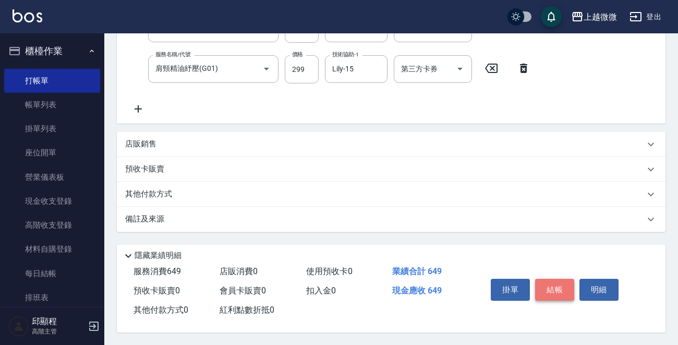
click at [557, 291] on button "結帳" at bounding box center [554, 290] width 39 height 22
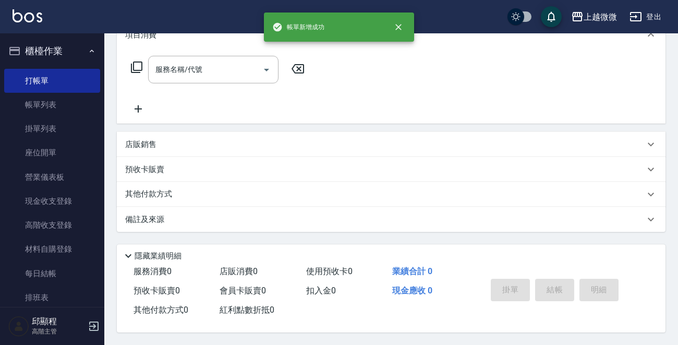
scroll to position [0, 0]
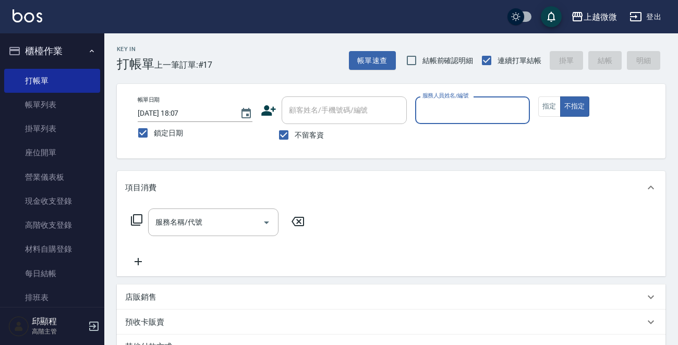
click at [498, 112] on input "服務人員姓名/編號" at bounding box center [472, 110] width 105 height 18
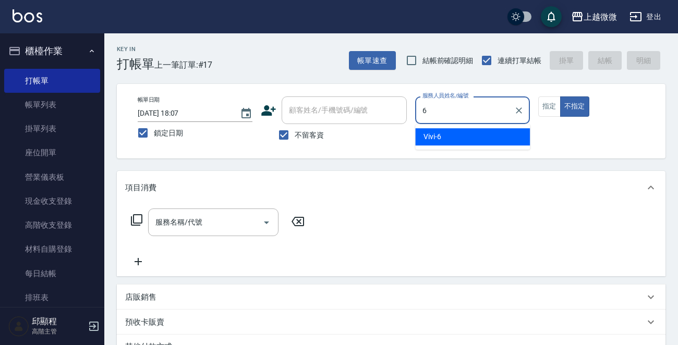
click at [476, 132] on div "Vivi -6" at bounding box center [472, 136] width 115 height 17
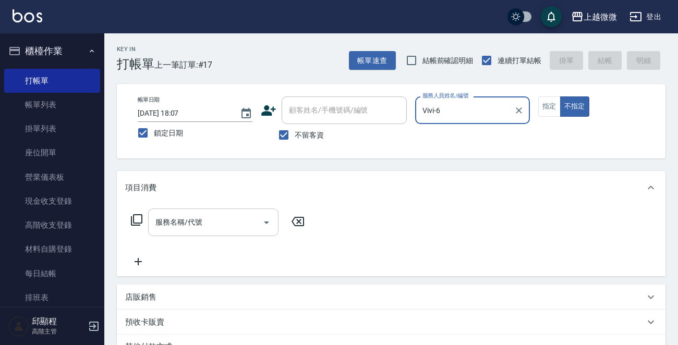
click at [183, 228] on input "服務名稱/代號" at bounding box center [205, 222] width 105 height 18
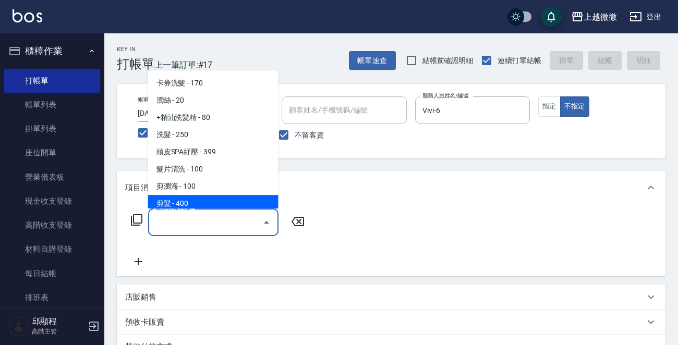
click at [204, 198] on span "剪髮 - 400" at bounding box center [213, 203] width 130 height 17
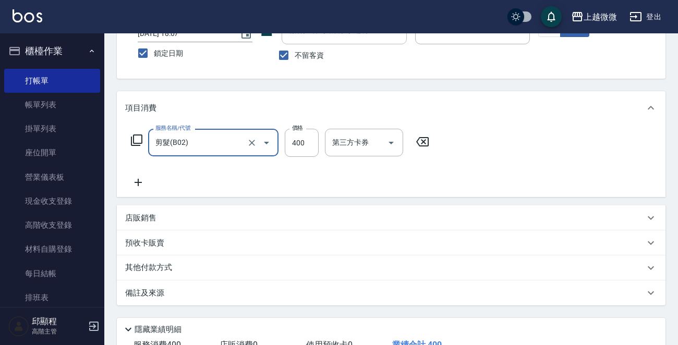
scroll to position [156, 0]
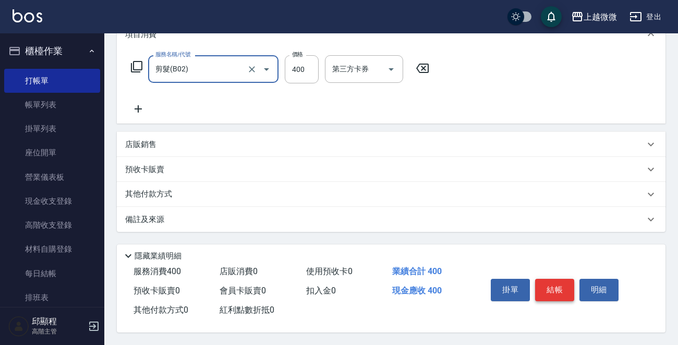
click at [553, 289] on button "結帳" at bounding box center [554, 290] width 39 height 22
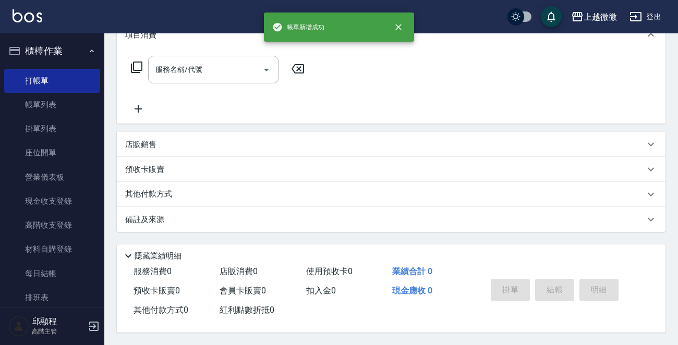
scroll to position [0, 0]
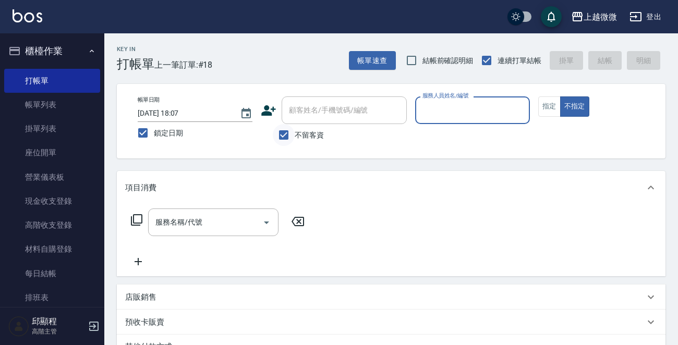
click at [283, 133] on input "不留客資" at bounding box center [284, 135] width 22 height 22
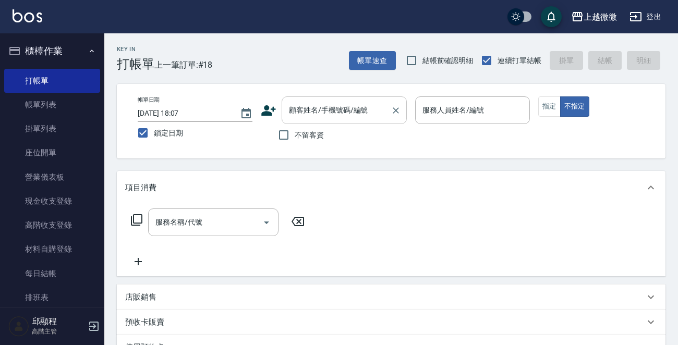
click at [327, 116] on input "顧客姓名/手機號碼/編號" at bounding box center [336, 110] width 100 height 18
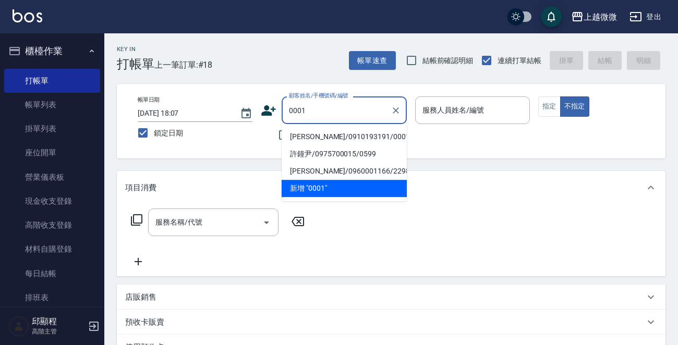
click at [336, 133] on li "[PERSON_NAME]/0910193191/0001" at bounding box center [344, 136] width 125 height 17
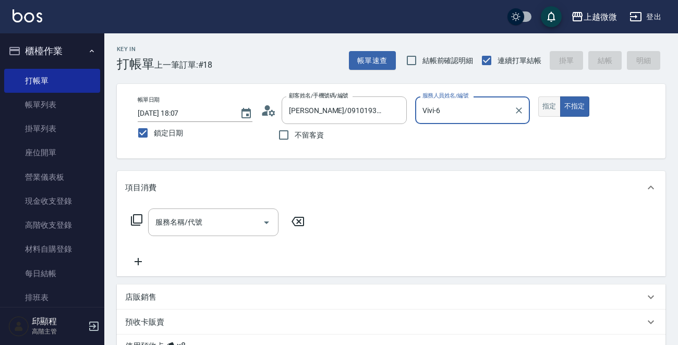
click at [544, 109] on button "指定" at bounding box center [549, 107] width 22 height 20
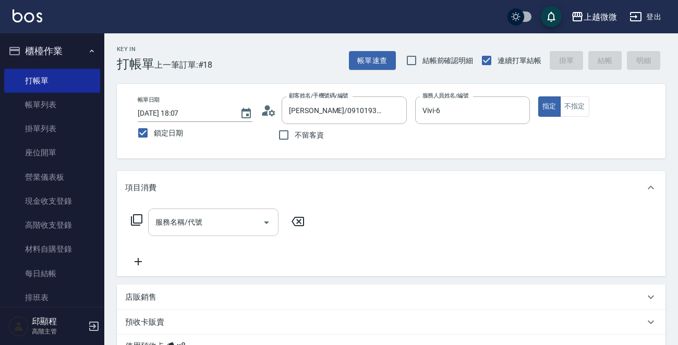
click at [221, 226] on input "服務名稱/代號" at bounding box center [205, 222] width 105 height 18
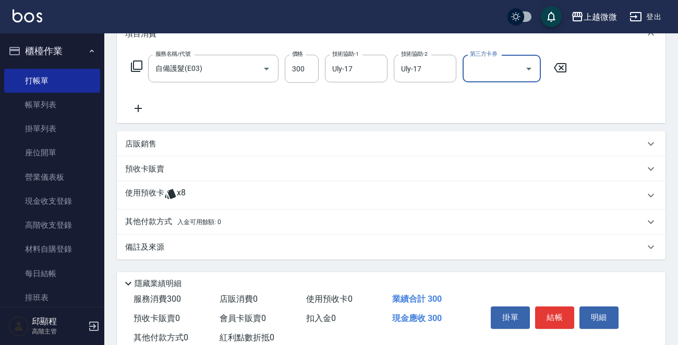
scroll to position [156, 0]
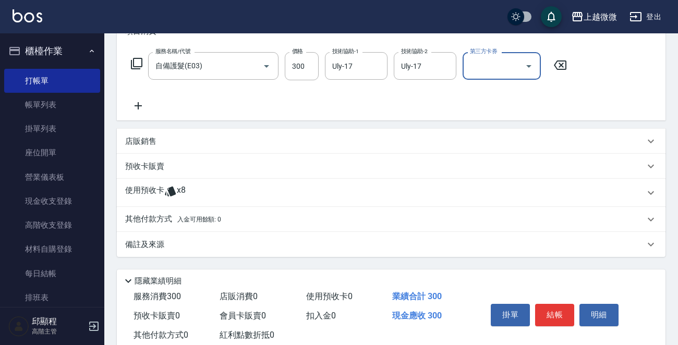
click at [139, 189] on p "使用預收卡" at bounding box center [144, 193] width 39 height 16
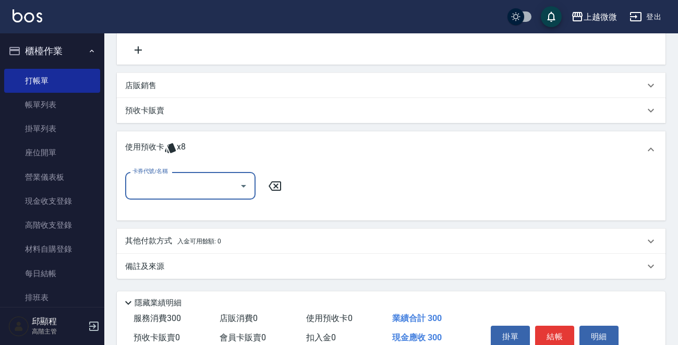
scroll to position [261, 0]
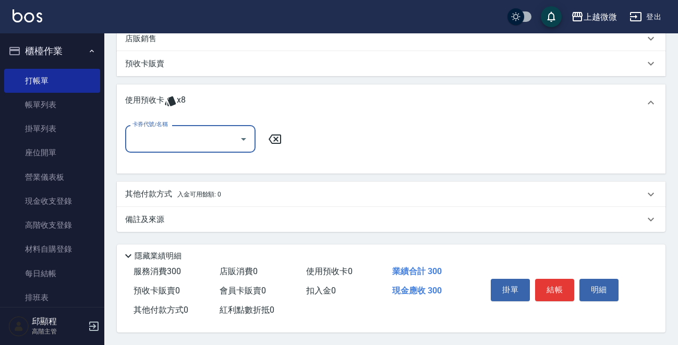
click at [181, 145] on input "卡券代號/名稱" at bounding box center [182, 139] width 105 height 18
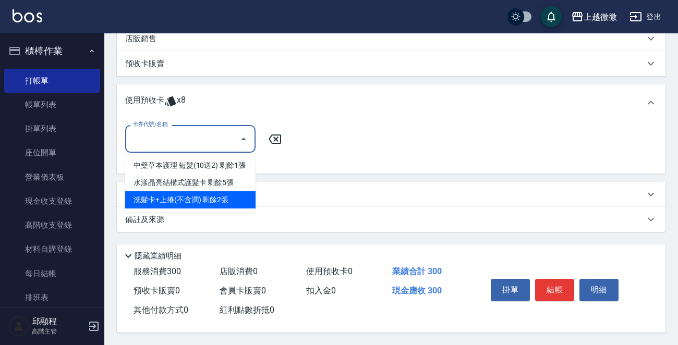
click at [218, 197] on div "洗髮卡+上捲(不含潤) 剩餘2張" at bounding box center [190, 199] width 130 height 17
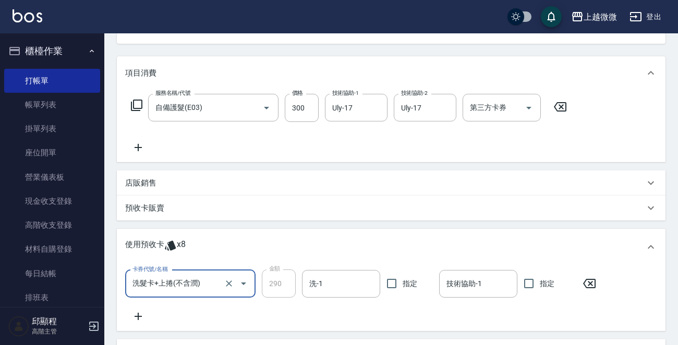
scroll to position [156, 0]
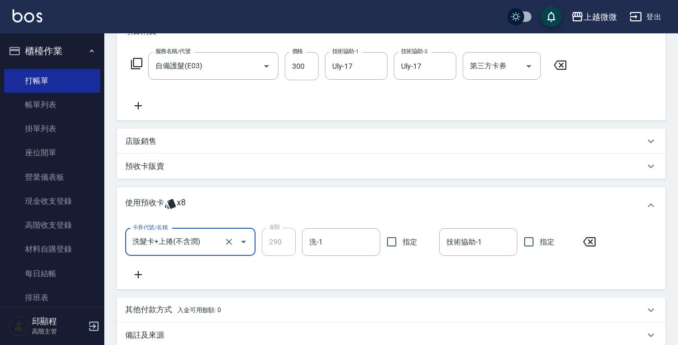
click at [136, 105] on icon at bounding box center [138, 106] width 26 height 13
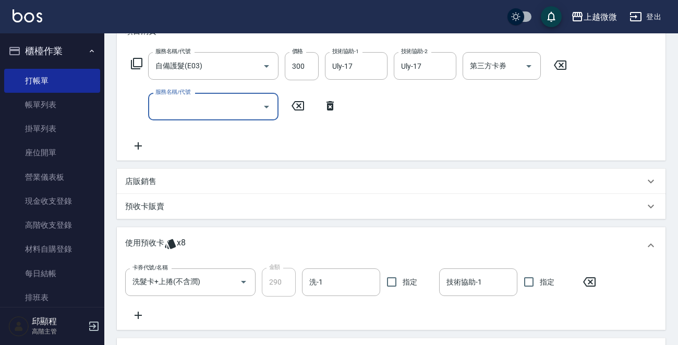
click at [140, 141] on icon at bounding box center [138, 146] width 26 height 13
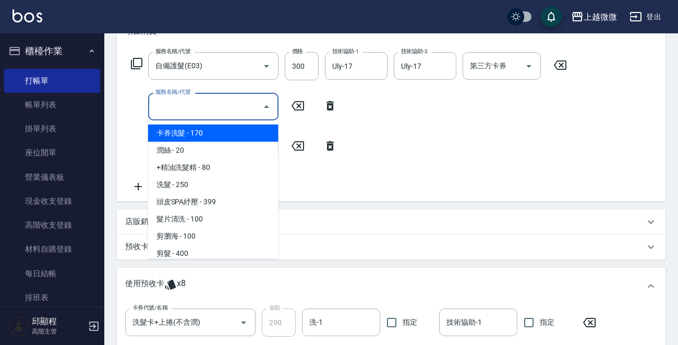
click at [189, 109] on input "服務名稱/代號" at bounding box center [205, 107] width 105 height 18
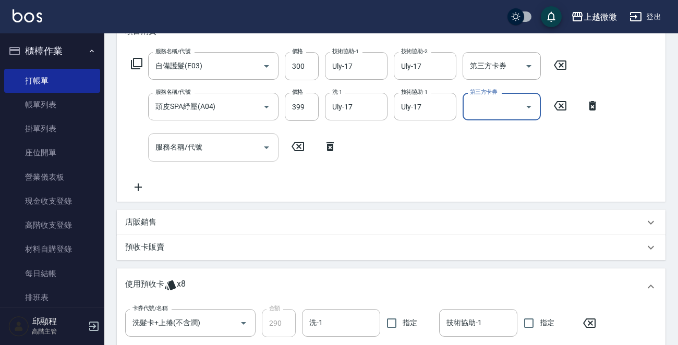
click at [195, 148] on div "服務名稱/代號 服務名稱/代號" at bounding box center [213, 148] width 130 height 28
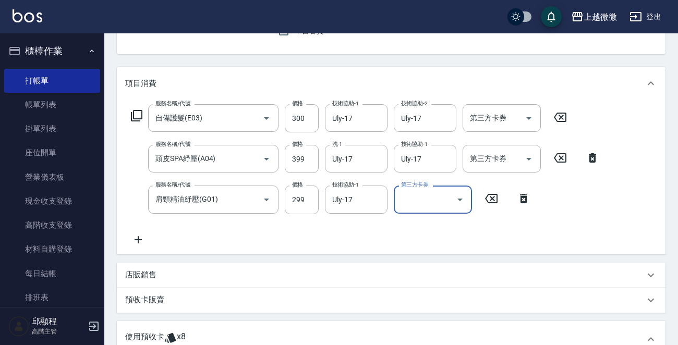
scroll to position [313, 0]
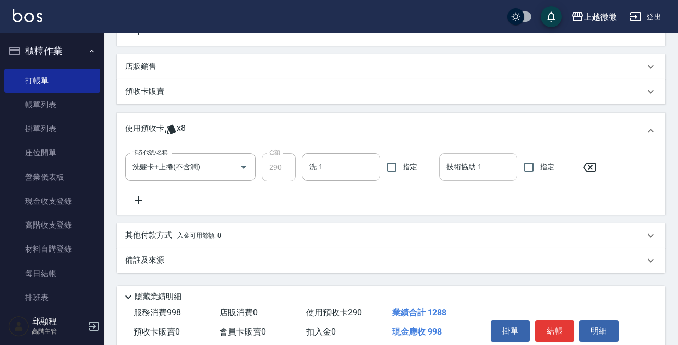
click at [489, 173] on input "技術協助-1" at bounding box center [478, 167] width 69 height 18
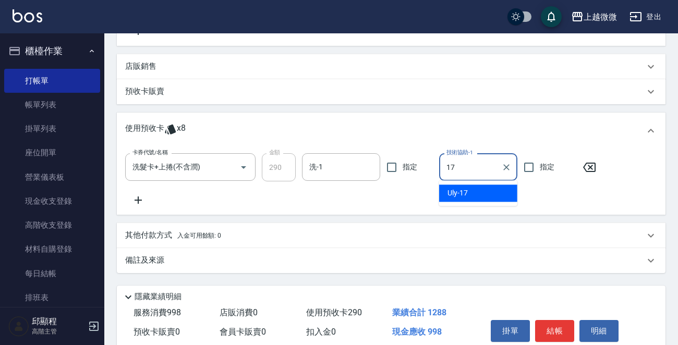
click at [470, 194] on div "Uly -17" at bounding box center [478, 193] width 78 height 17
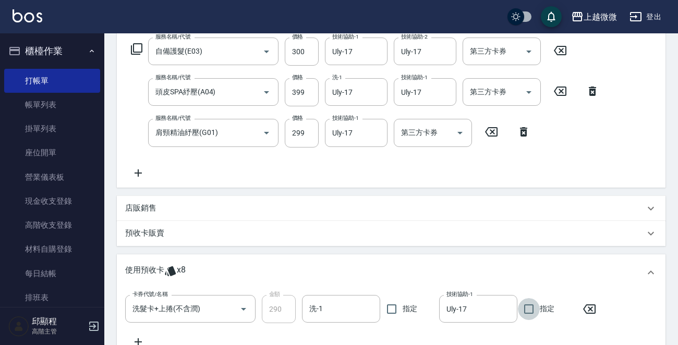
scroll to position [261, 0]
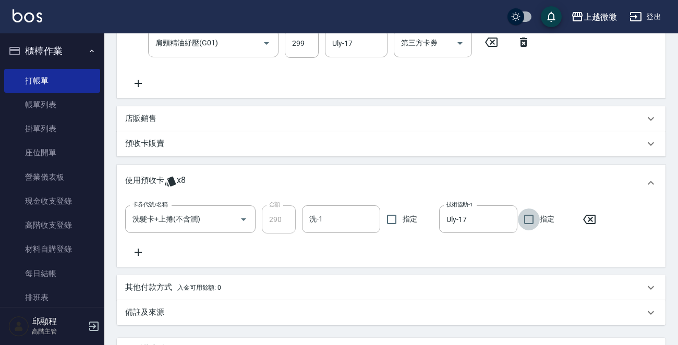
click at [591, 216] on icon at bounding box center [589, 219] width 26 height 13
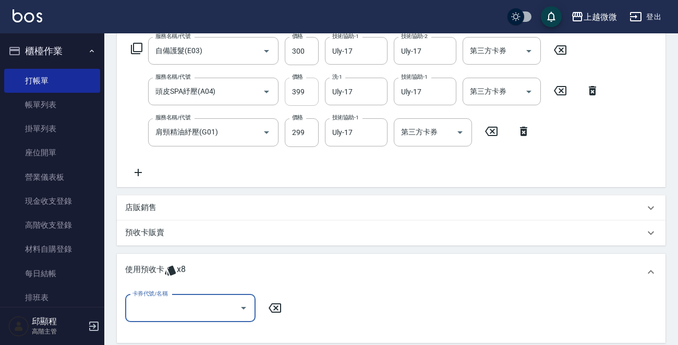
scroll to position [52, 0]
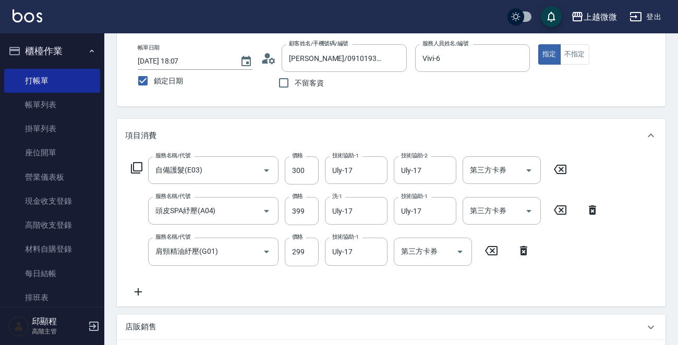
click at [138, 290] on icon at bounding box center [138, 292] width 26 height 13
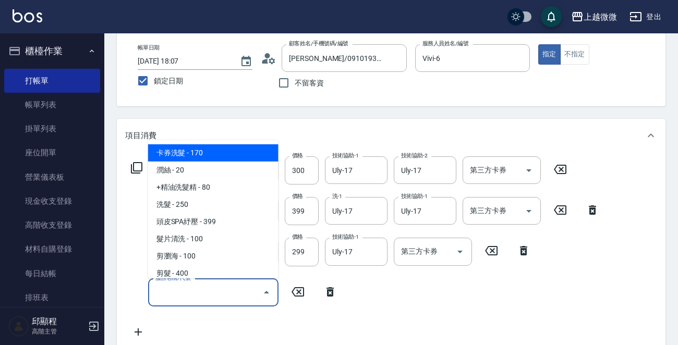
click at [203, 297] on input "服務名稱/代號" at bounding box center [205, 293] width 105 height 18
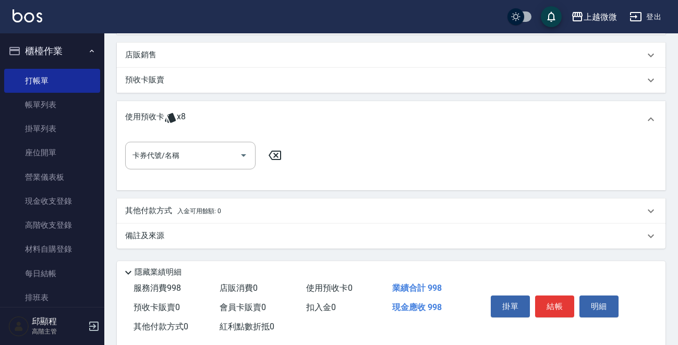
scroll to position [384, 0]
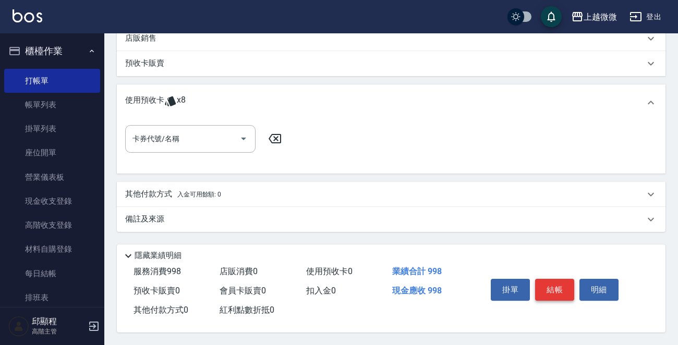
click at [558, 283] on button "結帳" at bounding box center [554, 290] width 39 height 22
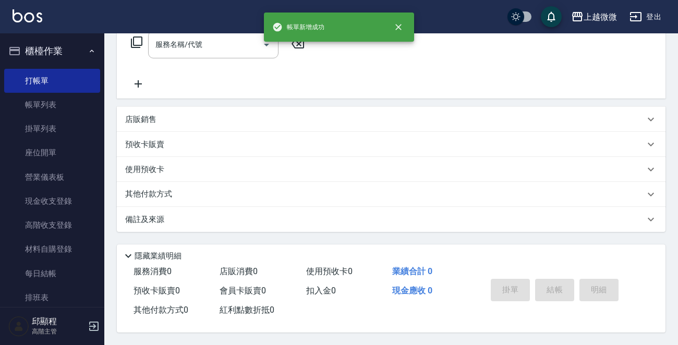
scroll to position [0, 0]
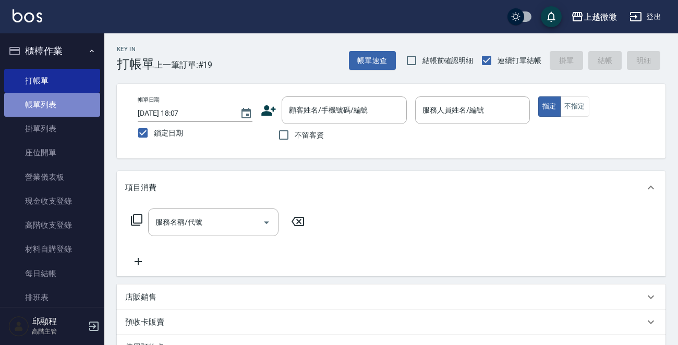
click at [62, 100] on link "帳單列表" at bounding box center [52, 105] width 96 height 24
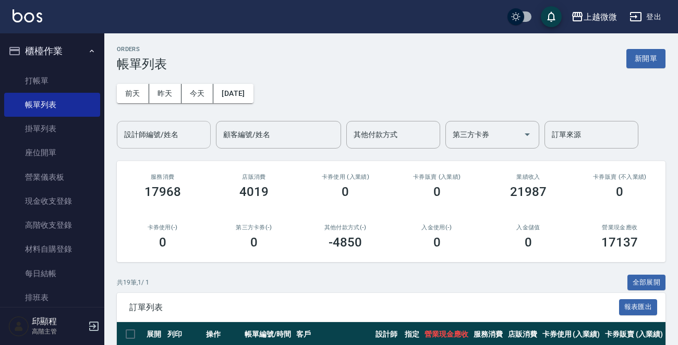
click at [172, 136] on input "設計師編號/姓名" at bounding box center [164, 135] width 85 height 18
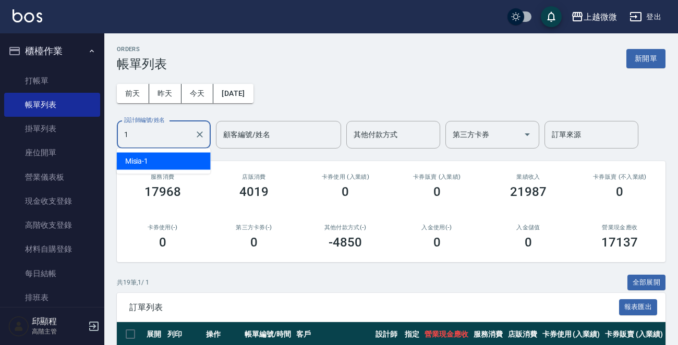
click at [168, 159] on div "Misia -1" at bounding box center [164, 161] width 94 height 17
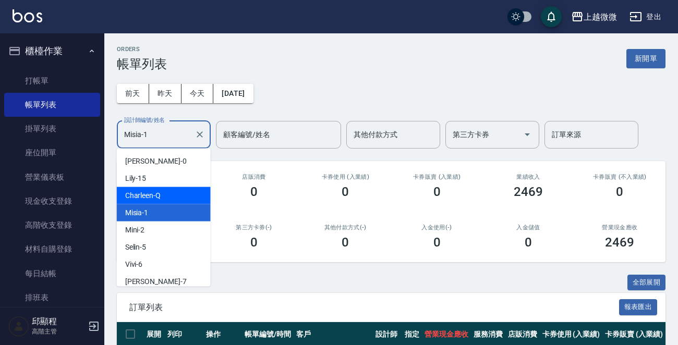
scroll to position [4, 0]
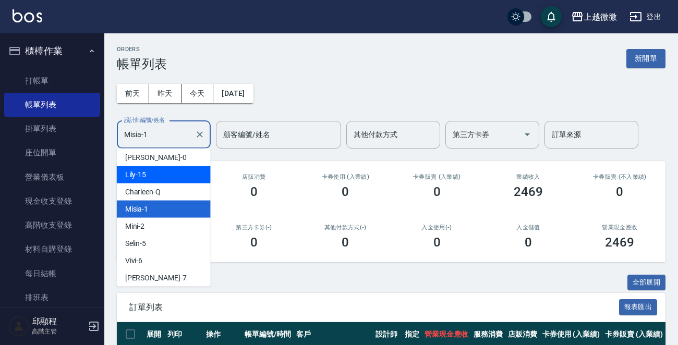
click at [419, 80] on div "[DATE] [DATE] [DATE] [DATE] 設計師編號/姓名 [PERSON_NAME]-1 設計師編號/姓名 顧客編號/姓名 顧客編號/姓名 其…" at bounding box center [391, 109] width 549 height 77
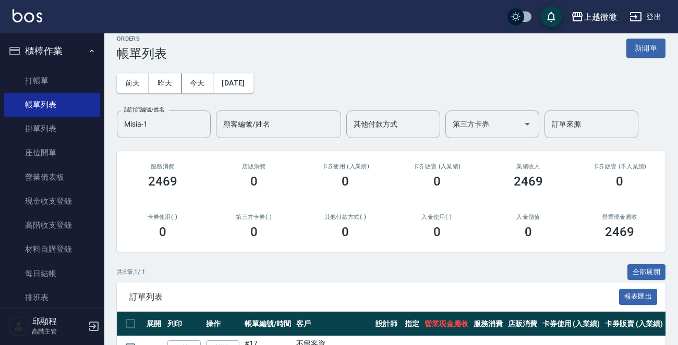
scroll to position [199, 0]
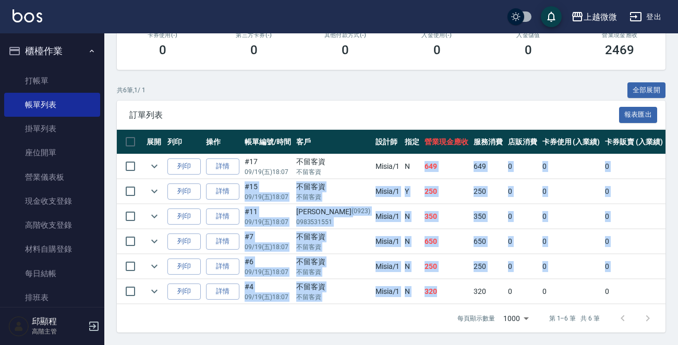
drag, startPoint x: 399, startPoint y: 279, endPoint x: 390, endPoint y: 163, distance: 116.1
click at [390, 163] on tbody "列印 詳情 #17 09/19 (五) 18:07 不留客資 不留客資 Misia /1 N 649 649 0 0 0 649 0 0 0 0 0 列印 詳…" at bounding box center [566, 229] width 899 height 150
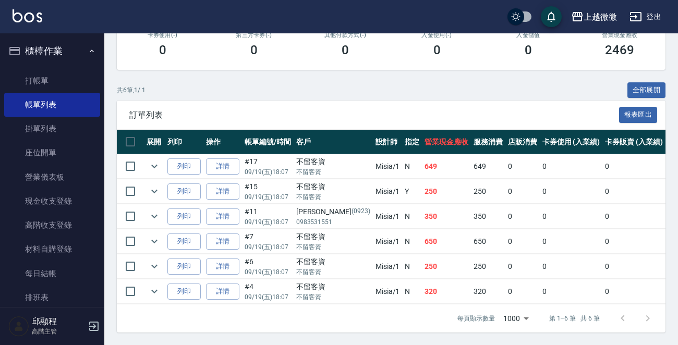
click at [328, 83] on div "共 6 筆, 1 / 1 全部展開" at bounding box center [391, 90] width 549 height 16
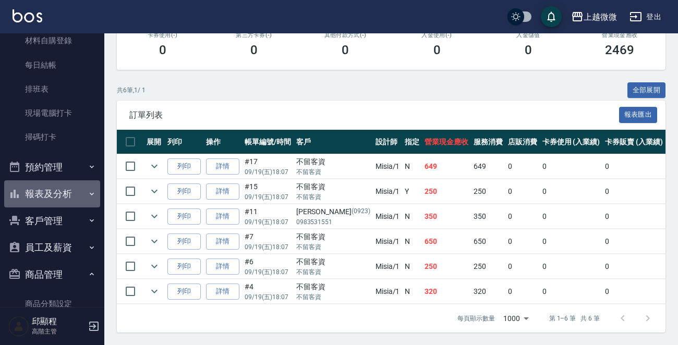
click at [56, 194] on button "報表及分析" at bounding box center [52, 193] width 96 height 27
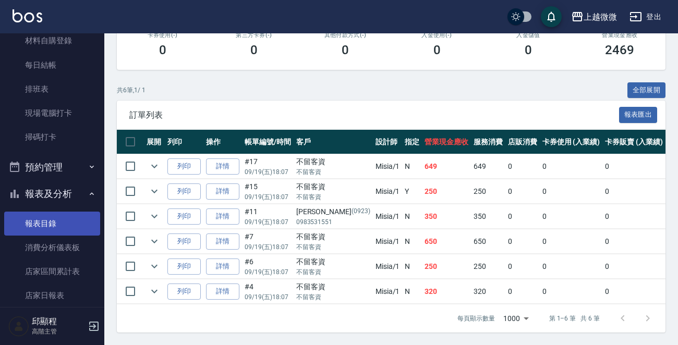
click at [43, 220] on link "報表目錄" at bounding box center [52, 224] width 96 height 24
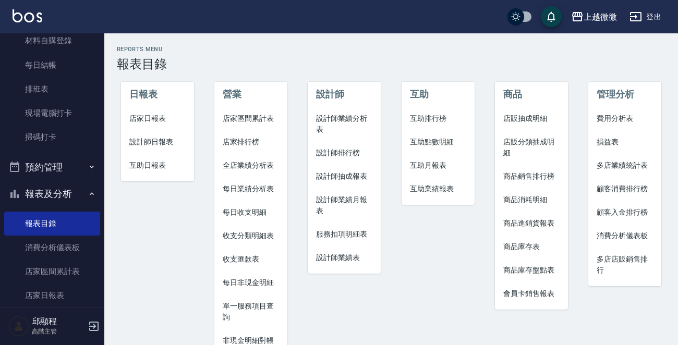
click at [151, 120] on span "店家日報表" at bounding box center [157, 118] width 56 height 11
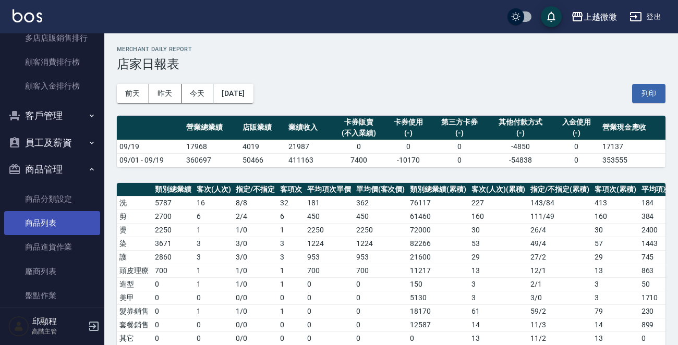
scroll to position [1430, 0]
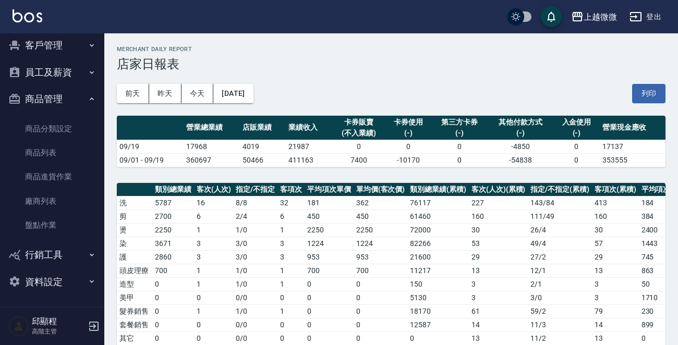
click at [57, 48] on button "客戶管理" at bounding box center [52, 45] width 96 height 27
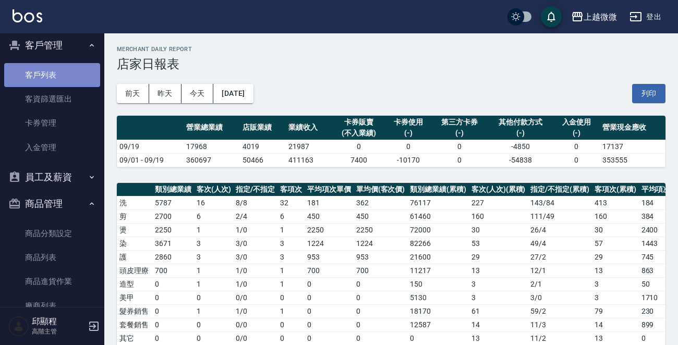
click at [57, 78] on link "客戶列表" at bounding box center [52, 75] width 96 height 24
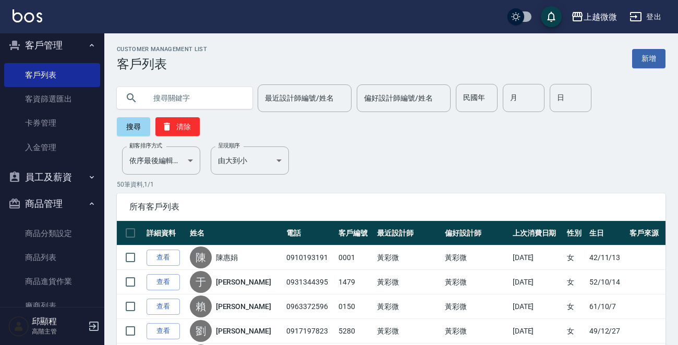
click at [175, 102] on input "text" at bounding box center [195, 98] width 98 height 28
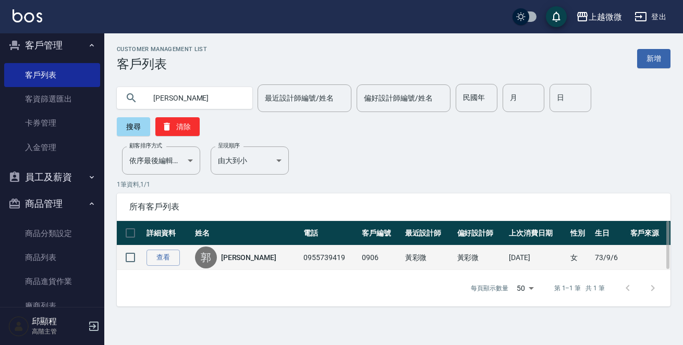
click at [234, 252] on link "[PERSON_NAME]" at bounding box center [248, 257] width 55 height 10
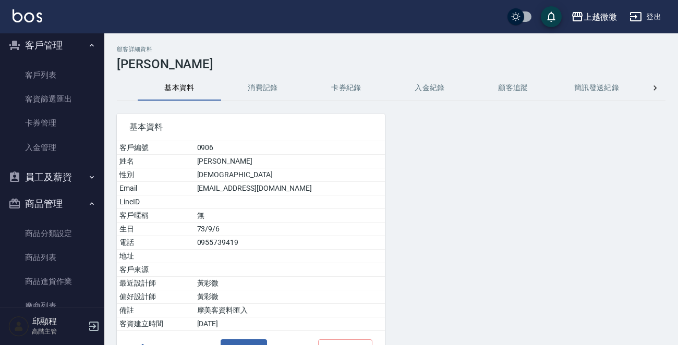
click at [269, 81] on button "消費記錄" at bounding box center [262, 88] width 83 height 25
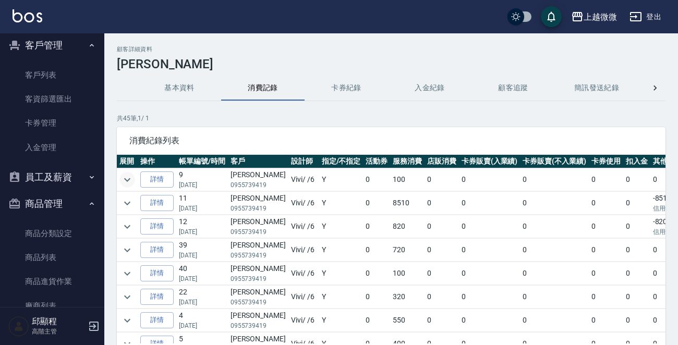
click at [128, 180] on icon "expand row" at bounding box center [127, 180] width 6 height 4
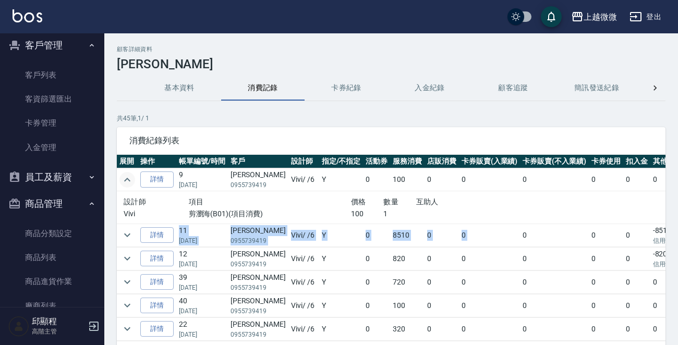
scroll to position [0, 66]
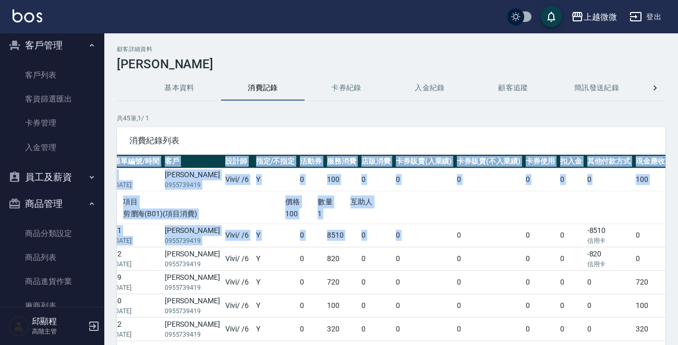
drag, startPoint x: 567, startPoint y: 224, endPoint x: 682, endPoint y: 209, distance: 116.8
click at [678, 209] on html "上越微微 登出 櫃檯作業 打帳單 帳單列表 掛單列表 座位開單 營業儀表板 現金收支登錄 高階收支登錄 材料自購登錄 每日結帳 排班表 現場電腦打卡 掃碼打卡…" at bounding box center [339, 208] width 678 height 416
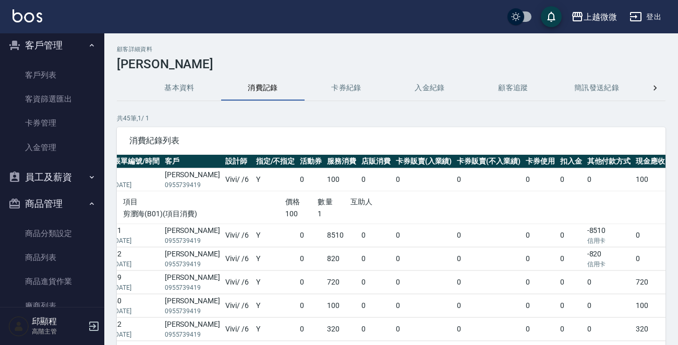
click at [558, 183] on td "0" at bounding box center [571, 179] width 27 height 23
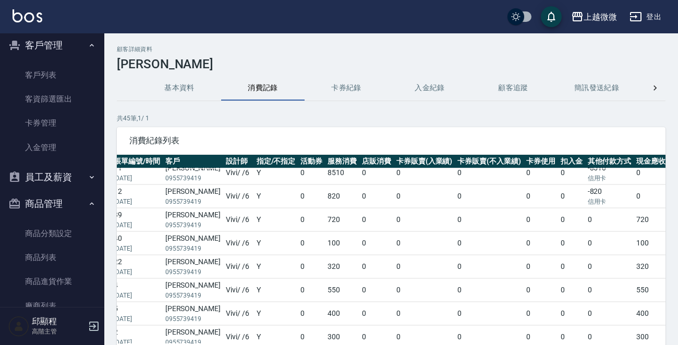
scroll to position [104, 65]
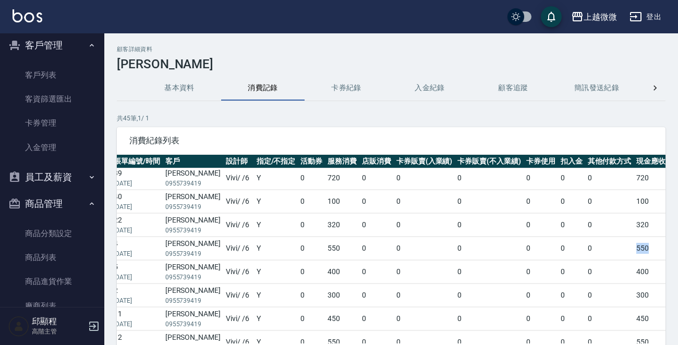
drag, startPoint x: 574, startPoint y: 249, endPoint x: 609, endPoint y: 243, distance: 36.0
click at [634, 243] on td "550" at bounding box center [651, 248] width 34 height 23
click at [668, 234] on td "女兒" at bounding box center [678, 224] width 20 height 23
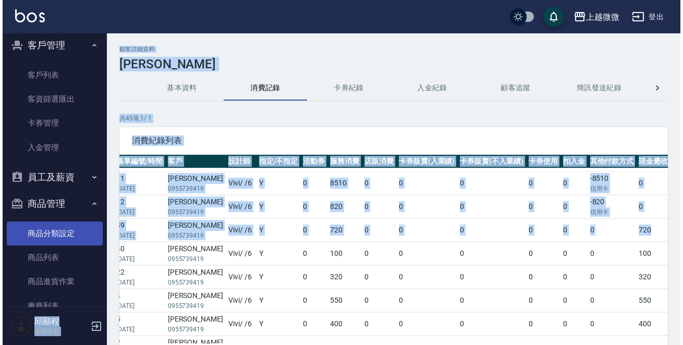
scroll to position [52, 0]
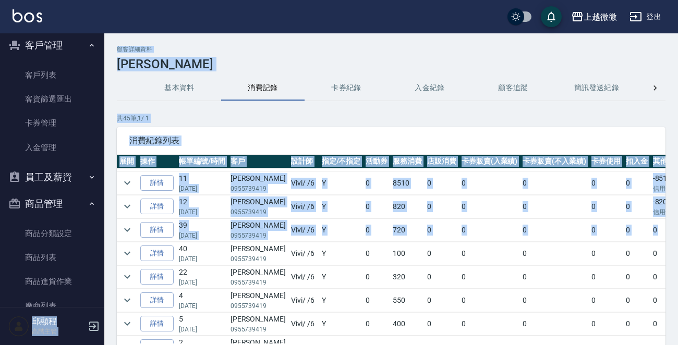
drag, startPoint x: 631, startPoint y: 225, endPoint x: 0, endPoint y: 243, distance: 631.5
click at [0, 243] on div "上越微微 登出 櫃檯作業 打帳單 帳單列表 掛單列表 座位開單 營業儀表板 現金收支登錄 高階收支登錄 材料自購登錄 每日結帳 排班表 現場電腦打卡 掃碼打卡…" at bounding box center [339, 208] width 678 height 416
click at [126, 230] on icon "expand row" at bounding box center [127, 230] width 6 height 4
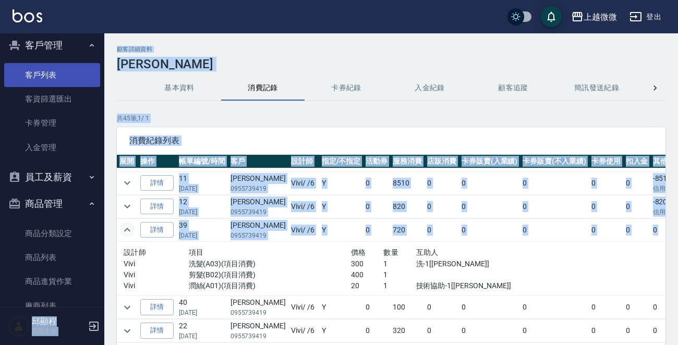
click at [52, 73] on link "客戶列表" at bounding box center [52, 75] width 96 height 24
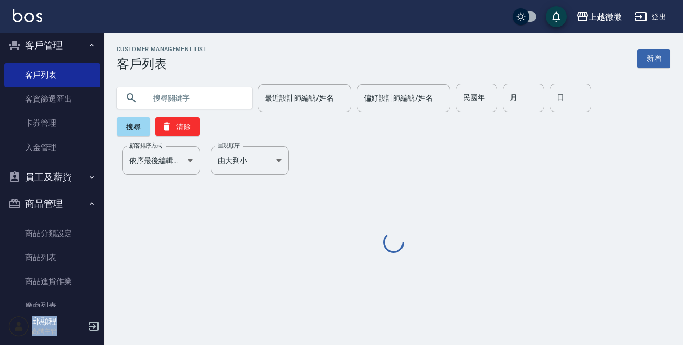
click at [193, 95] on input "text" at bounding box center [195, 98] width 98 height 28
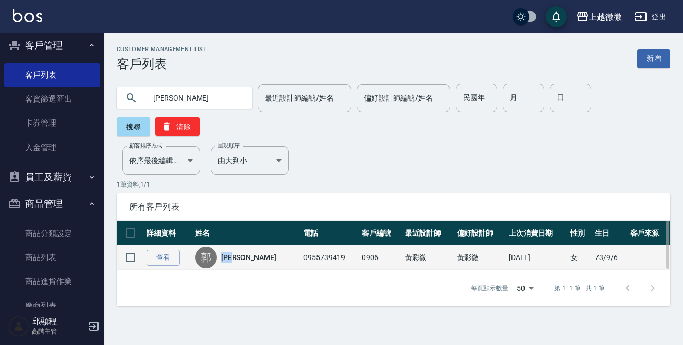
drag, startPoint x: 261, startPoint y: 233, endPoint x: 221, endPoint y: 233, distance: 40.7
click at [221, 247] on div "[PERSON_NAME]" at bounding box center [246, 258] width 103 height 22
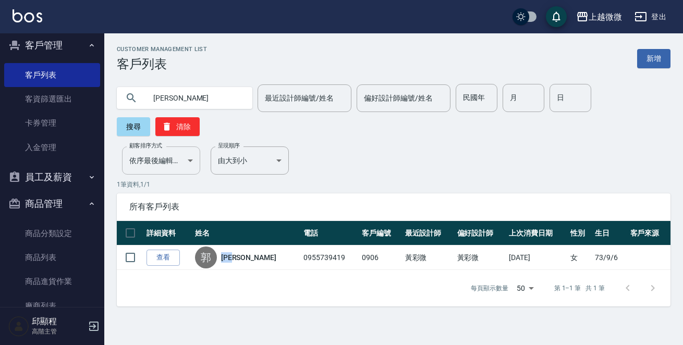
copy link "[PERSON_NAME]"
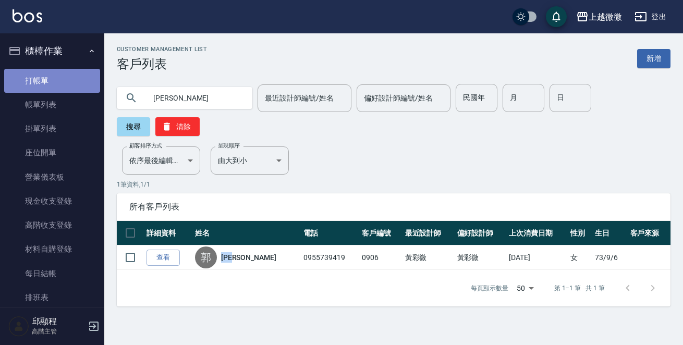
click at [53, 86] on link "打帳單" at bounding box center [52, 81] width 96 height 24
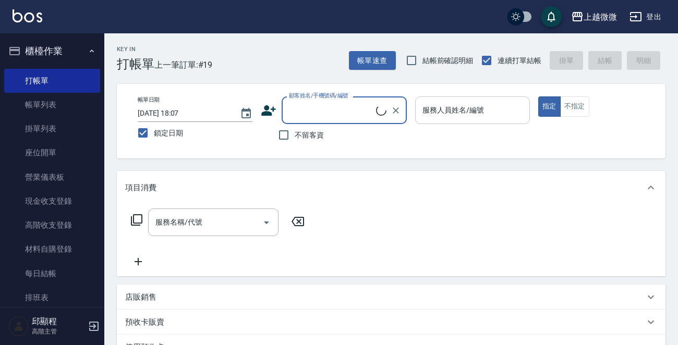
click at [459, 100] on div "服務人員姓名/編號" at bounding box center [472, 111] width 115 height 28
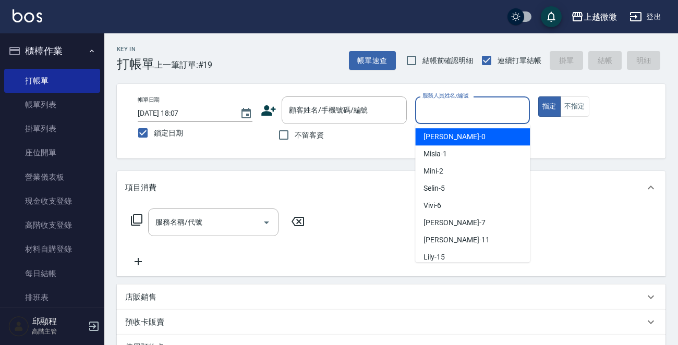
paste input "[PERSON_NAME]"
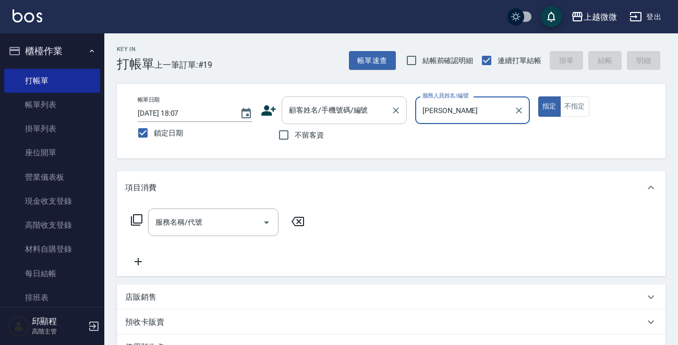
click at [341, 112] on div "顧客姓名/手機號碼/編號 顧客姓名/手機號碼/編號" at bounding box center [344, 111] width 125 height 28
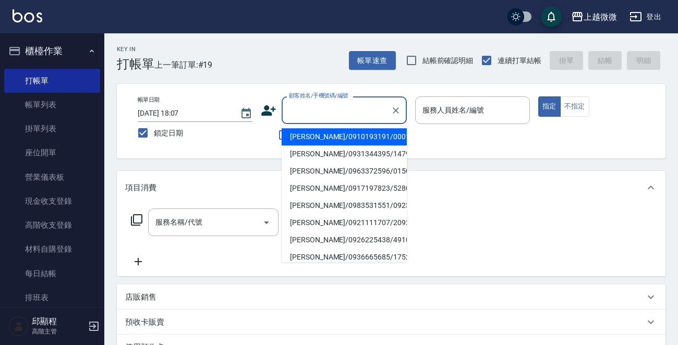
paste input "[PERSON_NAME]"
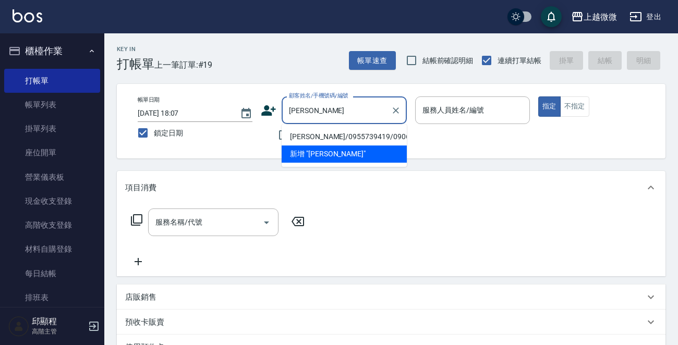
click at [343, 135] on li "[PERSON_NAME]/0955739419/0906" at bounding box center [344, 136] width 125 height 17
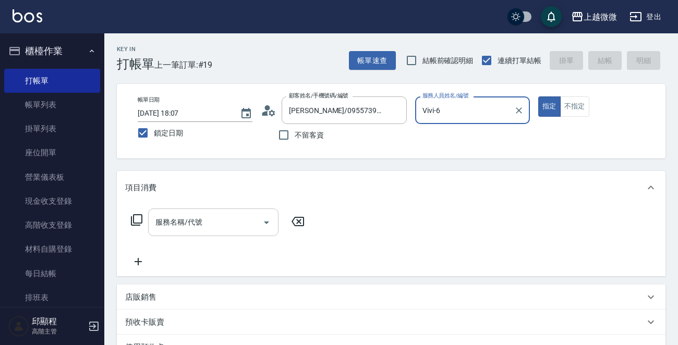
drag, startPoint x: 182, startPoint y: 224, endPoint x: 196, endPoint y: 225, distance: 14.6
click at [182, 225] on div "服務名稱/代號 服務名稱/代號" at bounding box center [213, 223] width 130 height 28
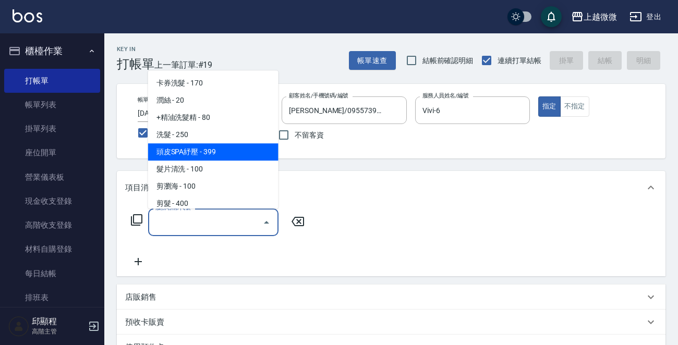
click at [198, 137] on span "洗髮 - 250" at bounding box center [213, 134] width 130 height 17
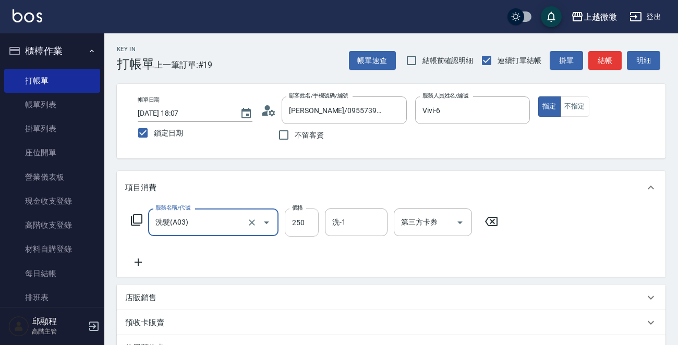
click at [309, 220] on input "250" at bounding box center [302, 223] width 34 height 28
click at [136, 257] on icon at bounding box center [138, 262] width 26 height 13
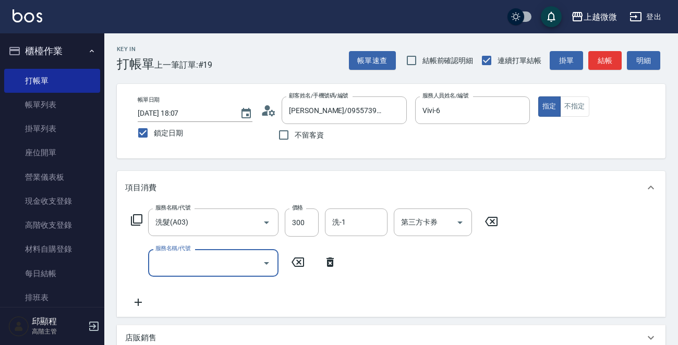
click at [179, 259] on div "服務名稱/代號 服務名稱/代號" at bounding box center [213, 263] width 130 height 28
click at [182, 267] on input "服務名稱/代號" at bounding box center [205, 263] width 105 height 18
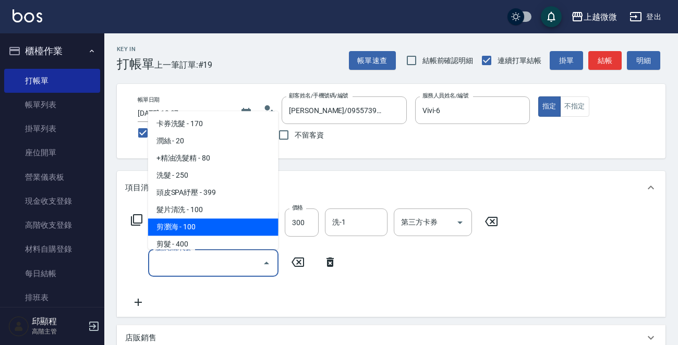
click at [219, 221] on span "剪瀏海 - 100" at bounding box center [213, 227] width 130 height 17
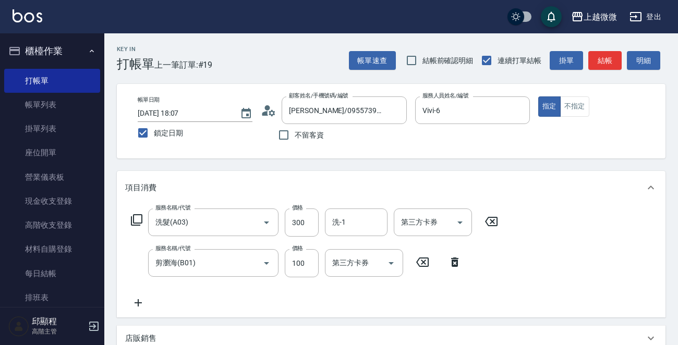
click at [136, 297] on icon at bounding box center [138, 303] width 26 height 13
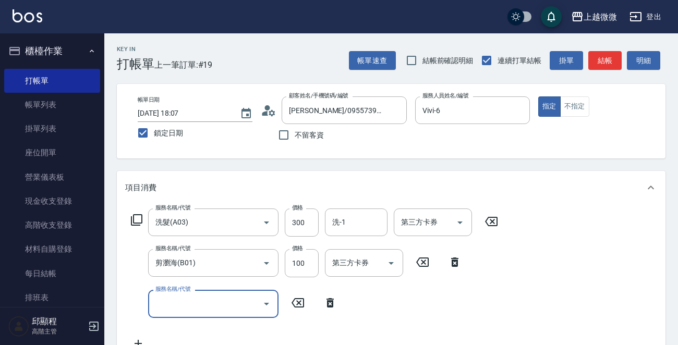
click at [182, 298] on input "服務名稱/代號" at bounding box center [205, 304] width 105 height 18
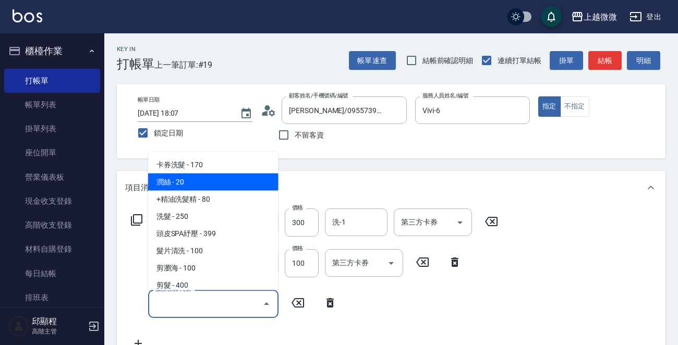
click at [236, 179] on span "潤絲 - 20" at bounding box center [213, 182] width 130 height 17
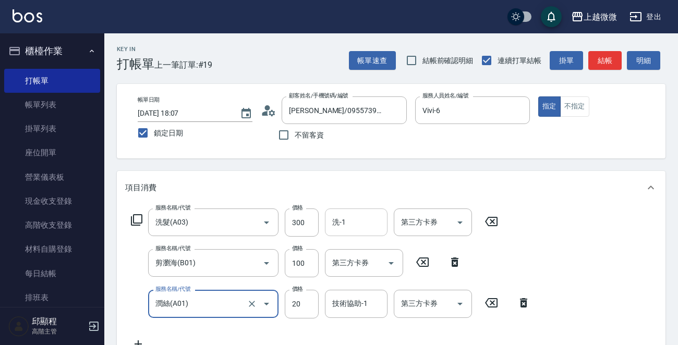
click at [350, 211] on div "洗-1" at bounding box center [356, 223] width 63 height 28
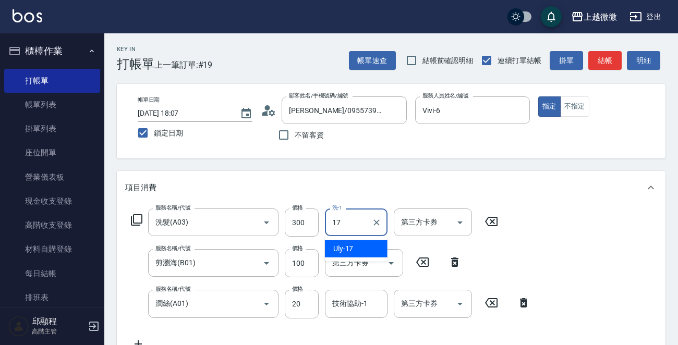
click at [362, 245] on div "Uly -17" at bounding box center [356, 248] width 63 height 17
click at [352, 303] on input "技術協助-1" at bounding box center [356, 304] width 53 height 18
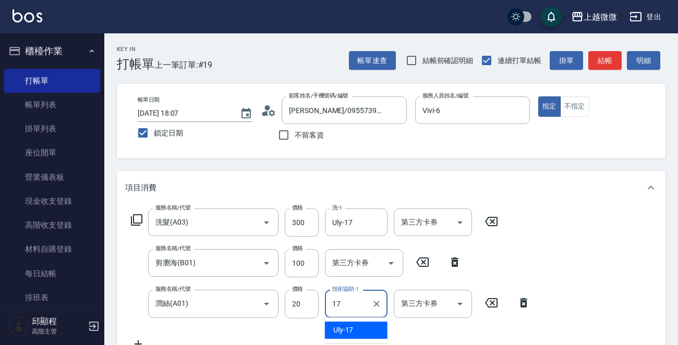
click at [357, 327] on div "Uly -17" at bounding box center [356, 330] width 63 height 17
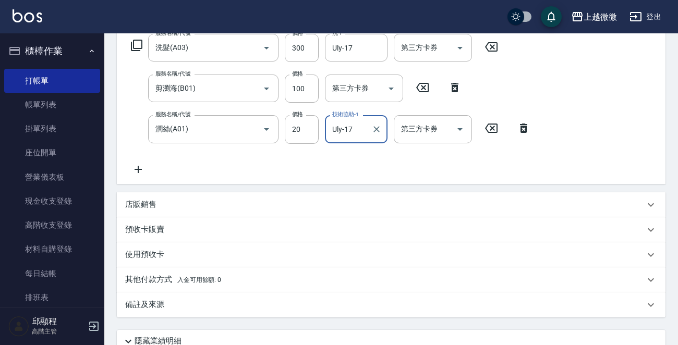
scroll to position [262, 0]
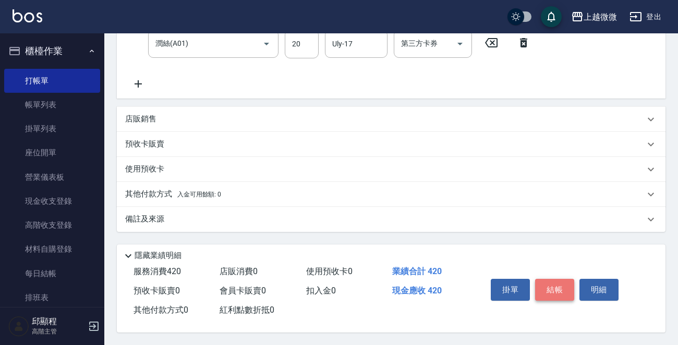
click at [555, 287] on button "結帳" at bounding box center [554, 290] width 39 height 22
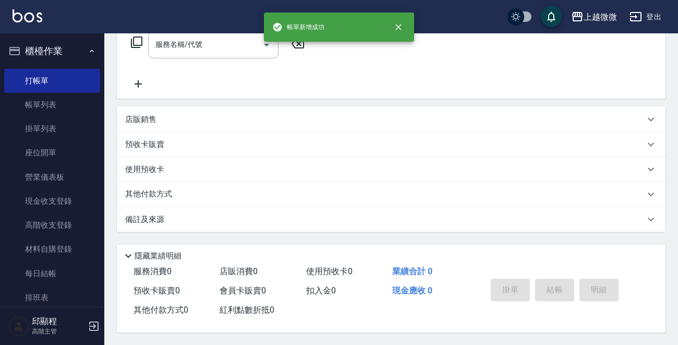
scroll to position [0, 0]
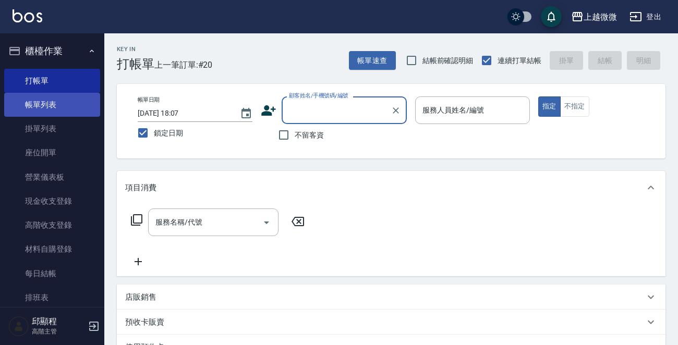
click at [63, 95] on link "帳單列表" at bounding box center [52, 105] width 96 height 24
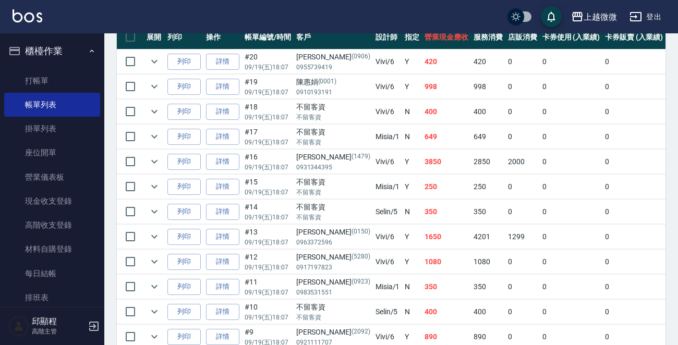
scroll to position [235, 0]
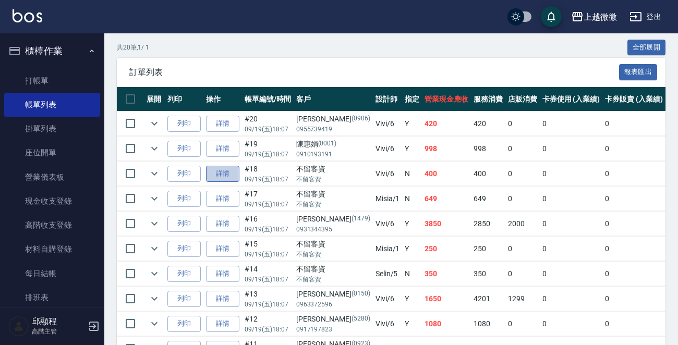
click at [214, 175] on link "詳情" at bounding box center [222, 174] width 33 height 16
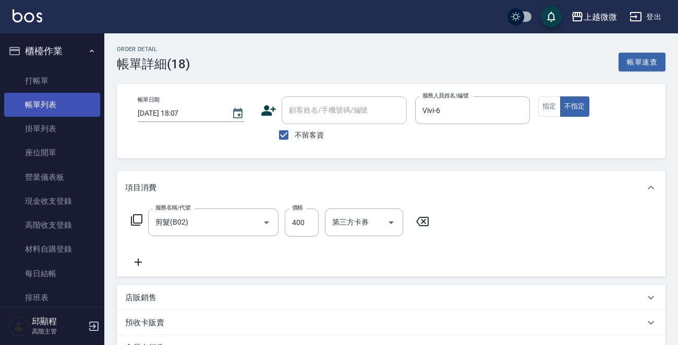
click at [60, 107] on link "帳單列表" at bounding box center [52, 105] width 96 height 24
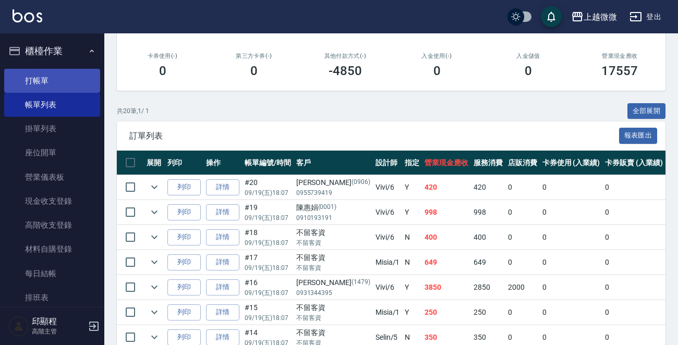
scroll to position [156, 0]
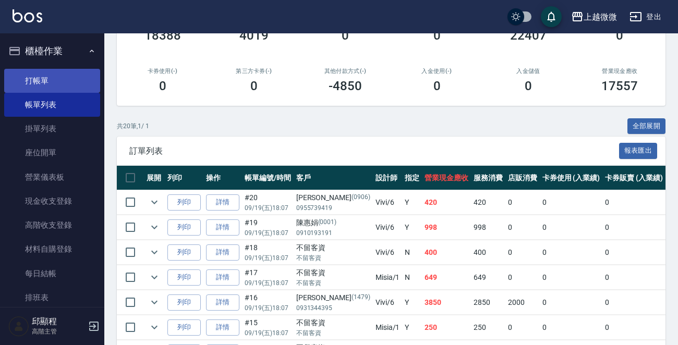
click at [52, 81] on link "打帳單" at bounding box center [52, 81] width 96 height 24
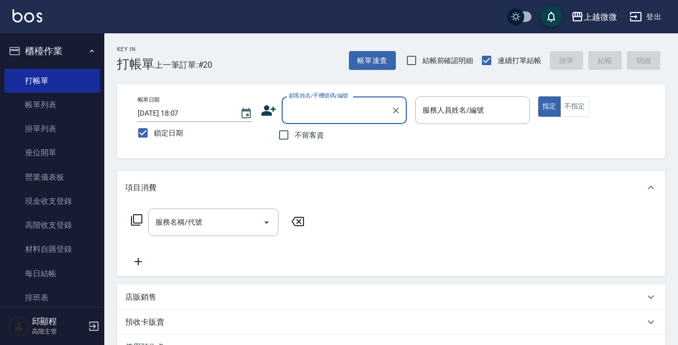
click at [437, 112] on div "服務人員姓名/編號 服務人員姓名/編號" at bounding box center [472, 111] width 115 height 28
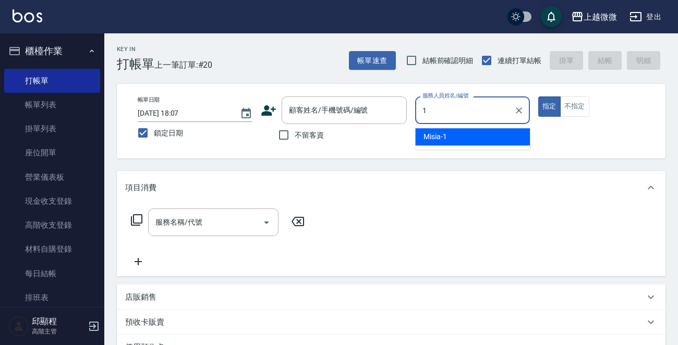
click at [439, 132] on span "Misia -1" at bounding box center [435, 136] width 23 height 11
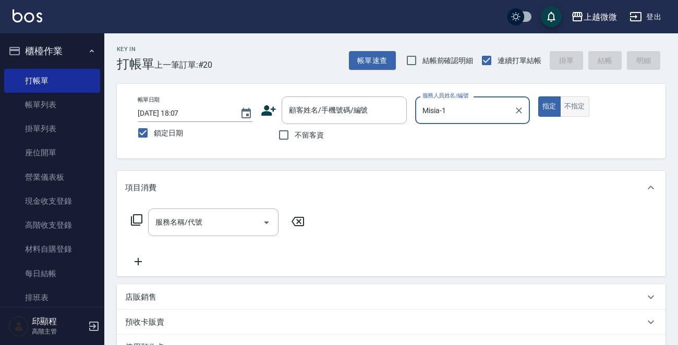
click at [578, 107] on button "不指定" at bounding box center [574, 107] width 29 height 20
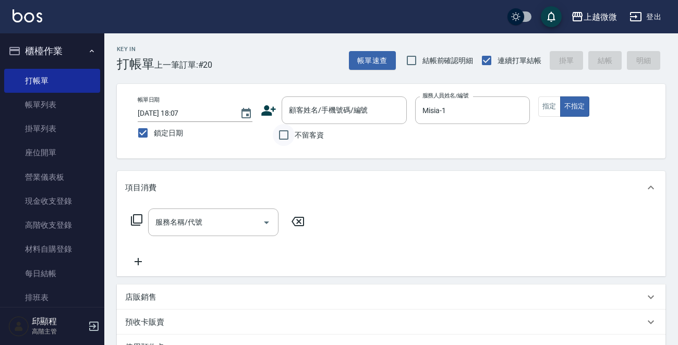
click at [282, 140] on input "不留客資" at bounding box center [284, 135] width 22 height 22
click at [198, 219] on div "服務名稱/代號 服務名稱/代號" at bounding box center [213, 223] width 130 height 28
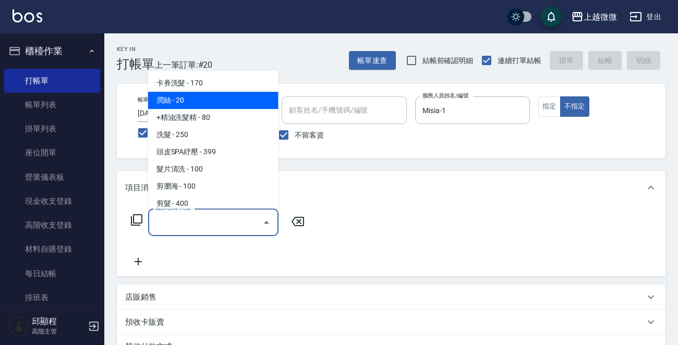
click at [207, 105] on span "潤絲 - 20" at bounding box center [213, 100] width 130 height 17
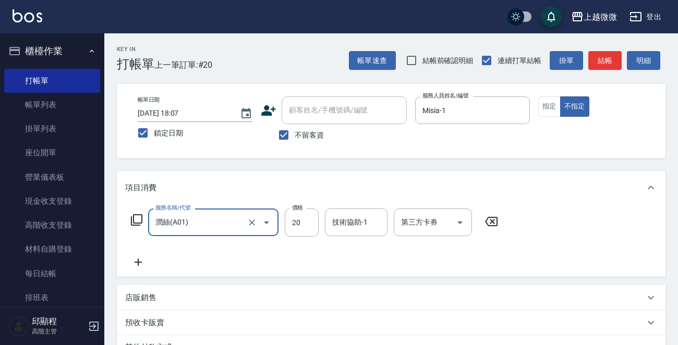
click at [141, 262] on icon at bounding box center [138, 262] width 7 height 7
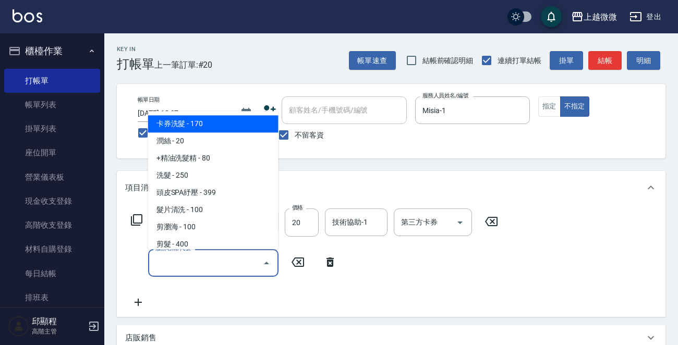
click at [192, 268] on input "服務名稱/代號" at bounding box center [205, 263] width 105 height 18
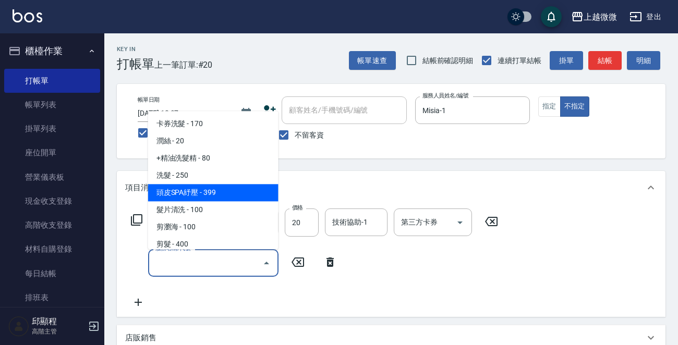
click at [225, 196] on span "頭皮SPA紓壓 - 399" at bounding box center [213, 193] width 130 height 17
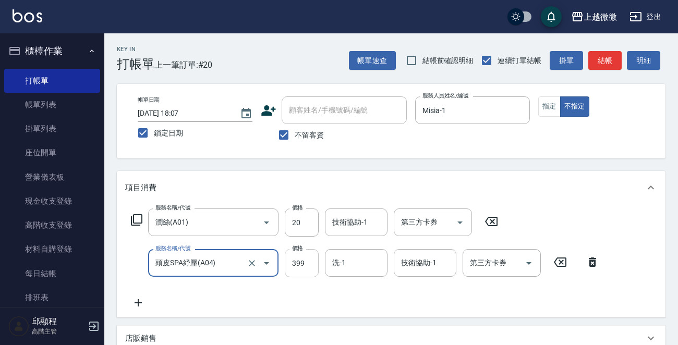
scroll to position [52, 0]
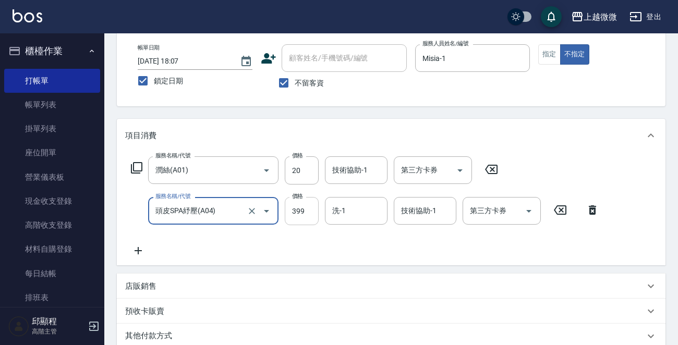
click at [302, 215] on input "399" at bounding box center [302, 211] width 34 height 28
click at [303, 209] on input "399" at bounding box center [302, 211] width 34 height 28
drag, startPoint x: 309, startPoint y: 213, endPoint x: 263, endPoint y: 212, distance: 45.4
click at [263, 212] on div "服務名稱/代號 頭皮SPA紓壓(A04) 服務名稱/代號 價格 99 價格 洗-1 洗-1 技術協助-1 技術協助-1 第三方卡券 第三方卡券" at bounding box center [365, 211] width 480 height 28
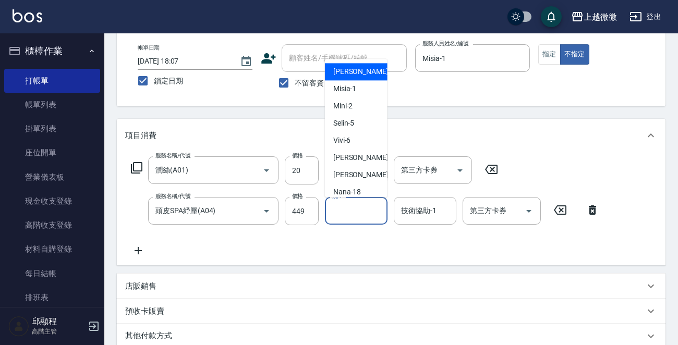
click at [354, 208] on input "洗-1" at bounding box center [356, 211] width 53 height 18
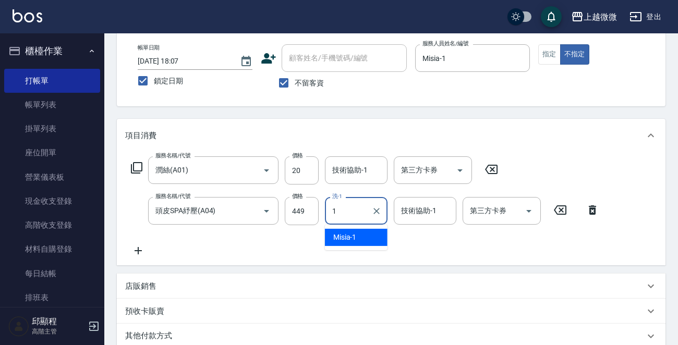
click at [346, 242] on span "Misia -1" at bounding box center [344, 237] width 23 height 11
click at [440, 213] on input "技術協助-1" at bounding box center [425, 211] width 53 height 18
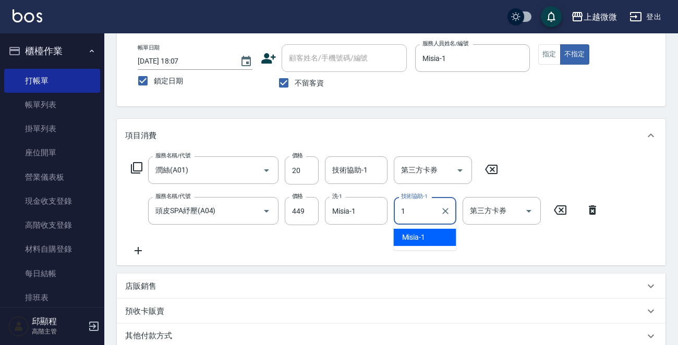
click at [415, 244] on div "Misia -1" at bounding box center [425, 237] width 63 height 17
click at [338, 164] on div "技術協助-1 技術協助-1" at bounding box center [356, 170] width 63 height 28
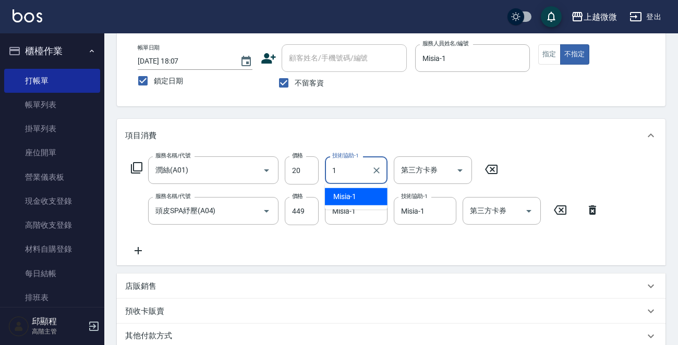
click at [358, 202] on div "Misia -1" at bounding box center [356, 196] width 63 height 17
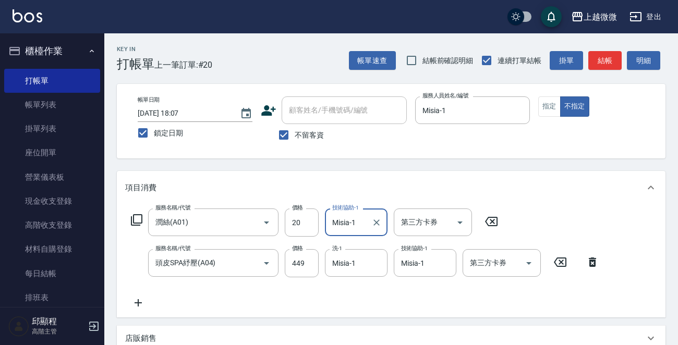
scroll to position [197, 0]
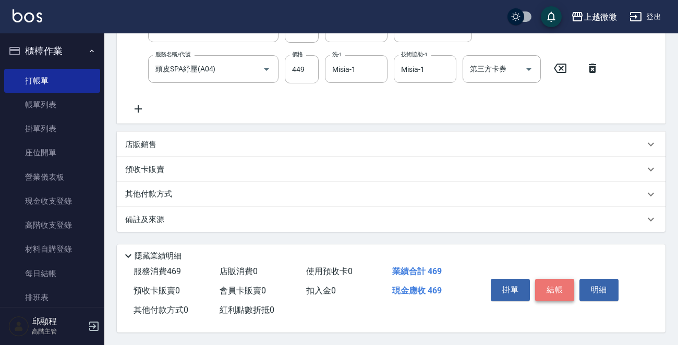
click at [544, 284] on button "結帳" at bounding box center [554, 290] width 39 height 22
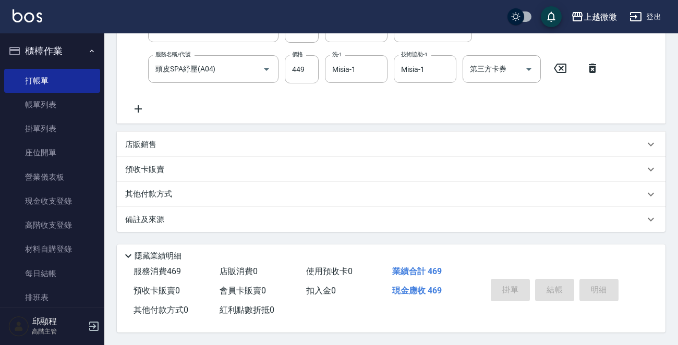
scroll to position [0, 0]
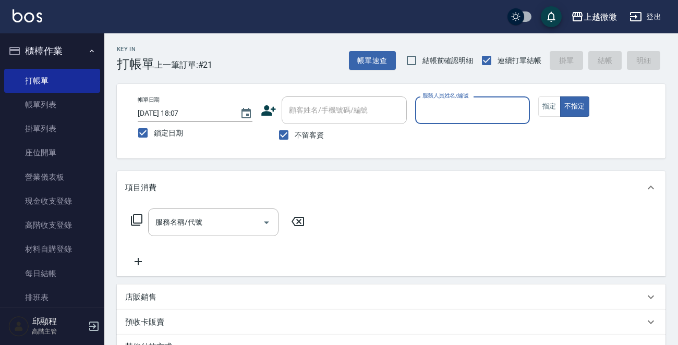
click at [448, 109] on input "服務人員姓名/編號" at bounding box center [472, 110] width 105 height 18
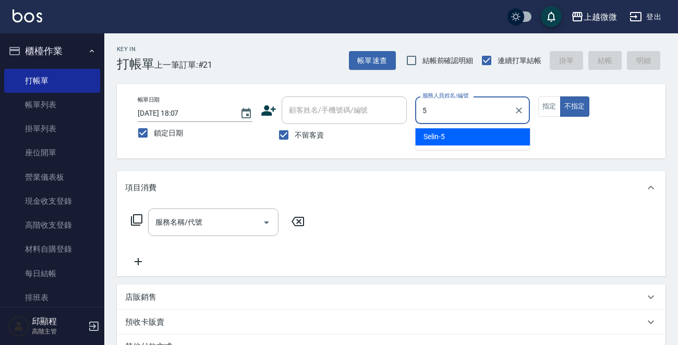
click at [462, 138] on div "Selin -5" at bounding box center [472, 136] width 115 height 17
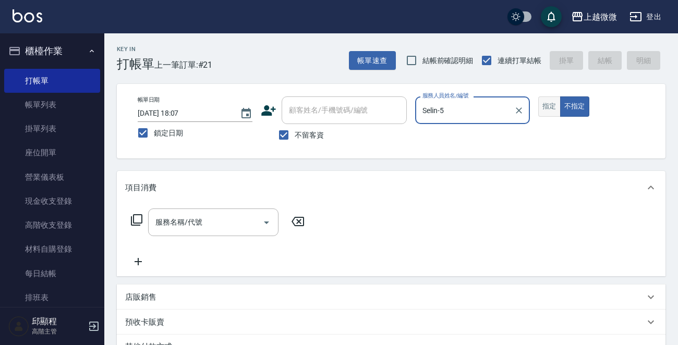
click at [552, 111] on button "指定" at bounding box center [549, 107] width 22 height 20
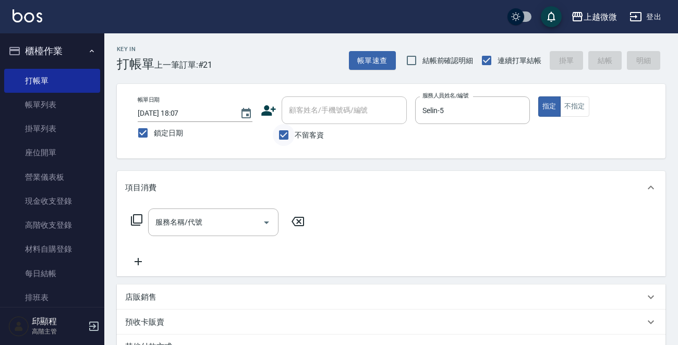
drag, startPoint x: 282, startPoint y: 139, endPoint x: 328, endPoint y: 114, distance: 52.0
click at [284, 137] on input "不留客資" at bounding box center [284, 135] width 22 height 22
click at [328, 113] on input "顧客姓名/手機號碼/編號" at bounding box center [336, 110] width 100 height 18
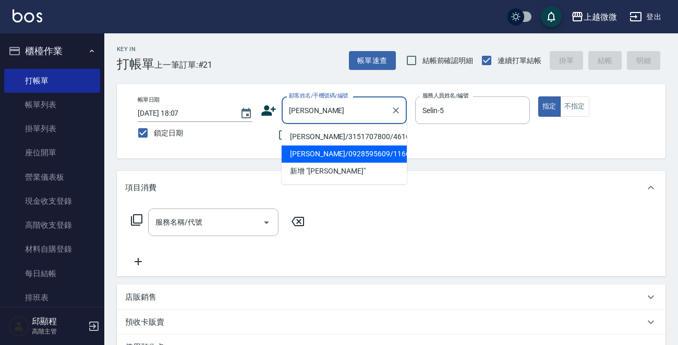
click at [335, 151] on li "[PERSON_NAME]/0928595609/1166" at bounding box center [344, 154] width 125 height 17
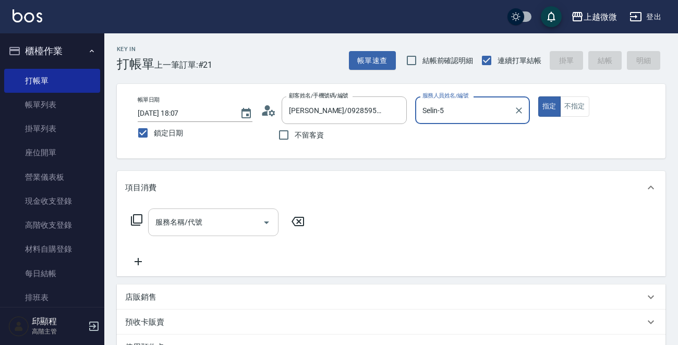
click at [219, 218] on input "服務名稱/代號" at bounding box center [205, 222] width 105 height 18
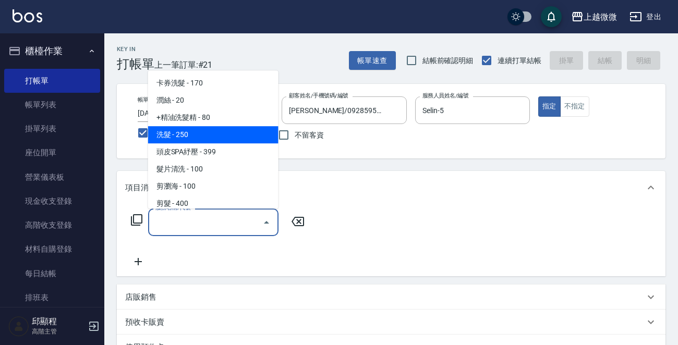
click at [200, 136] on span "洗髮 - 250" at bounding box center [213, 134] width 130 height 17
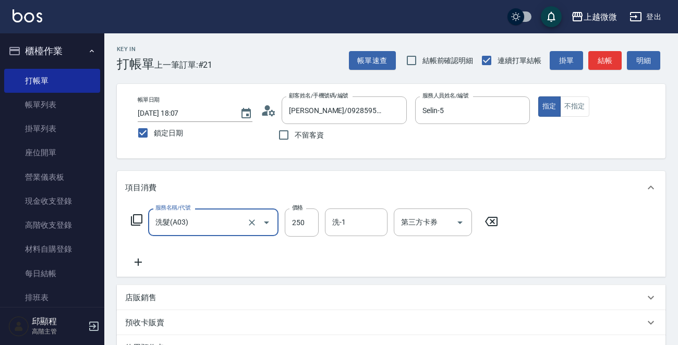
click at [141, 258] on icon at bounding box center [138, 262] width 26 height 13
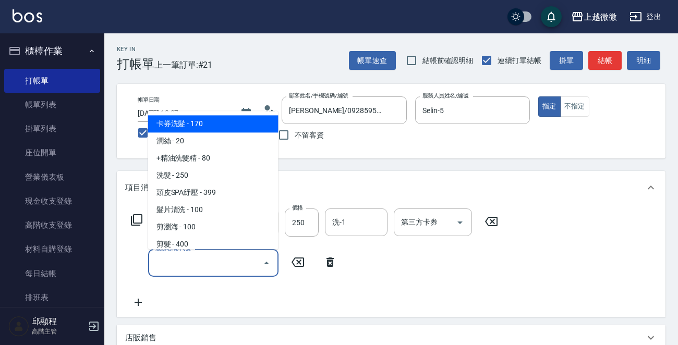
click at [202, 261] on input "服務名稱/代號" at bounding box center [205, 263] width 105 height 18
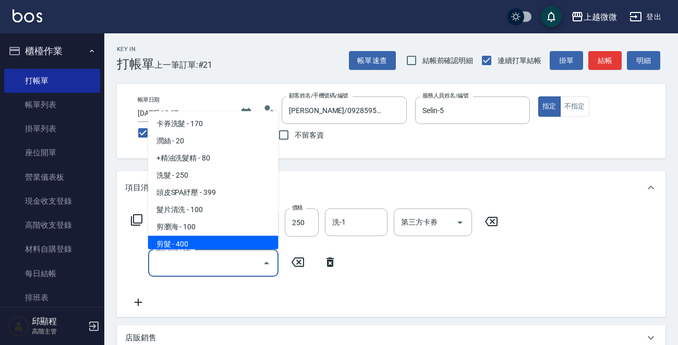
click at [203, 245] on span "剪髮 - 400" at bounding box center [213, 244] width 130 height 17
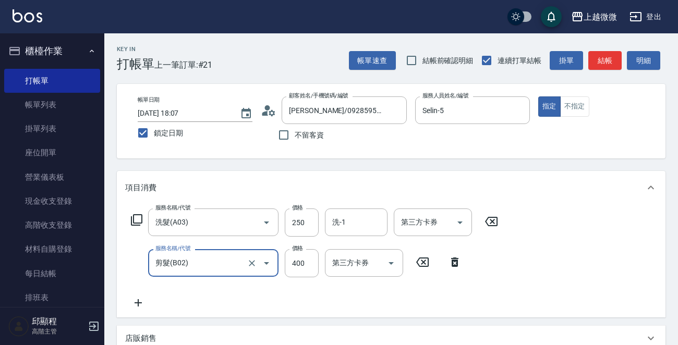
click at [138, 298] on icon at bounding box center [138, 303] width 26 height 13
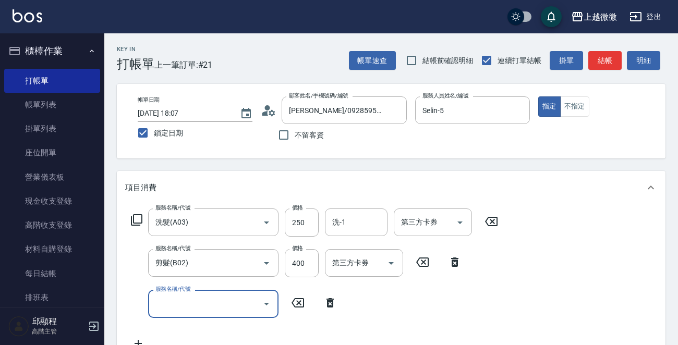
click at [202, 307] on input "服務名稱/代號" at bounding box center [205, 304] width 105 height 18
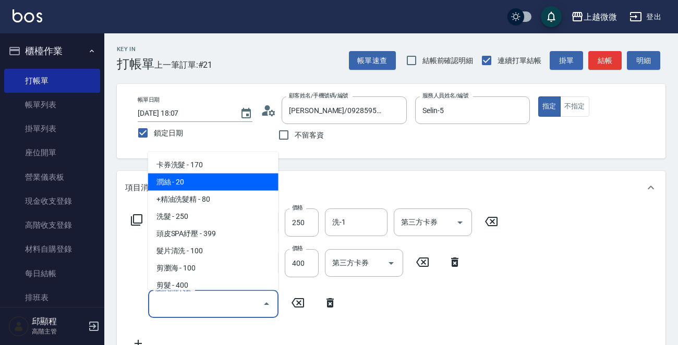
click at [204, 181] on span "潤絲 - 20" at bounding box center [213, 182] width 130 height 17
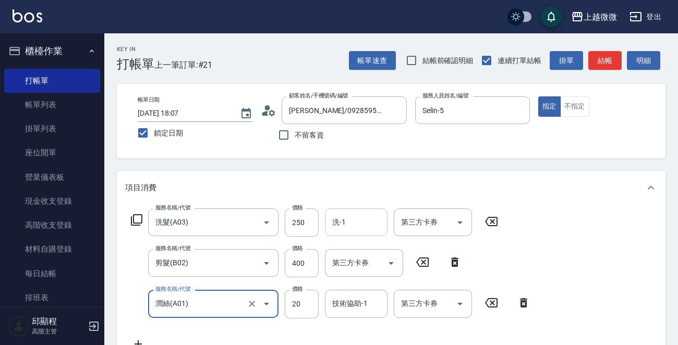
click at [350, 221] on input "洗-1" at bounding box center [356, 222] width 53 height 18
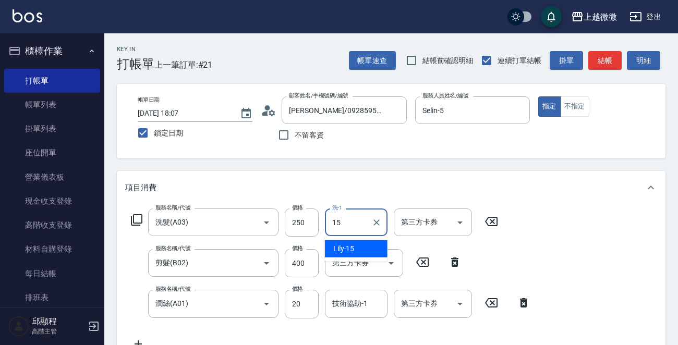
click at [353, 244] on span "Lily -15" at bounding box center [343, 249] width 21 height 11
click at [355, 299] on div "技術協助-1 技術協助-1" at bounding box center [356, 304] width 63 height 28
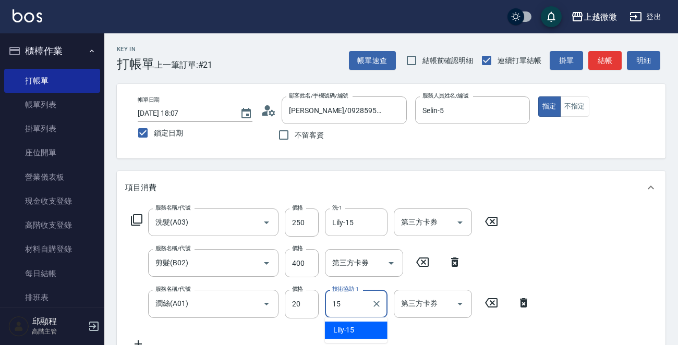
click at [354, 326] on div "Lily -15" at bounding box center [356, 330] width 63 height 17
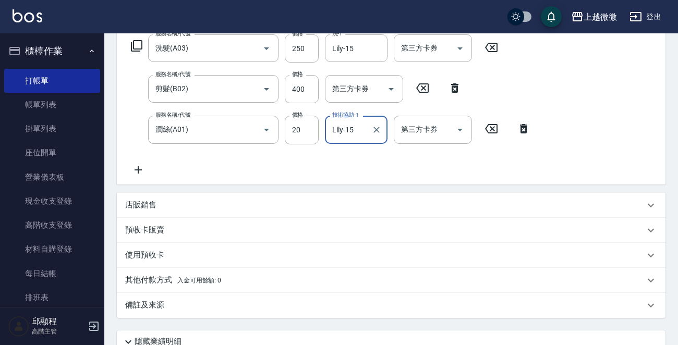
scroll to position [262, 0]
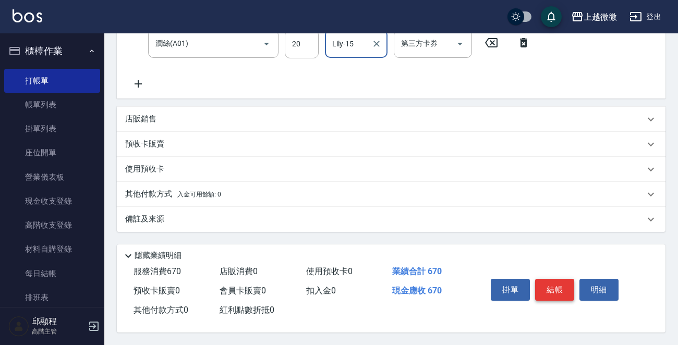
click at [550, 283] on button "結帳" at bounding box center [554, 290] width 39 height 22
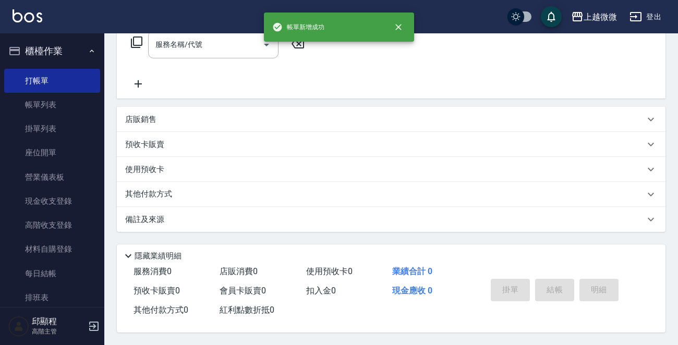
scroll to position [0, 0]
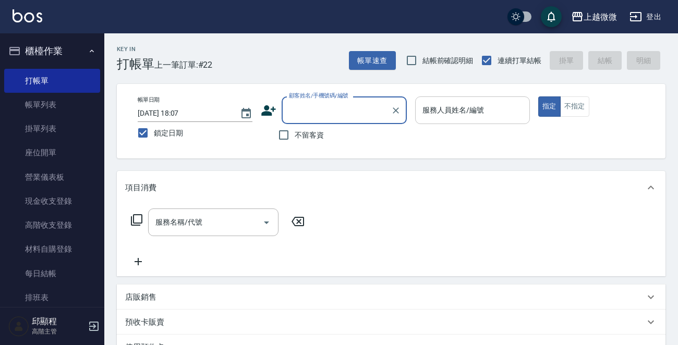
click at [465, 119] on div "服務人員姓名/編號" at bounding box center [472, 111] width 115 height 28
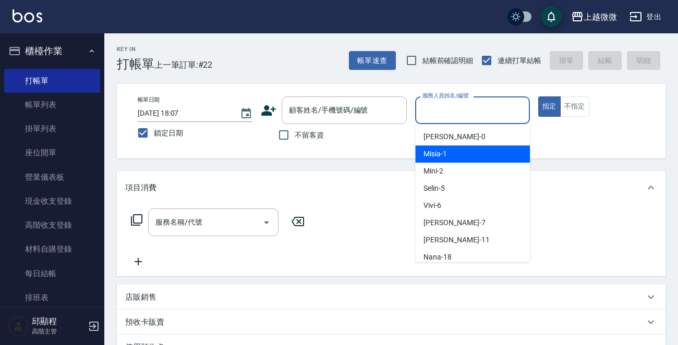
click at [462, 150] on div "Misia -1" at bounding box center [472, 154] width 115 height 17
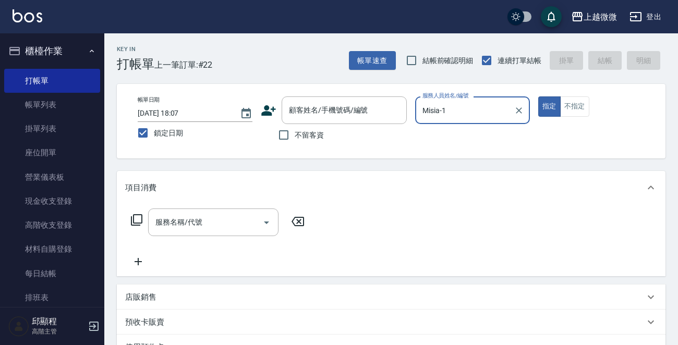
drag, startPoint x: 586, startPoint y: 106, endPoint x: 503, endPoint y: 122, distance: 83.9
click at [582, 106] on button "不指定" at bounding box center [574, 107] width 29 height 20
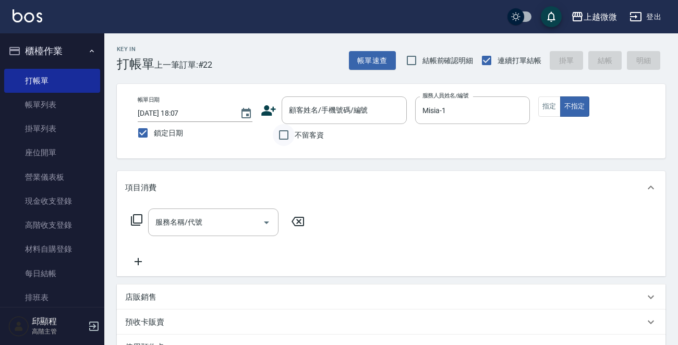
drag, startPoint x: 284, startPoint y: 137, endPoint x: 276, endPoint y: 141, distance: 9.6
click at [283, 137] on input "不留客資" at bounding box center [284, 135] width 22 height 22
click at [202, 224] on input "服務名稱/代號" at bounding box center [205, 222] width 105 height 18
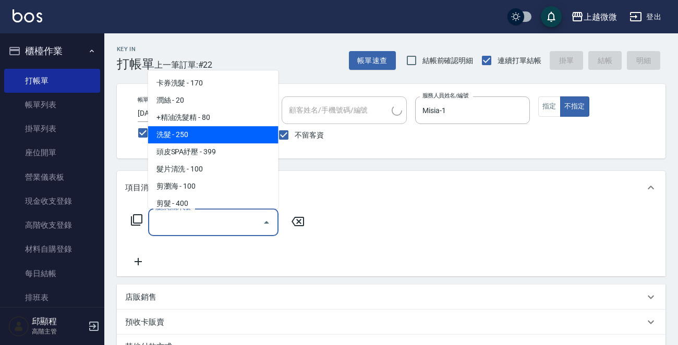
click at [188, 136] on span "洗髮 - 250" at bounding box center [213, 134] width 130 height 17
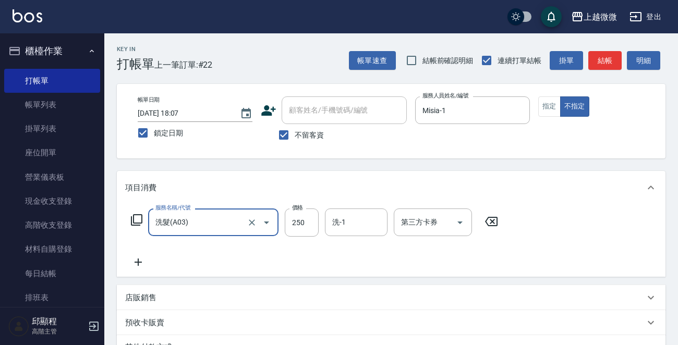
click at [130, 264] on icon at bounding box center [138, 262] width 26 height 13
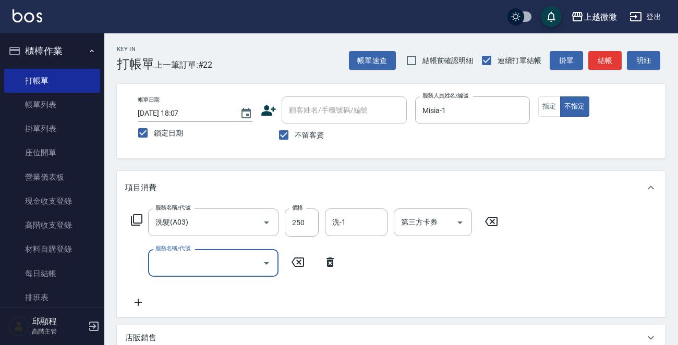
click at [192, 263] on input "服務名稱/代號" at bounding box center [205, 263] width 105 height 18
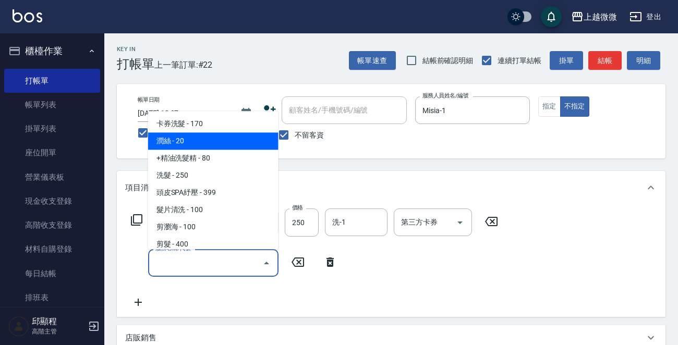
click at [215, 142] on span "潤絲 - 20" at bounding box center [213, 141] width 130 height 17
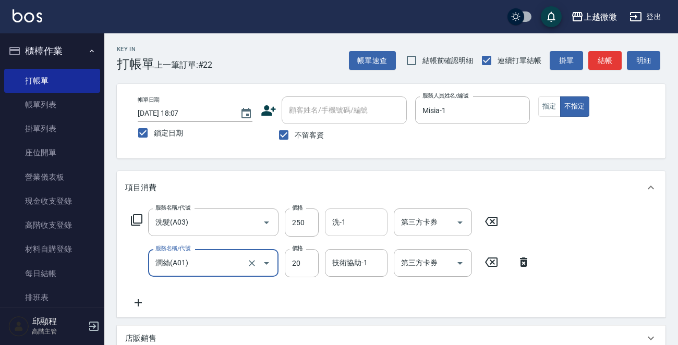
click at [344, 220] on div "洗-1 洗-1" at bounding box center [356, 223] width 63 height 28
click at [138, 297] on icon at bounding box center [138, 303] width 26 height 13
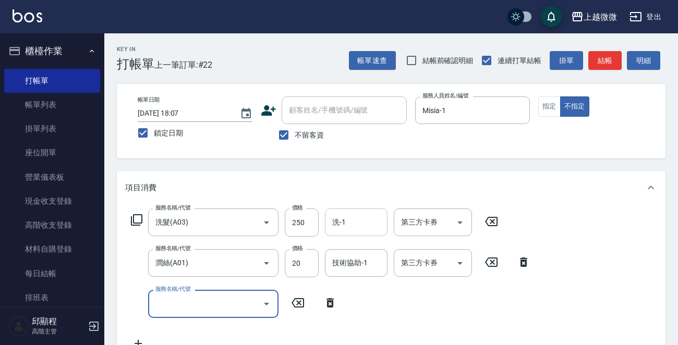
click at [362, 219] on input "洗-1" at bounding box center [356, 222] width 53 height 18
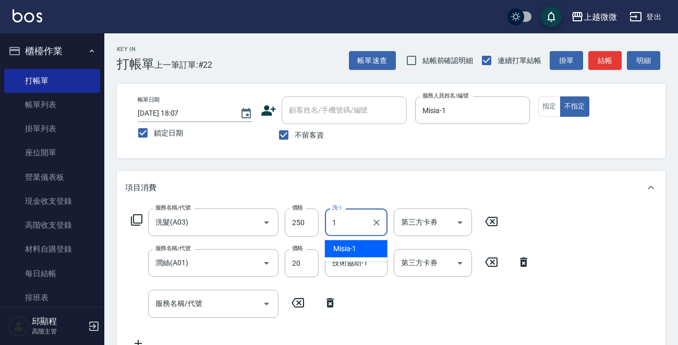
click at [354, 247] on span "Misia -1" at bounding box center [344, 249] width 23 height 11
drag, startPoint x: 365, startPoint y: 263, endPoint x: 359, endPoint y: 275, distance: 13.5
click at [362, 263] on div "技術協助-1 技術協助-1" at bounding box center [356, 263] width 63 height 28
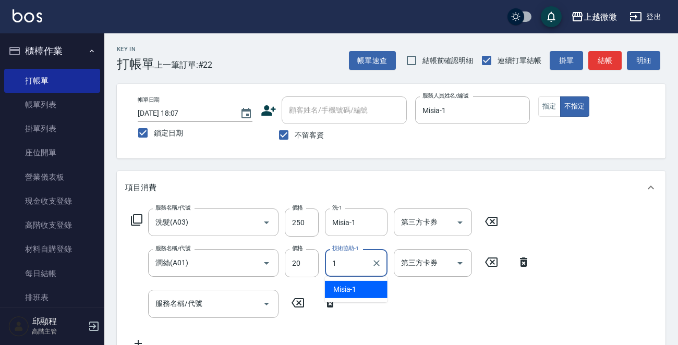
click at [346, 284] on span "Misia -1" at bounding box center [344, 289] width 23 height 11
click at [519, 260] on icon at bounding box center [524, 262] width 26 height 13
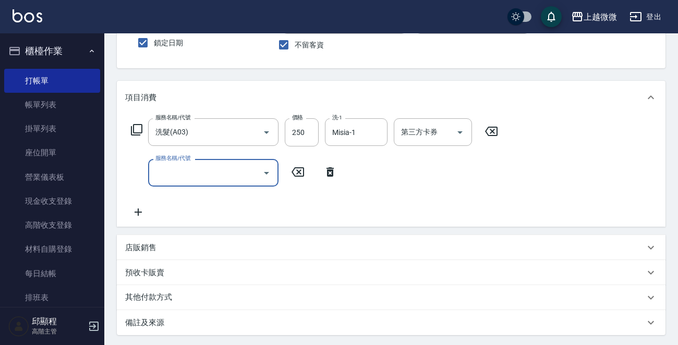
scroll to position [196, 0]
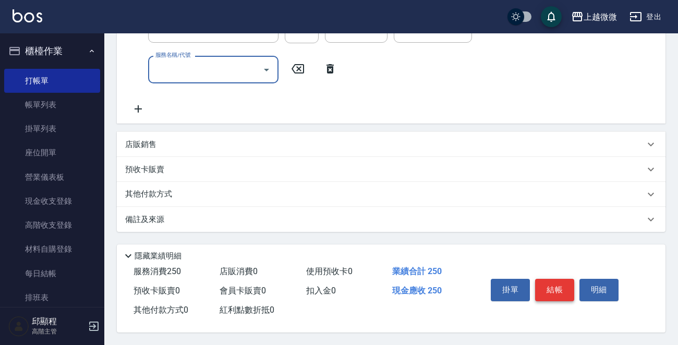
click at [553, 287] on button "結帳" at bounding box center [554, 290] width 39 height 22
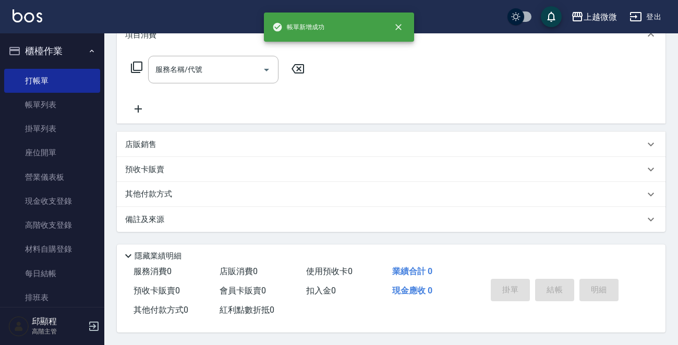
scroll to position [0, 0]
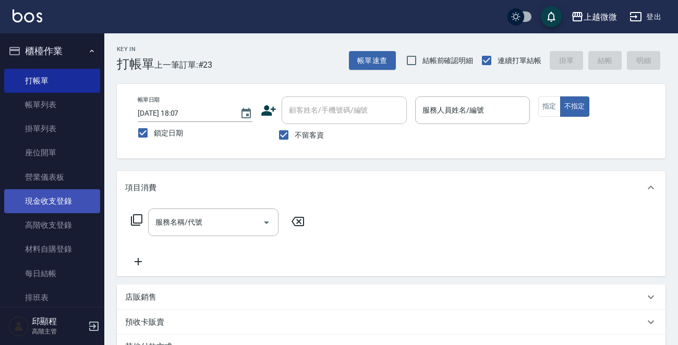
click at [59, 199] on link "現金收支登錄" at bounding box center [52, 201] width 96 height 24
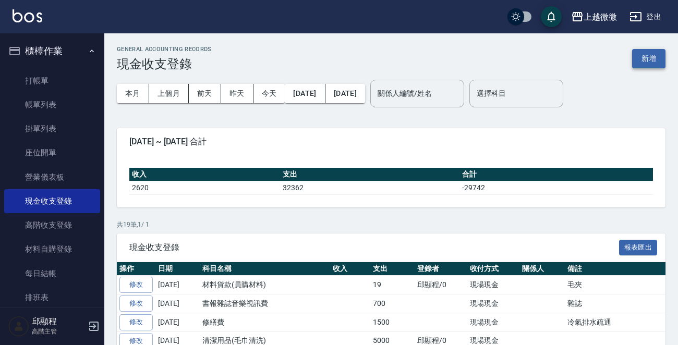
click at [653, 55] on button "新增" at bounding box center [648, 58] width 33 height 19
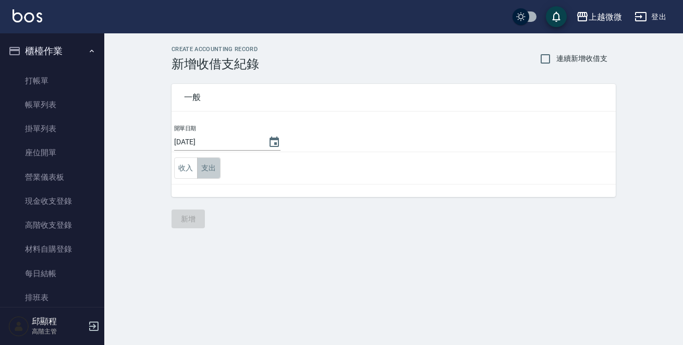
click at [203, 171] on button "支出" at bounding box center [208, 168] width 23 height 21
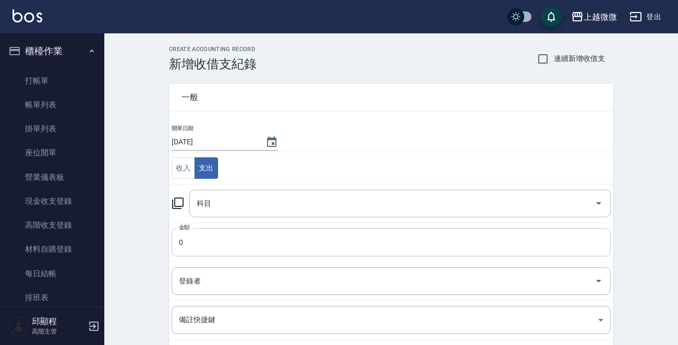
click at [210, 243] on input "0" at bounding box center [391, 242] width 439 height 28
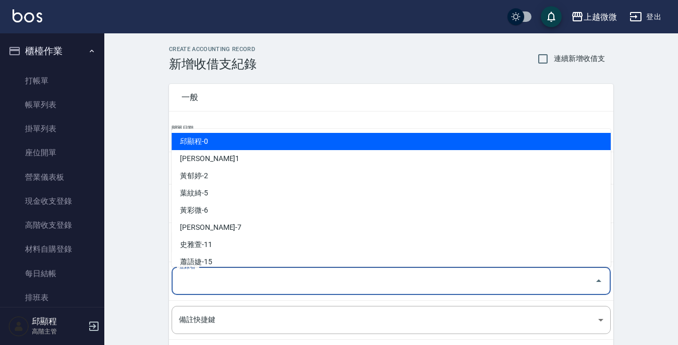
drag, startPoint x: 233, startPoint y: 276, endPoint x: 245, endPoint y: 279, distance: 12.4
click at [234, 276] on input "登錄者" at bounding box center [383, 281] width 414 height 18
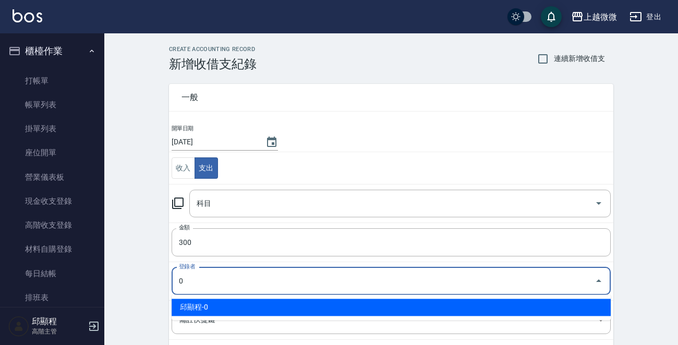
click at [229, 306] on li "邱顯程-0" at bounding box center [391, 307] width 439 height 17
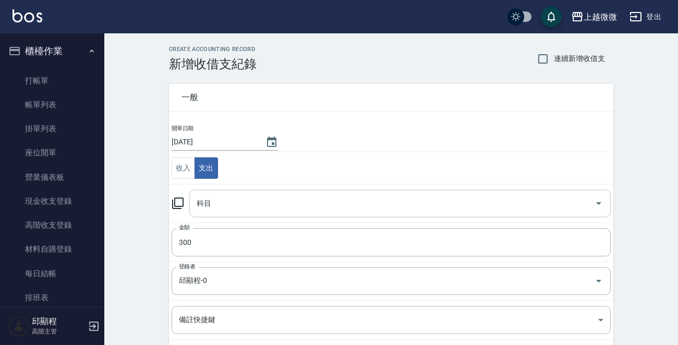
click at [278, 214] on td "科目 科目" at bounding box center [391, 203] width 444 height 39
click at [280, 209] on input "科目" at bounding box center [392, 204] width 396 height 18
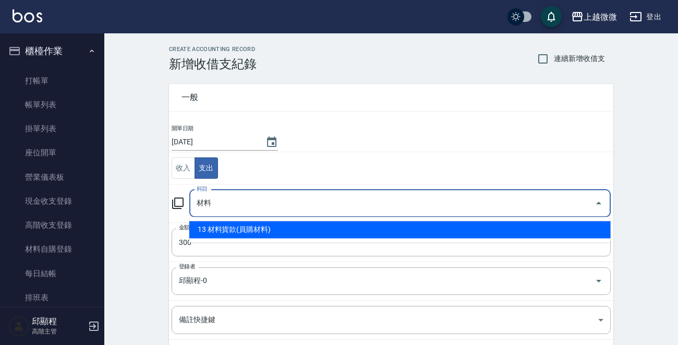
click at [290, 227] on li "13 材料貨款(員購材料)" at bounding box center [400, 229] width 422 height 17
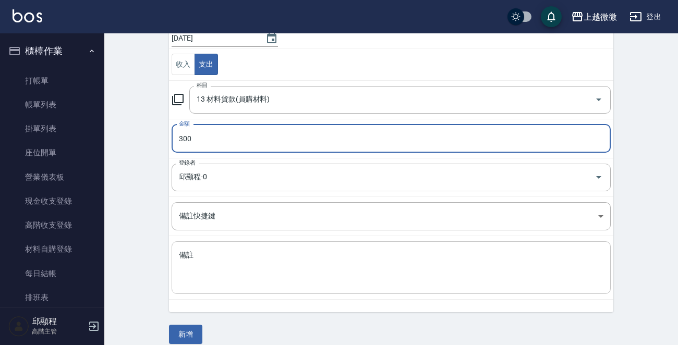
scroll to position [104, 0]
click at [279, 274] on textarea "備註" at bounding box center [391, 267] width 425 height 35
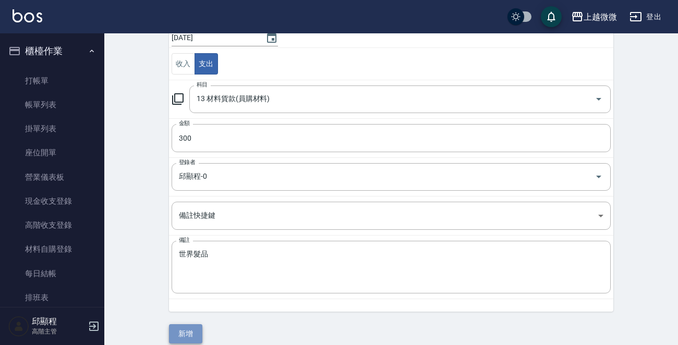
click at [188, 326] on button "新增" at bounding box center [185, 333] width 33 height 19
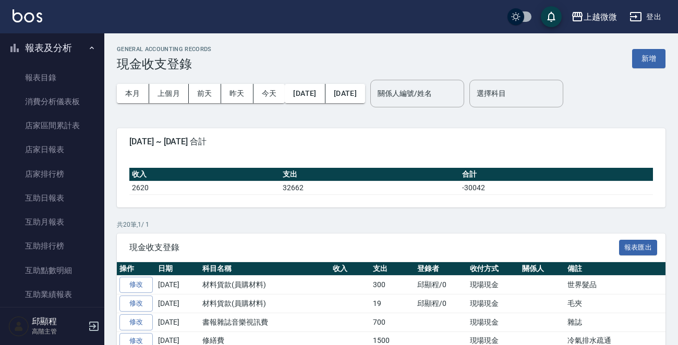
scroll to position [209, 0]
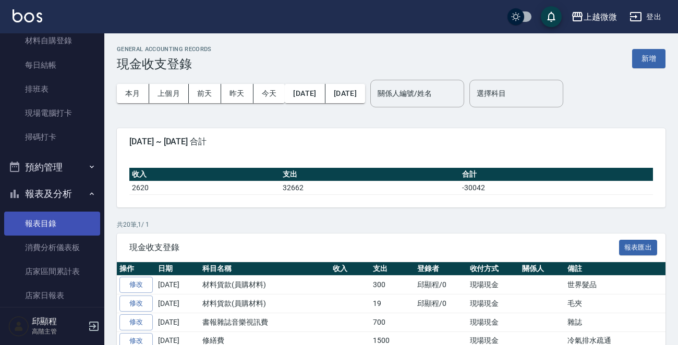
click at [49, 228] on link "報表目錄" at bounding box center [52, 224] width 96 height 24
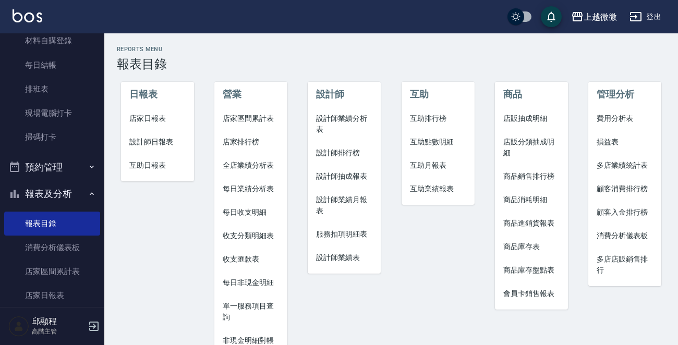
click at [158, 118] on span "店家日報表" at bounding box center [157, 118] width 56 height 11
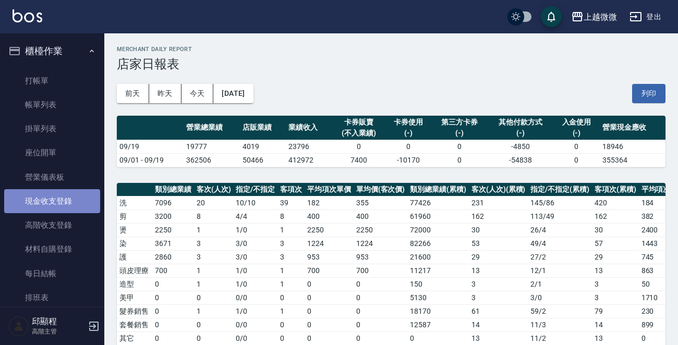
click at [70, 202] on link "現金收支登錄" at bounding box center [52, 201] width 96 height 24
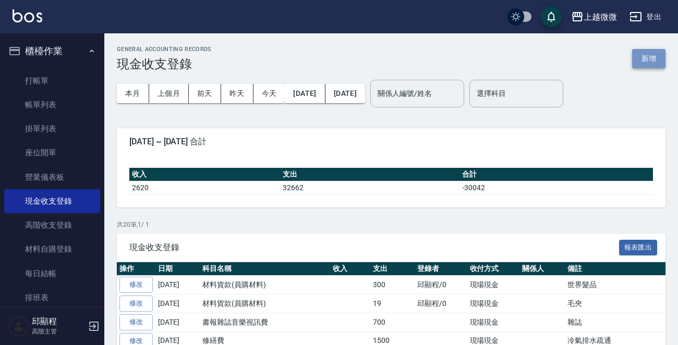
click at [653, 62] on button "新增" at bounding box center [648, 58] width 33 height 19
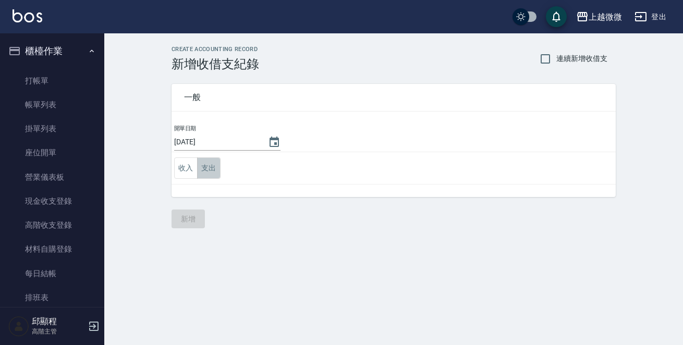
click at [205, 173] on button "支出" at bounding box center [208, 168] width 23 height 21
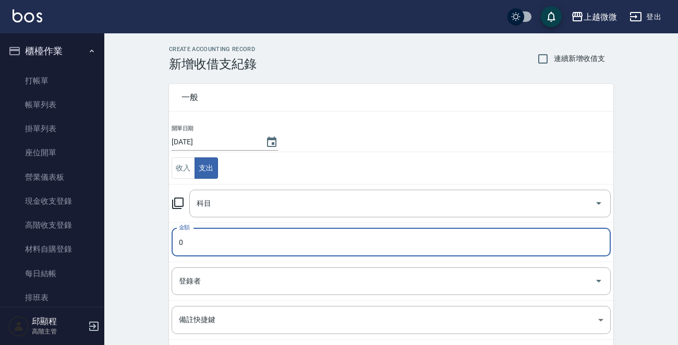
click at [208, 239] on input "0" at bounding box center [391, 242] width 439 height 28
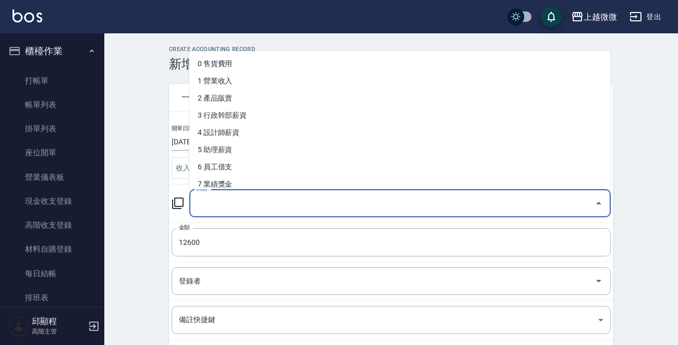
click at [250, 205] on input "科目" at bounding box center [392, 204] width 396 height 18
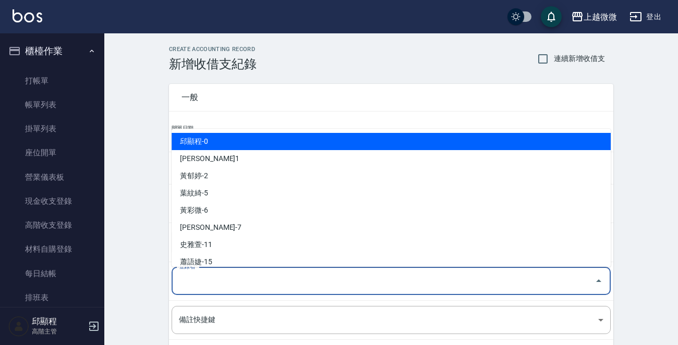
click at [229, 284] on input "登錄者" at bounding box center [383, 281] width 414 height 18
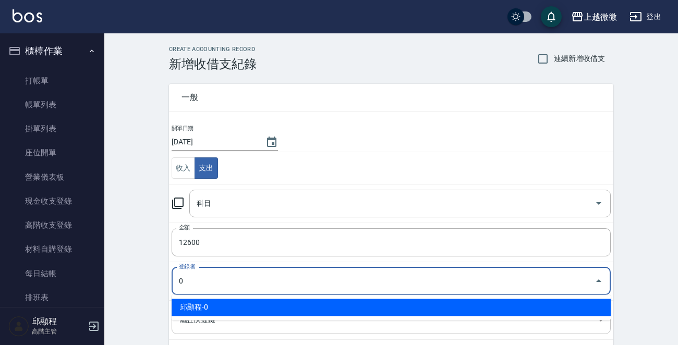
click at [243, 309] on li "邱顯程-0" at bounding box center [391, 307] width 439 height 17
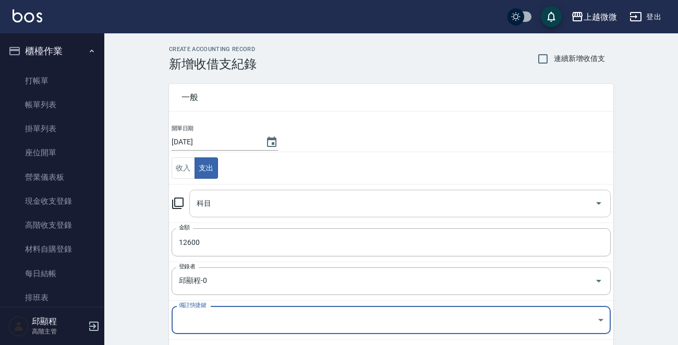
click at [279, 203] on input "科目" at bounding box center [392, 204] width 396 height 18
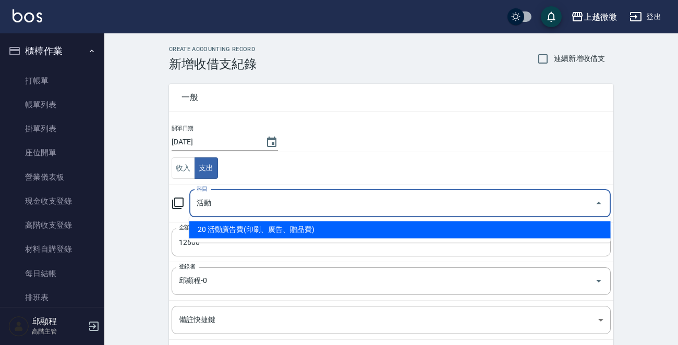
click at [304, 227] on li "20 活動廣告費(印刷、廣告、贈品費)" at bounding box center [400, 229] width 422 height 17
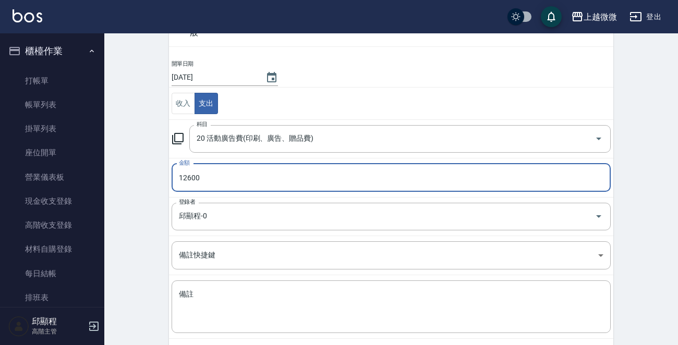
scroll to position [115, 0]
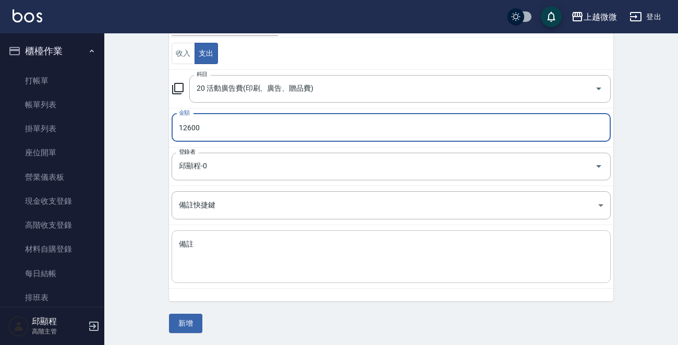
click at [245, 261] on textarea "備註" at bounding box center [391, 256] width 425 height 35
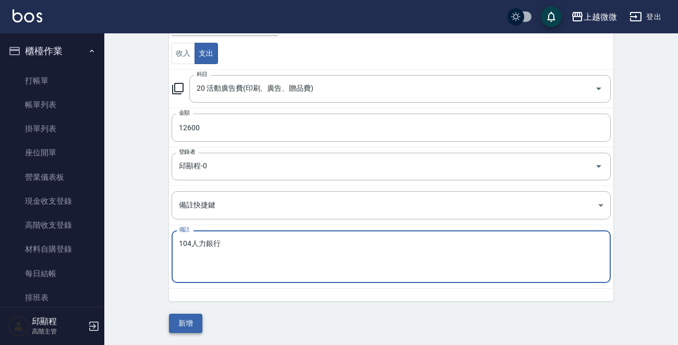
click at [182, 317] on button "新增" at bounding box center [185, 323] width 33 height 19
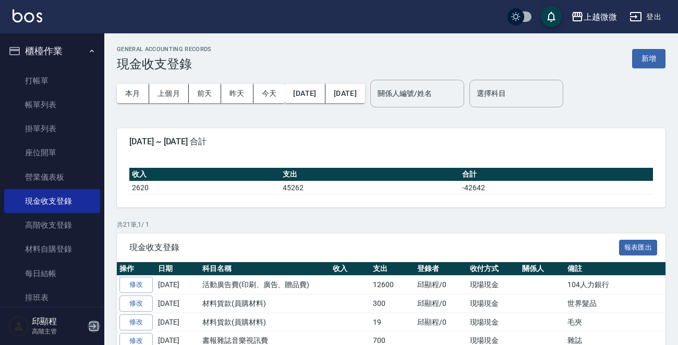
click at [91, 323] on icon "button" at bounding box center [94, 326] width 13 height 13
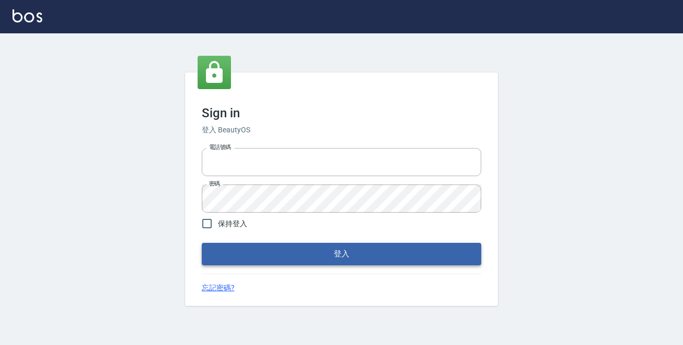
type input "0229470385"
click at [329, 254] on button "登入" at bounding box center [342, 254] width 280 height 22
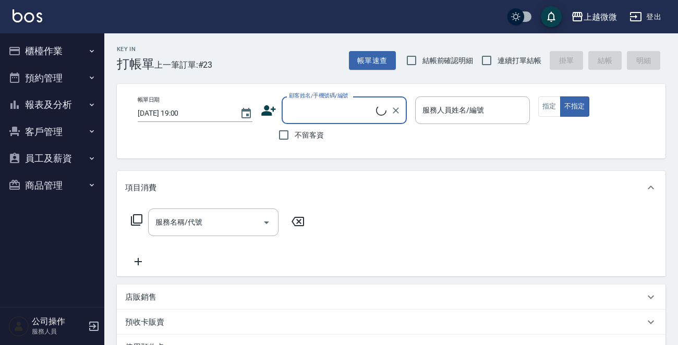
click at [79, 48] on button "櫃檯作業" at bounding box center [52, 51] width 96 height 27
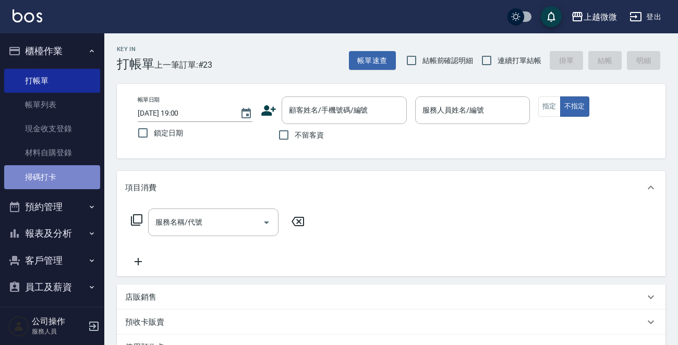
click at [57, 174] on link "掃碼打卡" at bounding box center [52, 177] width 96 height 24
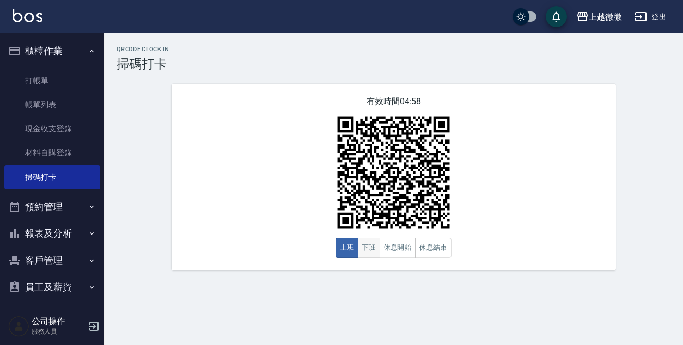
click at [364, 246] on button "下班" at bounding box center [369, 248] width 22 height 20
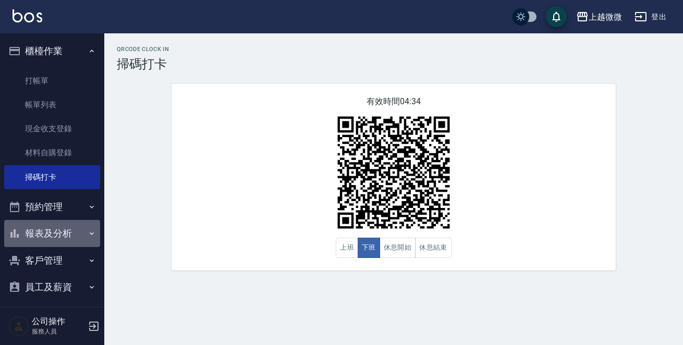
click at [73, 235] on button "報表及分析" at bounding box center [52, 233] width 96 height 27
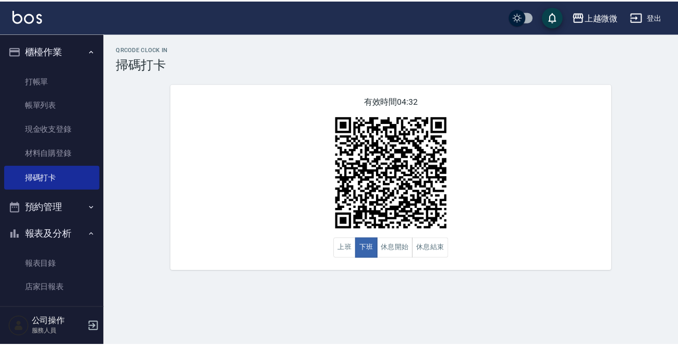
scroll to position [104, 0]
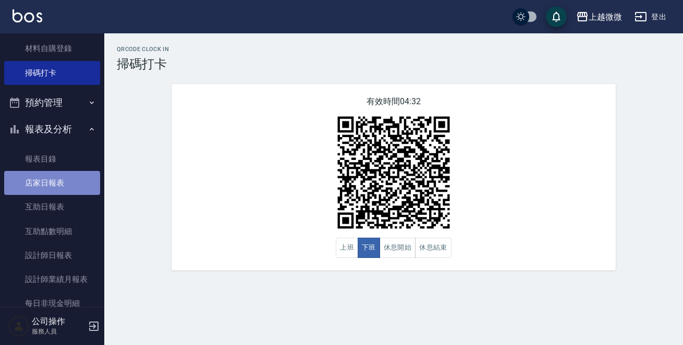
click at [68, 179] on link "店家日報表" at bounding box center [52, 183] width 96 height 24
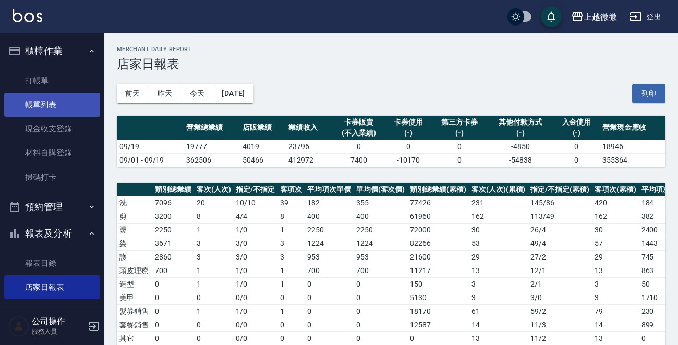
click at [70, 93] on link "帳單列表" at bounding box center [52, 105] width 96 height 24
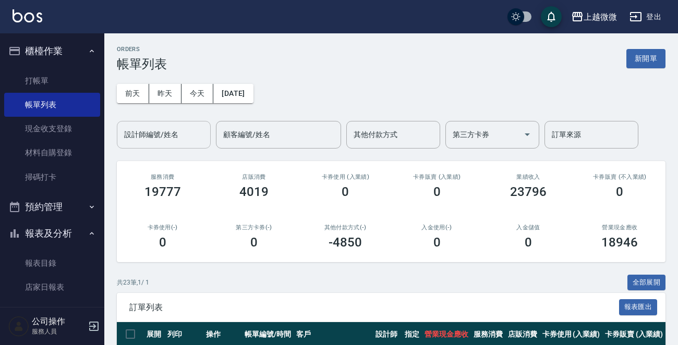
click at [172, 133] on div "設計師編號/姓名 設計師編號/姓名" at bounding box center [164, 135] width 94 height 28
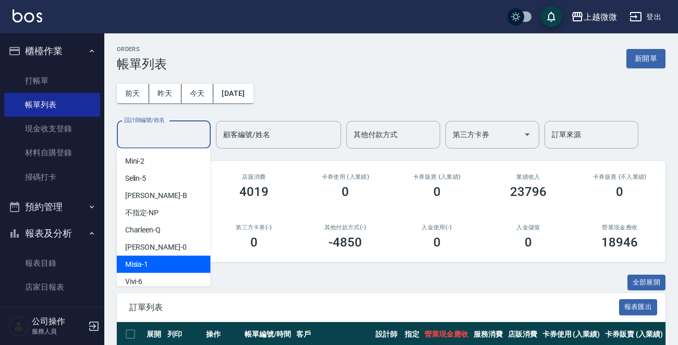
click at [149, 259] on div "Misia -1" at bounding box center [164, 264] width 94 height 17
type input "Misia-1"
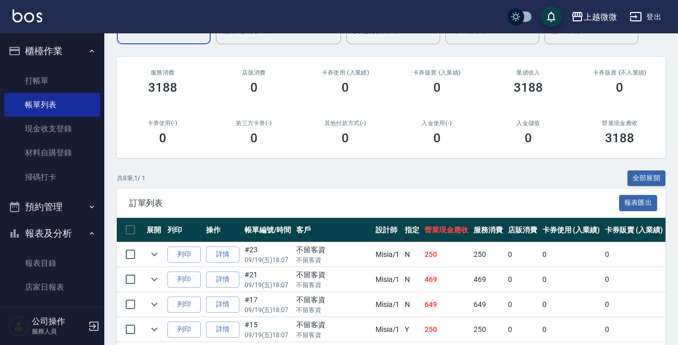
scroll to position [249, 0]
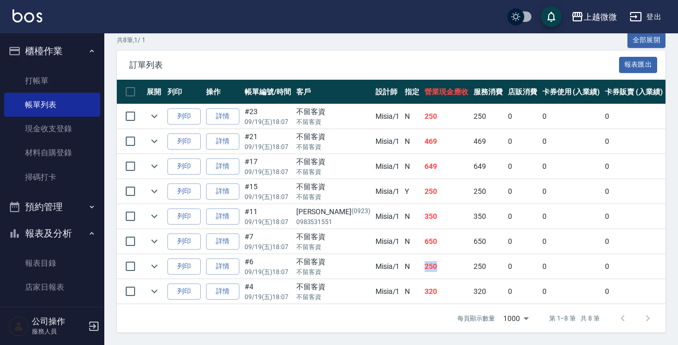
drag, startPoint x: 408, startPoint y: 255, endPoint x: 377, endPoint y: 258, distance: 30.9
click at [377, 258] on tr "列印 詳情 #6 09/19 (五) 18:07 不留客資 不留客資 Misia /1 N 250 250 0 0 0 250 0 0 0 0 0" at bounding box center [566, 267] width 899 height 25
drag, startPoint x: 403, startPoint y: 183, endPoint x: 373, endPoint y: 178, distance: 30.6
click at [373, 179] on tr "列印 詳情 #15 09/19 (五) 18:07 不留客資 不留客資 Misia /1 Y 250 250 0 0 0 250 0 0 0 0 0" at bounding box center [566, 191] width 899 height 25
drag, startPoint x: 406, startPoint y: 108, endPoint x: 349, endPoint y: 99, distance: 58.1
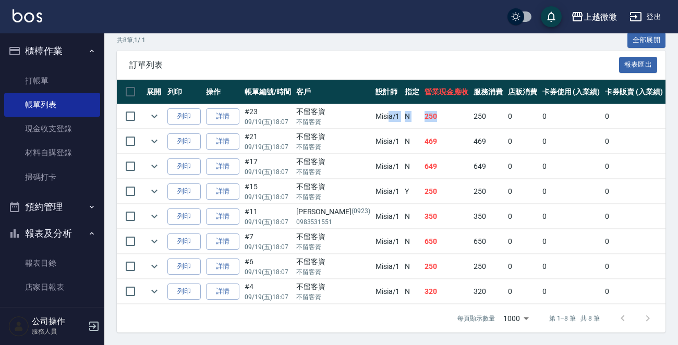
click at [349, 104] on tr "列印 詳情 #23 09/19 (五) 18:07 不留客資 不留客資 Misia /1 N 250 250 0 0 0 250 0 0 0 0 0" at bounding box center [566, 116] width 899 height 25
click at [442, 60] on span "訂單列表" at bounding box center [374, 65] width 490 height 10
click at [151, 260] on icon "expand row" at bounding box center [154, 266] width 13 height 13
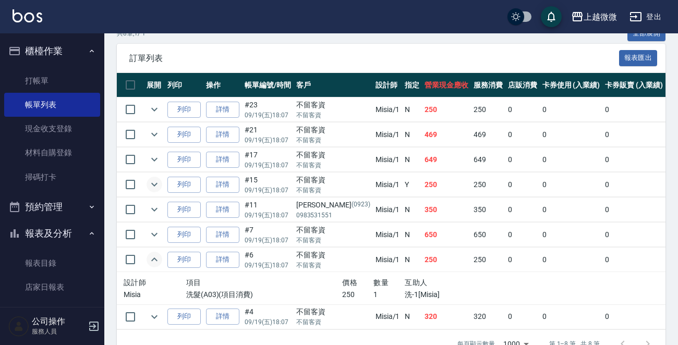
click at [153, 181] on icon "expand row" at bounding box center [154, 184] width 13 height 13
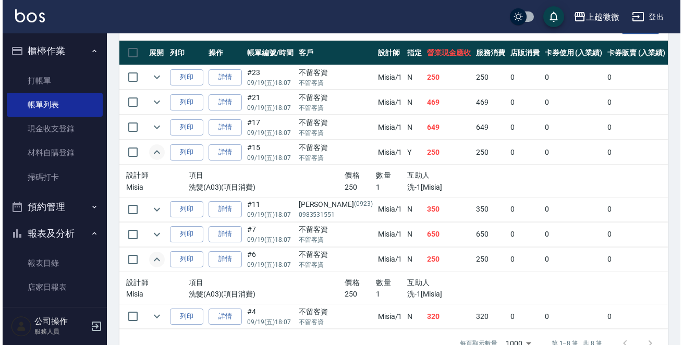
scroll to position [314, 0]
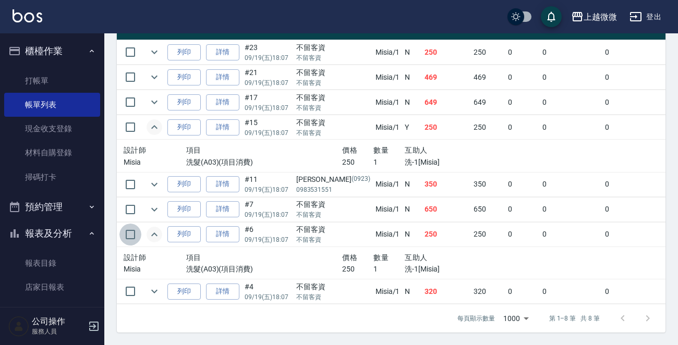
click at [131, 230] on input "checkbox" at bounding box center [130, 235] width 22 height 22
checkbox input "true"
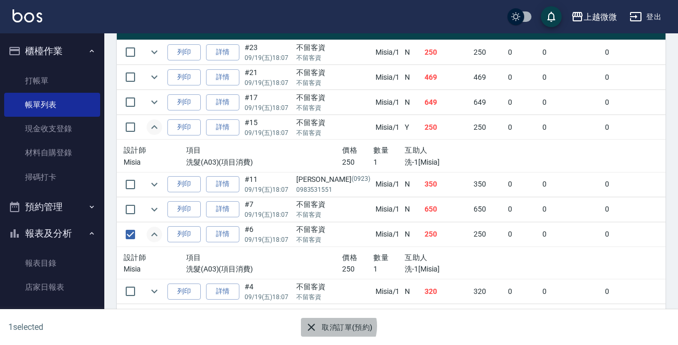
click at [333, 326] on button "取消訂單(預約)" at bounding box center [339, 327] width 76 height 19
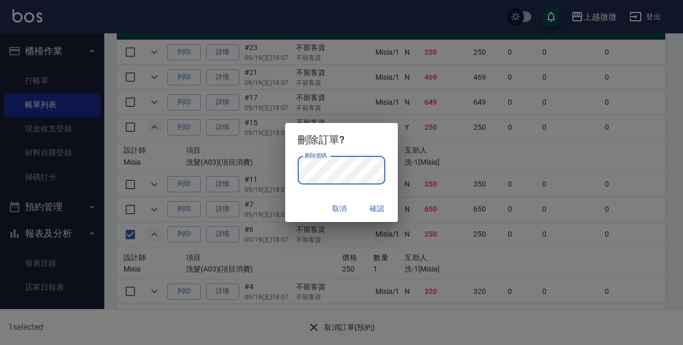
click at [310, 194] on div "刪除密碼 刪除密碼" at bounding box center [341, 175] width 113 height 39
click at [368, 212] on button "確認" at bounding box center [376, 208] width 33 height 19
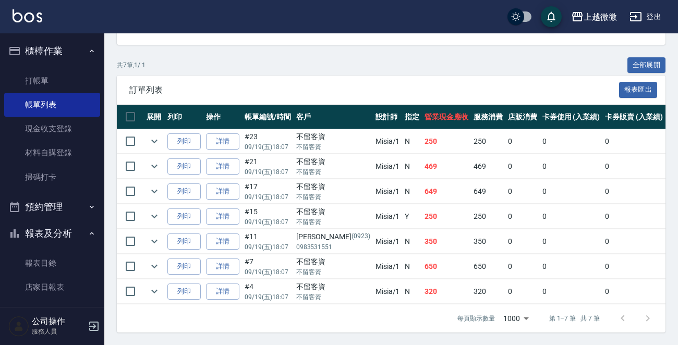
scroll to position [52, 0]
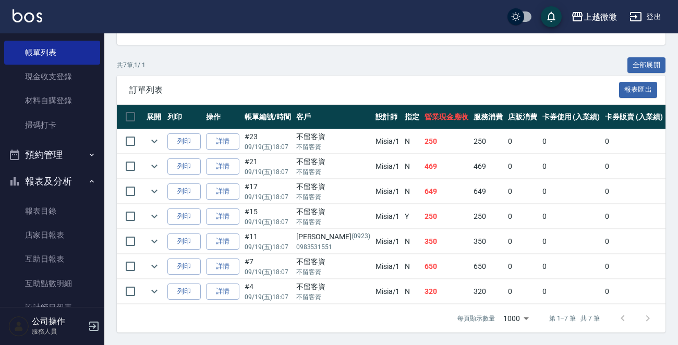
click at [50, 229] on link "店家日報表" at bounding box center [52, 235] width 96 height 24
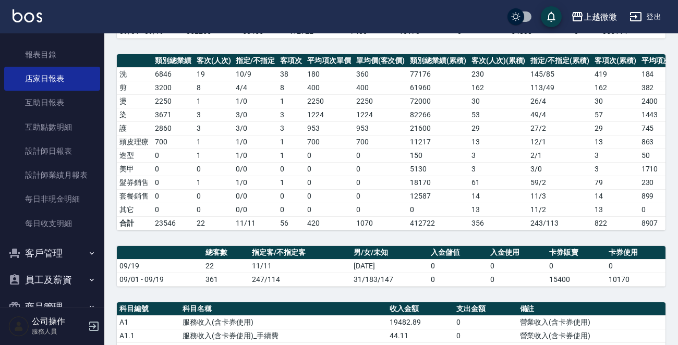
scroll to position [313, 0]
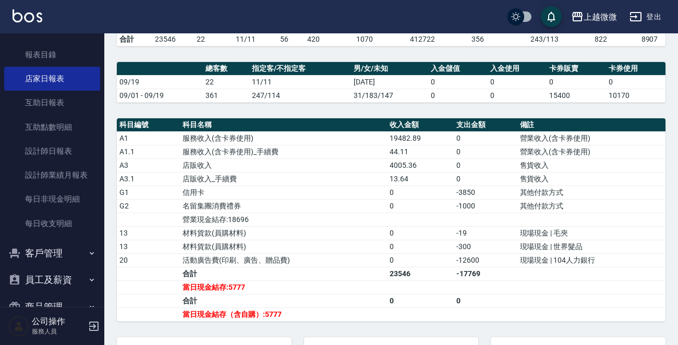
click at [19, 6] on div "上越微微 登出" at bounding box center [339, 16] width 678 height 33
click at [30, 15] on img at bounding box center [28, 15] width 30 height 13
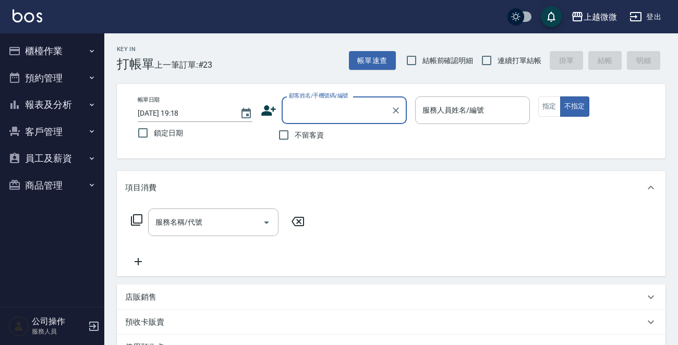
click at [91, 51] on icon "button" at bounding box center [92, 51] width 8 height 8
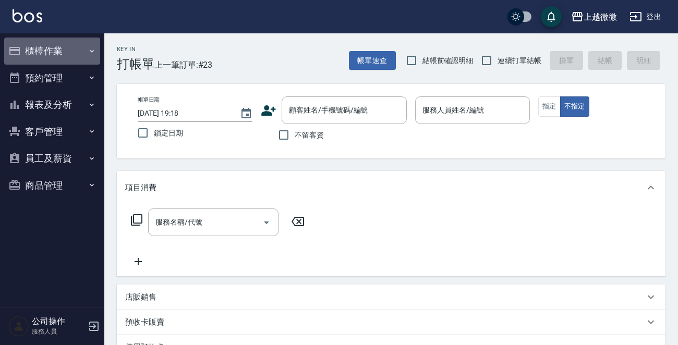
click at [90, 53] on icon "button" at bounding box center [92, 51] width 8 height 8
click at [89, 49] on icon "button" at bounding box center [92, 51] width 8 height 8
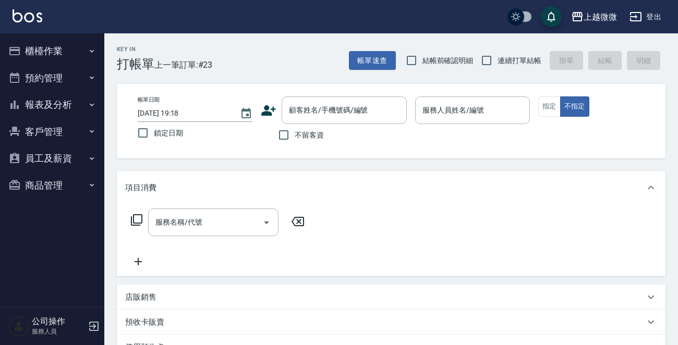
click at [81, 44] on button "櫃檯作業" at bounding box center [52, 51] width 96 height 27
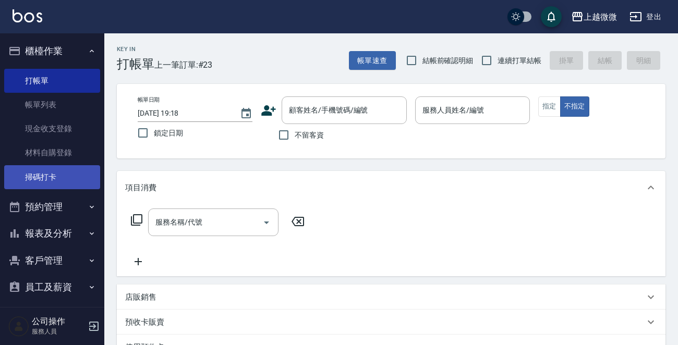
click at [43, 176] on link "掃碼打卡" at bounding box center [52, 177] width 96 height 24
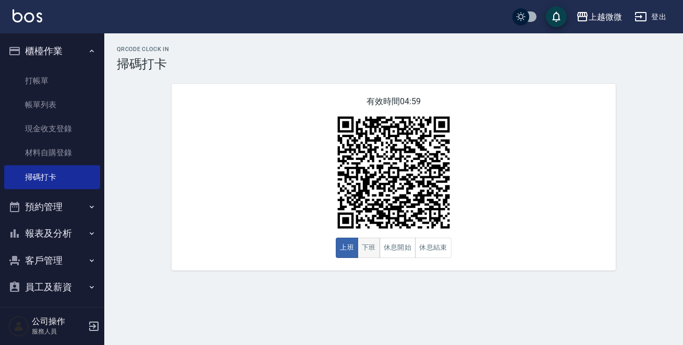
click at [367, 254] on button "下班" at bounding box center [369, 248] width 22 height 20
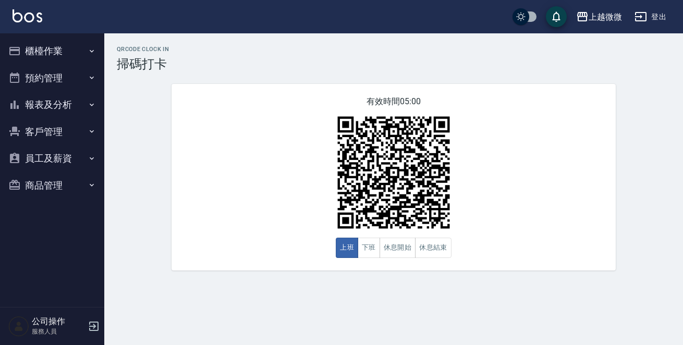
click at [65, 50] on button "櫃檯作業" at bounding box center [52, 51] width 96 height 27
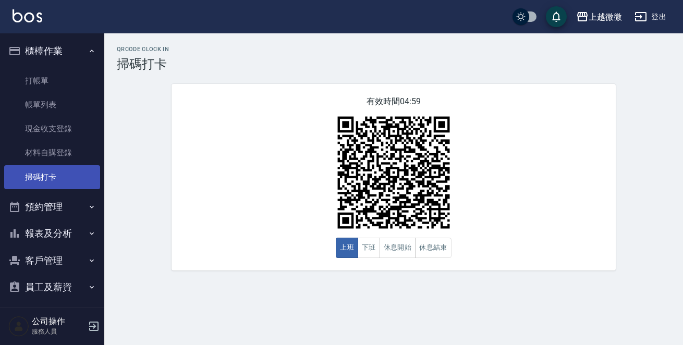
click at [62, 176] on link "掃碼打卡" at bounding box center [52, 177] width 96 height 24
click at [374, 254] on button "下班" at bounding box center [369, 248] width 22 height 20
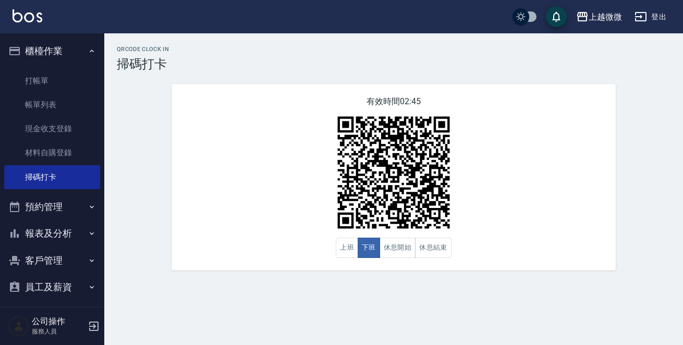
click at [42, 226] on button "報表及分析" at bounding box center [52, 233] width 96 height 27
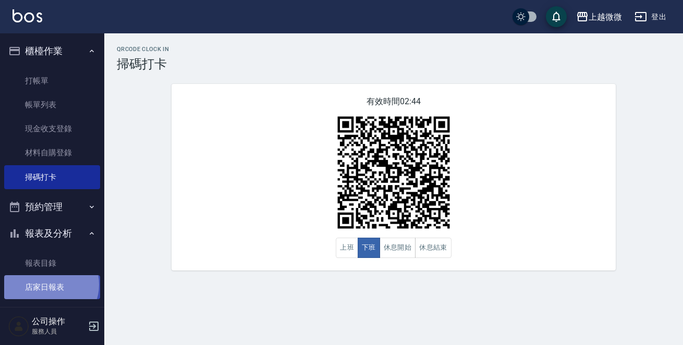
click at [50, 285] on link "店家日報表" at bounding box center [52, 287] width 96 height 24
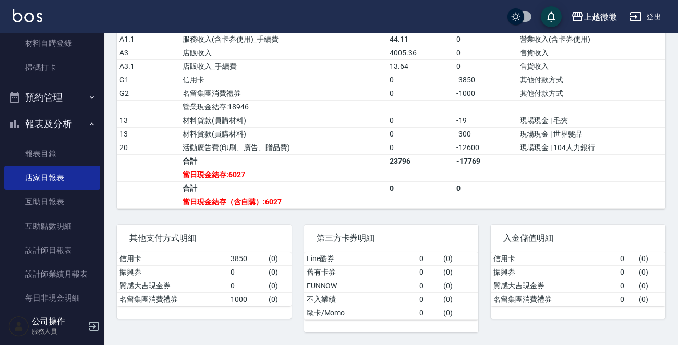
scroll to position [209, 0]
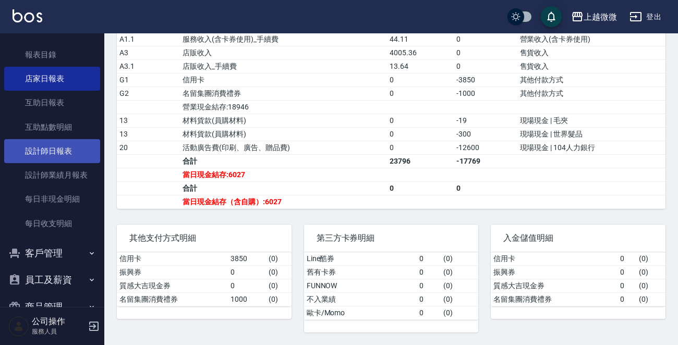
click at [56, 147] on link "設計師日報表" at bounding box center [52, 151] width 96 height 24
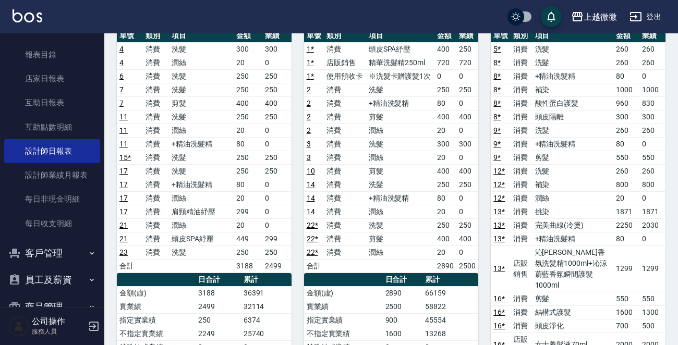
scroll to position [209, 0]
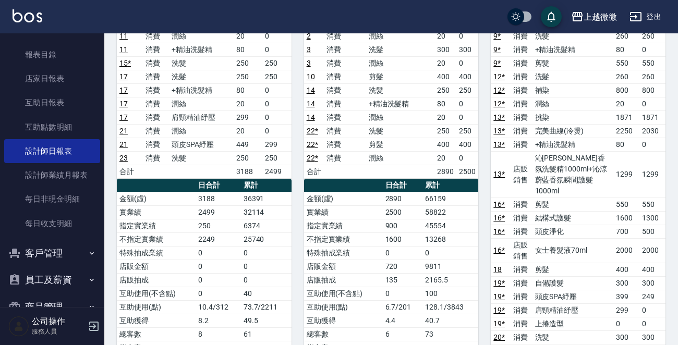
click at [18, 22] on link at bounding box center [28, 16] width 30 height 15
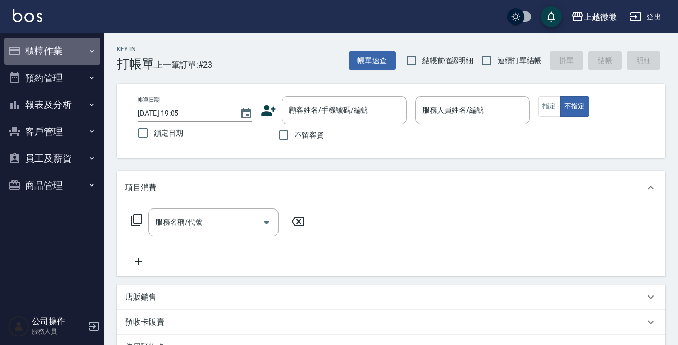
click at [44, 44] on button "櫃檯作業" at bounding box center [52, 51] width 96 height 27
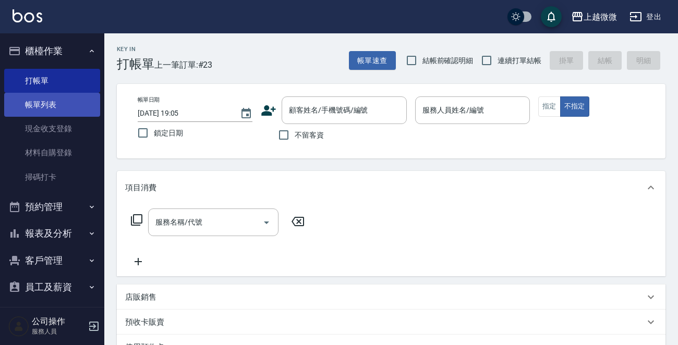
click at [62, 100] on link "帳單列表" at bounding box center [52, 105] width 96 height 24
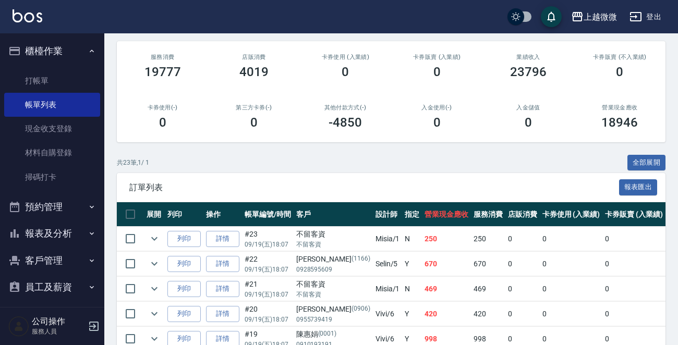
scroll to position [261, 0]
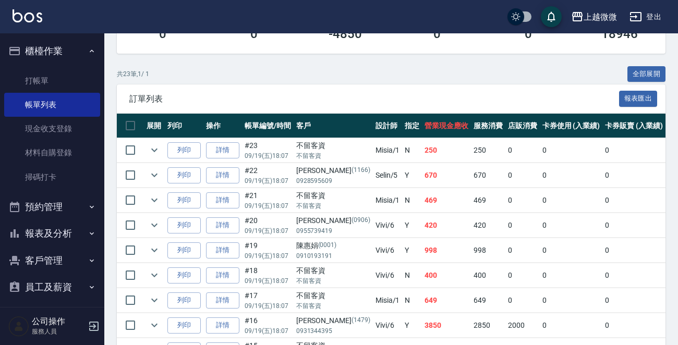
scroll to position [365, 0]
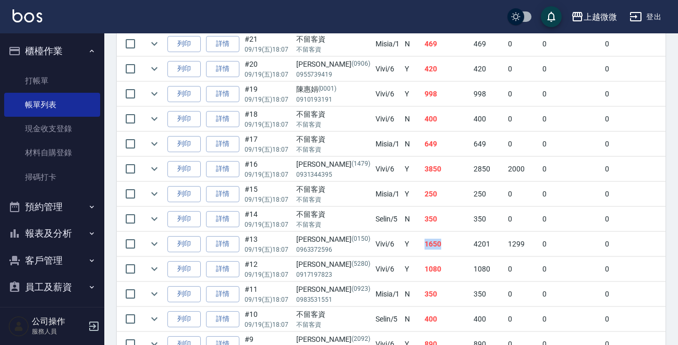
drag, startPoint x: 415, startPoint y: 245, endPoint x: 348, endPoint y: 236, distance: 66.8
click at [352, 236] on tr "列印 詳情 #13 09/19 (五) 18:07 賴郁菁 (0150) 0963372596 Vivi /6 Y 1650 4201 1299 0 0 55…" at bounding box center [572, 244] width 911 height 25
click at [373, 236] on td "Vivi /6" at bounding box center [388, 244] width 30 height 25
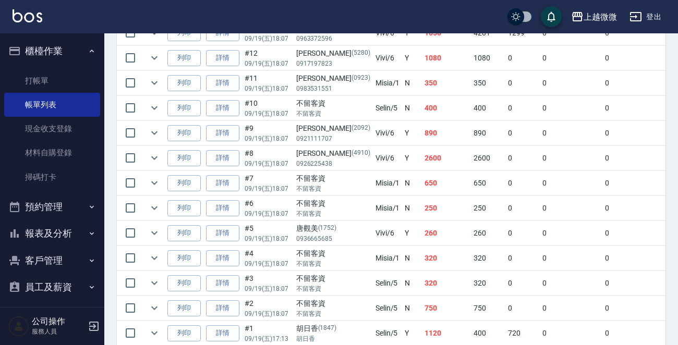
scroll to position [623, 0]
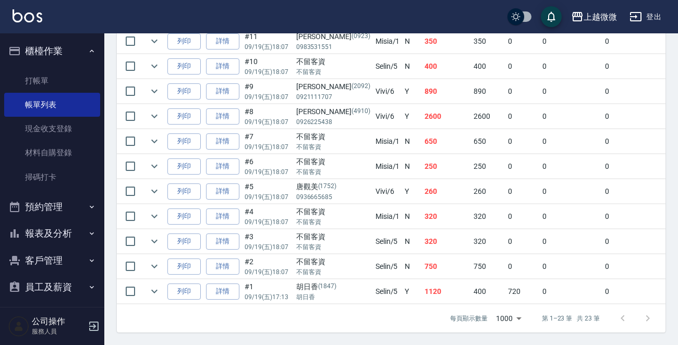
click at [53, 221] on button "報表及分析" at bounding box center [52, 233] width 96 height 27
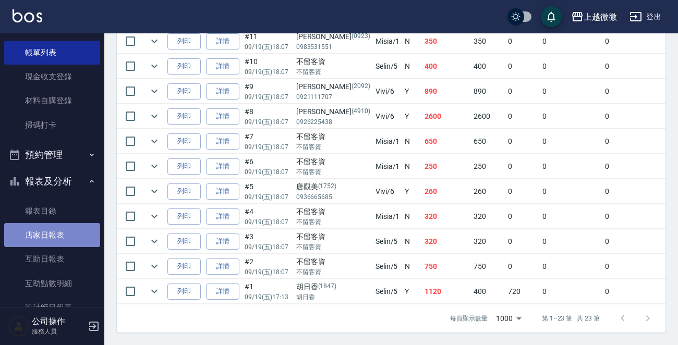
click at [55, 238] on link "店家日報表" at bounding box center [52, 235] width 96 height 24
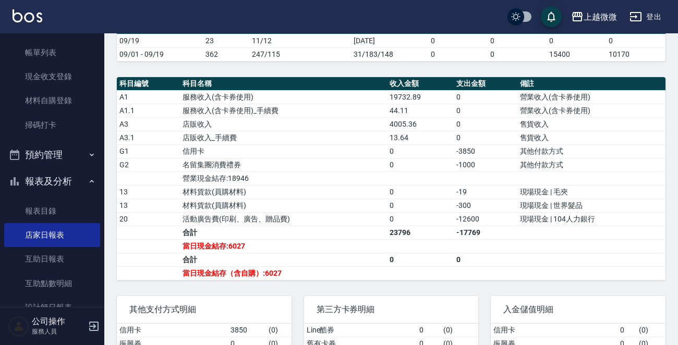
scroll to position [417, 0]
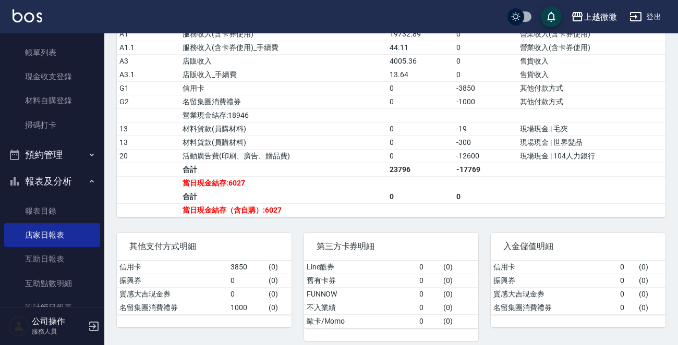
click at [27, 17] on img at bounding box center [28, 15] width 30 height 13
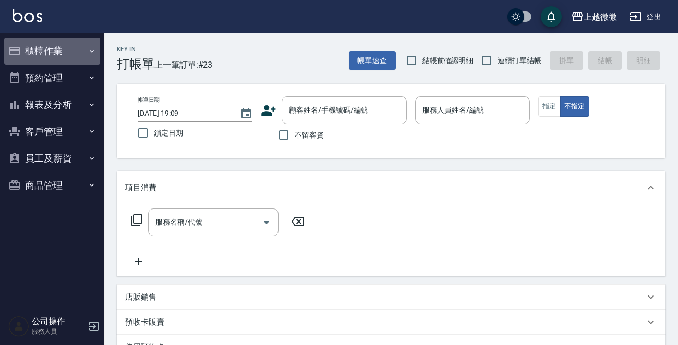
click at [78, 38] on button "櫃檯作業" at bounding box center [52, 51] width 96 height 27
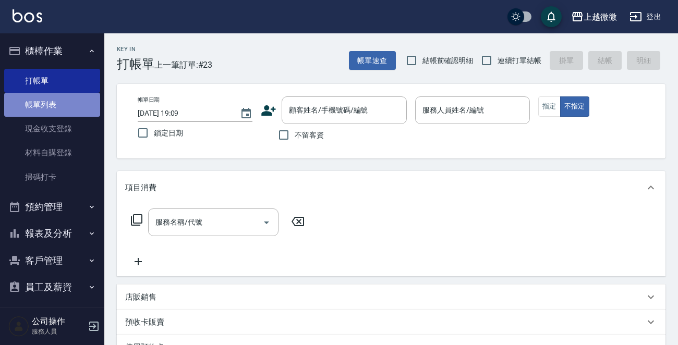
click at [64, 100] on link "帳單列表" at bounding box center [52, 105] width 96 height 24
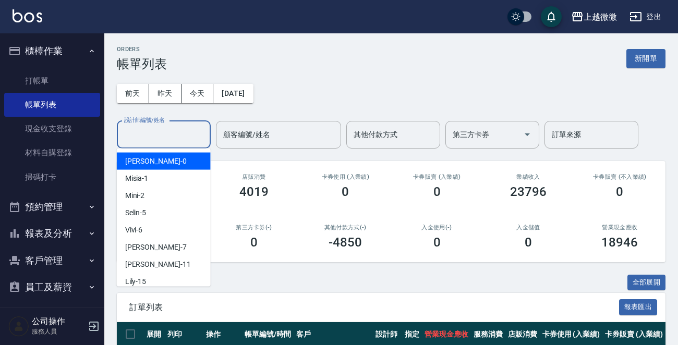
click at [170, 133] on div "設計師編號/姓名 設計師編號/姓名" at bounding box center [164, 135] width 94 height 28
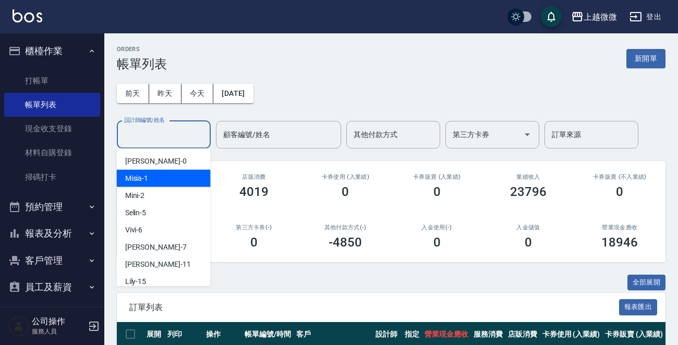
drag, startPoint x: 147, startPoint y: 195, endPoint x: 149, endPoint y: 182, distance: 13.7
click at [149, 182] on ul "Alex -0 Misia -1 Mini -2 Selin -5 Vivi -6 Annie -7 Kristin -11 Lily -15 Joan -1…" at bounding box center [164, 218] width 94 height 138
click at [149, 181] on div "Misia -1" at bounding box center [164, 178] width 94 height 17
type input "Misia-1"
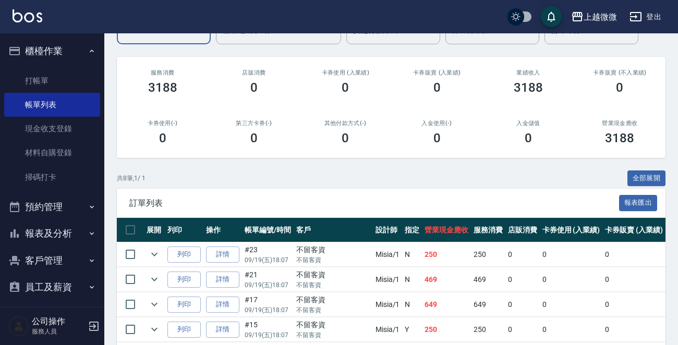
scroll to position [249, 0]
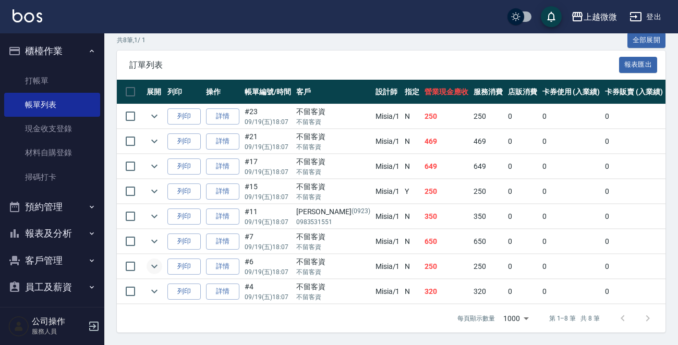
click at [150, 260] on icon "expand row" at bounding box center [154, 266] width 13 height 13
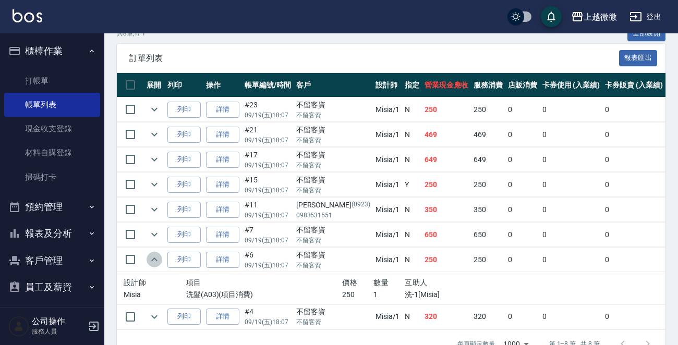
click at [150, 258] on icon "expand row" at bounding box center [154, 260] width 13 height 13
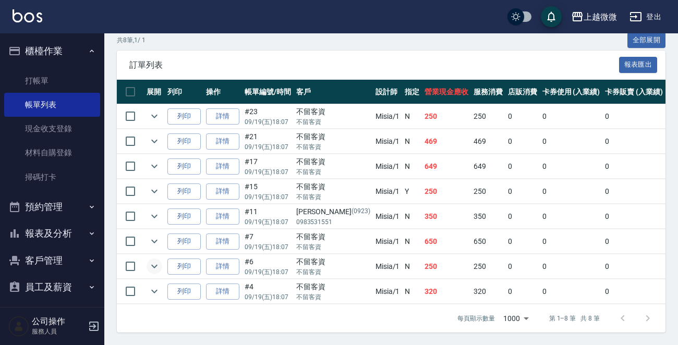
click at [23, 15] on img at bounding box center [28, 15] width 30 height 13
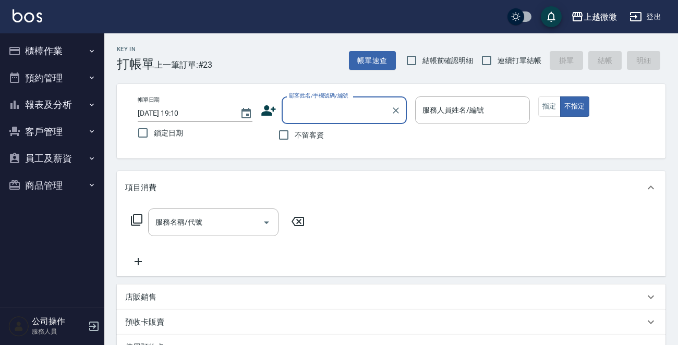
click at [61, 56] on button "櫃檯作業" at bounding box center [52, 51] width 96 height 27
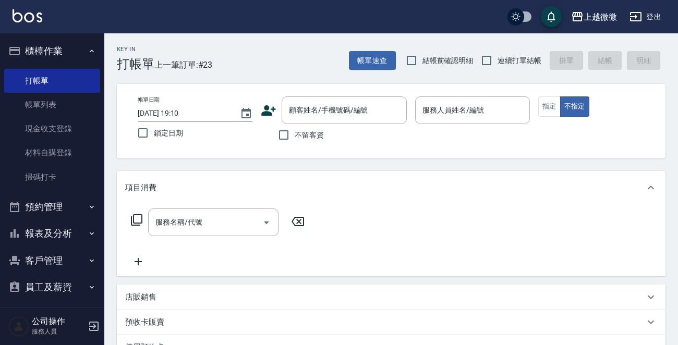
drag, startPoint x: 52, startPoint y: 106, endPoint x: 449, endPoint y: 209, distance: 409.6
click at [52, 107] on link "帳單列表" at bounding box center [52, 105] width 96 height 24
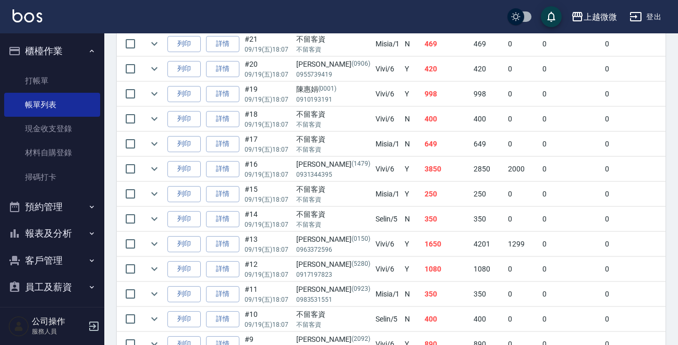
scroll to position [313, 0]
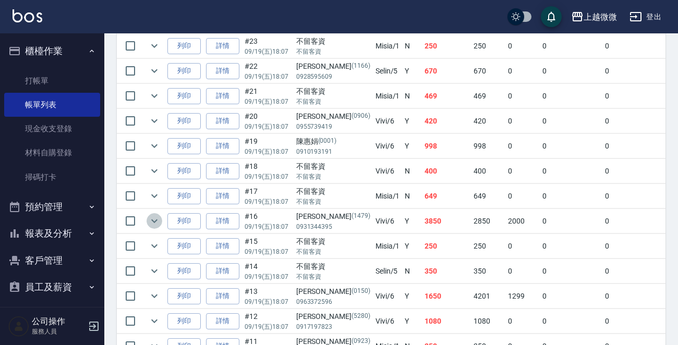
click at [156, 218] on icon "expand row" at bounding box center [154, 221] width 13 height 13
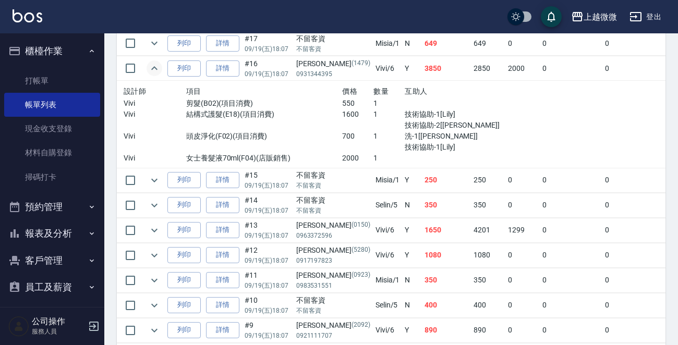
scroll to position [469, 0]
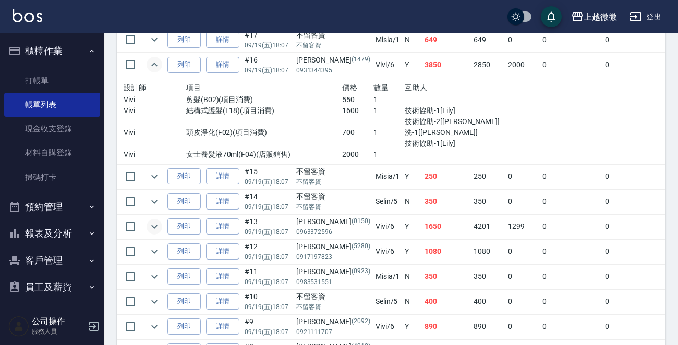
click at [159, 228] on icon "expand row" at bounding box center [154, 227] width 13 height 13
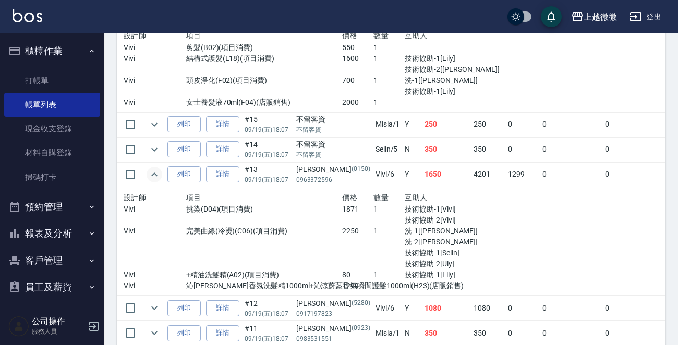
scroll to position [574, 0]
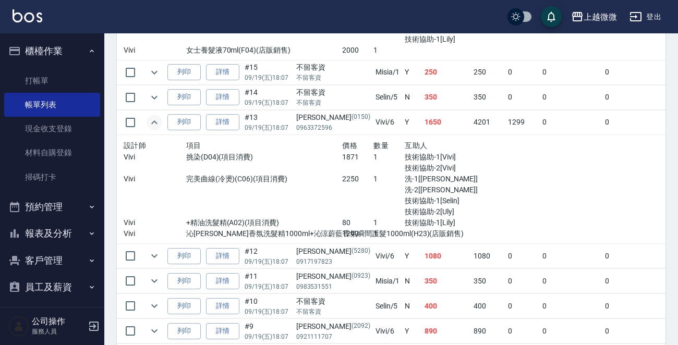
click at [464, 204] on div "設計師 項目 價格 數量 互助人 Vivi 挑染(D04)(項目消費) 1871 1 技術協助-1[Vivi] 技術協助-2[Vivi] Vivi 完美曲線(…" at bounding box center [310, 189] width 383 height 109
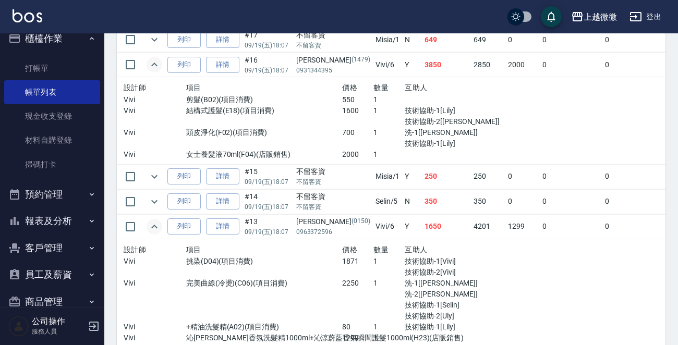
scroll to position [32, 0]
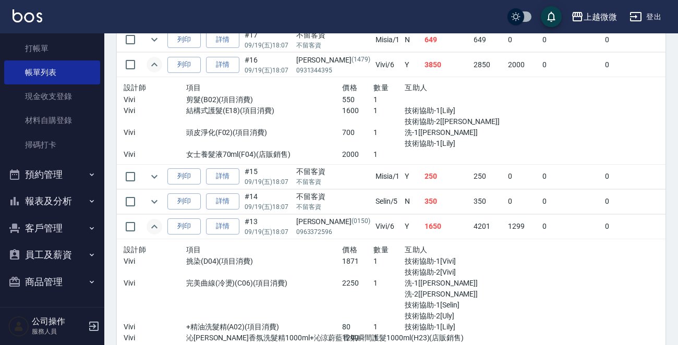
click at [67, 199] on button "報表及分析" at bounding box center [52, 201] width 96 height 27
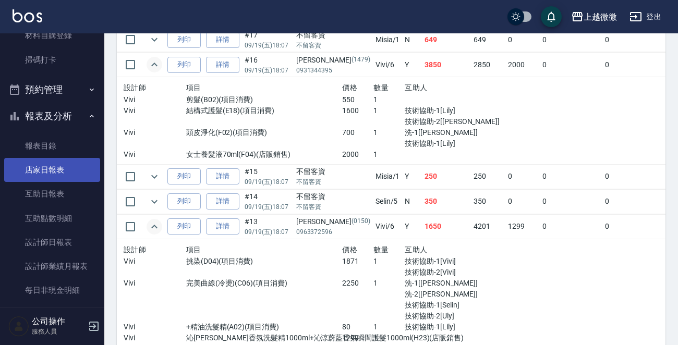
scroll to position [189, 0]
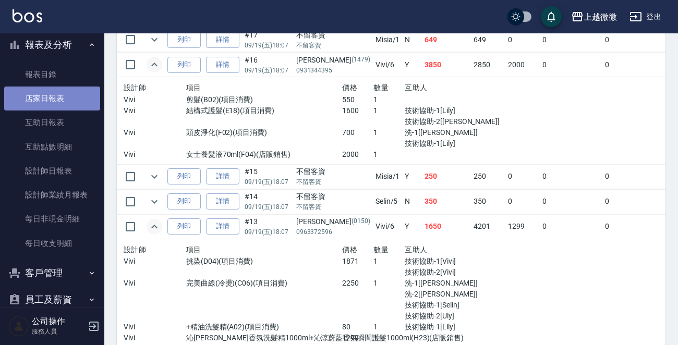
click at [54, 99] on link "店家日報表" at bounding box center [52, 99] width 96 height 24
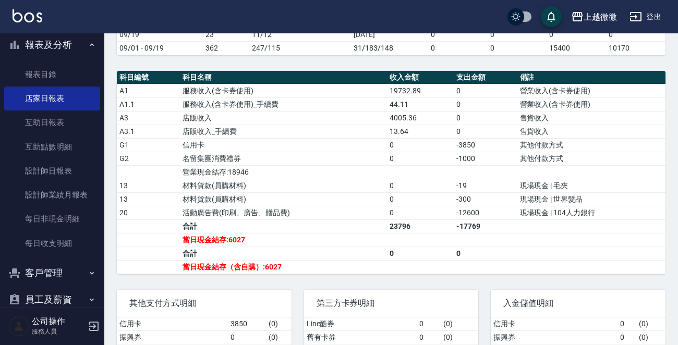
scroll to position [365, 0]
